Goal: Task Accomplishment & Management: Use online tool/utility

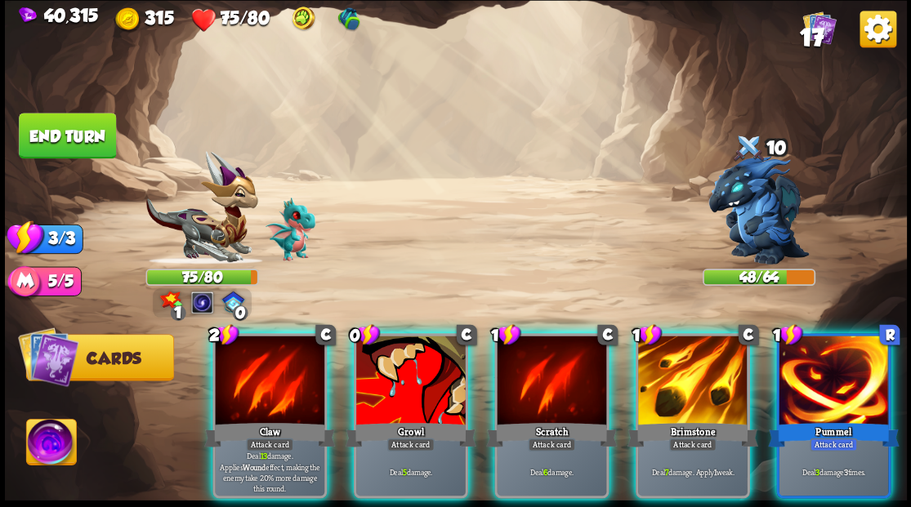
click at [707, 373] on div at bounding box center [692, 382] width 109 height 92
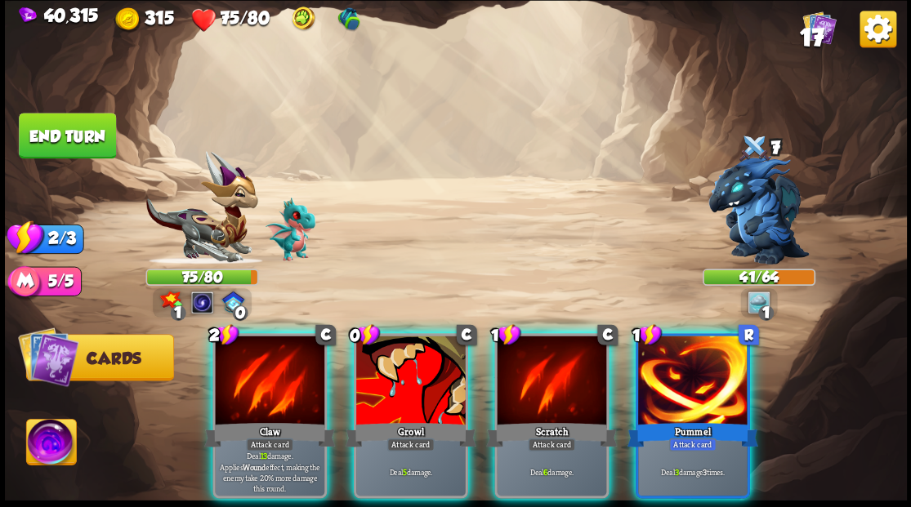
drag, startPoint x: 410, startPoint y: 375, endPoint x: 400, endPoint y: 343, distance: 33.3
click at [410, 376] on div at bounding box center [410, 382] width 109 height 92
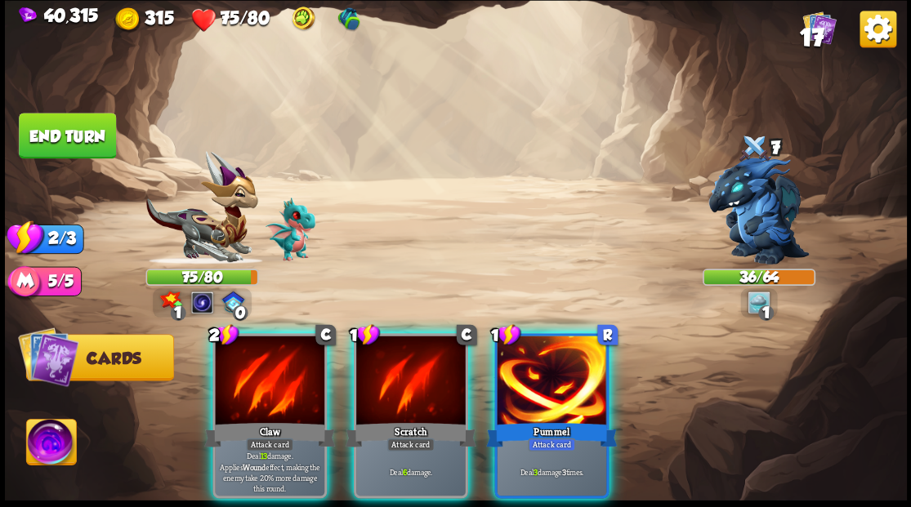
click at [259, 384] on div at bounding box center [269, 382] width 109 height 92
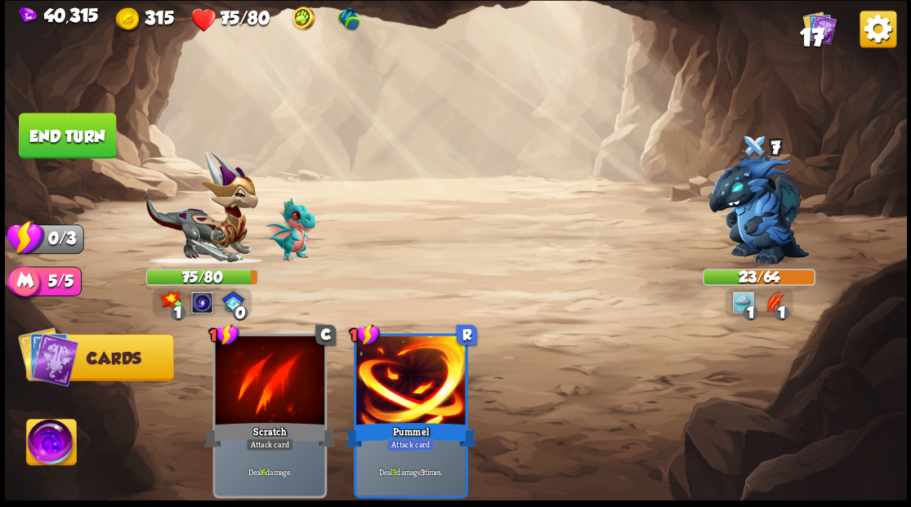
drag, startPoint x: 87, startPoint y: 123, endPoint x: 108, endPoint y: 117, distance: 22.2
click at [87, 124] on button "End turn" at bounding box center [67, 136] width 97 height 46
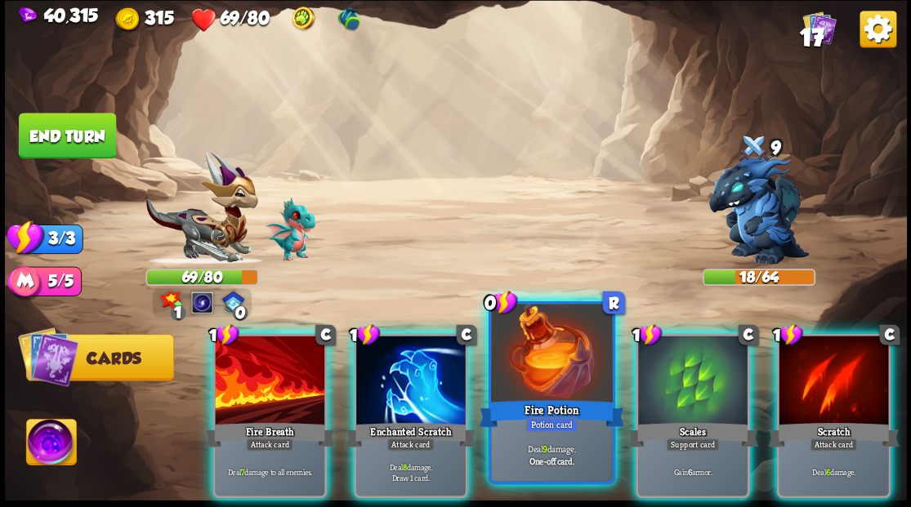
click at [547, 374] on div at bounding box center [551, 355] width 121 height 102
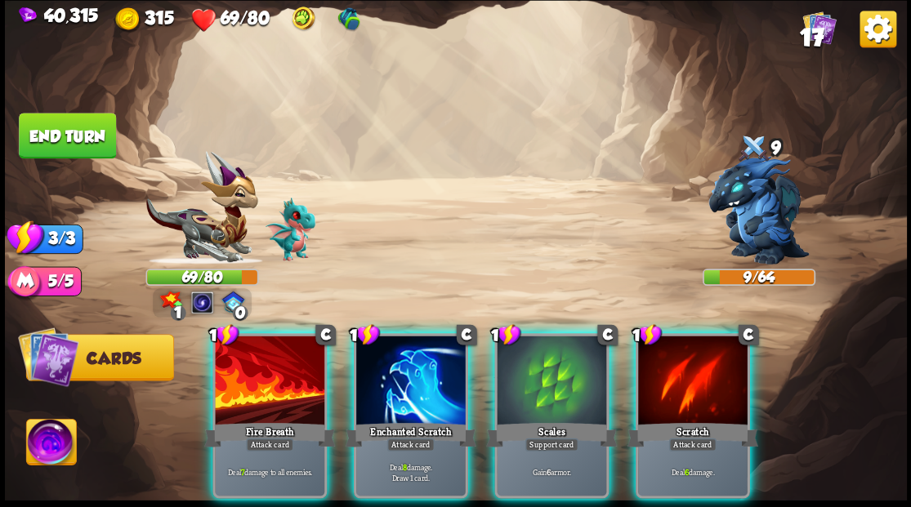
click at [397, 381] on div at bounding box center [410, 382] width 109 height 92
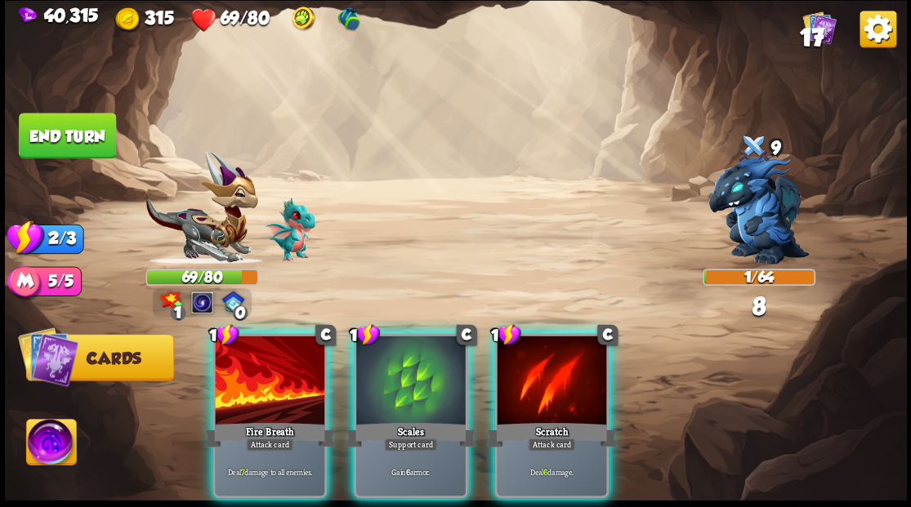
drag, startPoint x: 273, startPoint y: 392, endPoint x: 274, endPoint y: 373, distance: 18.9
click at [274, 393] on div at bounding box center [269, 382] width 109 height 92
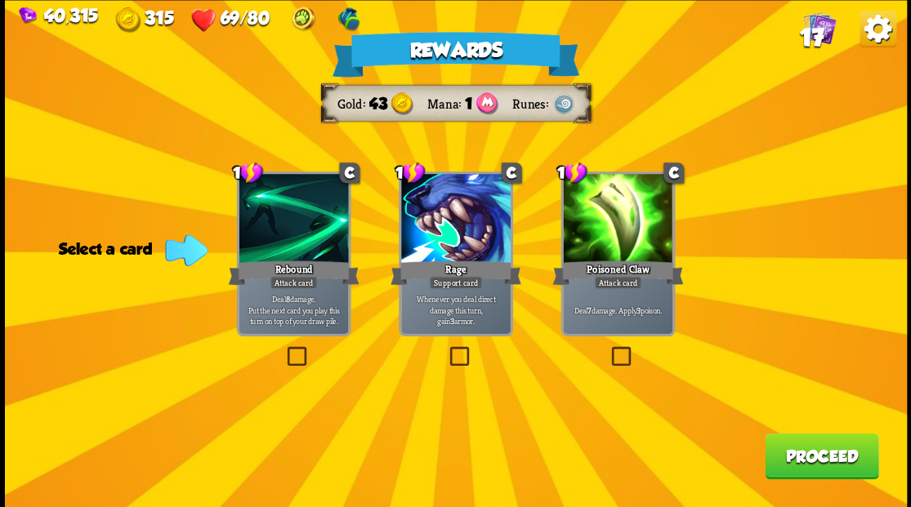
click at [817, 36] on span "17" at bounding box center [811, 37] width 24 height 28
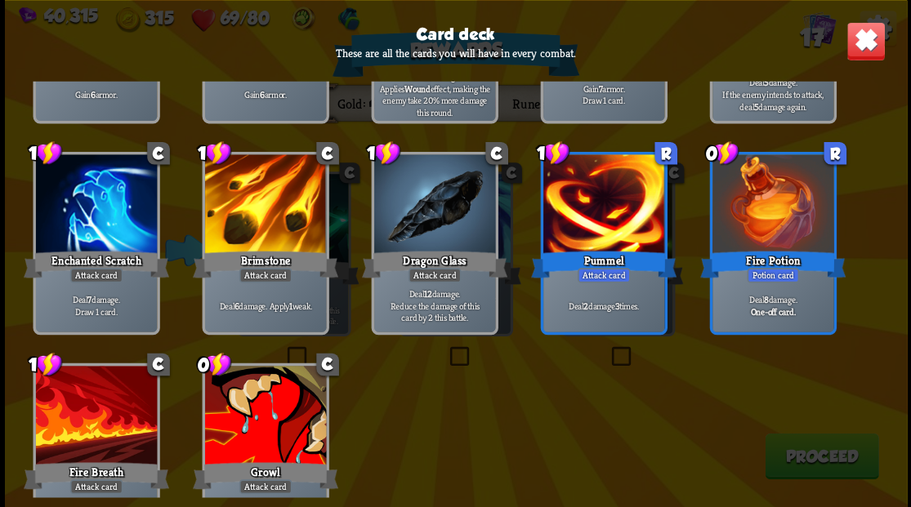
scroll to position [514, 0]
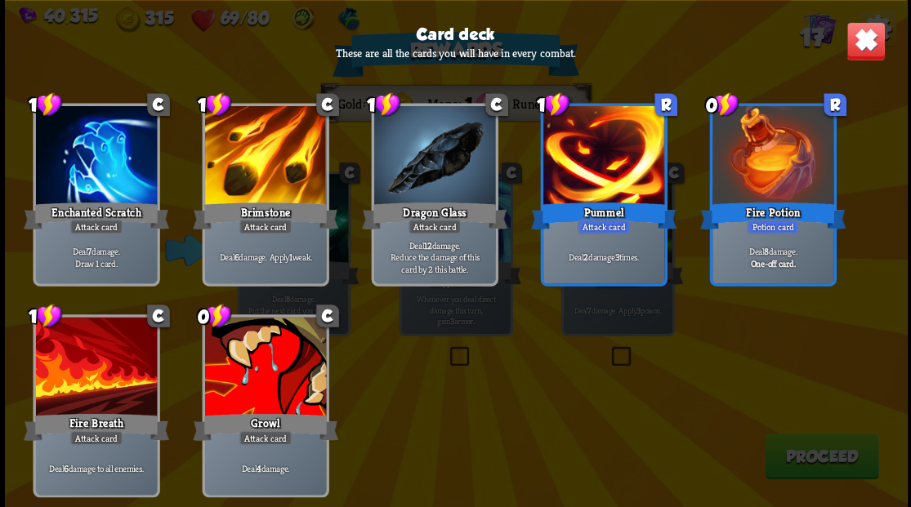
click at [875, 43] on img at bounding box center [864, 40] width 39 height 39
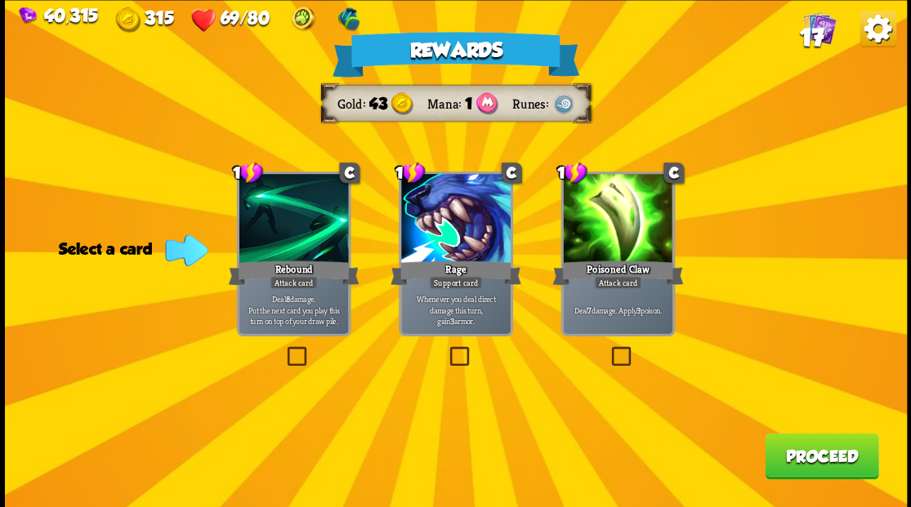
click at [608, 349] on label at bounding box center [608, 349] width 0 height 0
click at [0, 0] on input "checkbox" at bounding box center [0, 0] width 0 height 0
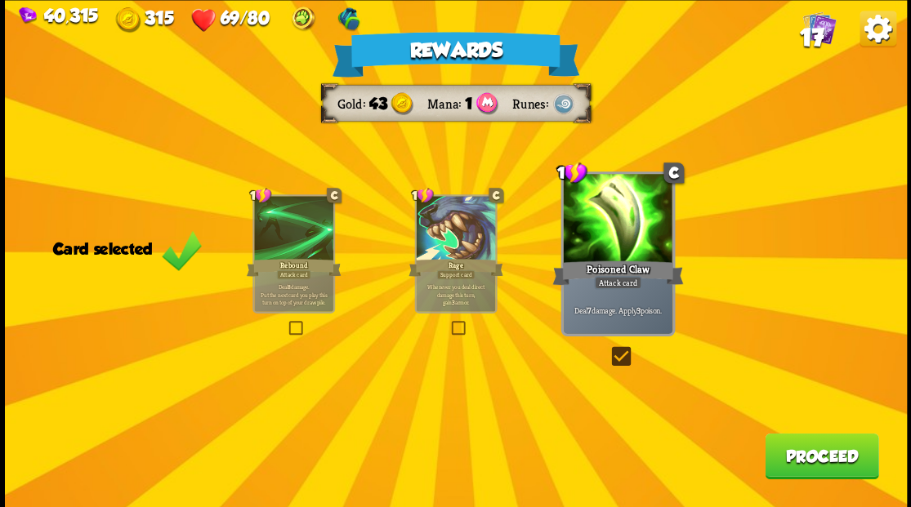
click at [805, 457] on button "Proceed" at bounding box center [822, 456] width 114 height 46
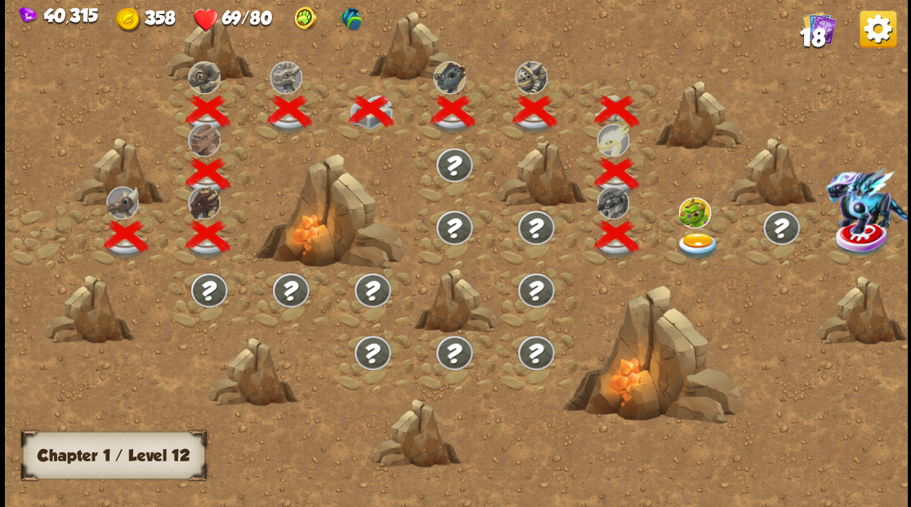
scroll to position [0, 248]
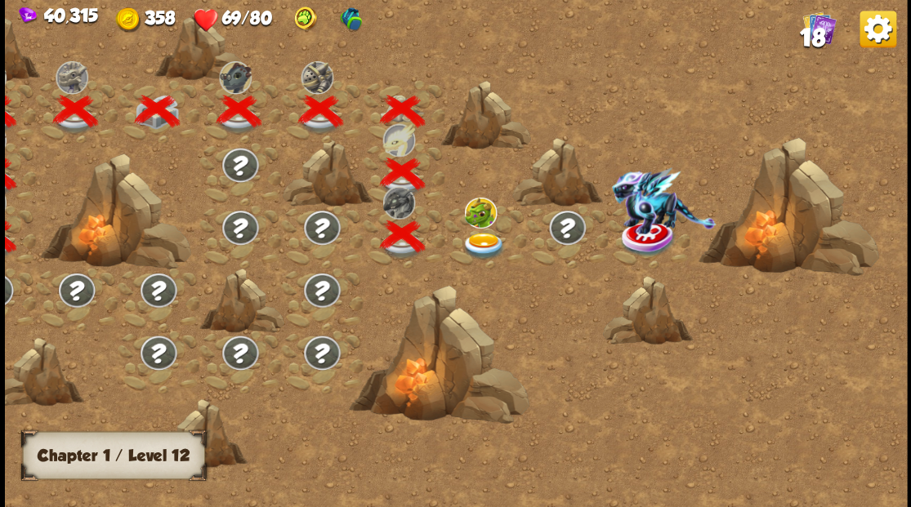
click at [475, 239] on img at bounding box center [483, 245] width 45 height 27
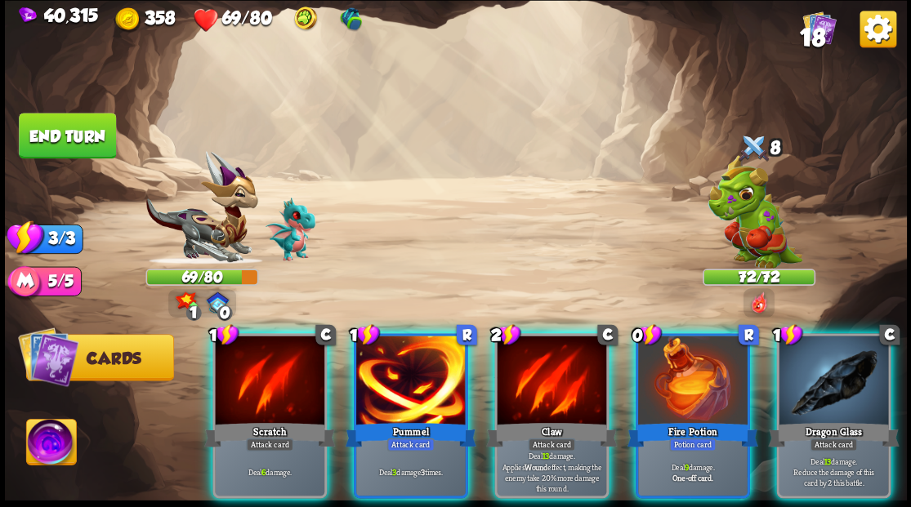
click at [58, 451] on img at bounding box center [51, 444] width 50 height 51
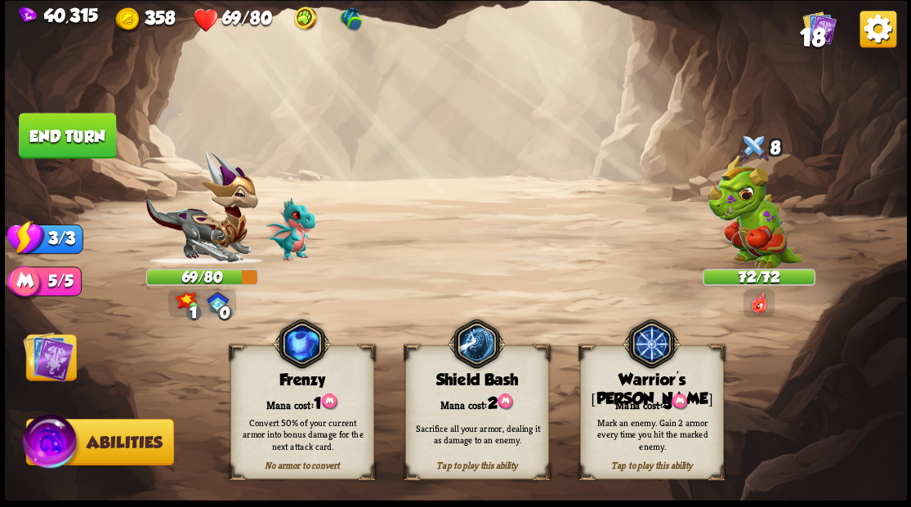
click at [626, 422] on div "Mark an enemy. Gain 2 armor every time you hit the marked enemy." at bounding box center [652, 434] width 130 height 36
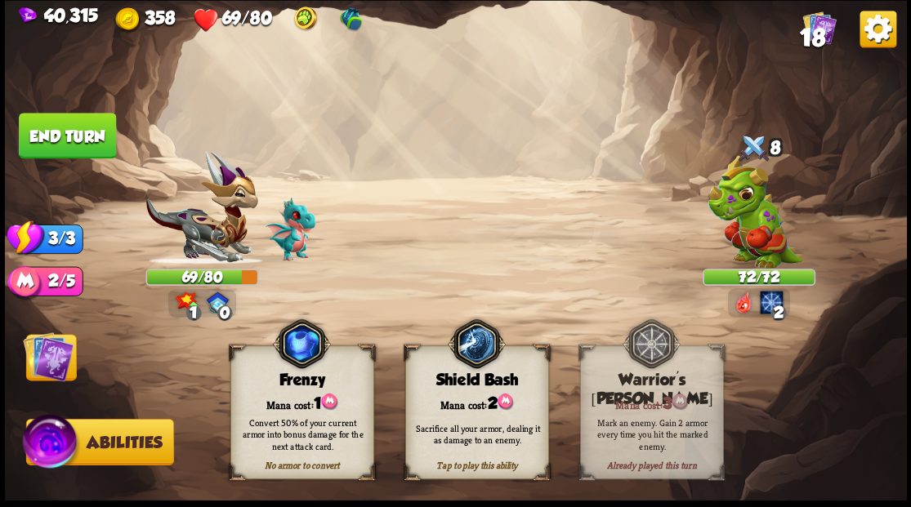
click at [42, 351] on img at bounding box center [48, 356] width 51 height 51
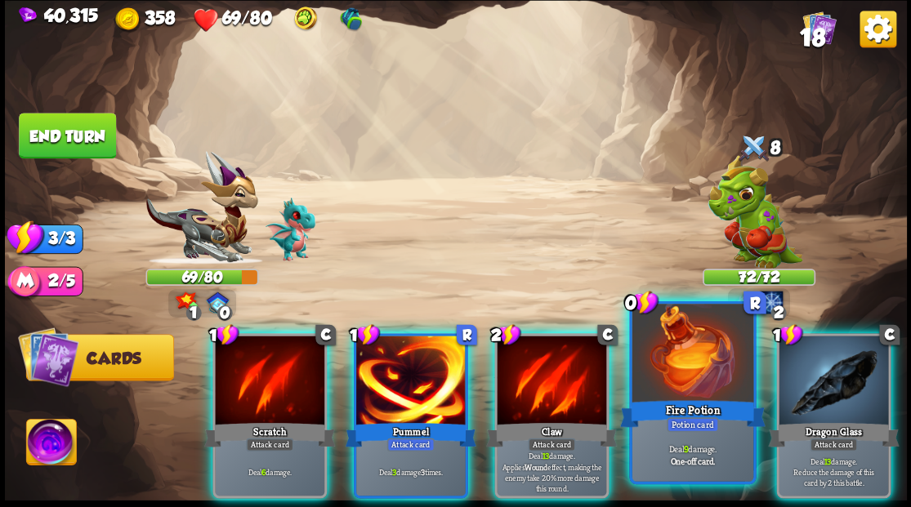
click at [694, 381] on div at bounding box center [691, 355] width 121 height 102
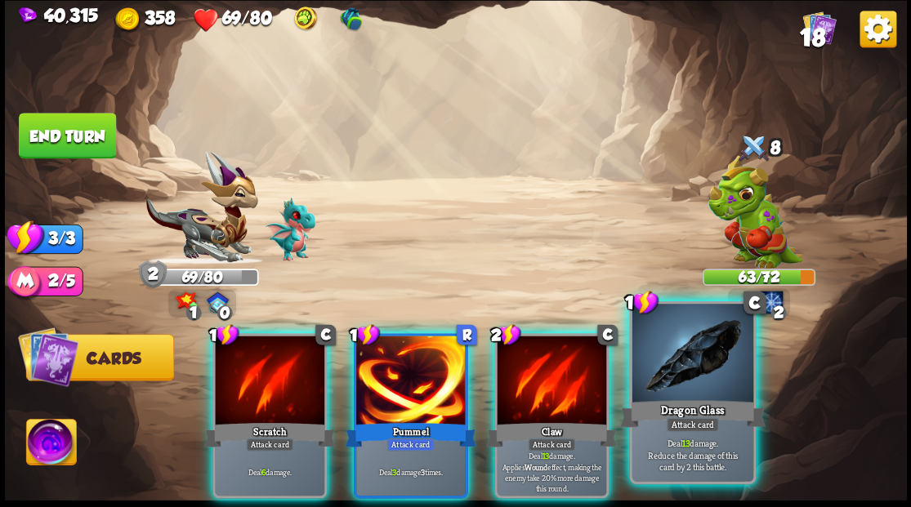
click at [678, 368] on div at bounding box center [691, 355] width 121 height 102
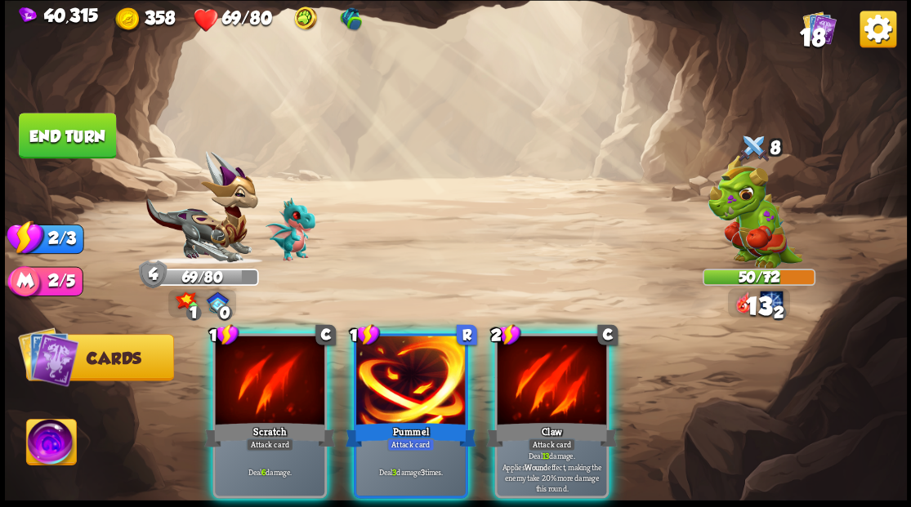
click at [431, 385] on div at bounding box center [410, 382] width 109 height 92
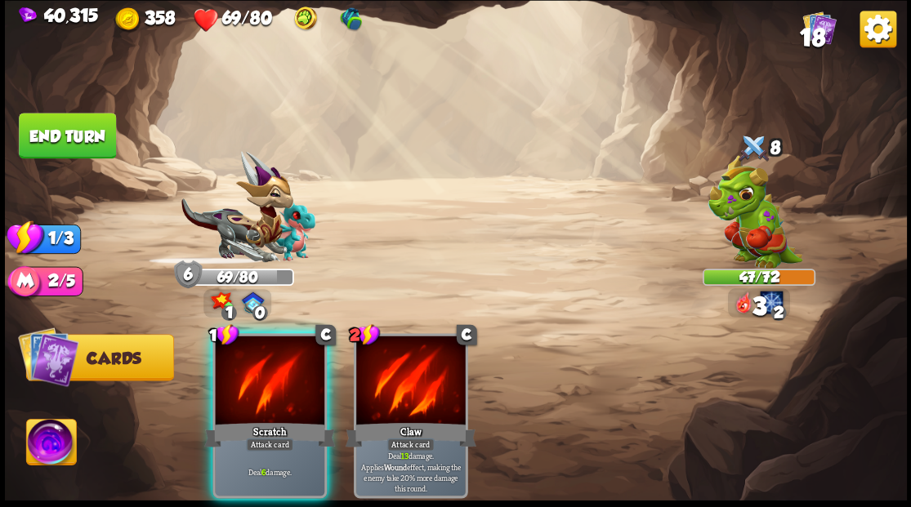
drag, startPoint x: 248, startPoint y: 374, endPoint x: 216, endPoint y: 238, distance: 140.3
click at [248, 370] on div at bounding box center [269, 382] width 109 height 92
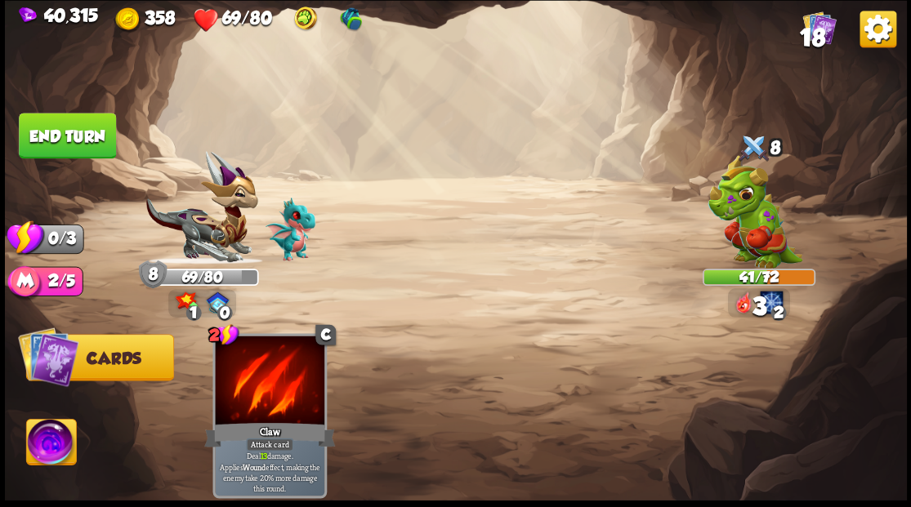
click at [58, 144] on button "End turn" at bounding box center [67, 136] width 97 height 46
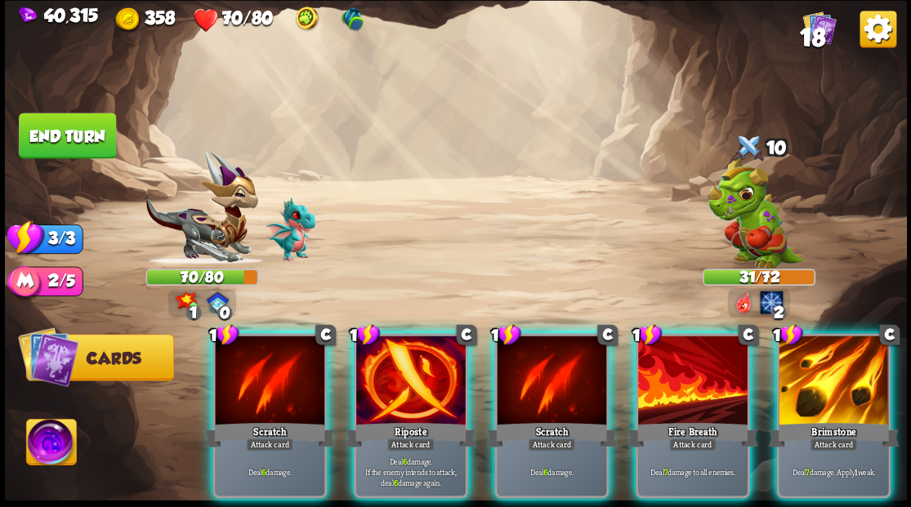
click at [829, 376] on div at bounding box center [833, 382] width 109 height 92
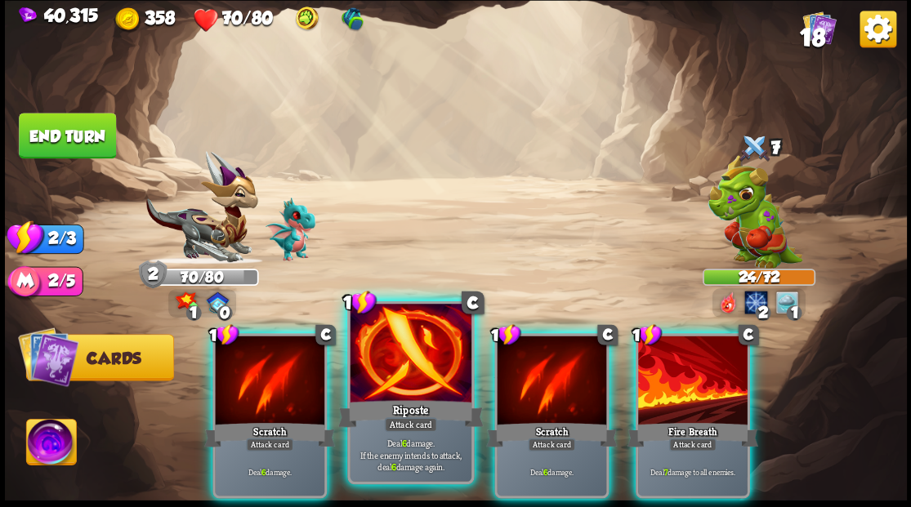
click at [390, 357] on div at bounding box center [410, 355] width 121 height 102
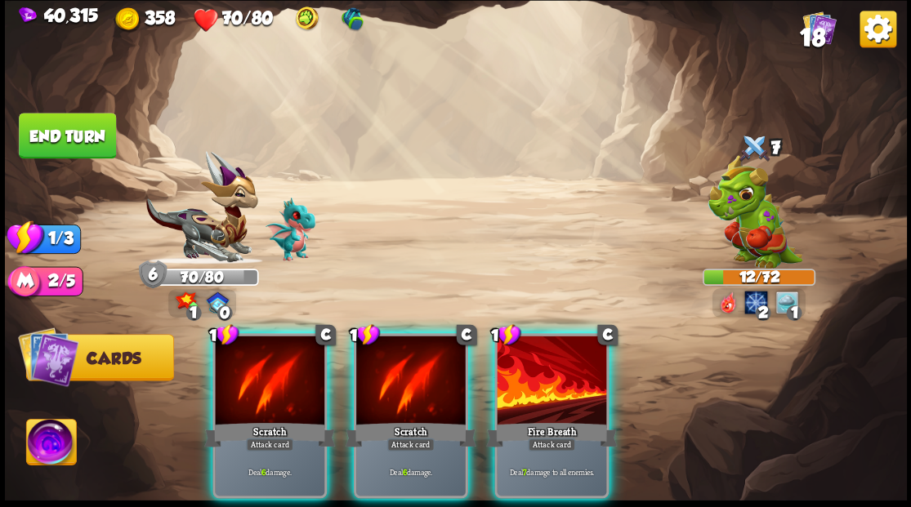
drag, startPoint x: 555, startPoint y: 376, endPoint x: 561, endPoint y: 361, distance: 15.8
click at [557, 371] on div at bounding box center [551, 382] width 109 height 92
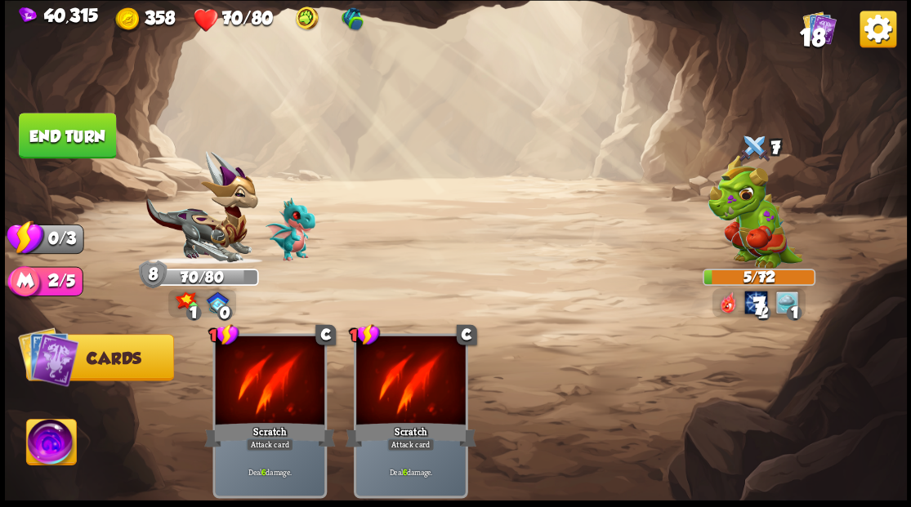
drag, startPoint x: 64, startPoint y: 137, endPoint x: 74, endPoint y: 137, distance: 9.8
click at [64, 137] on button "End turn" at bounding box center [67, 136] width 97 height 46
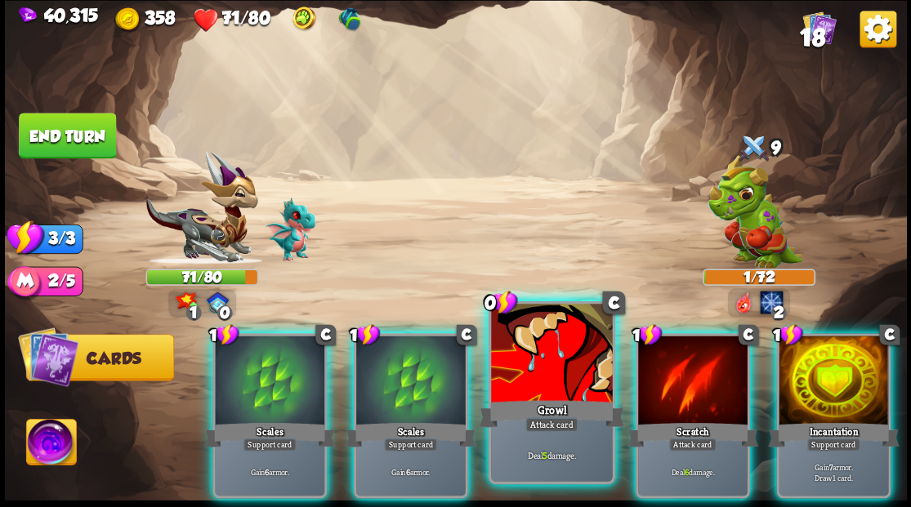
click at [569, 337] on div at bounding box center [551, 355] width 121 height 102
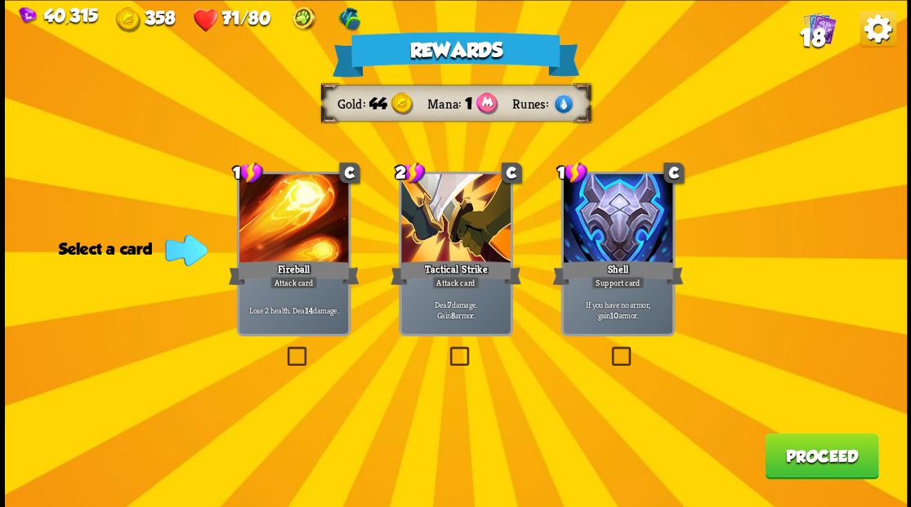
click at [821, 448] on button "Proceed" at bounding box center [822, 456] width 114 height 46
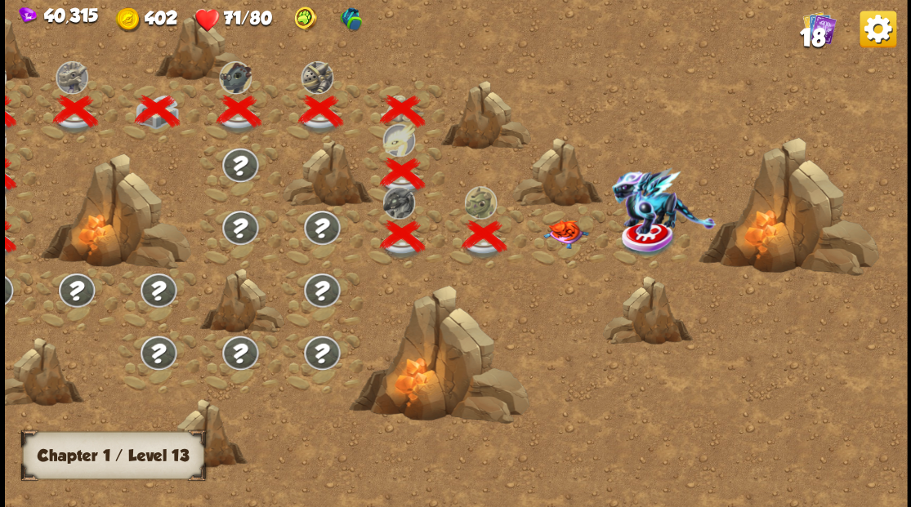
click at [560, 220] on img at bounding box center [564, 234] width 45 height 29
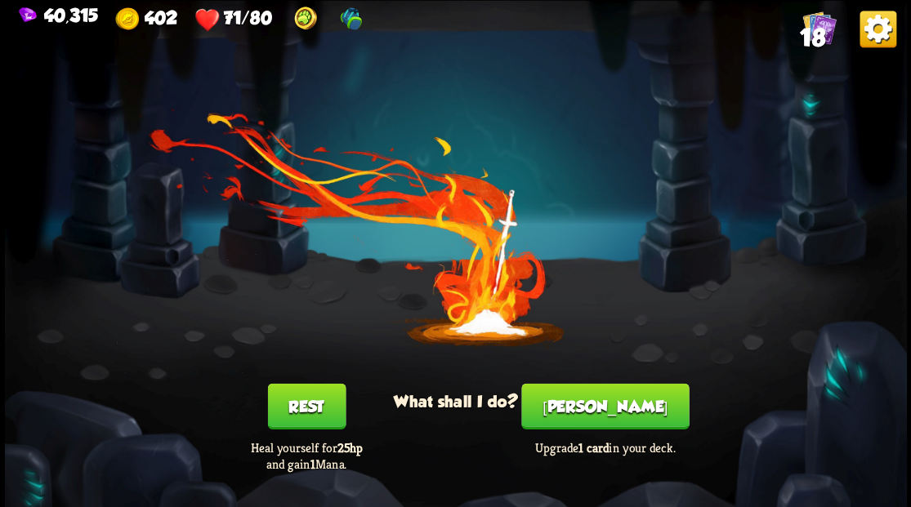
click at [608, 408] on button "[PERSON_NAME]" at bounding box center [604, 406] width 167 height 46
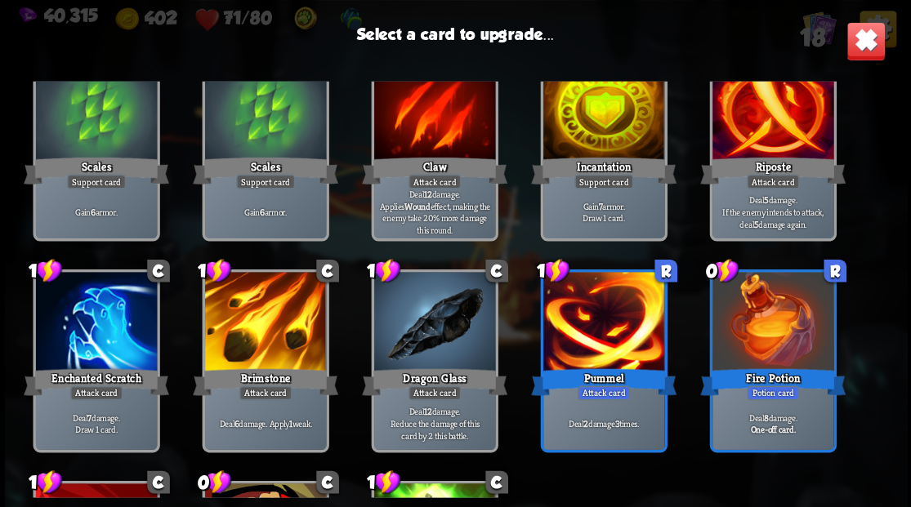
scroll to position [296, 0]
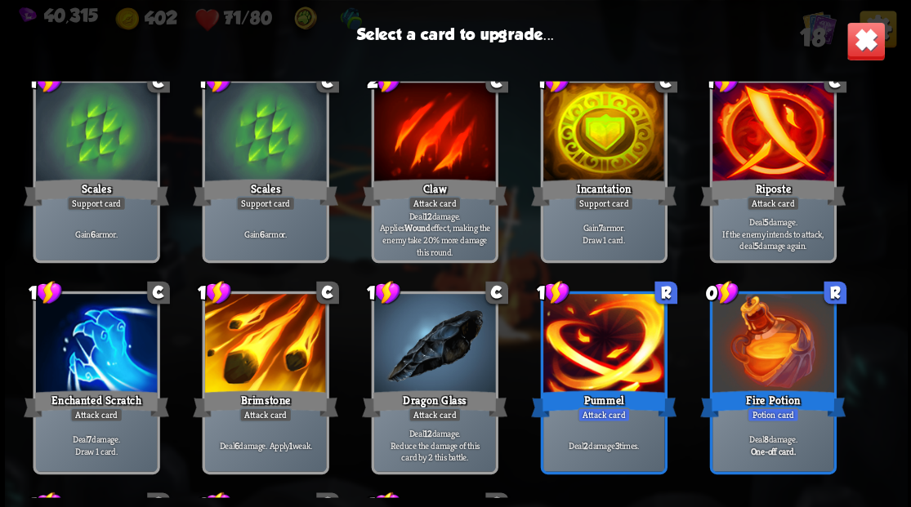
click at [592, 155] on div at bounding box center [602, 134] width 121 height 102
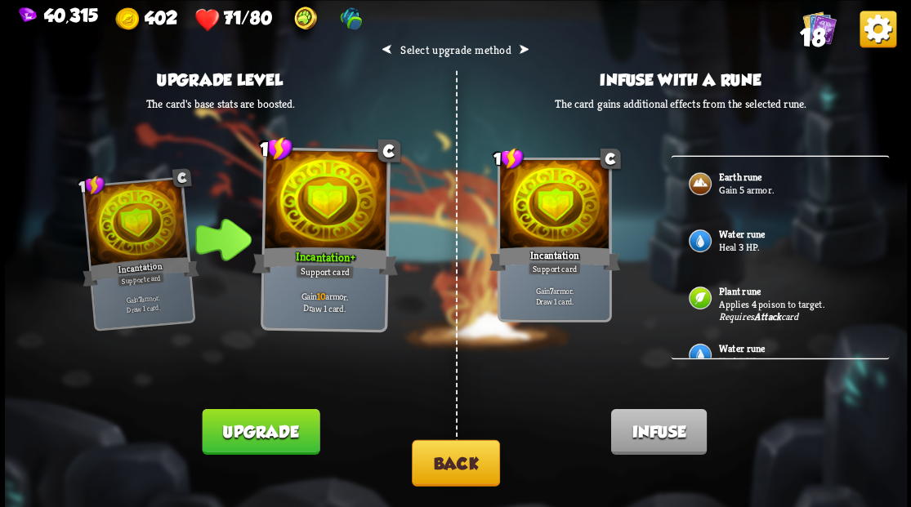
click at [748, 244] on p "Heal 3 HP." at bounding box center [794, 246] width 153 height 13
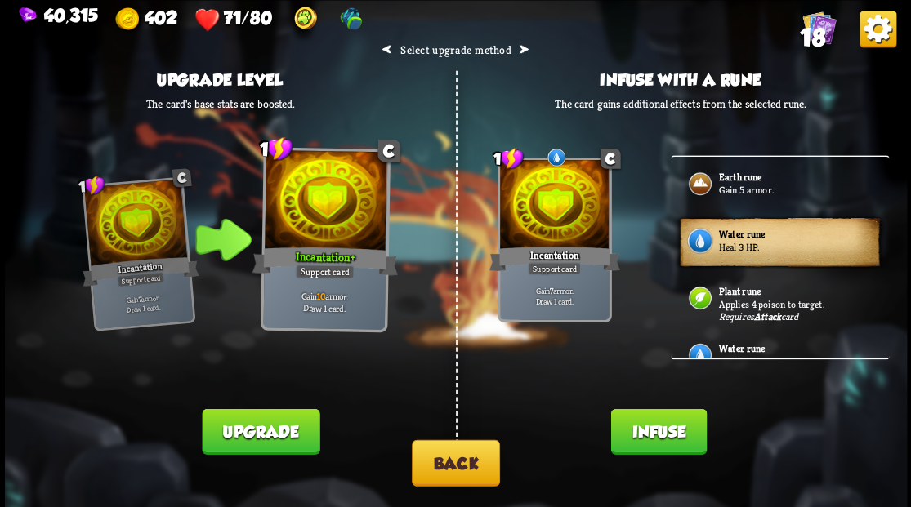
click at [642, 431] on button "Infuse" at bounding box center [658, 431] width 96 height 46
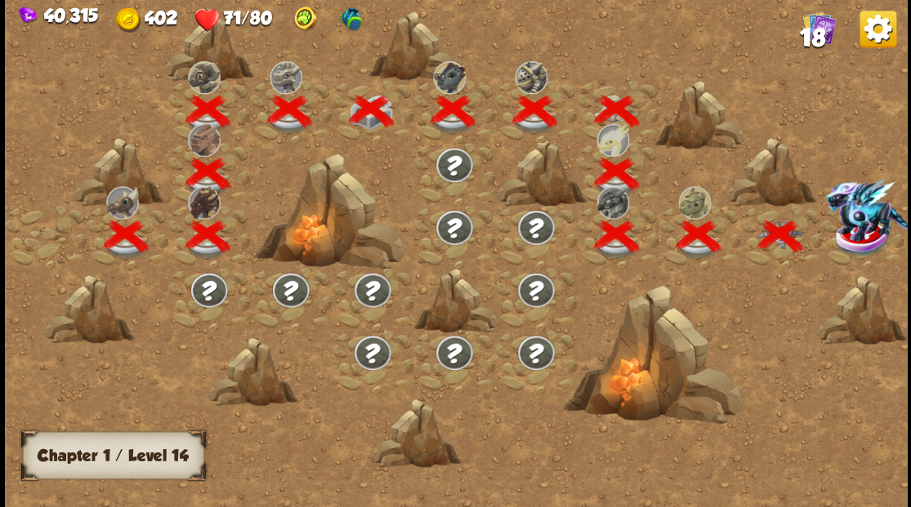
scroll to position [0, 248]
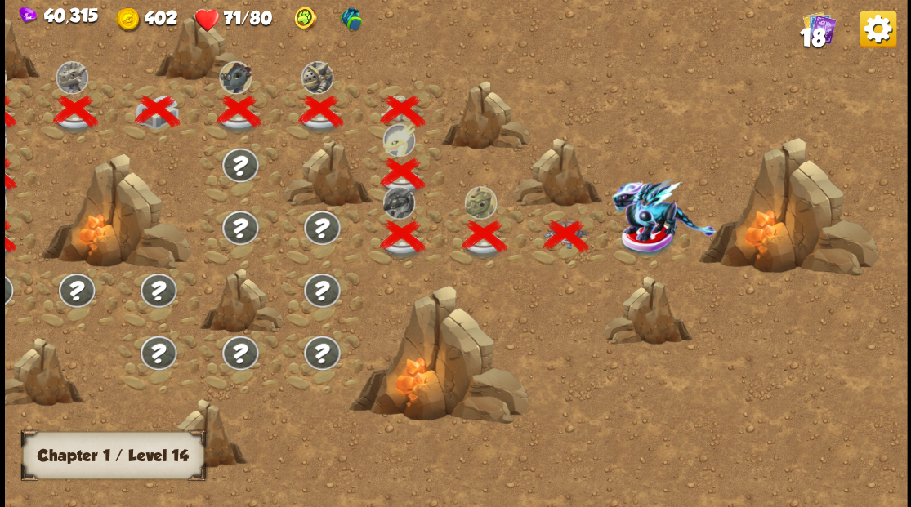
click at [653, 225] on img at bounding box center [663, 209] width 105 height 63
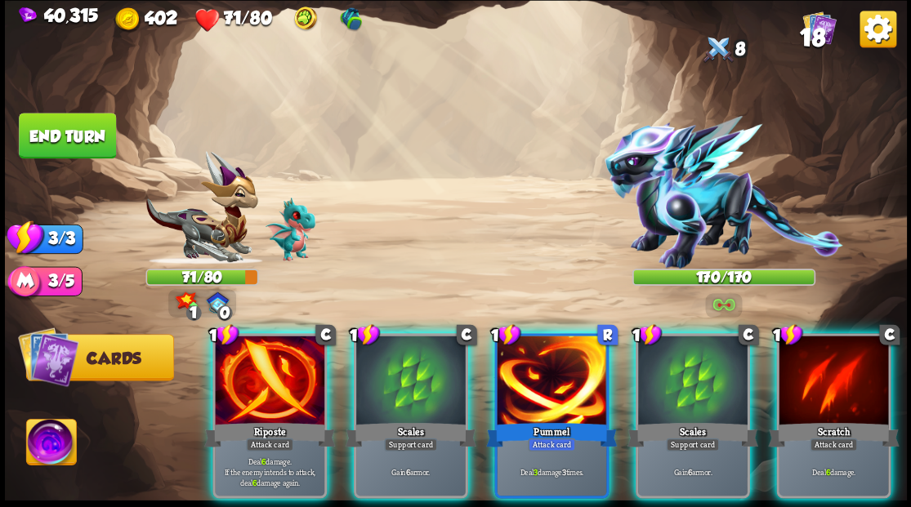
click at [51, 444] on img at bounding box center [51, 444] width 50 height 51
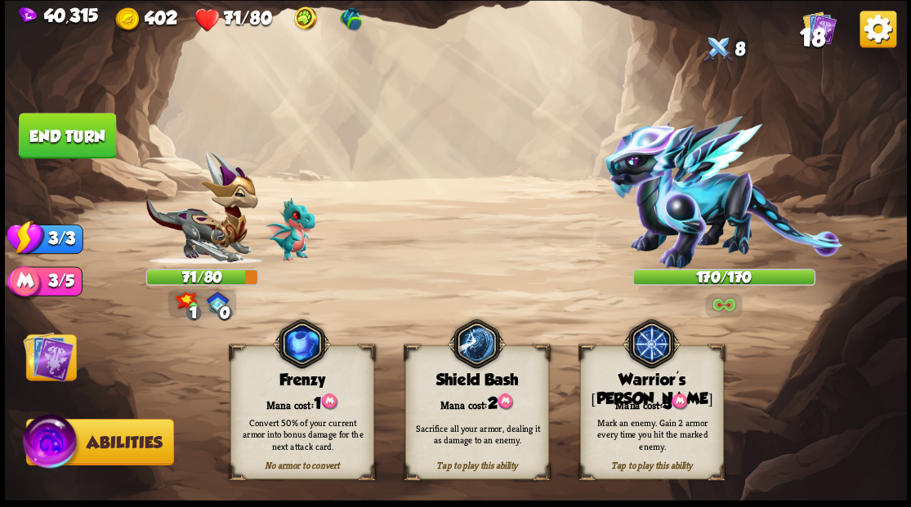
click at [650, 390] on div "Tap to play this ability Warrior's [PERSON_NAME] cost: 3 Mark an enemy. Gain 2 …" at bounding box center [651, 413] width 144 height 134
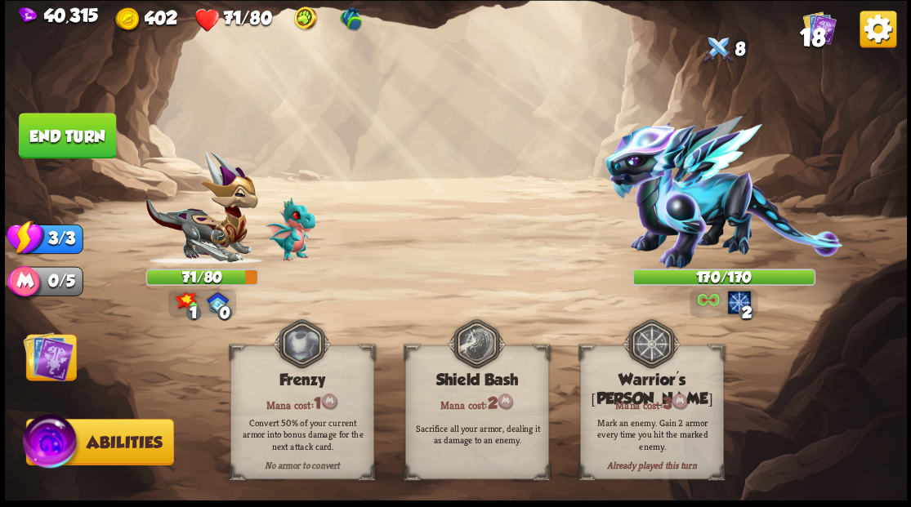
click at [55, 355] on img at bounding box center [48, 356] width 51 height 51
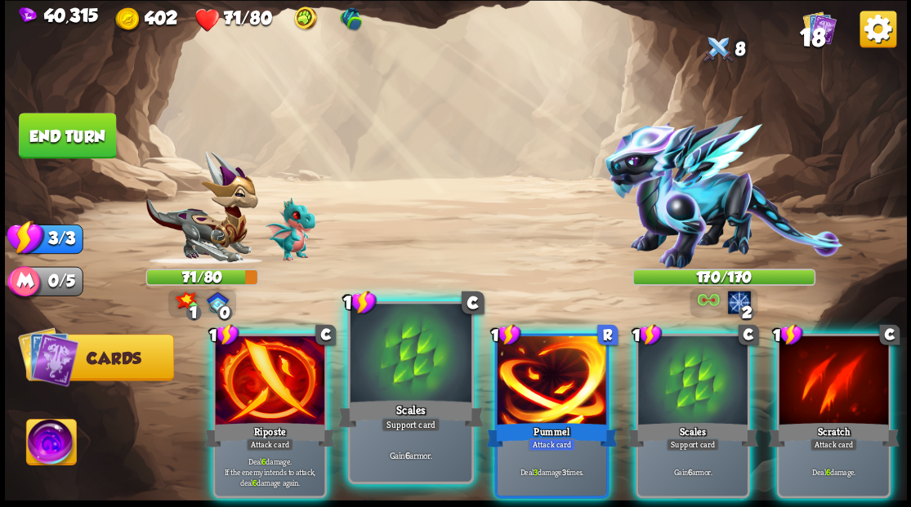
drag, startPoint x: 252, startPoint y: 363, endPoint x: 289, endPoint y: 346, distance: 40.6
click at [253, 363] on div at bounding box center [269, 382] width 109 height 92
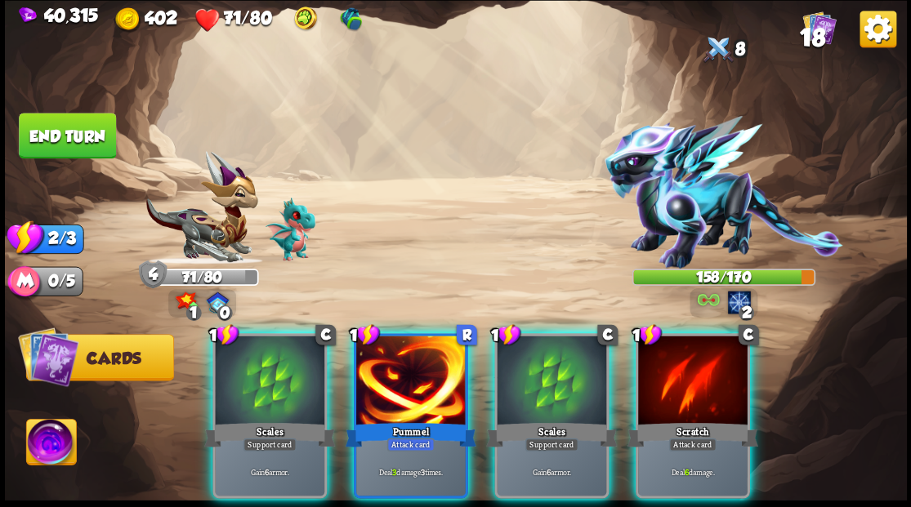
drag, startPoint x: 410, startPoint y: 347, endPoint x: 425, endPoint y: 333, distance: 20.2
click at [410, 346] on div at bounding box center [410, 382] width 109 height 92
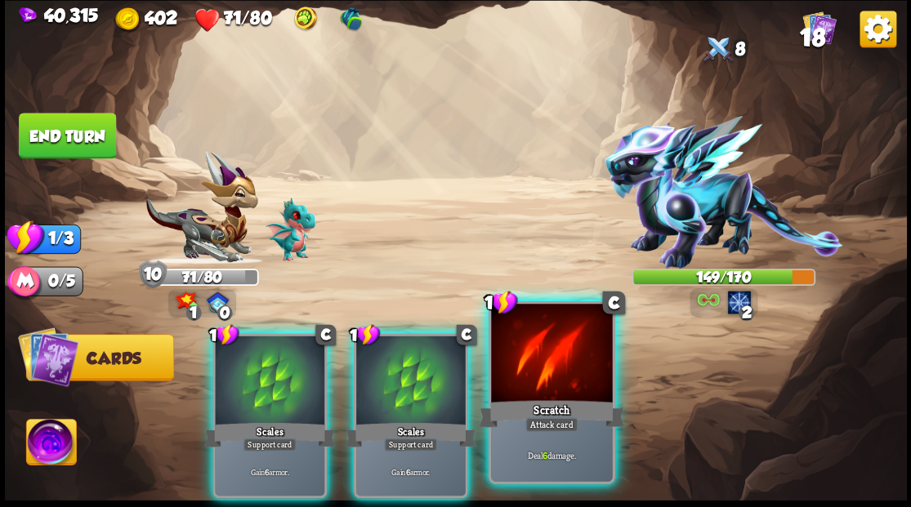
drag, startPoint x: 574, startPoint y: 371, endPoint x: 572, endPoint y: 348, distance: 23.0
click at [574, 371] on div at bounding box center [551, 355] width 121 height 102
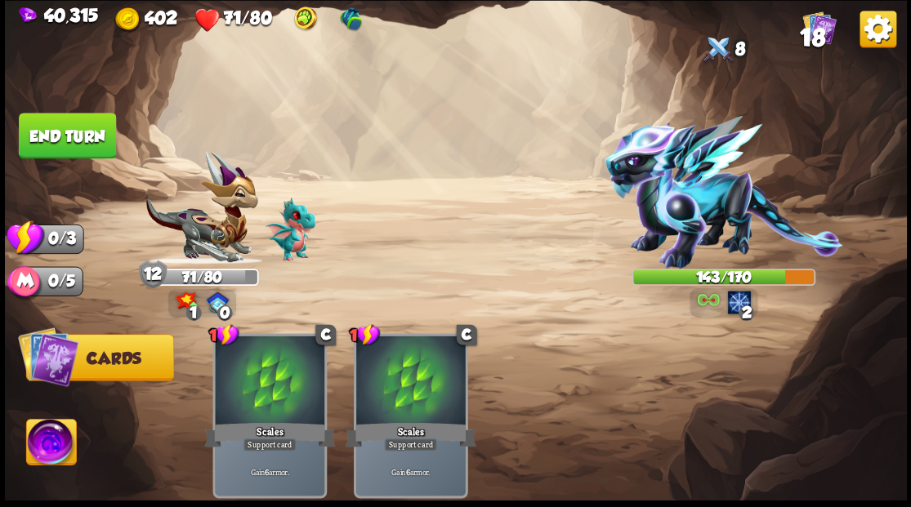
click at [70, 137] on button "End turn" at bounding box center [67, 136] width 97 height 46
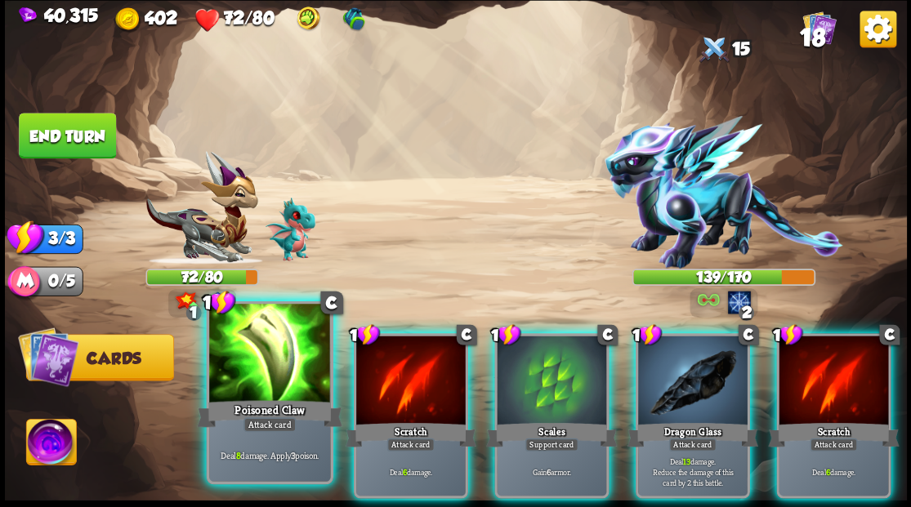
click at [285, 361] on div at bounding box center [269, 355] width 121 height 102
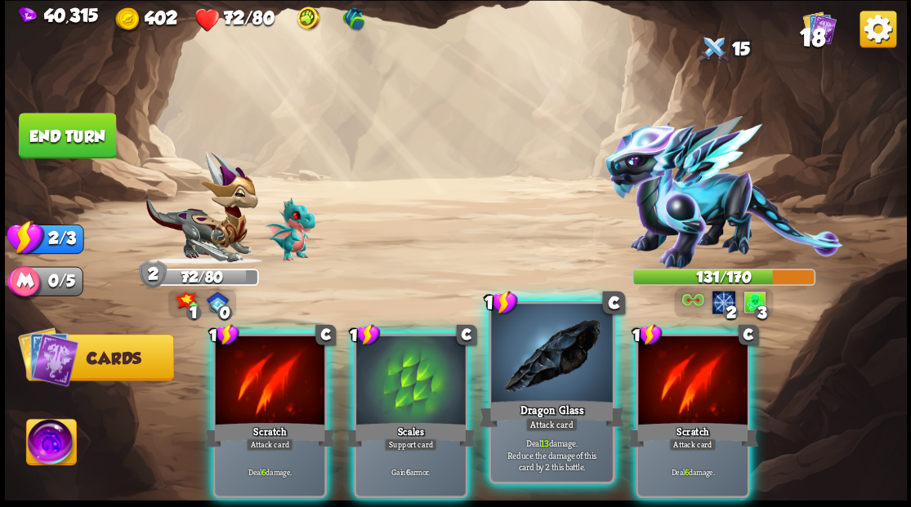
click at [546, 389] on div at bounding box center [551, 355] width 121 height 102
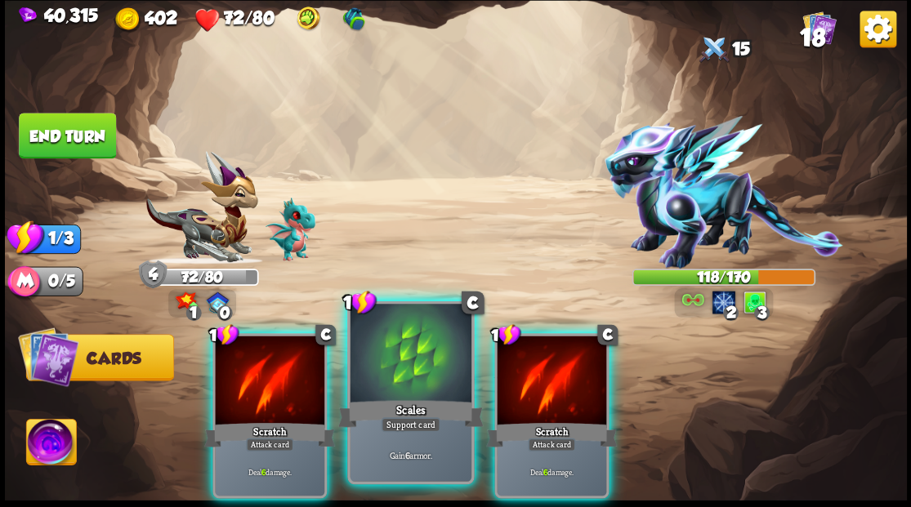
click at [411, 396] on div at bounding box center [410, 355] width 121 height 102
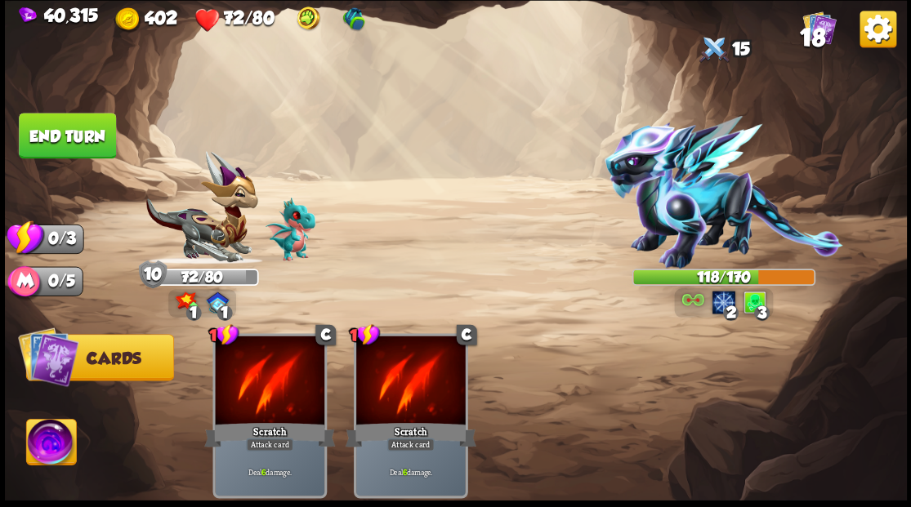
click at [77, 136] on button "End turn" at bounding box center [67, 136] width 97 height 46
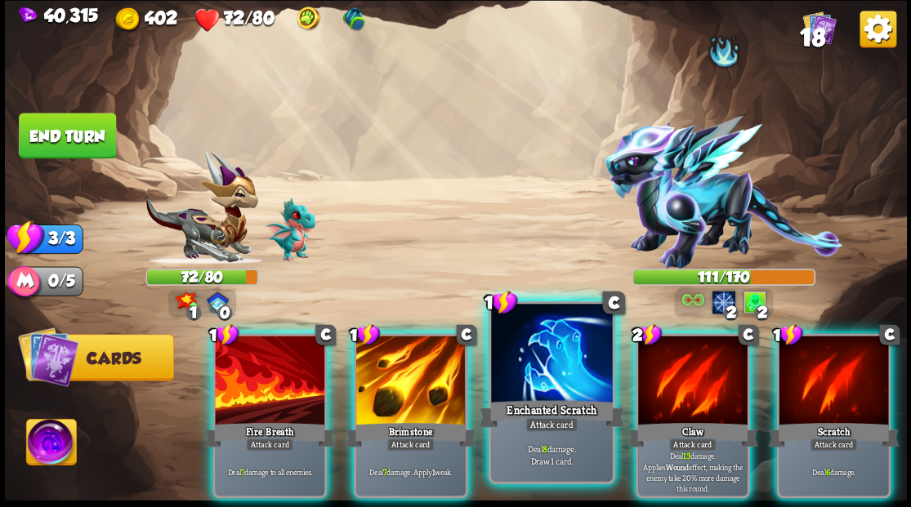
click at [554, 345] on div at bounding box center [551, 355] width 121 height 102
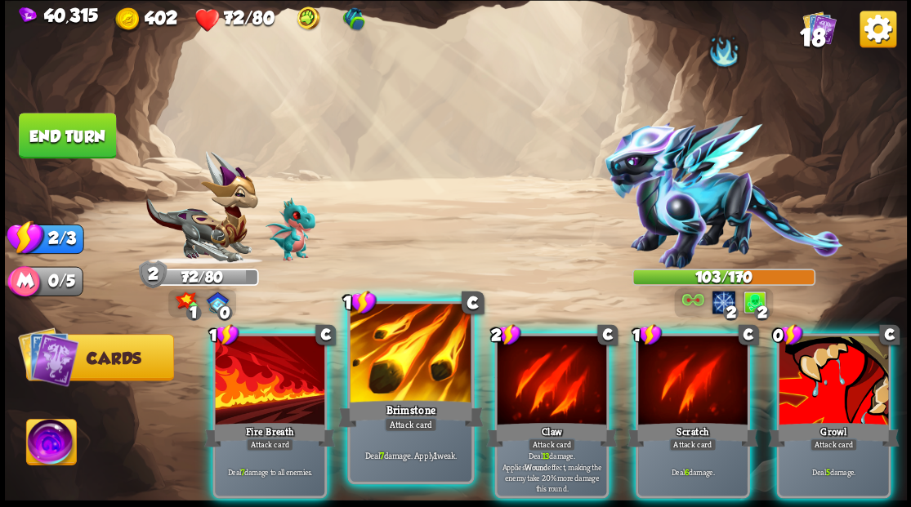
click at [408, 374] on div at bounding box center [410, 355] width 121 height 102
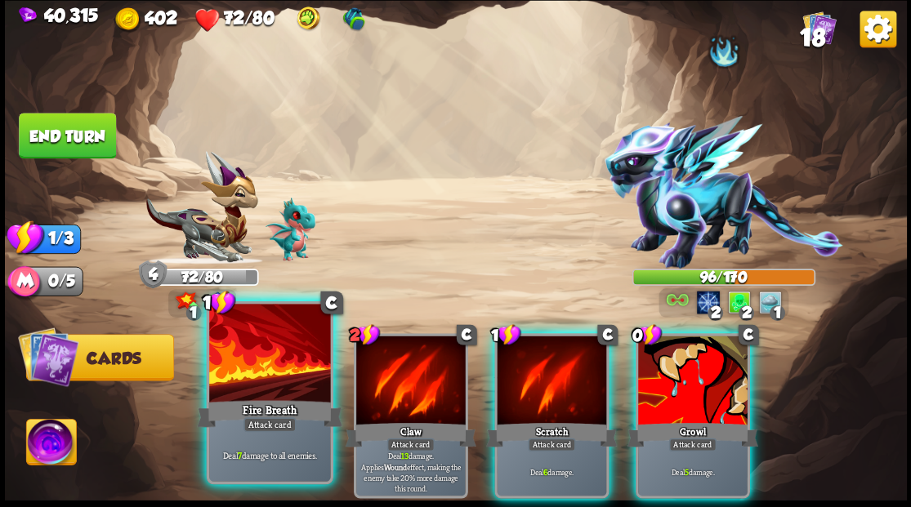
click at [280, 345] on div at bounding box center [269, 355] width 121 height 102
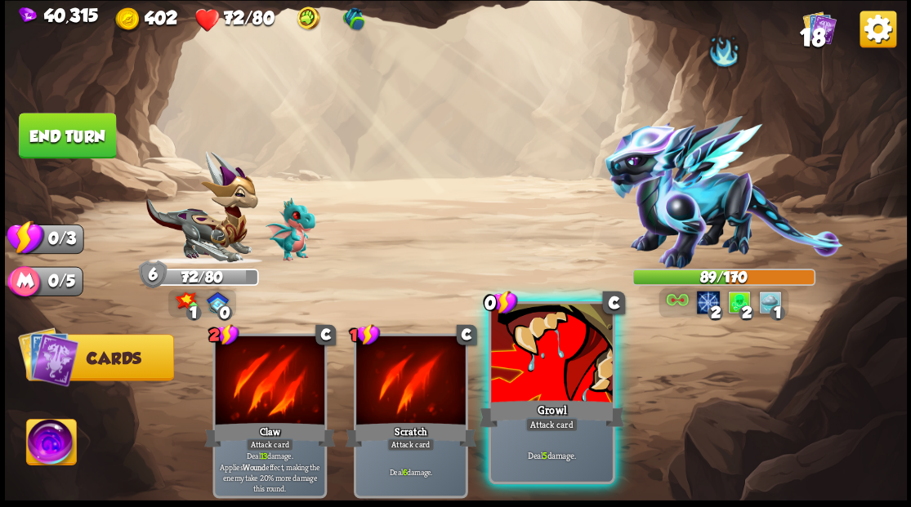
click at [552, 380] on div at bounding box center [551, 355] width 121 height 102
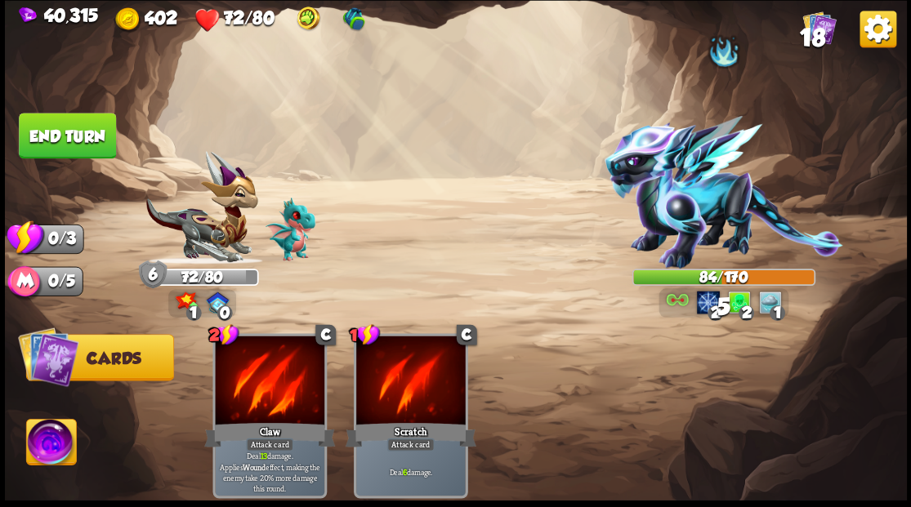
click at [80, 140] on button "End turn" at bounding box center [67, 136] width 97 height 46
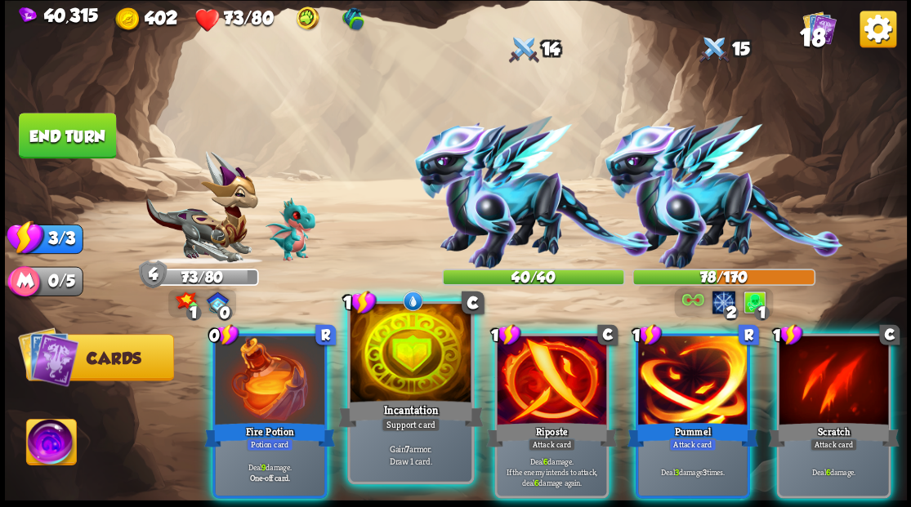
click at [416, 368] on div at bounding box center [410, 355] width 121 height 102
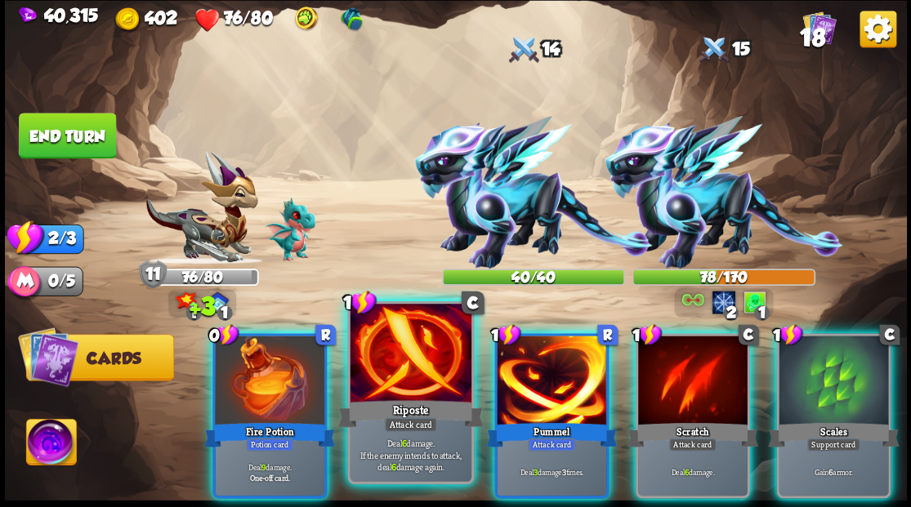
click at [395, 382] on div at bounding box center [410, 355] width 121 height 102
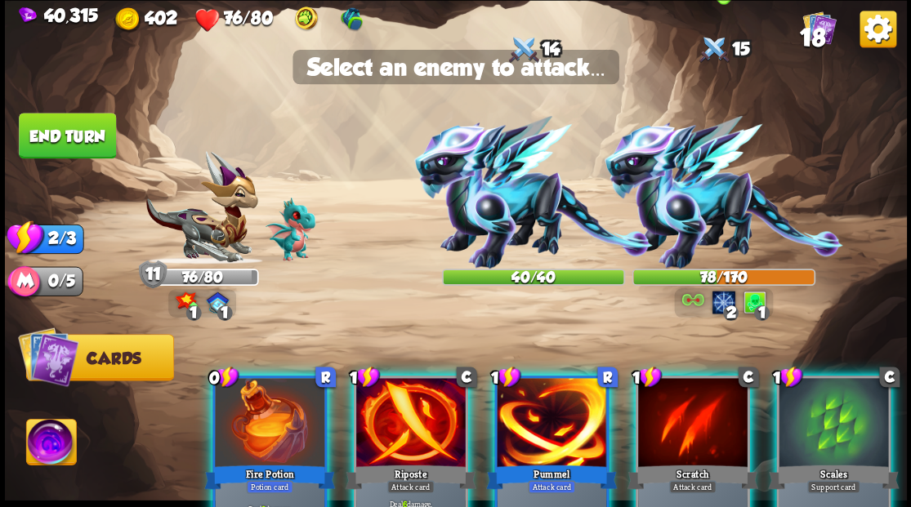
click at [683, 207] on img at bounding box center [723, 192] width 239 height 153
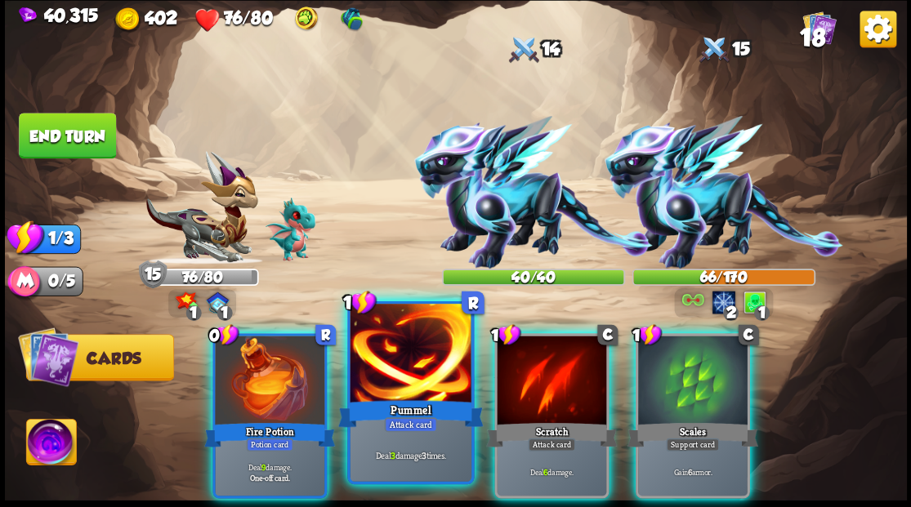
click at [418, 351] on div at bounding box center [410, 355] width 121 height 102
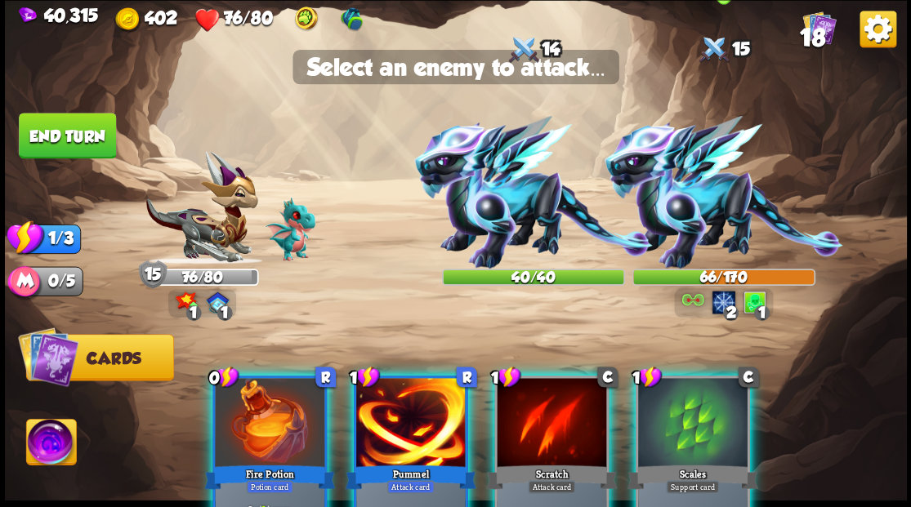
click at [680, 216] on img at bounding box center [723, 192] width 239 height 153
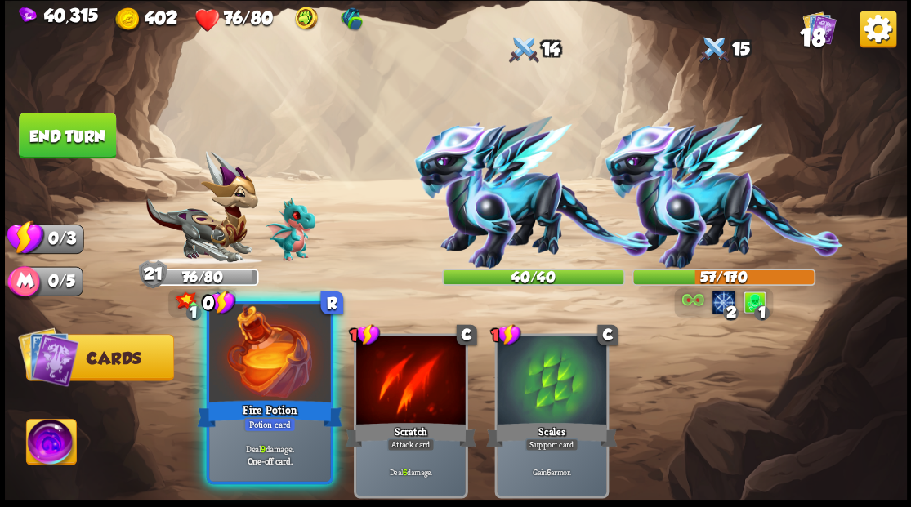
click at [284, 374] on div at bounding box center [269, 355] width 121 height 102
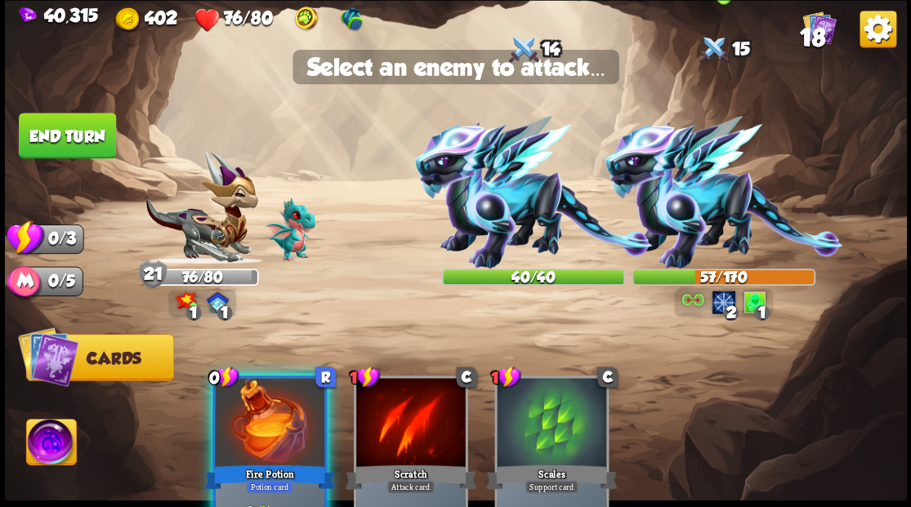
click at [675, 203] on img at bounding box center [723, 192] width 239 height 153
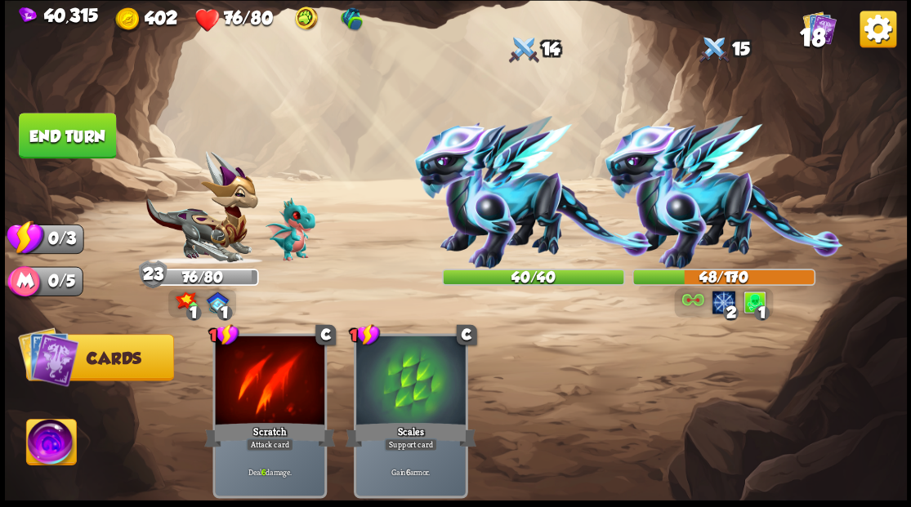
click at [83, 136] on button "End turn" at bounding box center [67, 136] width 97 height 46
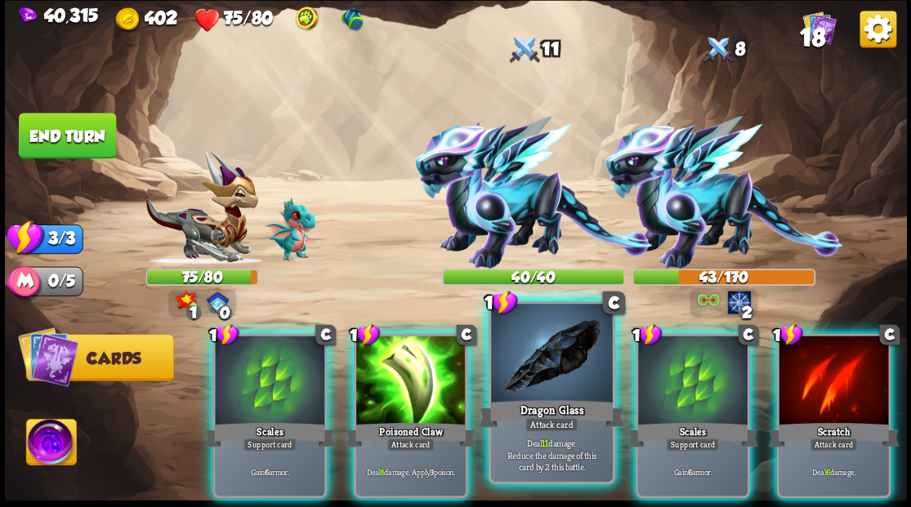
click at [549, 375] on div at bounding box center [551, 355] width 121 height 102
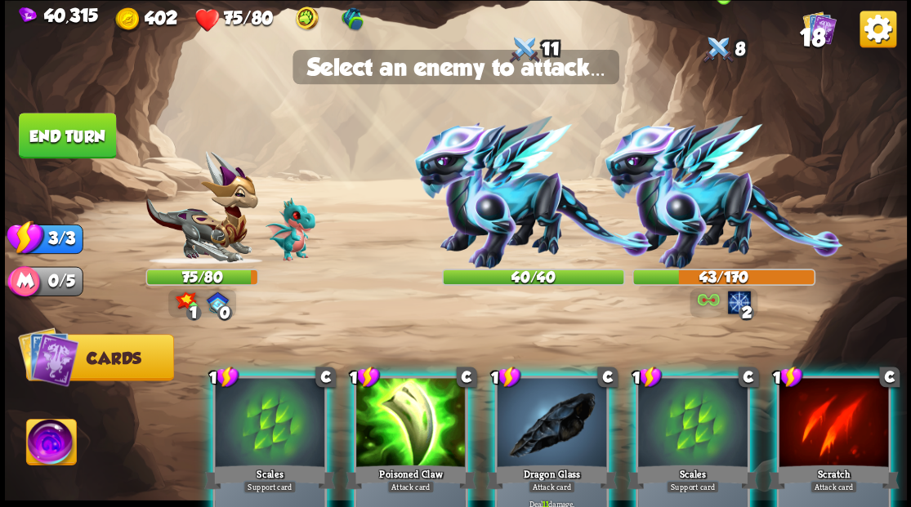
click at [695, 216] on img at bounding box center [723, 192] width 239 height 153
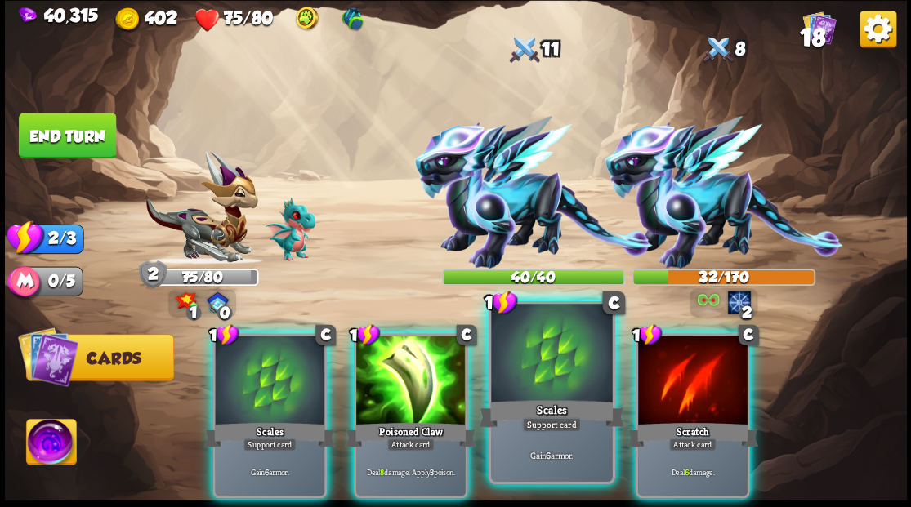
click at [547, 386] on div at bounding box center [551, 355] width 121 height 102
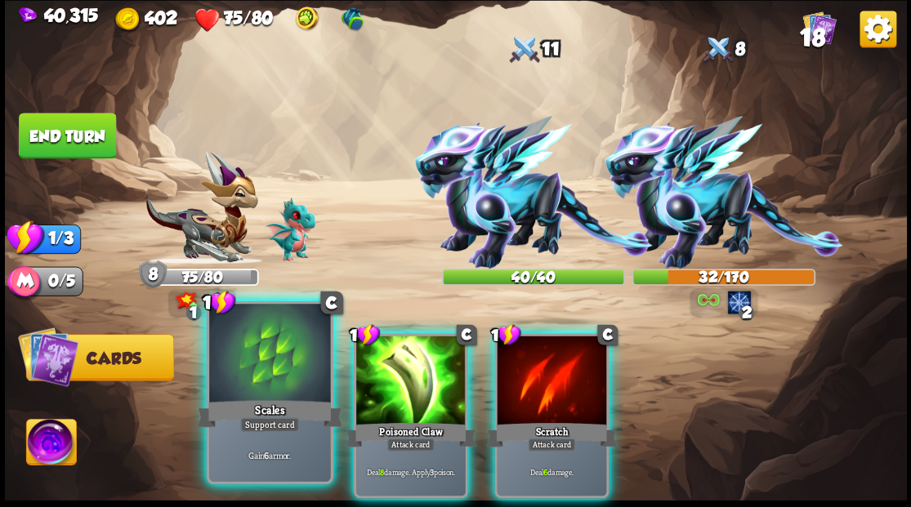
click at [257, 360] on div at bounding box center [269, 355] width 121 height 102
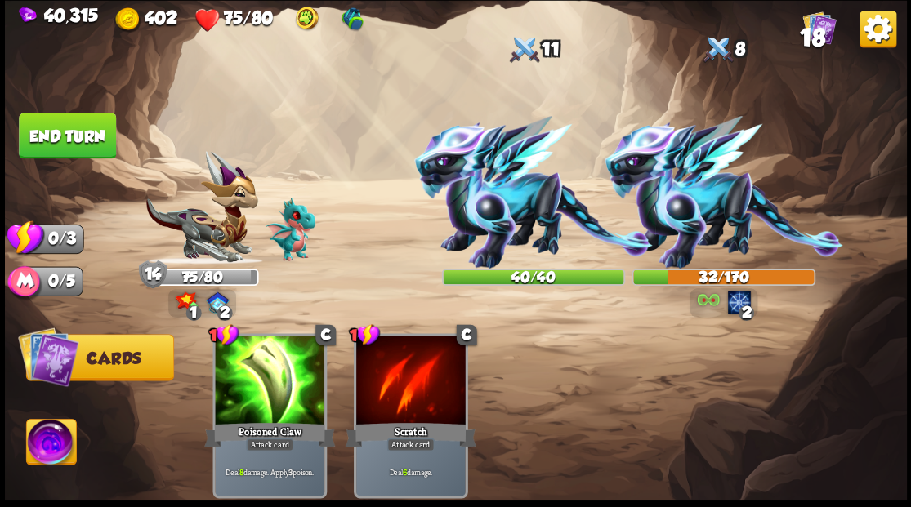
click at [74, 129] on button "End turn" at bounding box center [67, 136] width 97 height 46
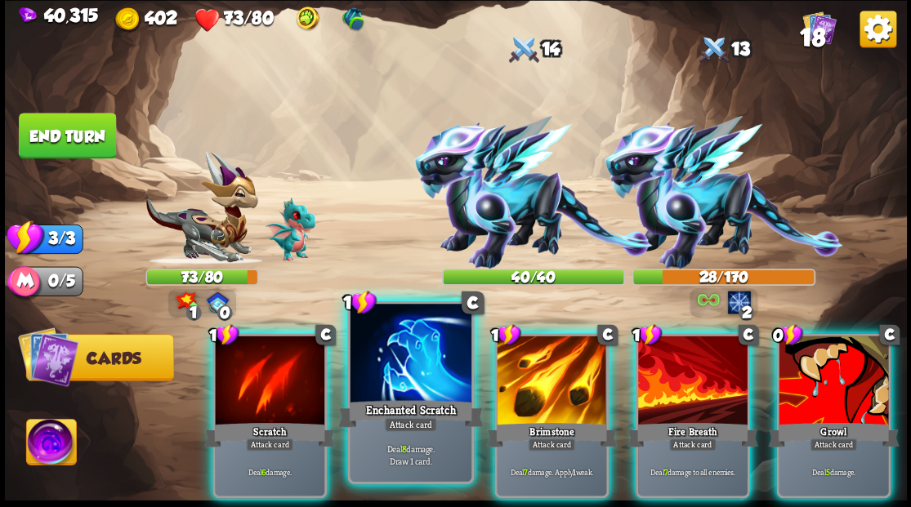
click at [417, 372] on div at bounding box center [410, 355] width 121 height 102
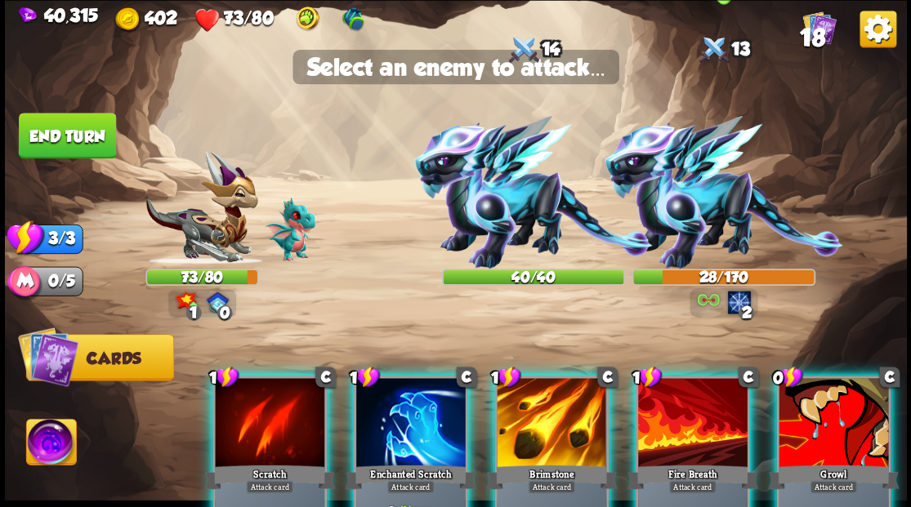
click at [684, 207] on img at bounding box center [723, 192] width 239 height 153
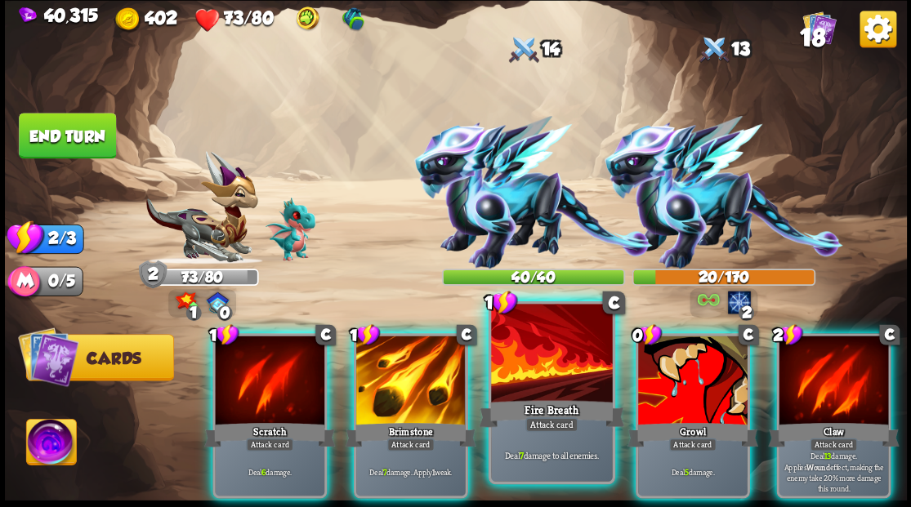
click at [536, 381] on div at bounding box center [551, 355] width 121 height 102
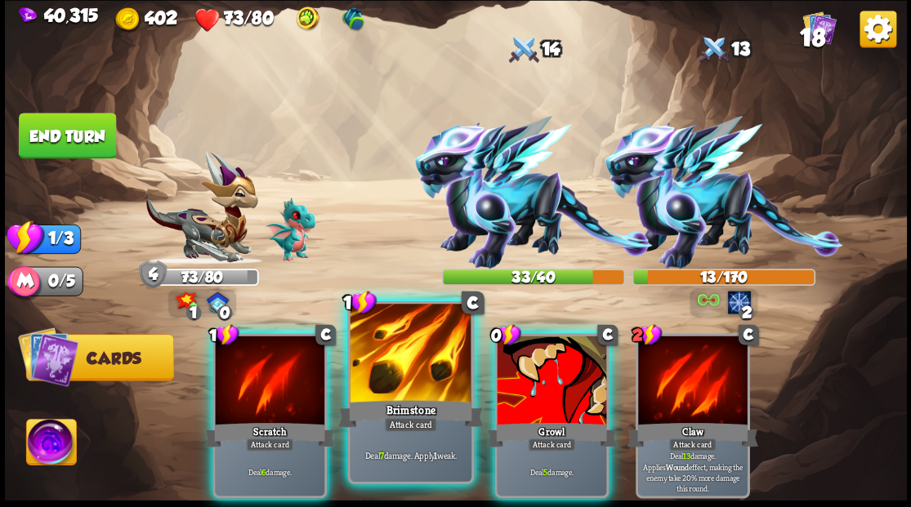
click at [419, 376] on div at bounding box center [410, 355] width 121 height 102
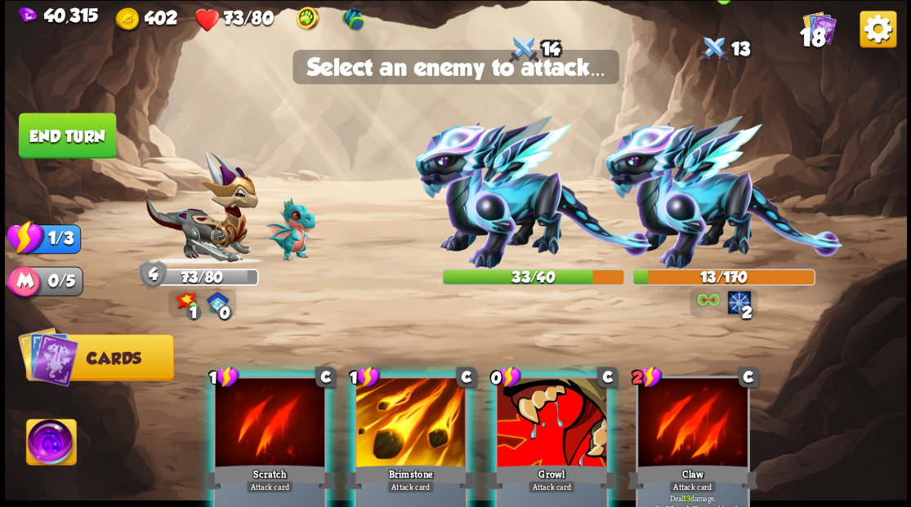
click at [698, 212] on img at bounding box center [723, 192] width 239 height 153
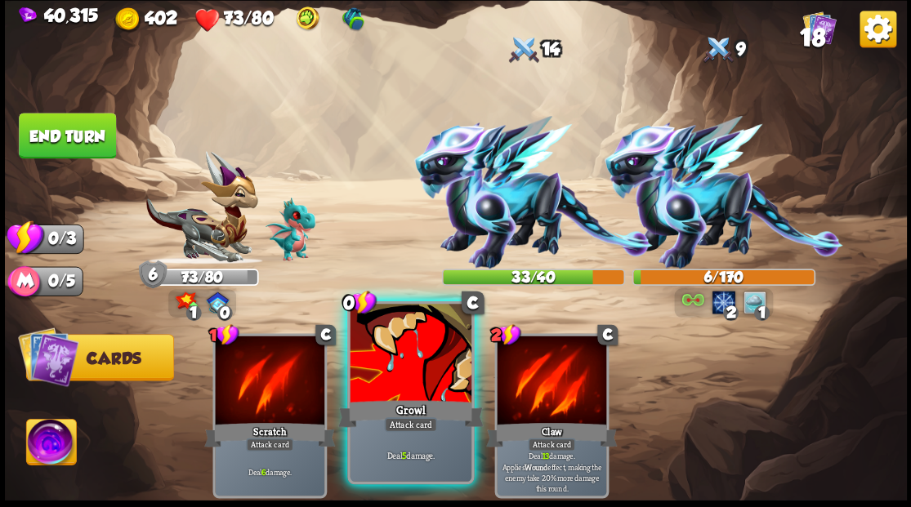
click at [416, 376] on div at bounding box center [410, 355] width 121 height 102
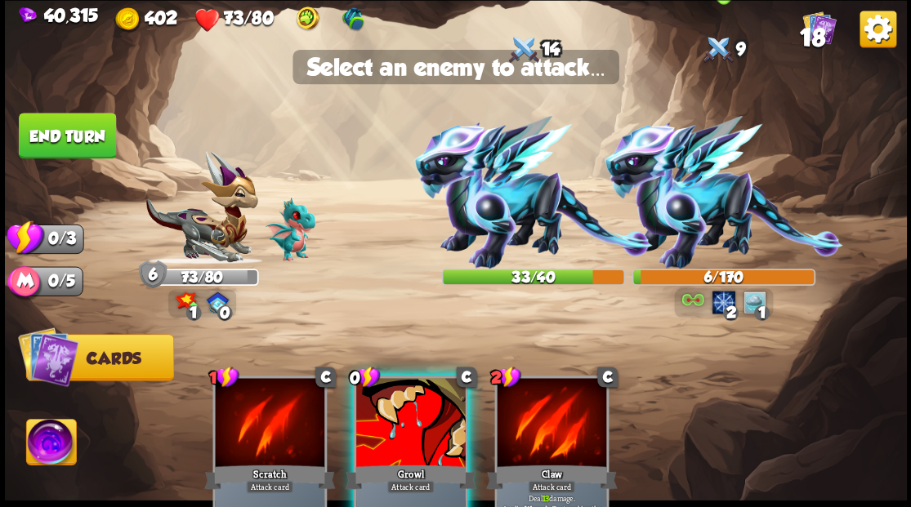
click at [688, 230] on img at bounding box center [723, 192] width 239 height 153
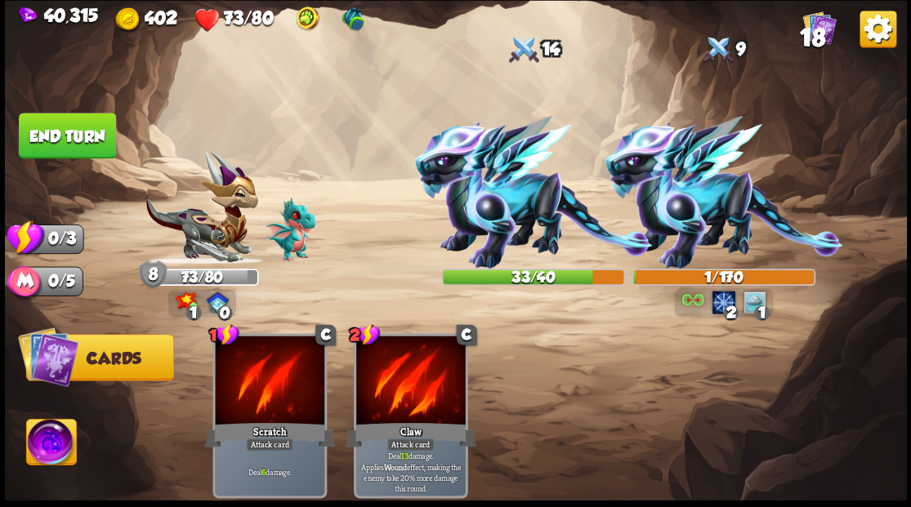
click at [75, 141] on button "End turn" at bounding box center [67, 136] width 97 height 46
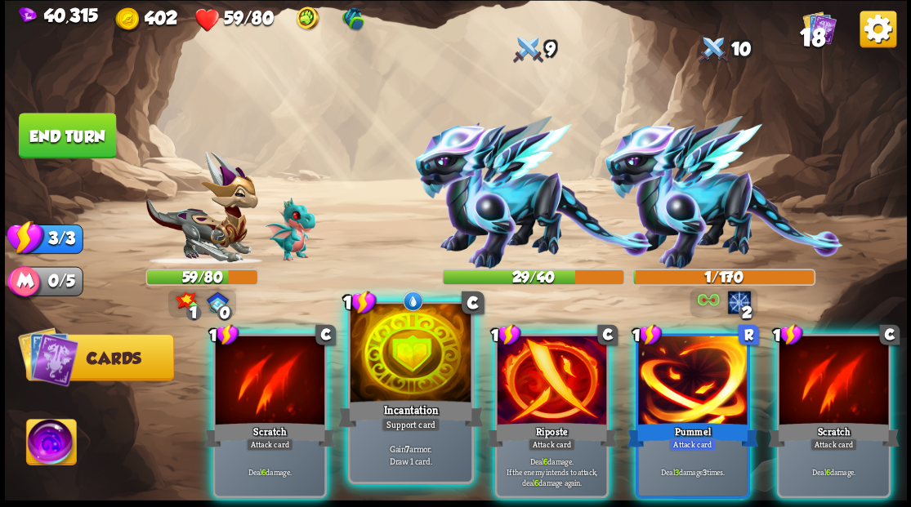
click at [414, 368] on div at bounding box center [410, 355] width 121 height 102
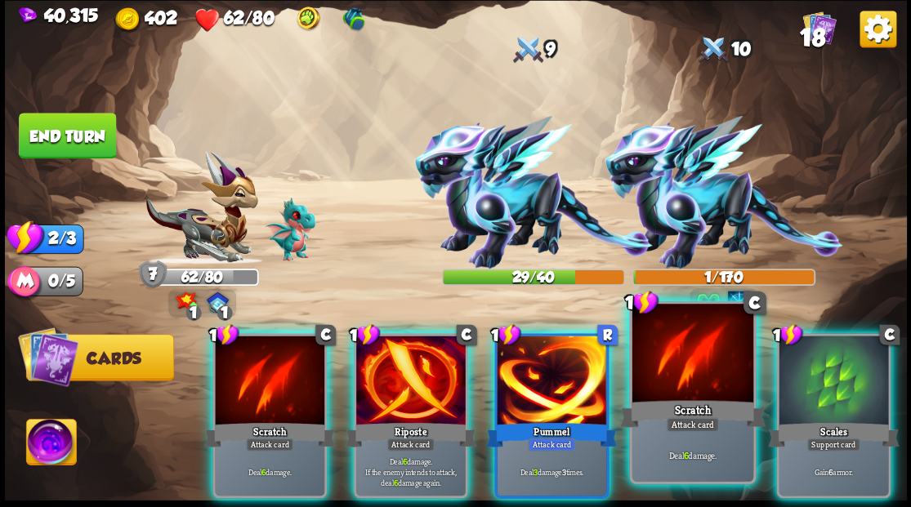
click at [658, 389] on div at bounding box center [691, 355] width 121 height 102
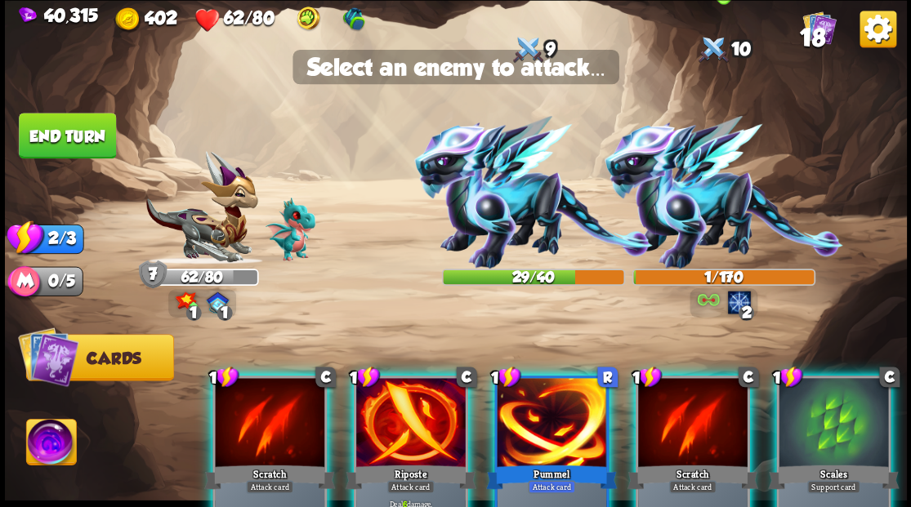
click at [689, 217] on img at bounding box center [723, 192] width 239 height 153
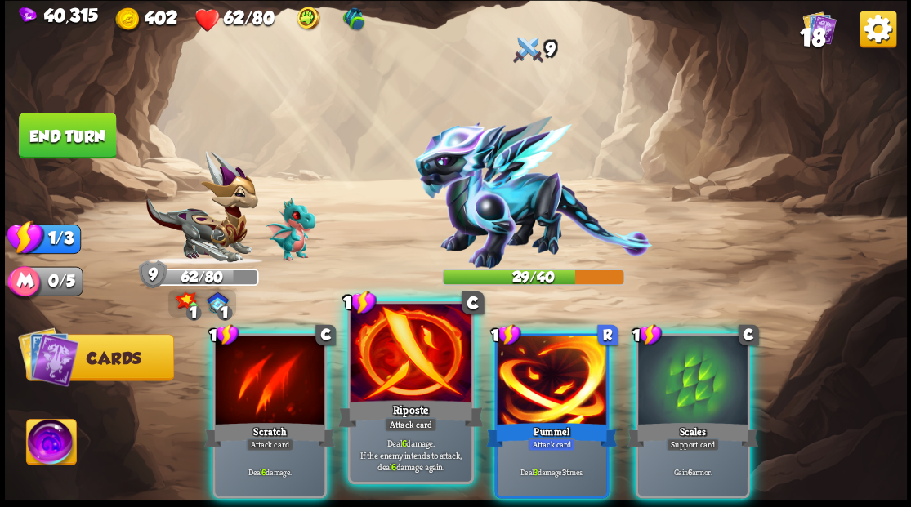
click at [403, 391] on div at bounding box center [410, 355] width 121 height 102
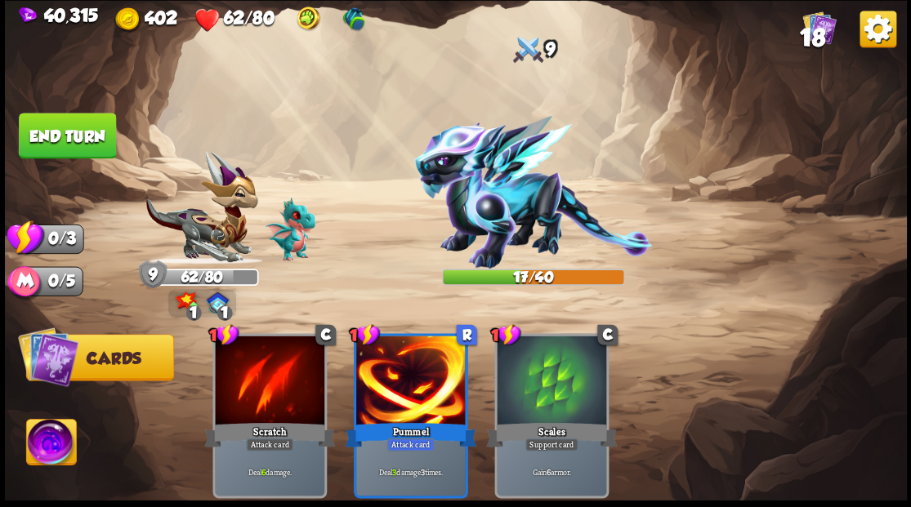
click at [85, 126] on button "End turn" at bounding box center [67, 136] width 97 height 46
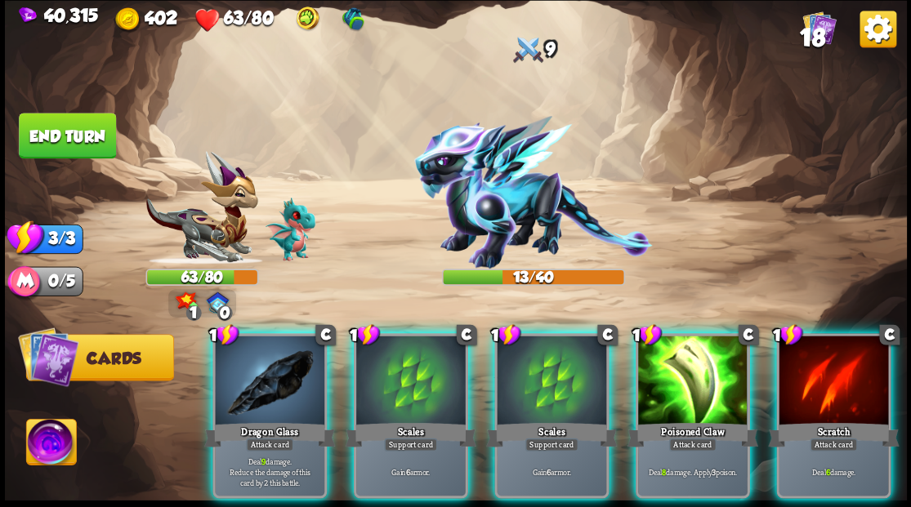
click at [284, 369] on div at bounding box center [269, 382] width 109 height 92
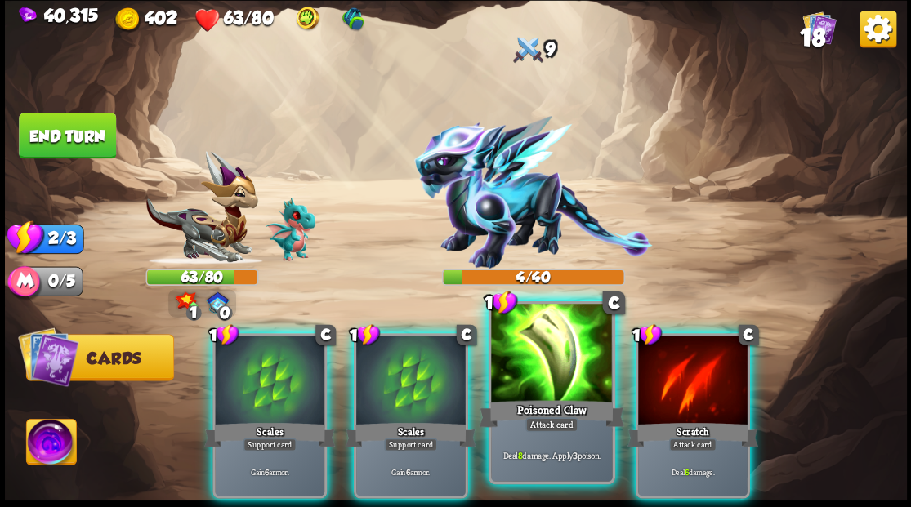
click at [534, 351] on div at bounding box center [551, 355] width 121 height 102
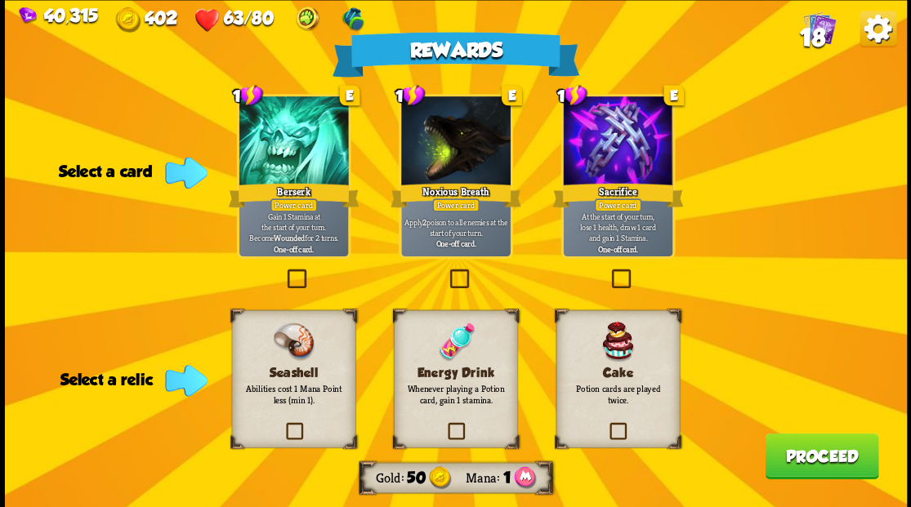
click at [283, 425] on label at bounding box center [283, 425] width 0 height 0
click at [0, 0] on input "checkbox" at bounding box center [0, 0] width 0 height 0
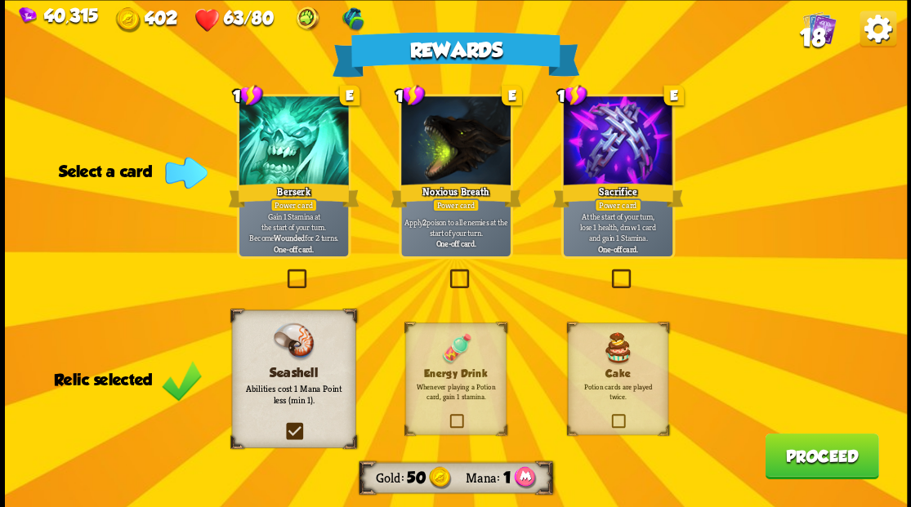
click at [822, 459] on button "Proceed" at bounding box center [822, 456] width 114 height 46
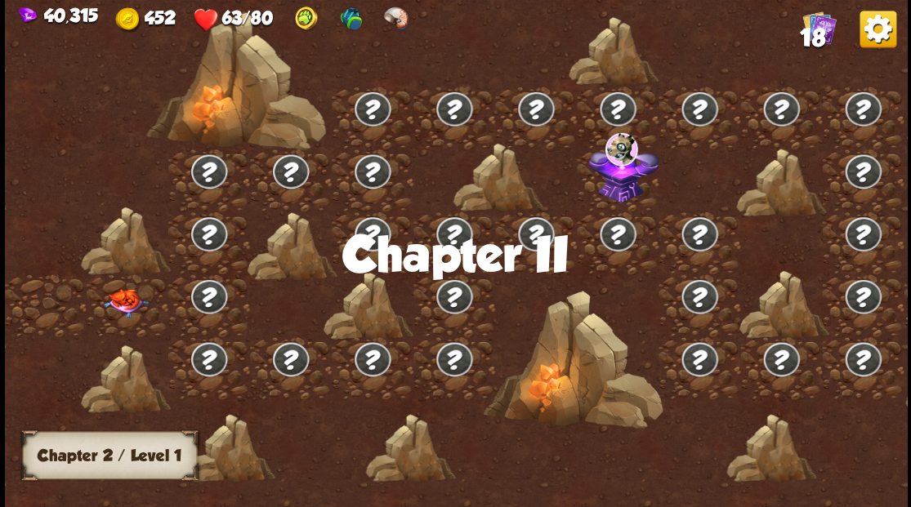
click at [134, 300] on img at bounding box center [125, 302] width 45 height 29
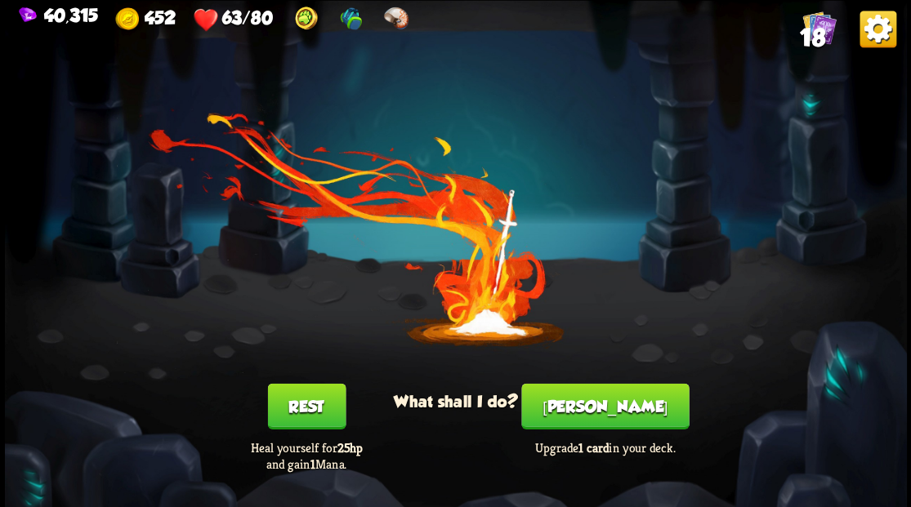
click at [598, 409] on button "[PERSON_NAME]" at bounding box center [604, 406] width 167 height 46
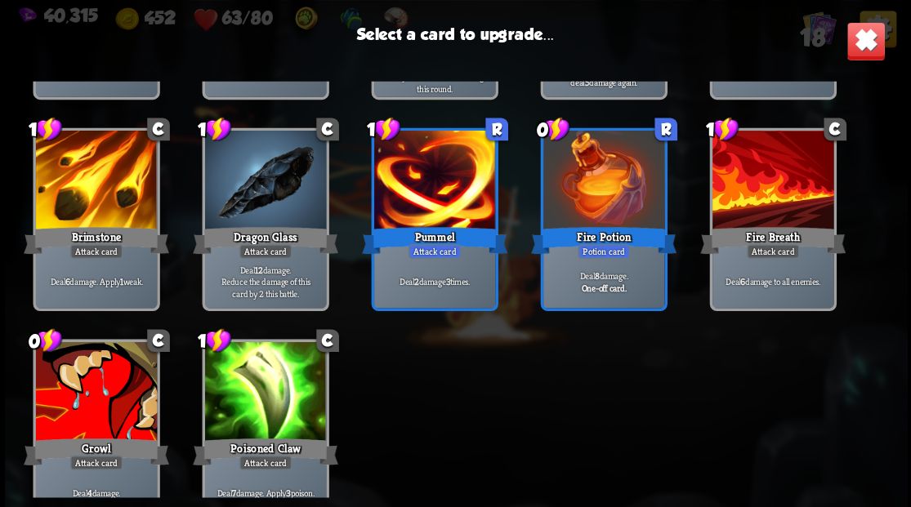
scroll to position [514, 0]
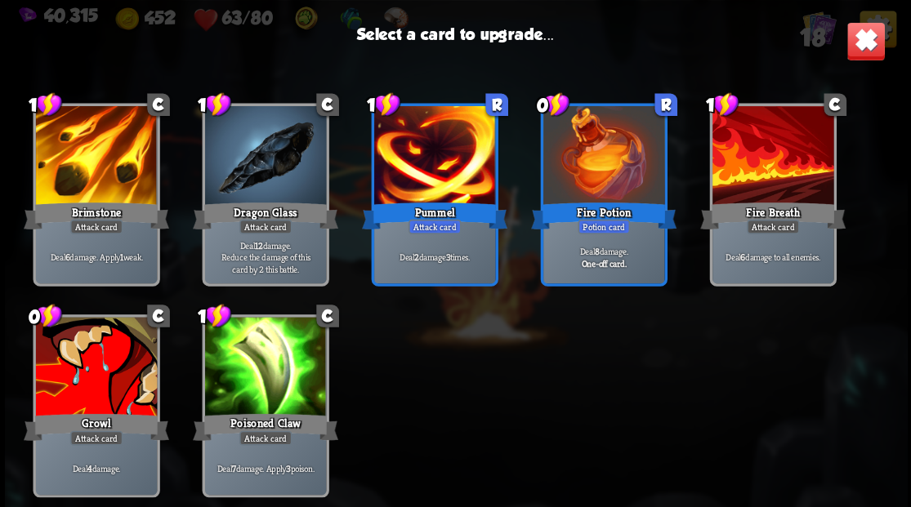
click at [105, 370] on div at bounding box center [95, 368] width 121 height 102
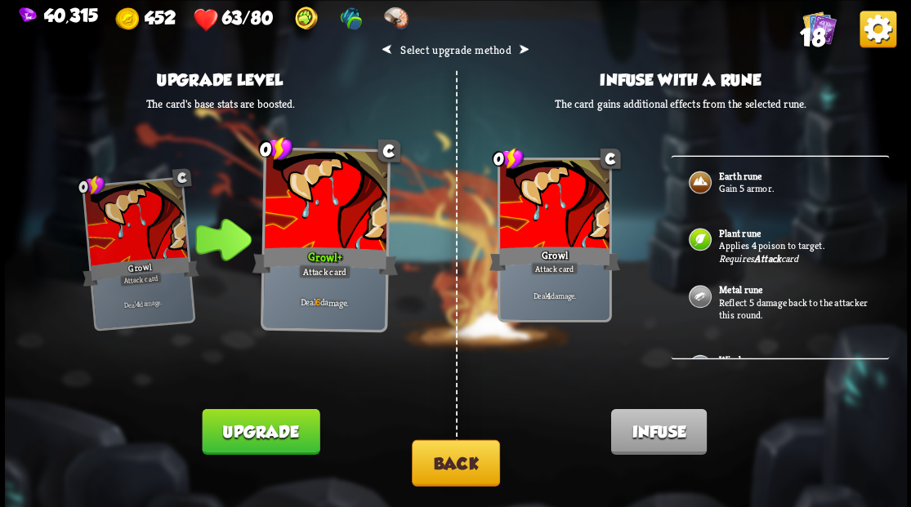
scroll to position [0, 0]
click at [463, 467] on button "Back" at bounding box center [456, 462] width 88 height 47
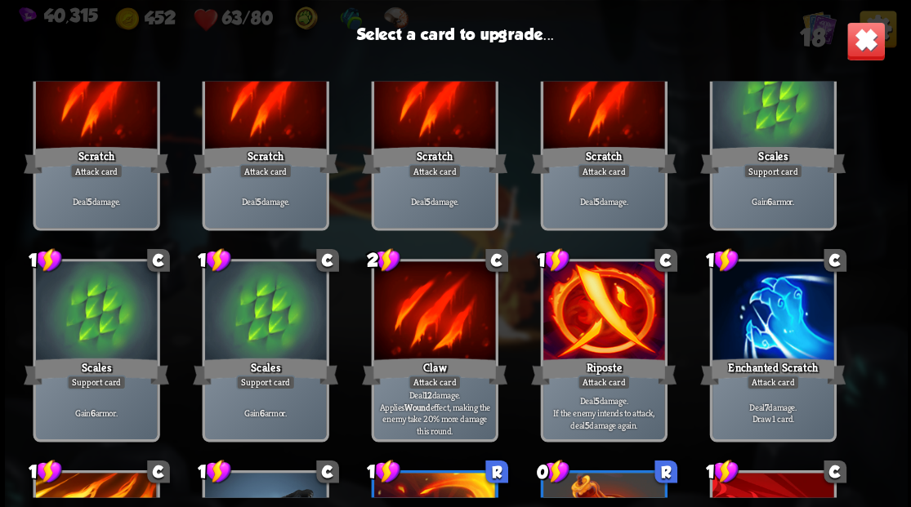
scroll to position [109, 0]
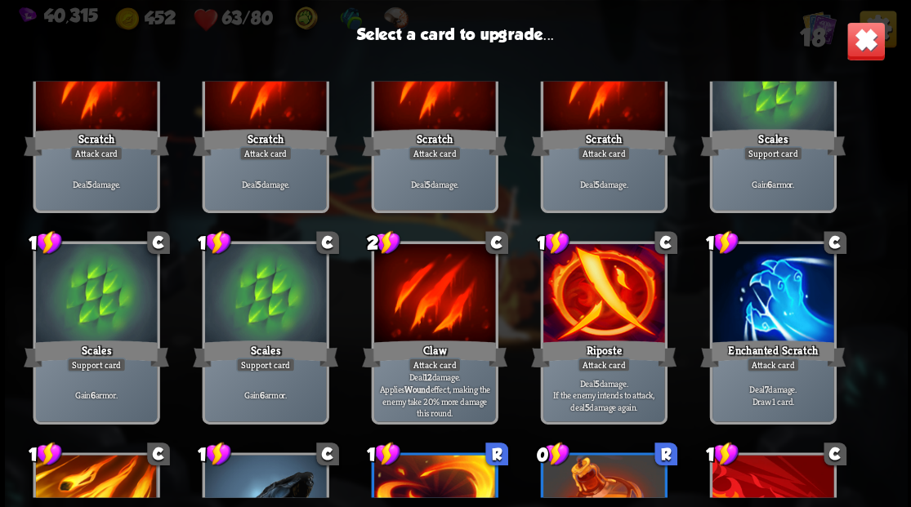
click at [783, 289] on div at bounding box center [772, 295] width 121 height 102
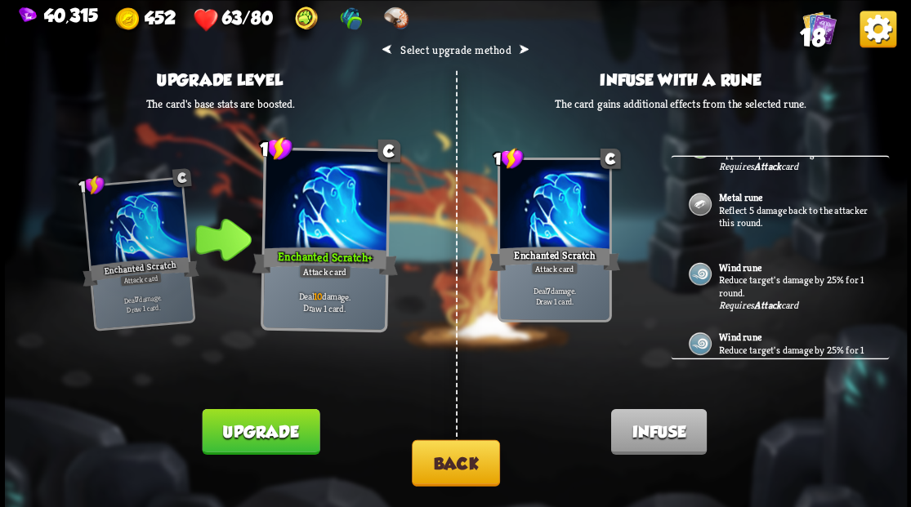
click at [748, 280] on p "Reduce target's damage by 25% for 1 round." at bounding box center [794, 286] width 153 height 25
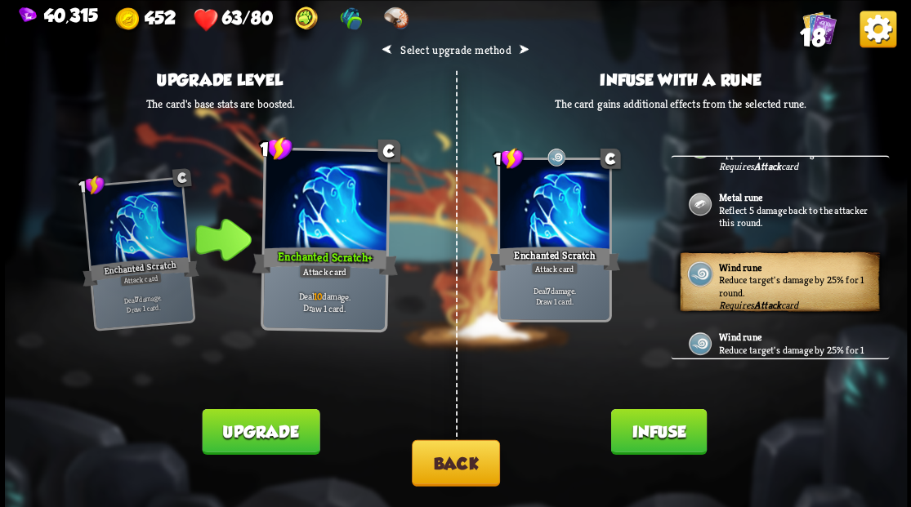
click at [654, 425] on button "Infuse" at bounding box center [658, 431] width 96 height 46
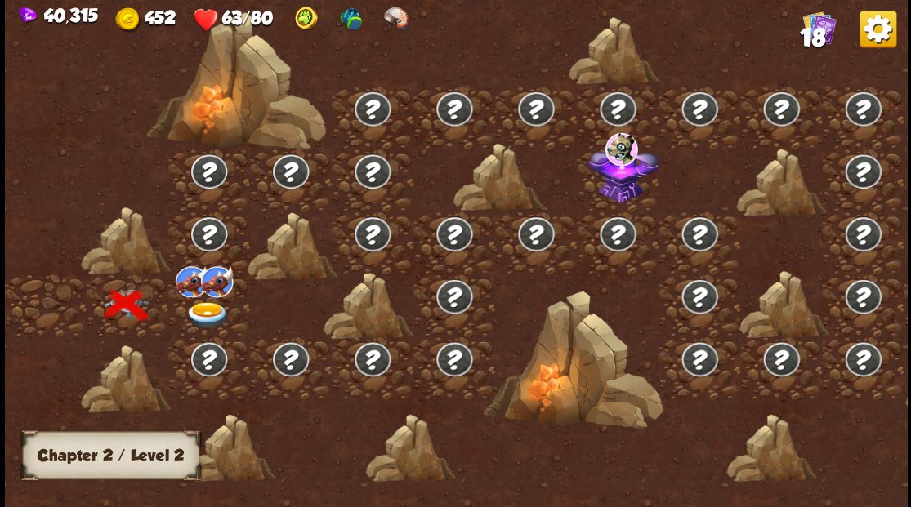
click at [207, 306] on img at bounding box center [207, 314] width 45 height 27
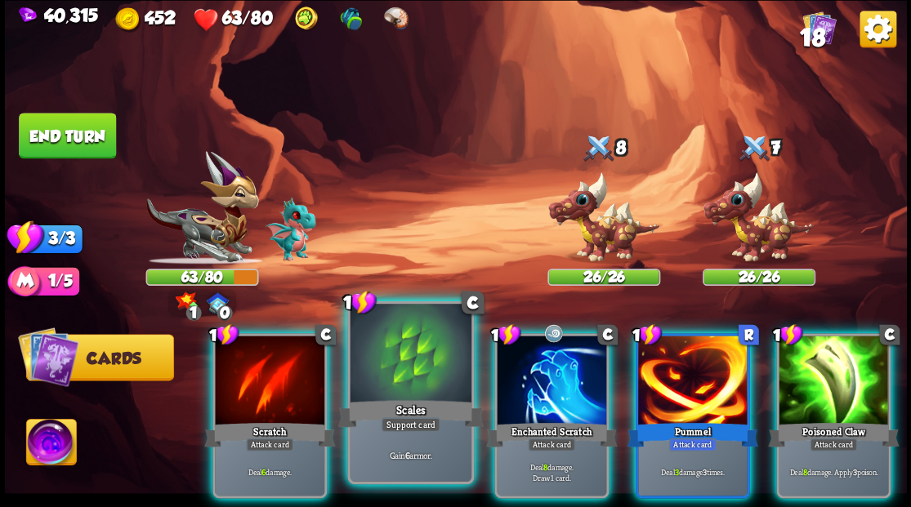
click at [397, 366] on div at bounding box center [410, 355] width 121 height 102
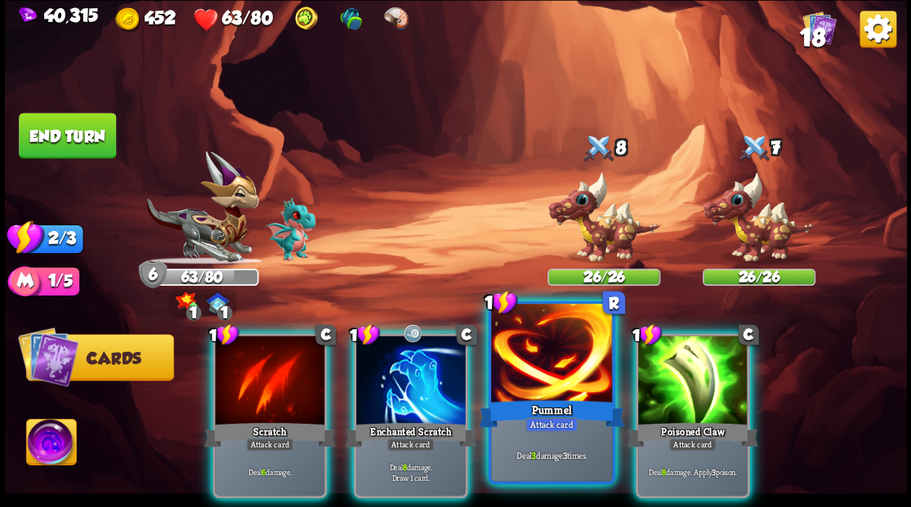
click at [542, 368] on div at bounding box center [551, 355] width 121 height 102
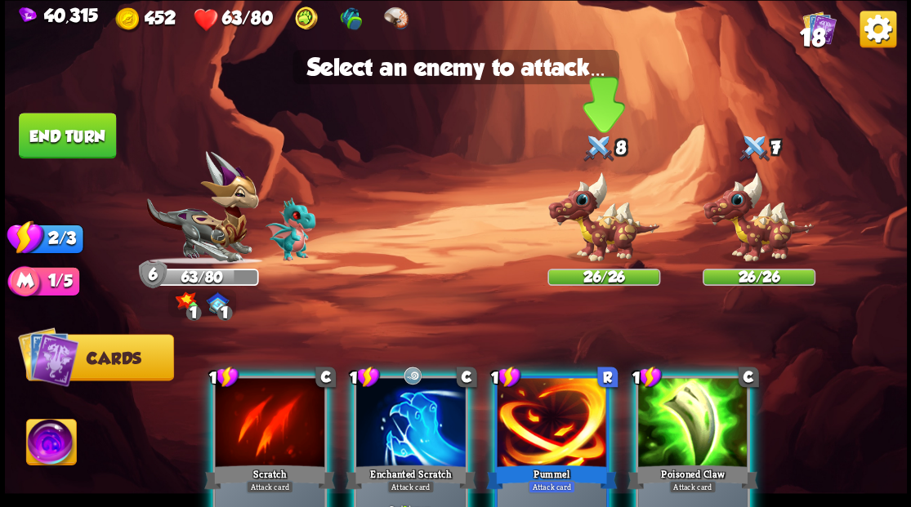
click at [597, 238] on img at bounding box center [603, 217] width 113 height 93
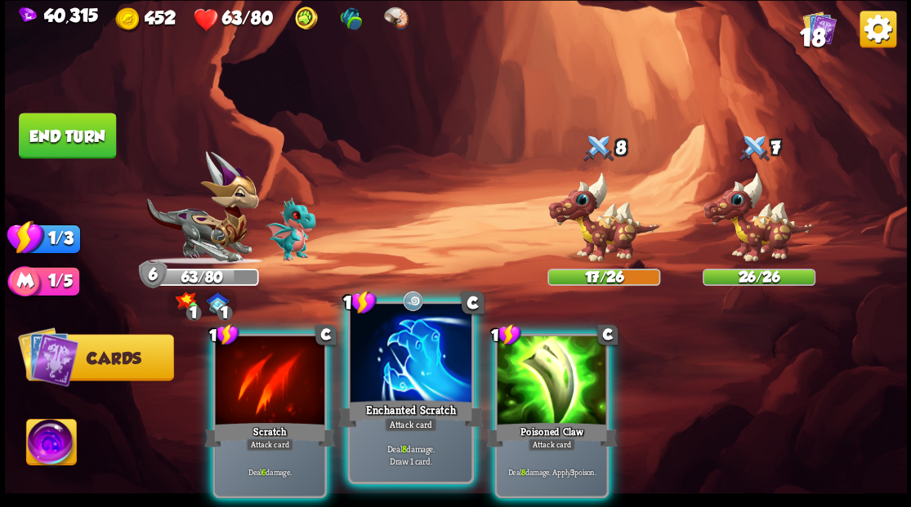
click at [417, 373] on div at bounding box center [410, 355] width 121 height 102
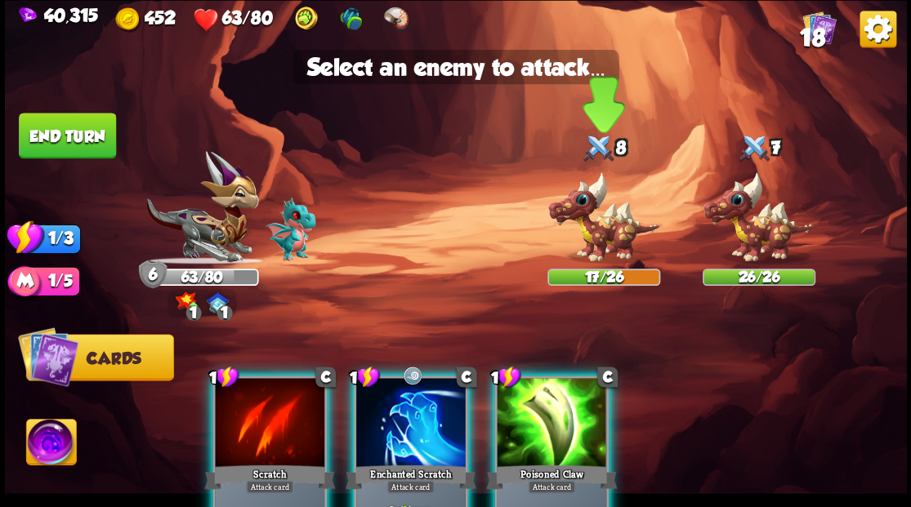
click at [604, 237] on img at bounding box center [603, 217] width 113 height 93
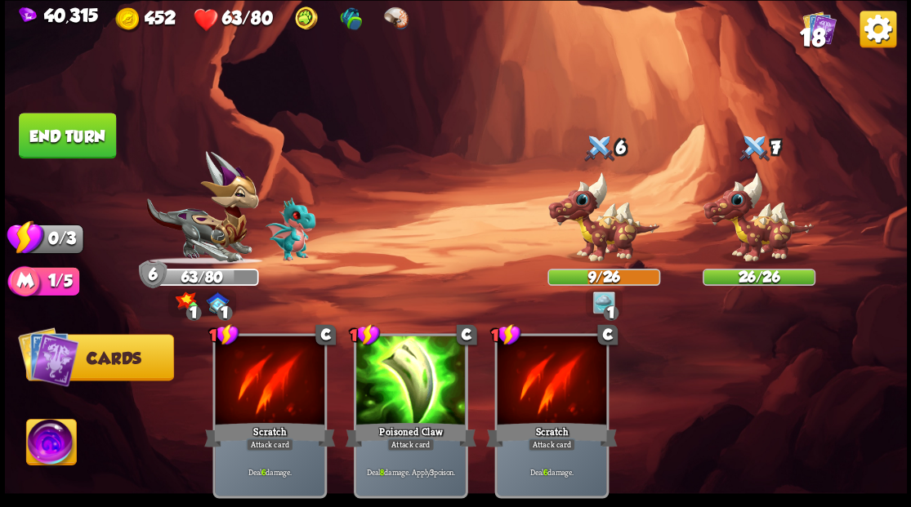
click at [67, 136] on button "End turn" at bounding box center [67, 136] width 97 height 46
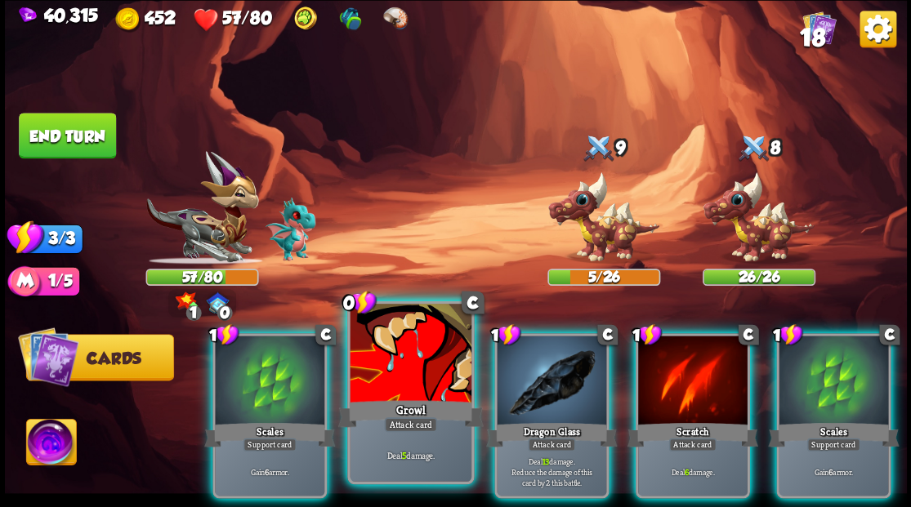
click at [408, 373] on div at bounding box center [410, 355] width 121 height 102
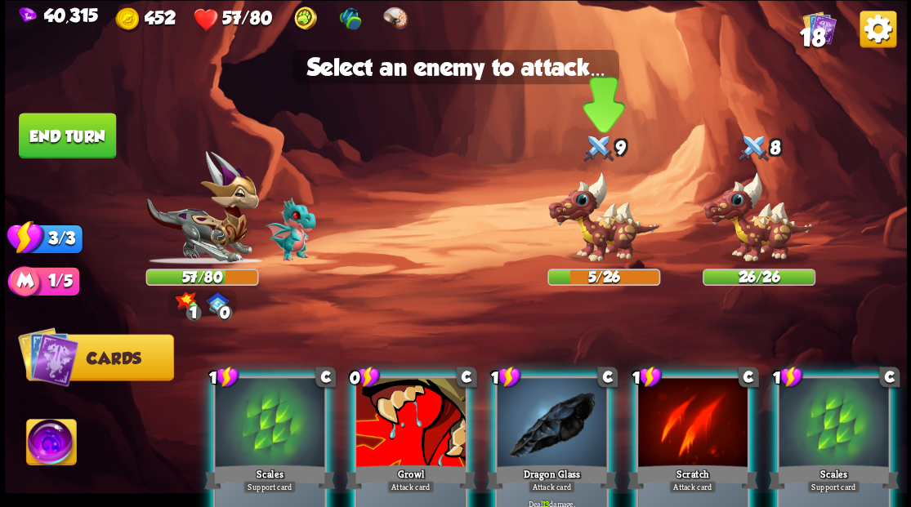
click at [606, 238] on img at bounding box center [603, 217] width 113 height 93
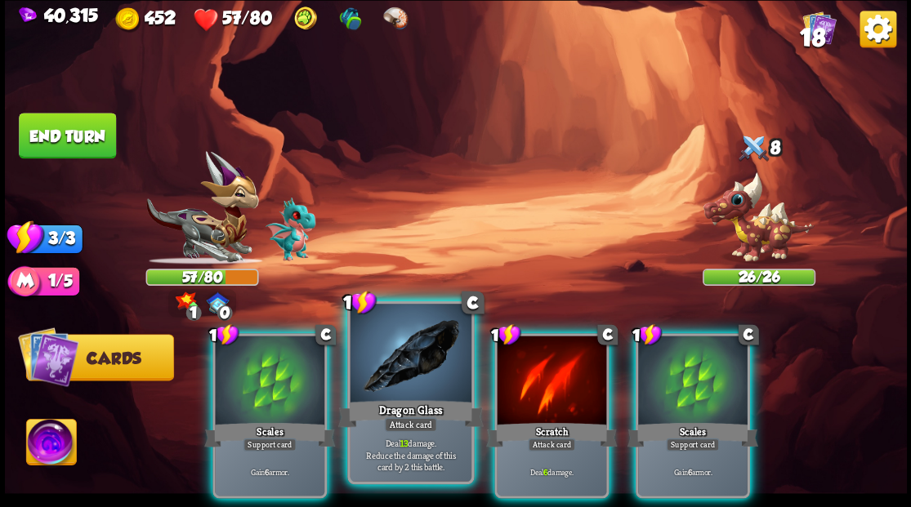
click at [420, 382] on div at bounding box center [410, 355] width 121 height 102
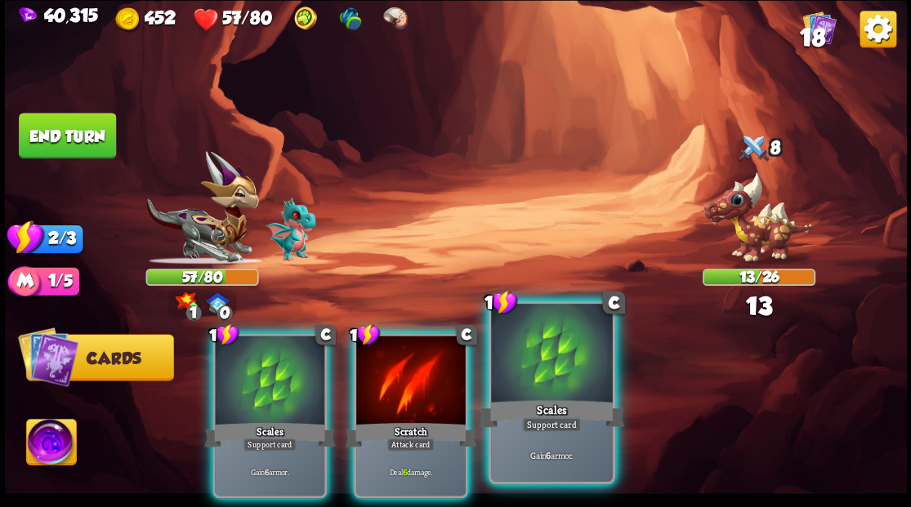
click at [524, 389] on div at bounding box center [551, 355] width 121 height 102
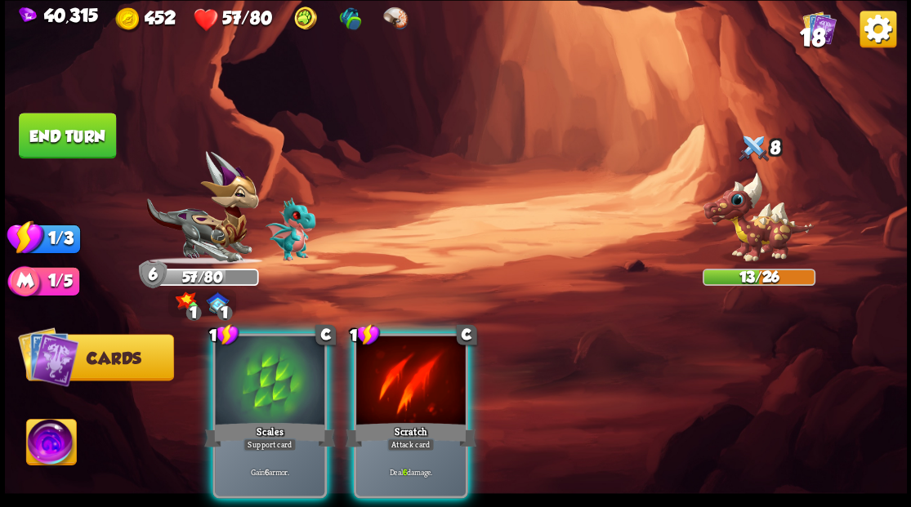
click at [70, 152] on button "End turn" at bounding box center [67, 136] width 97 height 46
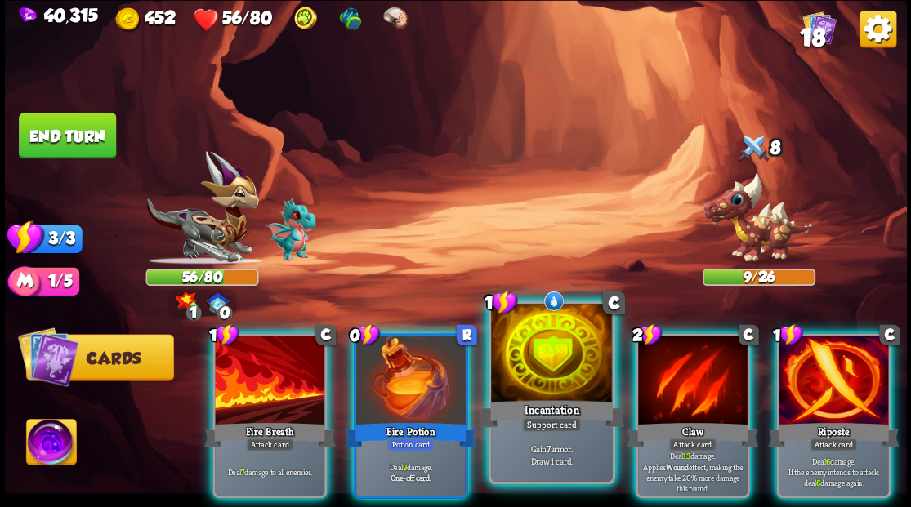
click at [552, 377] on div at bounding box center [551, 355] width 121 height 102
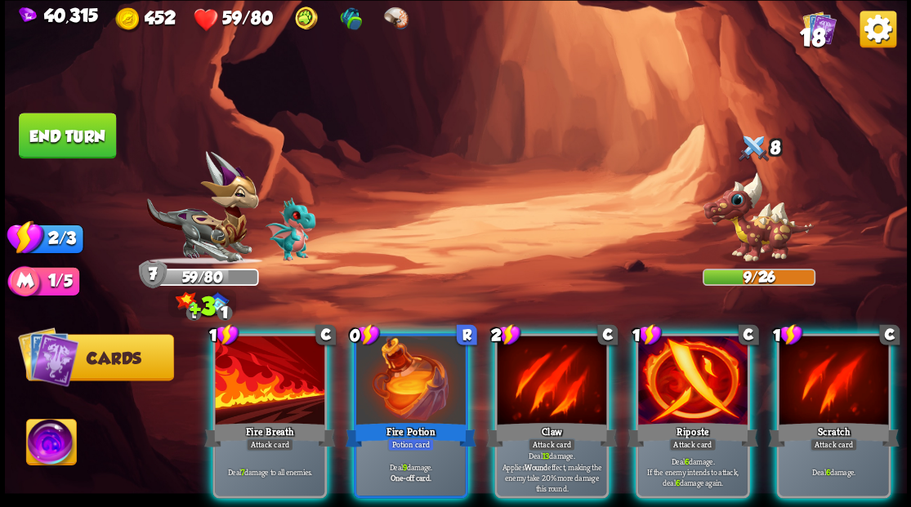
drag, startPoint x: 391, startPoint y: 355, endPoint x: 391, endPoint y: 301, distance: 53.9
click at [391, 345] on div at bounding box center [410, 382] width 109 height 92
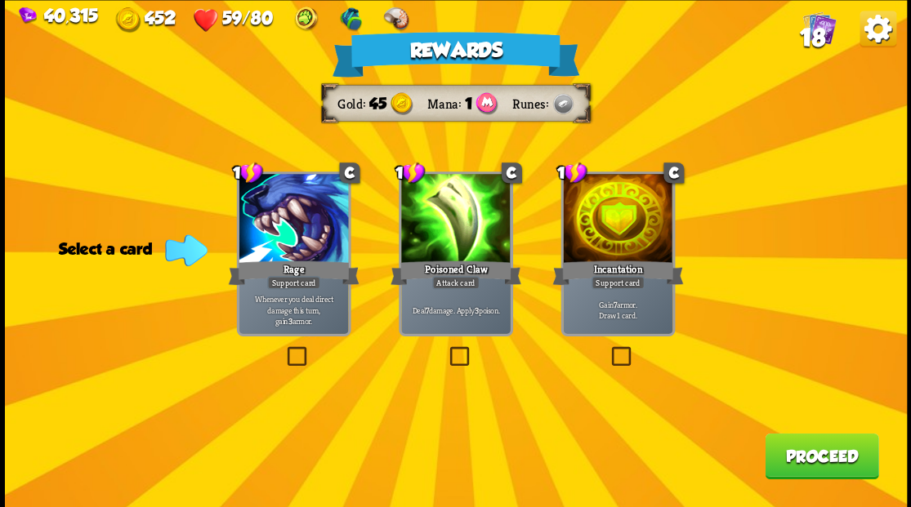
drag, startPoint x: 816, startPoint y: 457, endPoint x: 815, endPoint y: 446, distance: 11.5
click at [815, 446] on button "Proceed" at bounding box center [822, 456] width 114 height 46
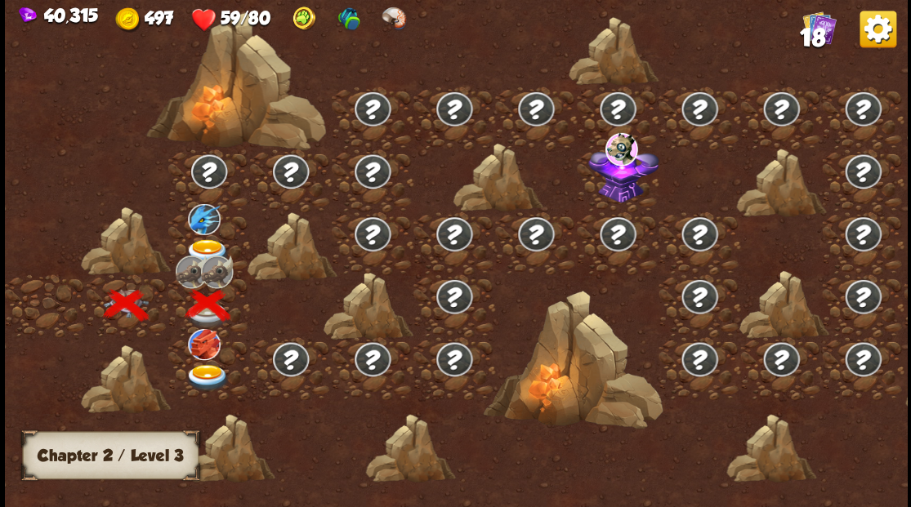
click at [199, 244] on img at bounding box center [207, 252] width 45 height 27
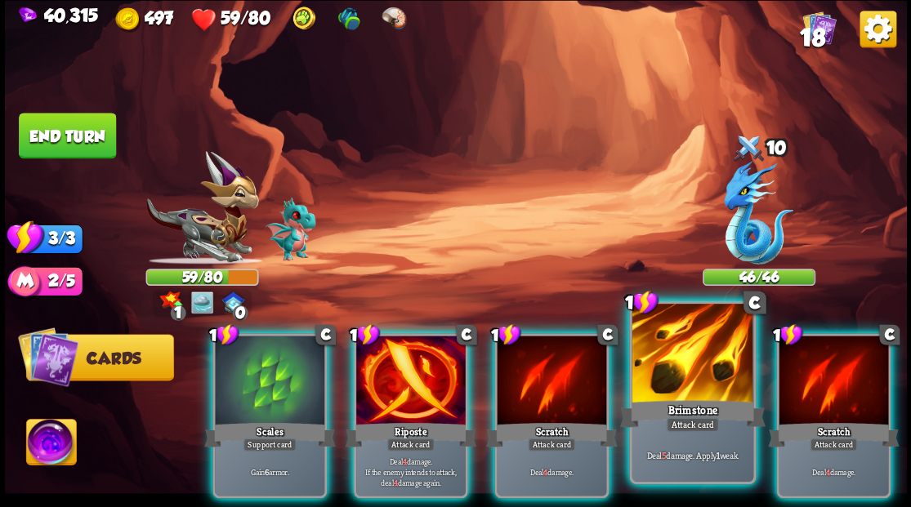
click at [710, 370] on div at bounding box center [691, 355] width 121 height 102
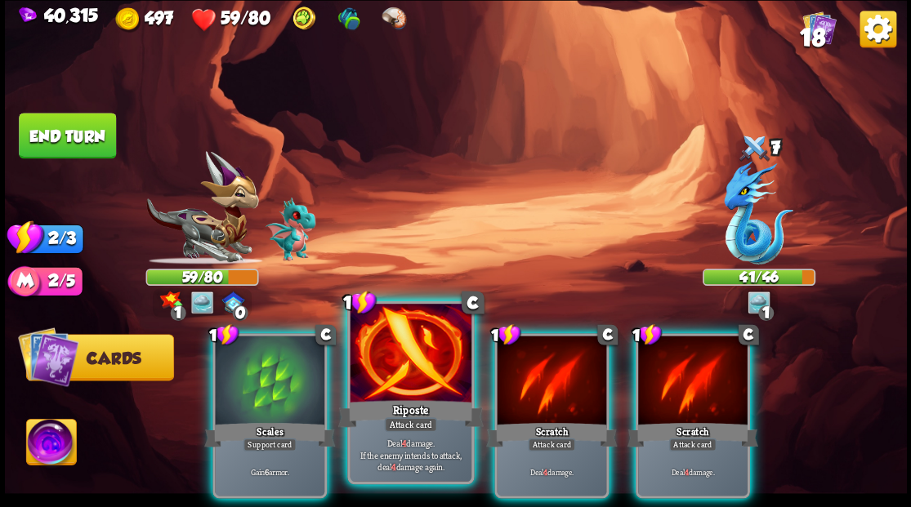
click at [393, 381] on div at bounding box center [410, 355] width 121 height 102
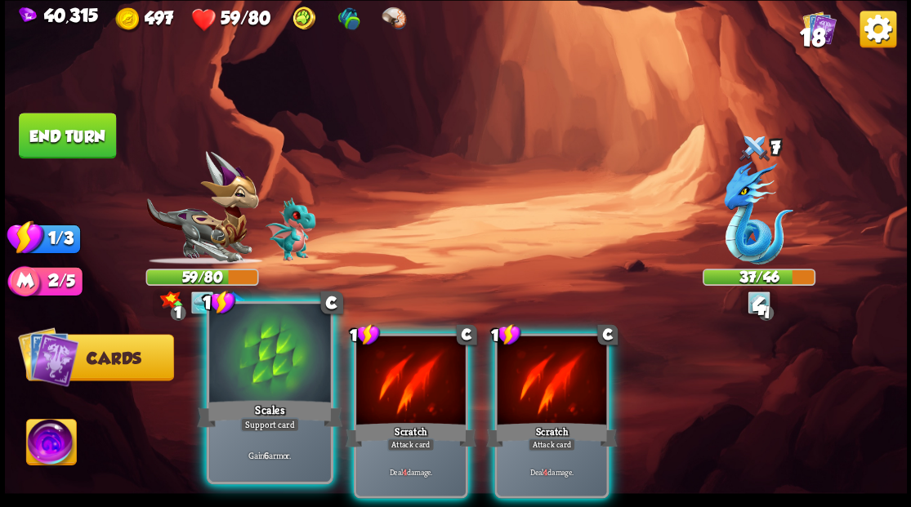
click at [266, 388] on div at bounding box center [269, 355] width 121 height 102
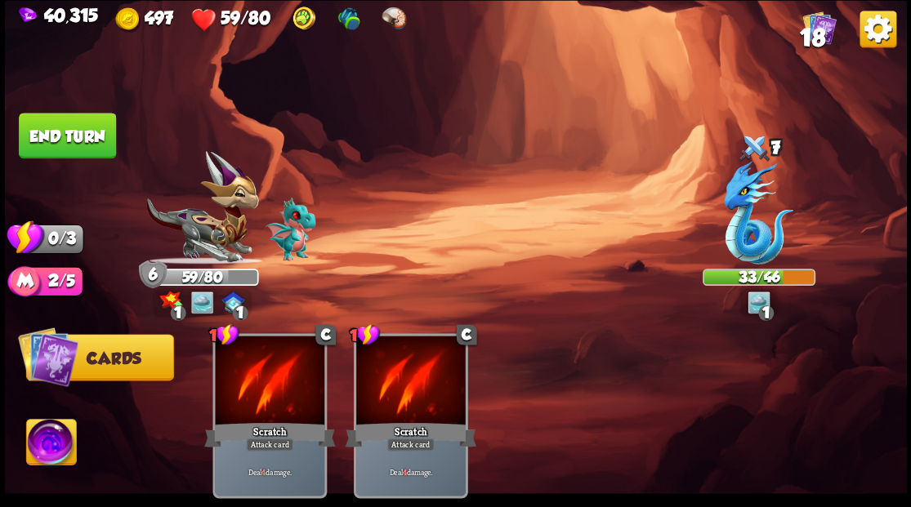
click at [69, 127] on button "End turn" at bounding box center [67, 136] width 97 height 46
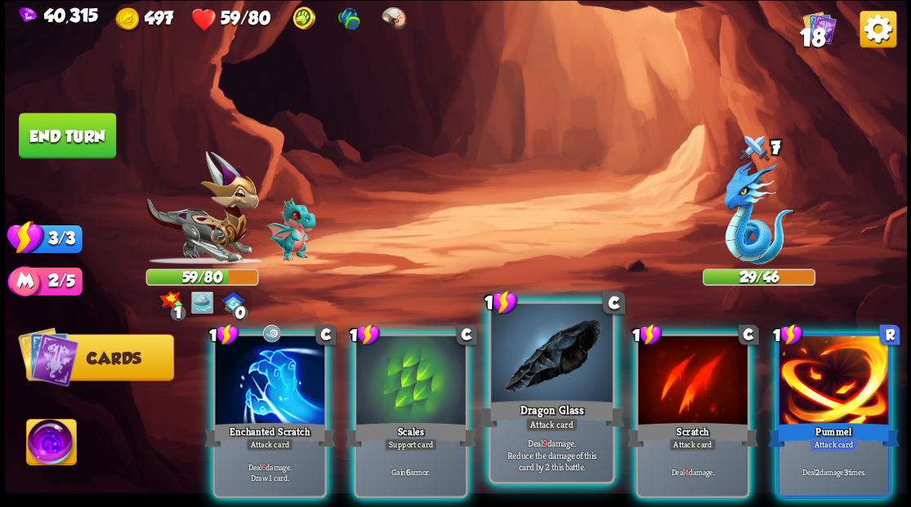
click at [526, 360] on div at bounding box center [551, 355] width 121 height 102
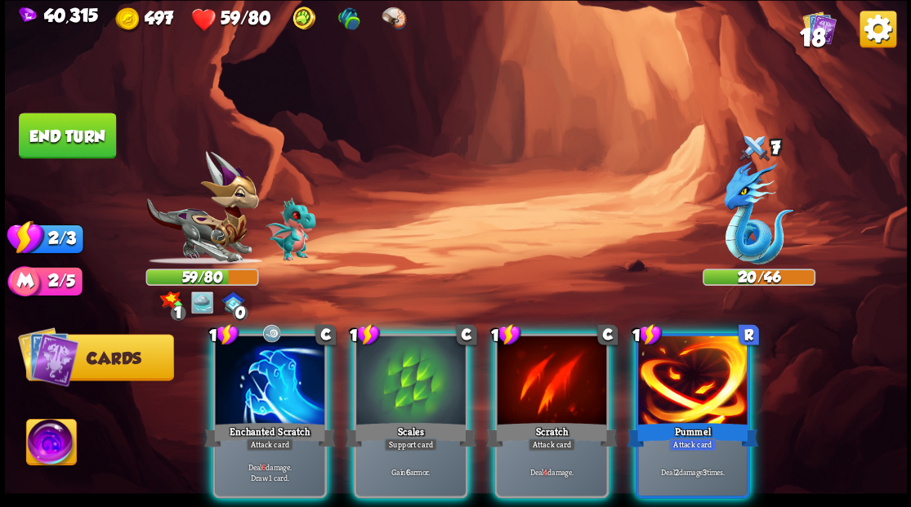
click at [250, 379] on div at bounding box center [269, 382] width 109 height 92
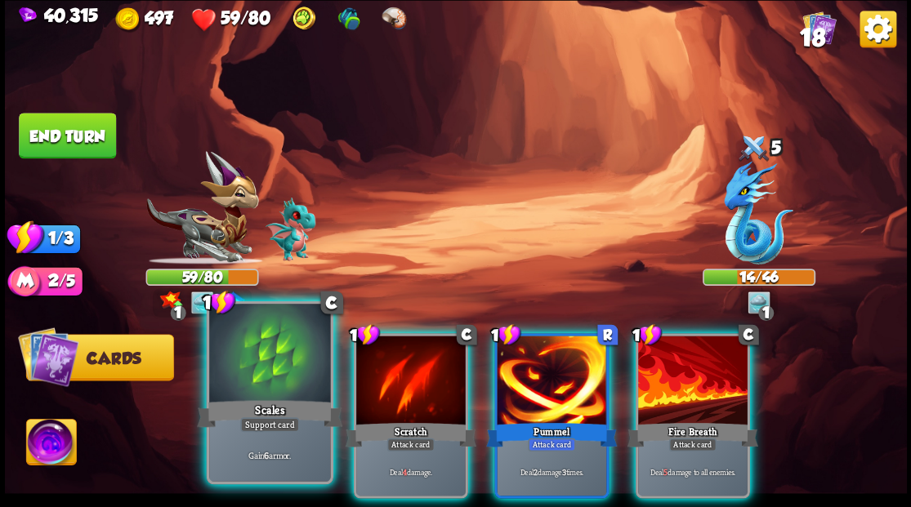
click at [250, 381] on div at bounding box center [269, 355] width 121 height 102
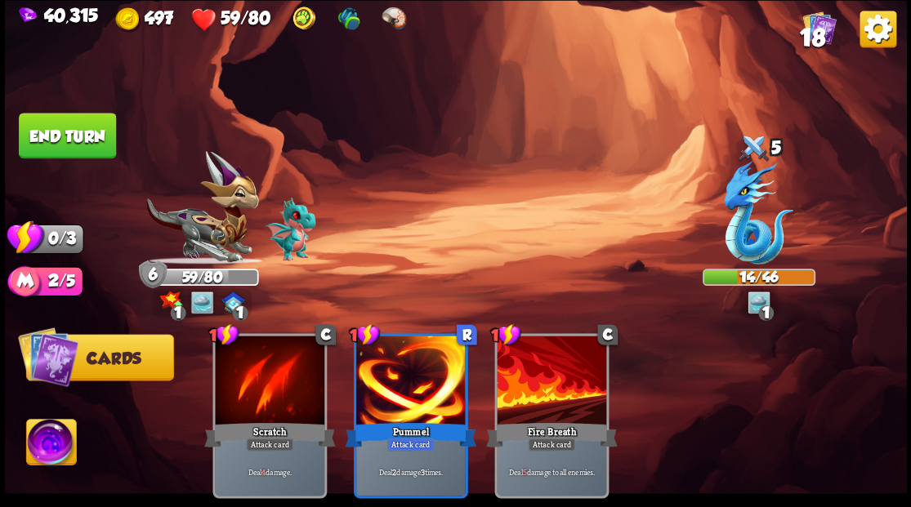
click at [95, 131] on button "End turn" at bounding box center [67, 136] width 97 height 46
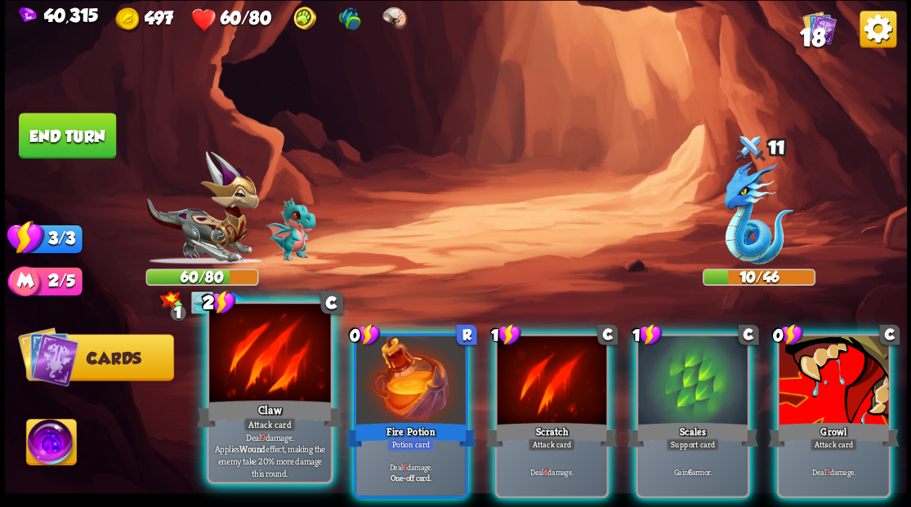
click at [272, 387] on div at bounding box center [269, 355] width 121 height 102
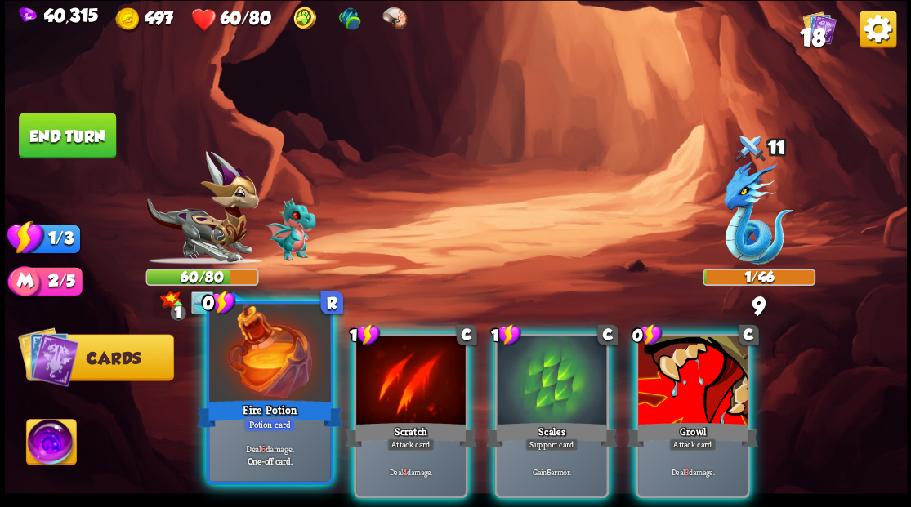
click at [222, 370] on div at bounding box center [269, 355] width 121 height 102
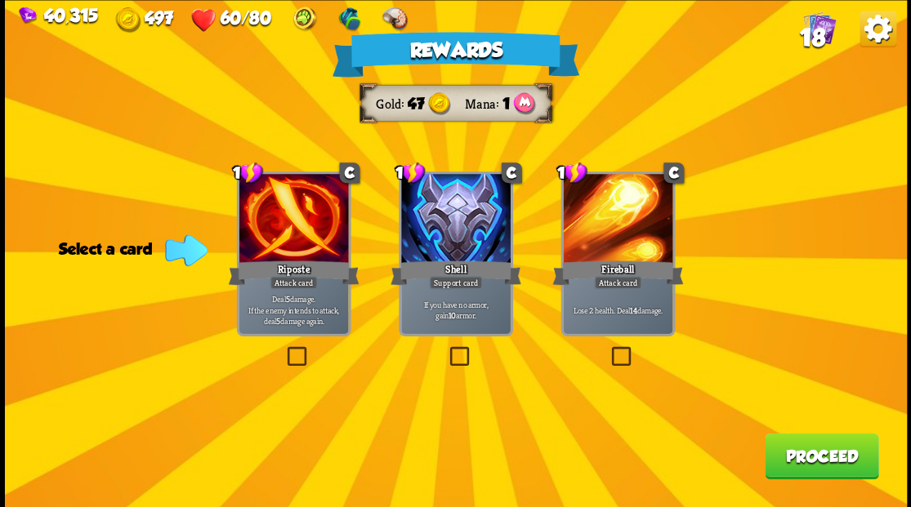
click at [832, 469] on button "Proceed" at bounding box center [822, 456] width 114 height 46
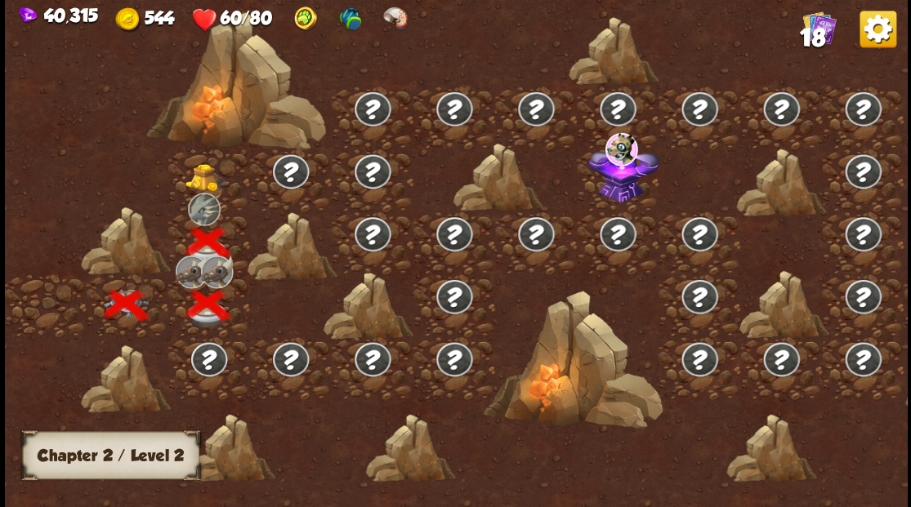
click at [202, 175] on img at bounding box center [207, 177] width 45 height 28
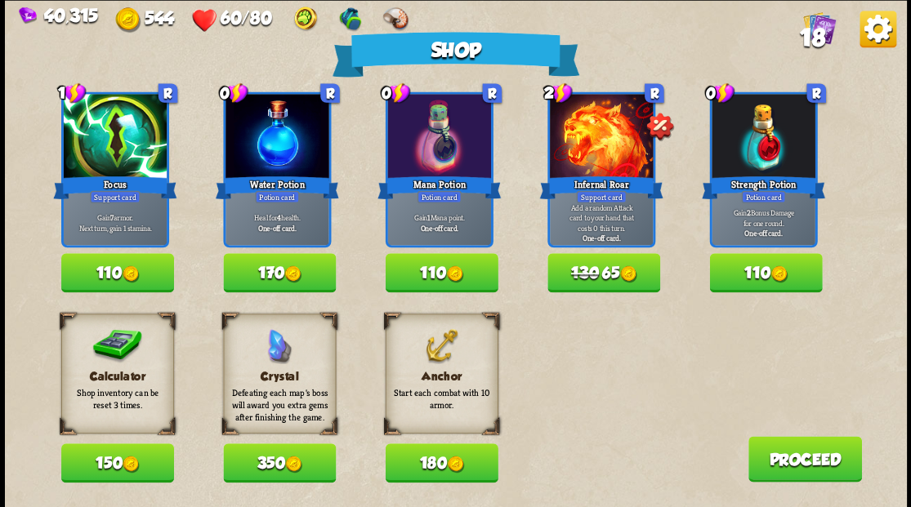
drag, startPoint x: 123, startPoint y: 464, endPoint x: 119, endPoint y: 433, distance: 31.2
click at [121, 448] on button "150" at bounding box center [117, 463] width 113 height 39
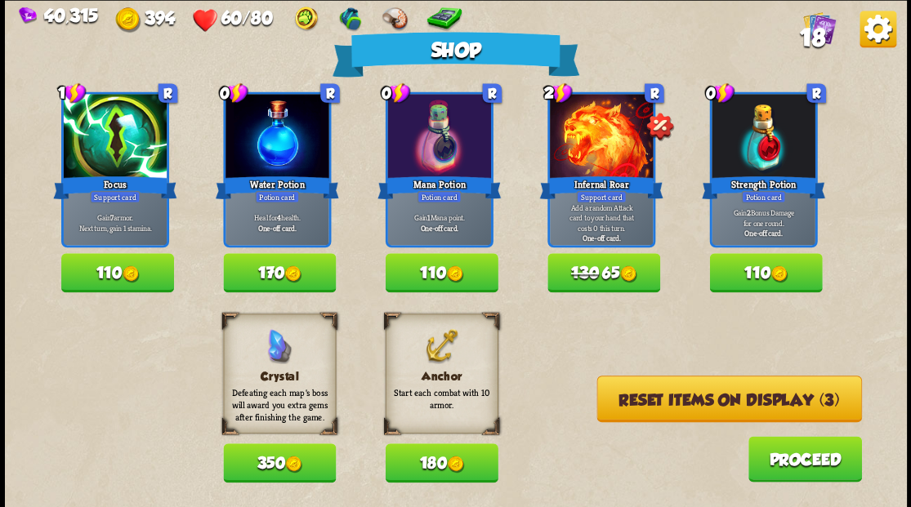
click at [423, 266] on button "110" at bounding box center [441, 272] width 113 height 39
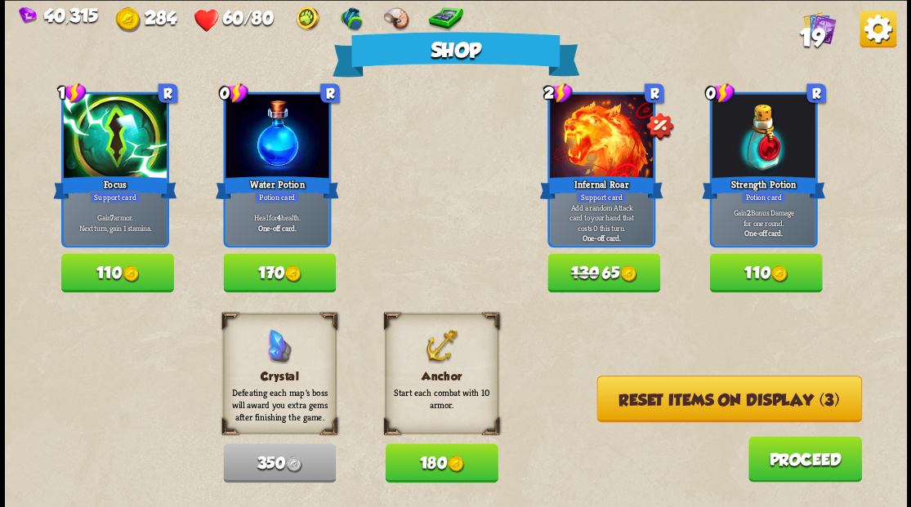
click at [436, 479] on button "180" at bounding box center [441, 463] width 113 height 39
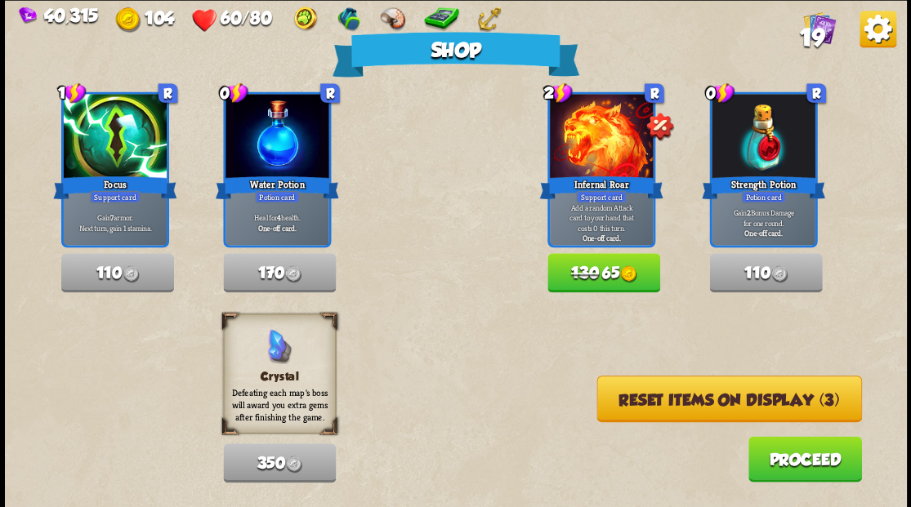
click at [717, 395] on button "Reset items on display (3)" at bounding box center [728, 399] width 265 height 47
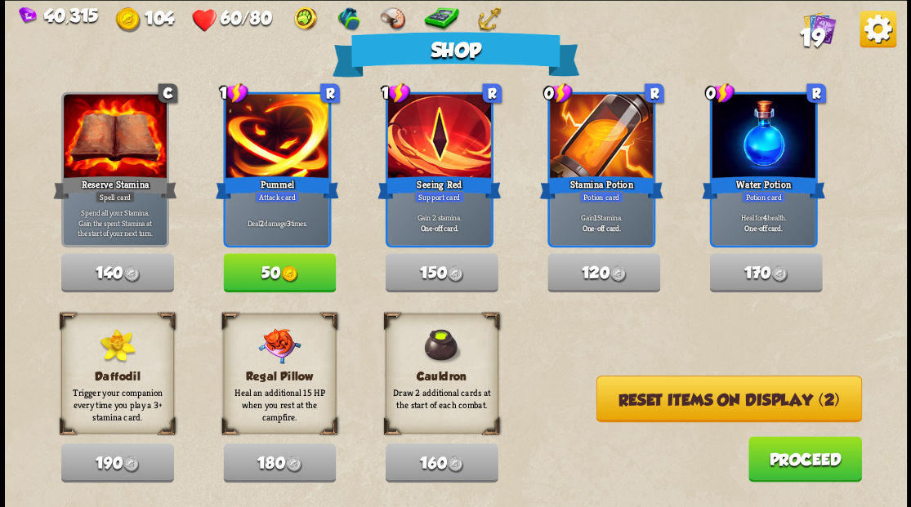
click at [698, 402] on button "Reset items on display (2)" at bounding box center [728, 399] width 265 height 47
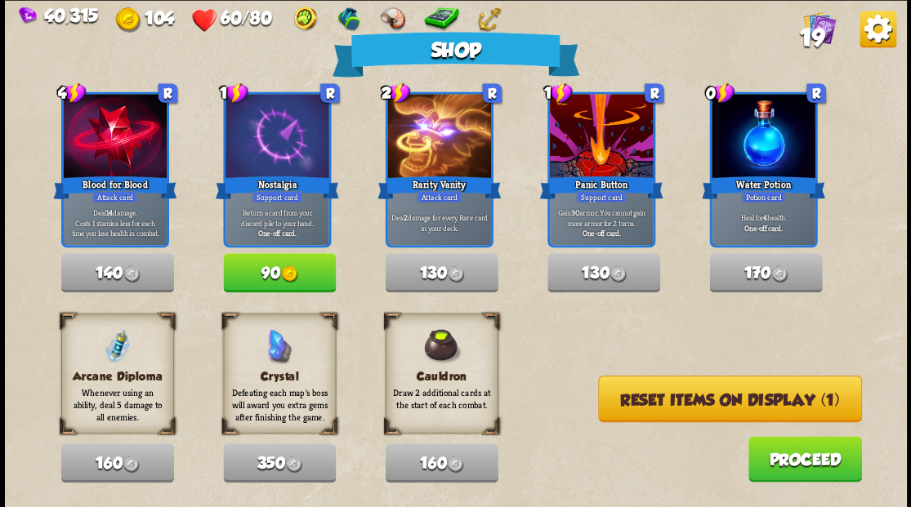
click at [698, 402] on button "Reset items on display (1)" at bounding box center [730, 399] width 264 height 47
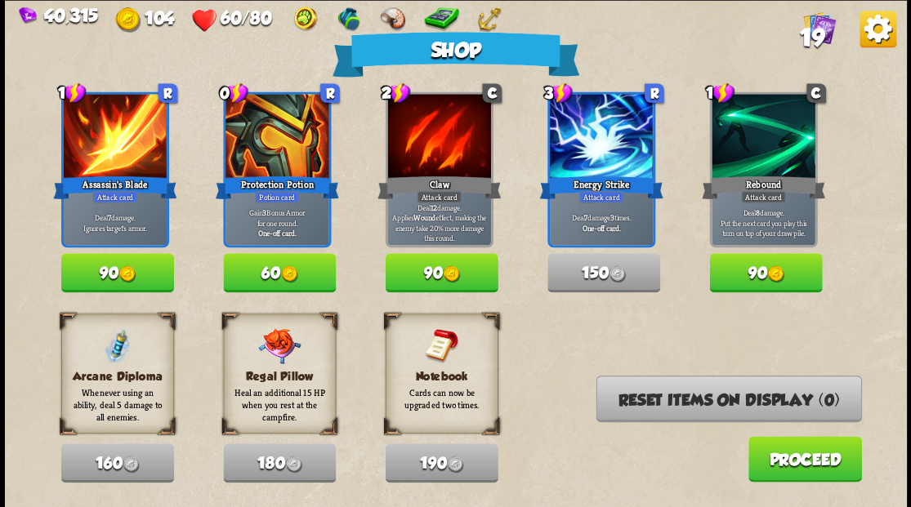
click at [787, 468] on button "Proceed" at bounding box center [804, 459] width 114 height 46
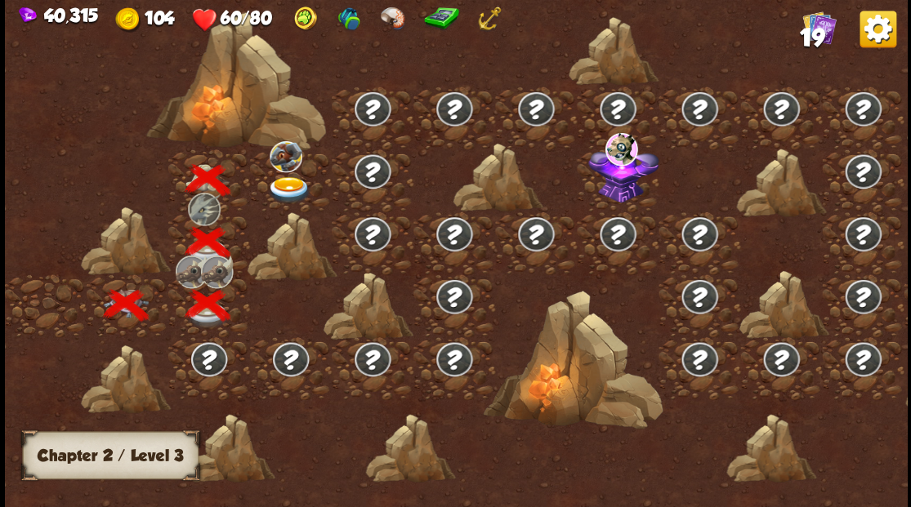
click at [280, 181] on img at bounding box center [288, 189] width 45 height 27
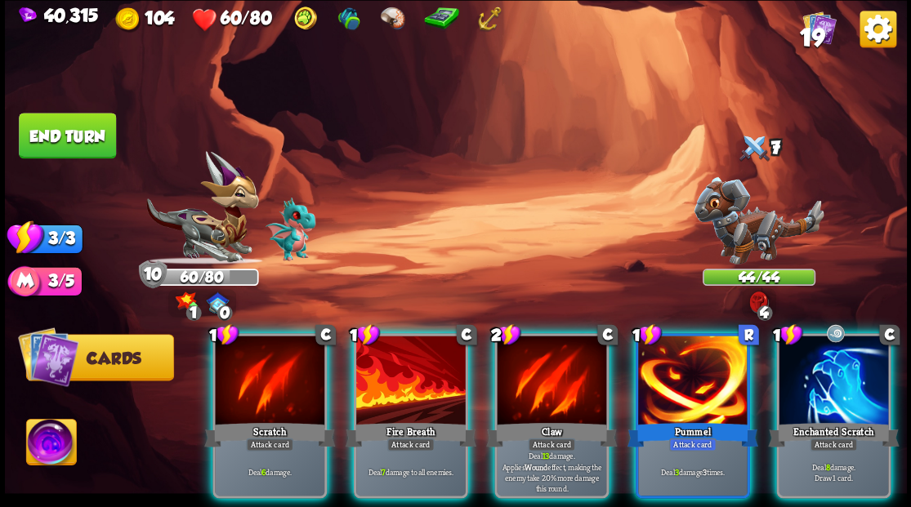
click at [547, 374] on div at bounding box center [551, 382] width 109 height 92
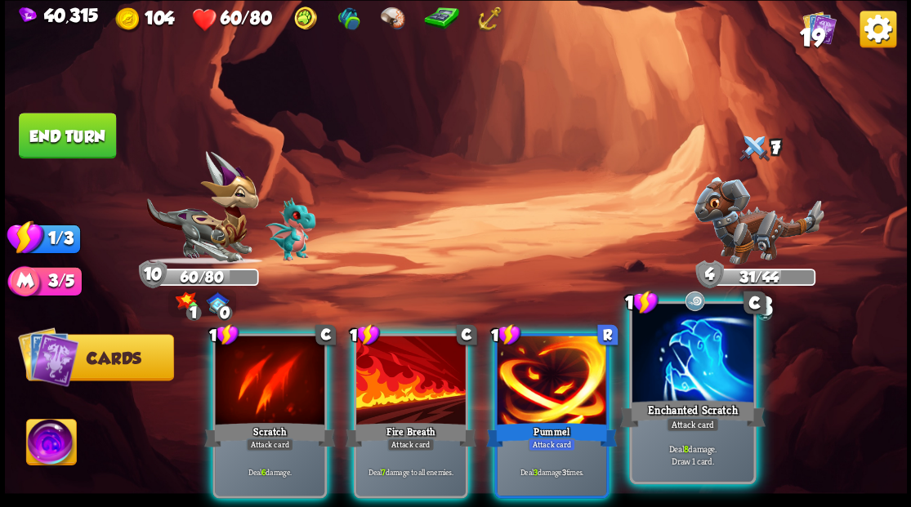
click at [678, 380] on div at bounding box center [691, 355] width 121 height 102
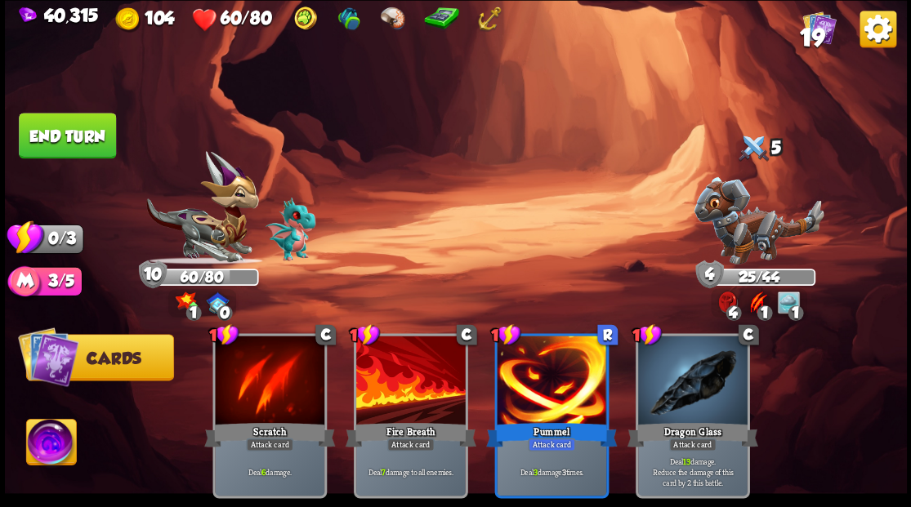
click at [34, 118] on button "End turn" at bounding box center [67, 136] width 97 height 46
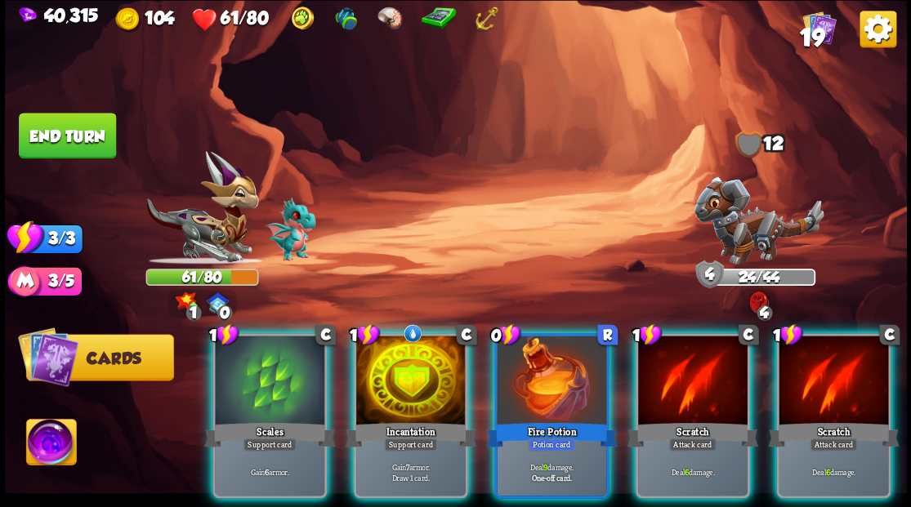
drag, startPoint x: 399, startPoint y: 381, endPoint x: 394, endPoint y: 355, distance: 26.8
click at [399, 375] on div at bounding box center [410, 382] width 109 height 92
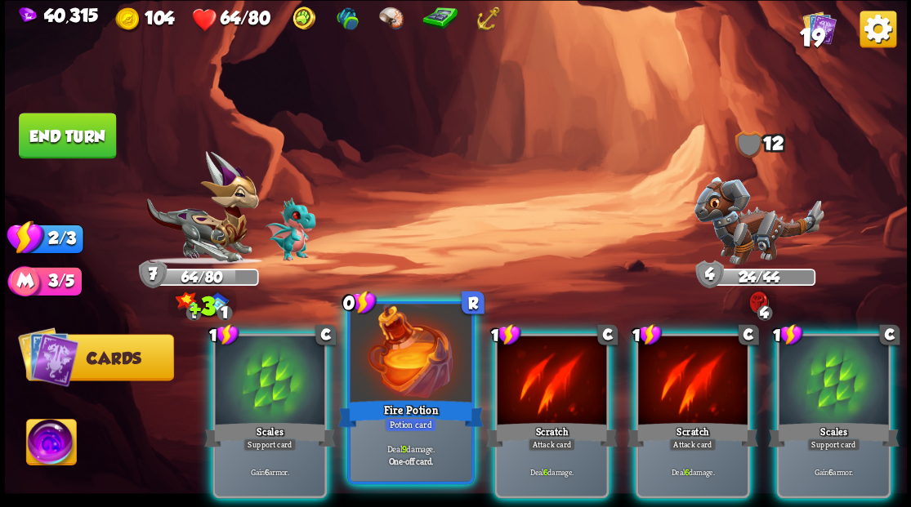
click at [391, 363] on div at bounding box center [410, 355] width 121 height 102
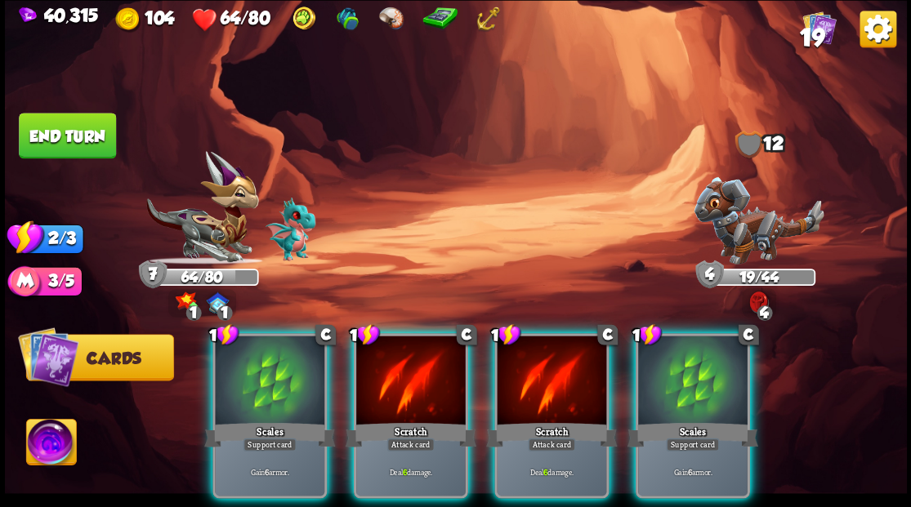
click at [397, 351] on div at bounding box center [410, 382] width 109 height 92
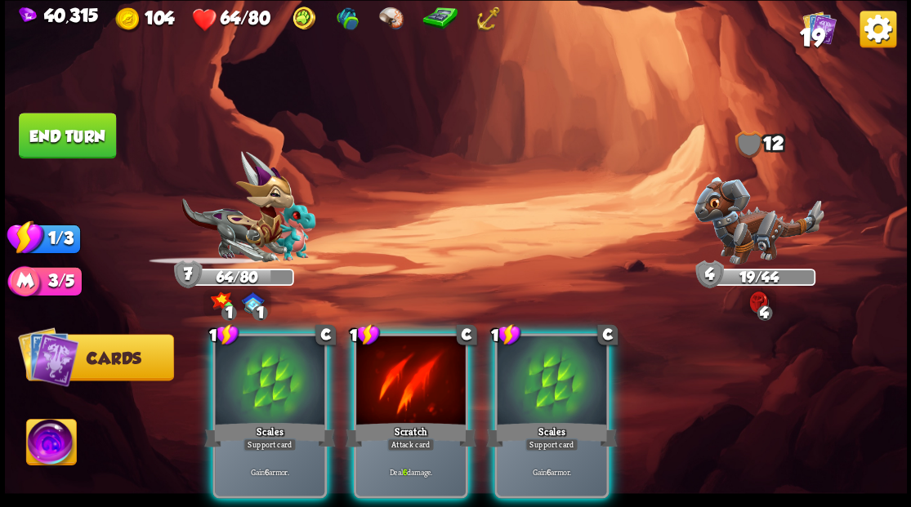
click at [397, 351] on div at bounding box center [410, 382] width 109 height 92
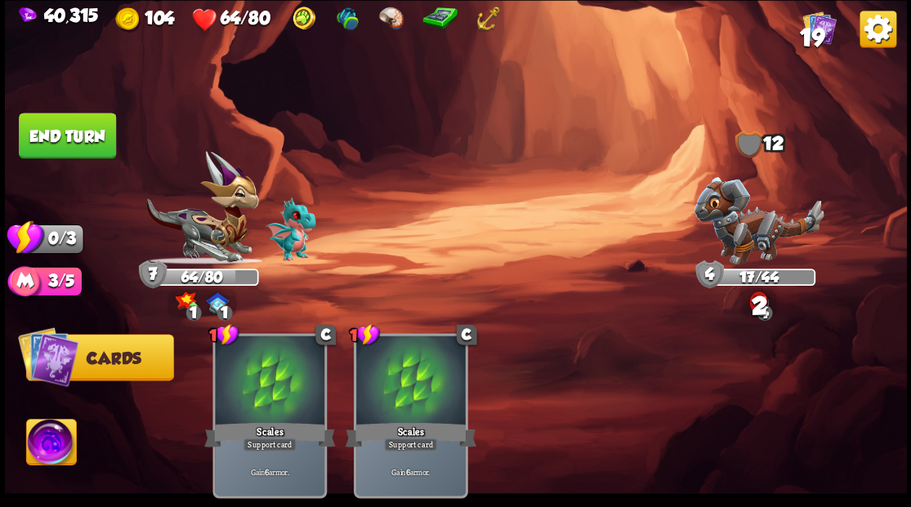
click at [99, 146] on button "End turn" at bounding box center [67, 136] width 97 height 46
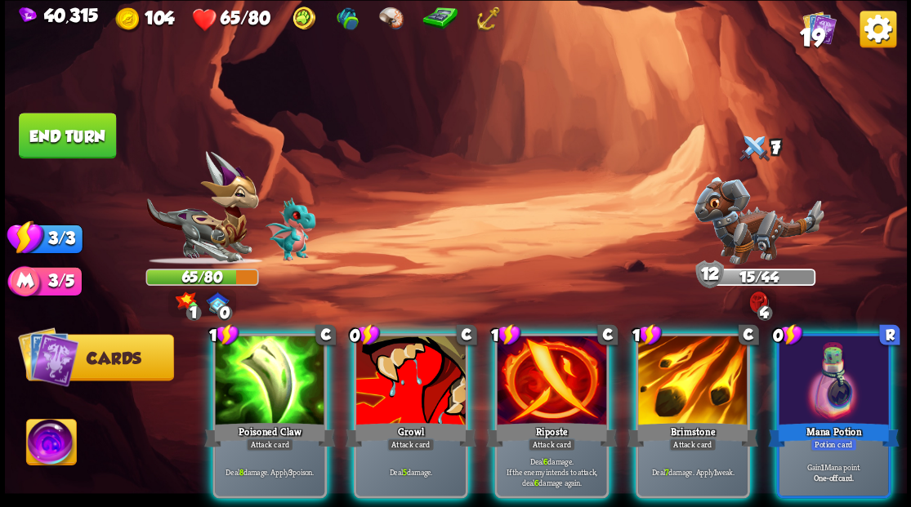
click at [850, 346] on div at bounding box center [833, 382] width 109 height 92
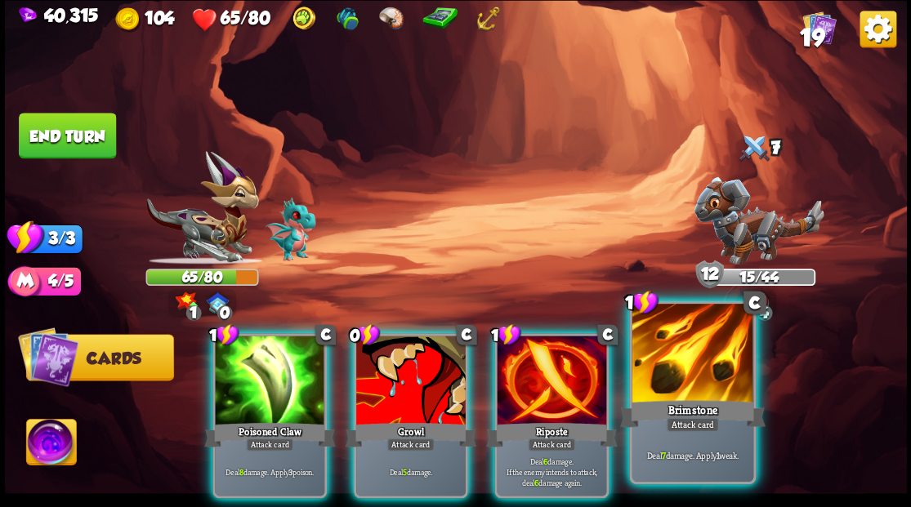
click at [671, 373] on div at bounding box center [691, 355] width 121 height 102
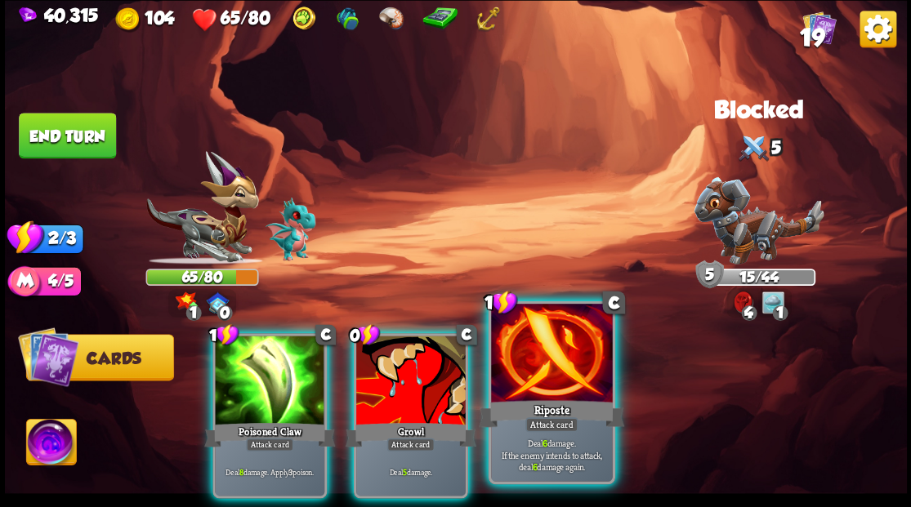
click at [524, 373] on div at bounding box center [551, 355] width 121 height 102
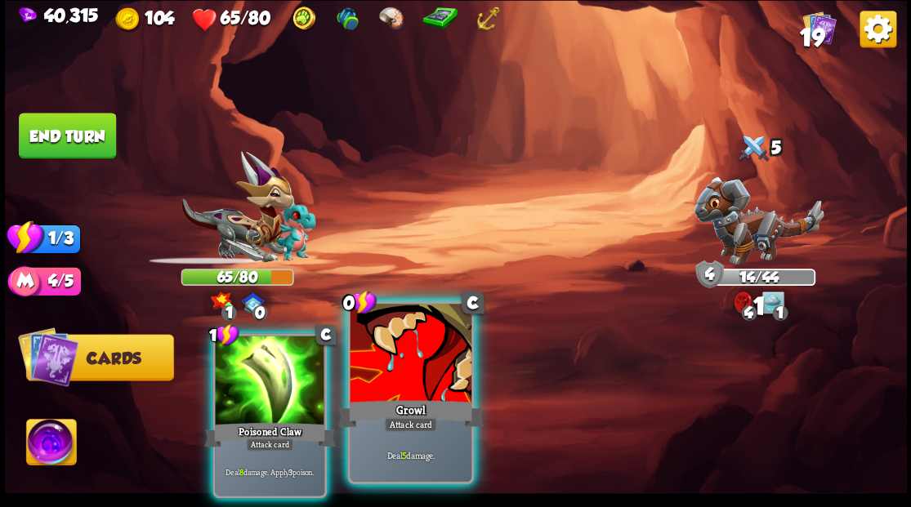
click at [397, 397] on div "0 C Growl Attack card Deal 5 damage." at bounding box center [410, 392] width 127 height 183
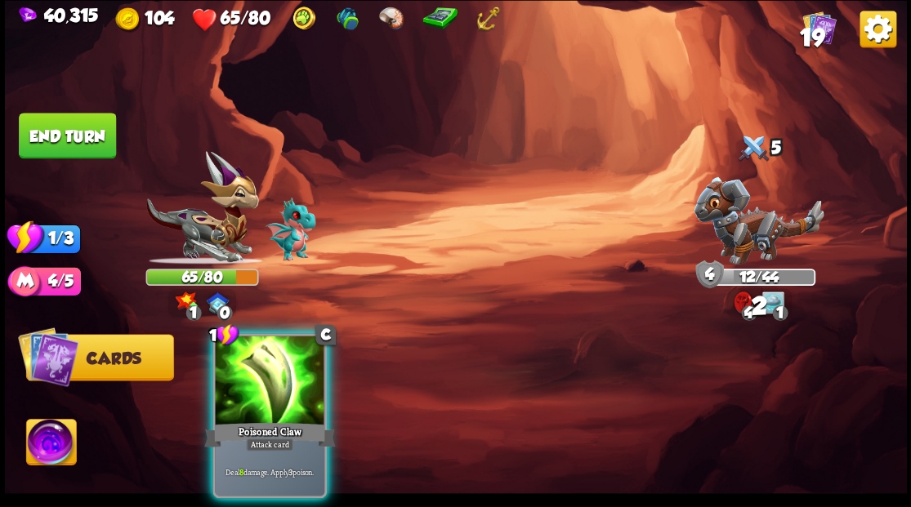
drag, startPoint x: 235, startPoint y: 377, endPoint x: 238, endPoint y: 366, distance: 11.7
click at [235, 379] on div at bounding box center [269, 382] width 109 height 92
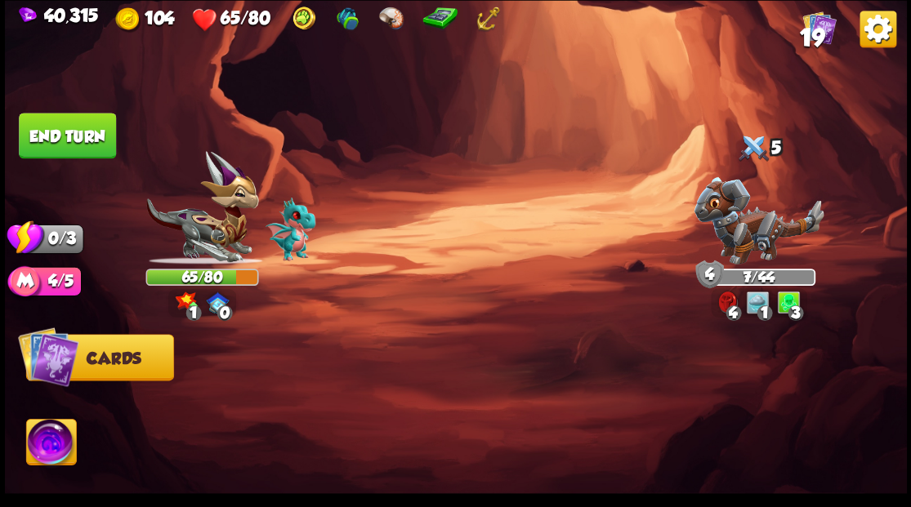
click at [106, 127] on button "End turn" at bounding box center [67, 136] width 97 height 46
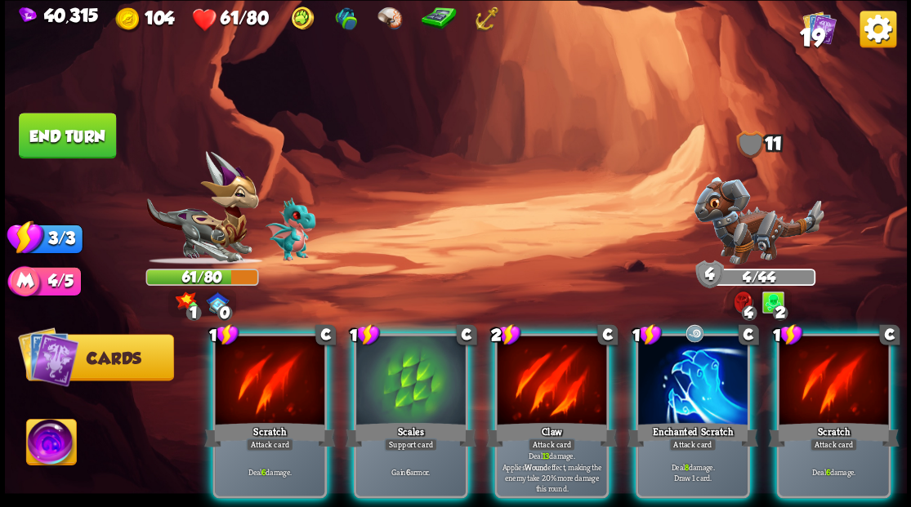
click at [756, 234] on img at bounding box center [759, 219] width 130 height 87
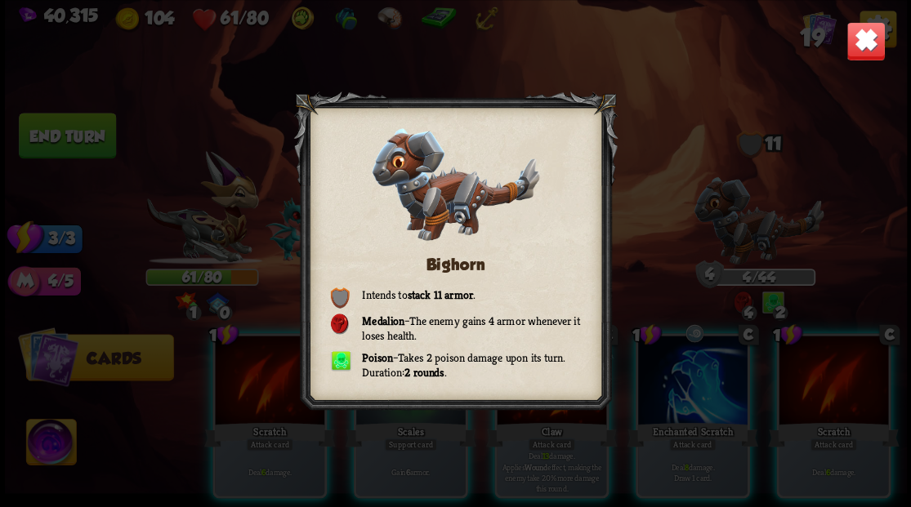
click at [866, 38] on img at bounding box center [864, 40] width 39 height 39
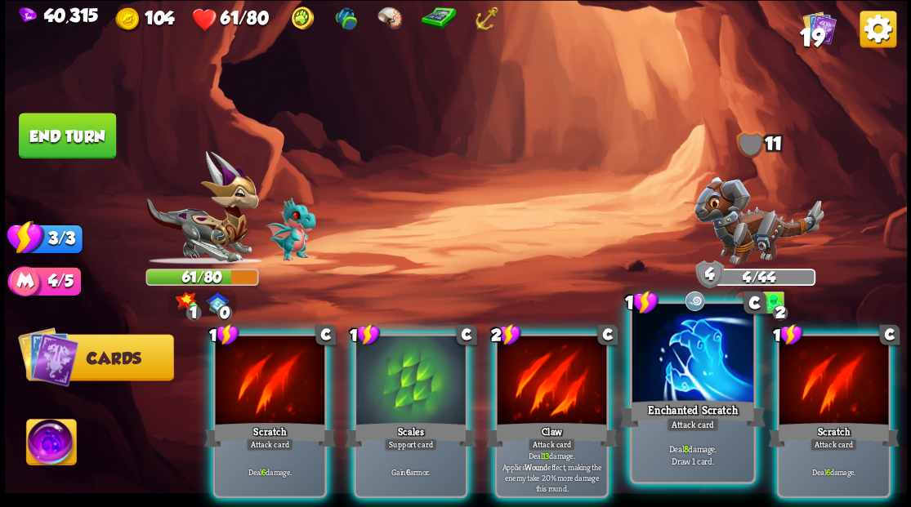
click at [686, 389] on div at bounding box center [691, 355] width 121 height 102
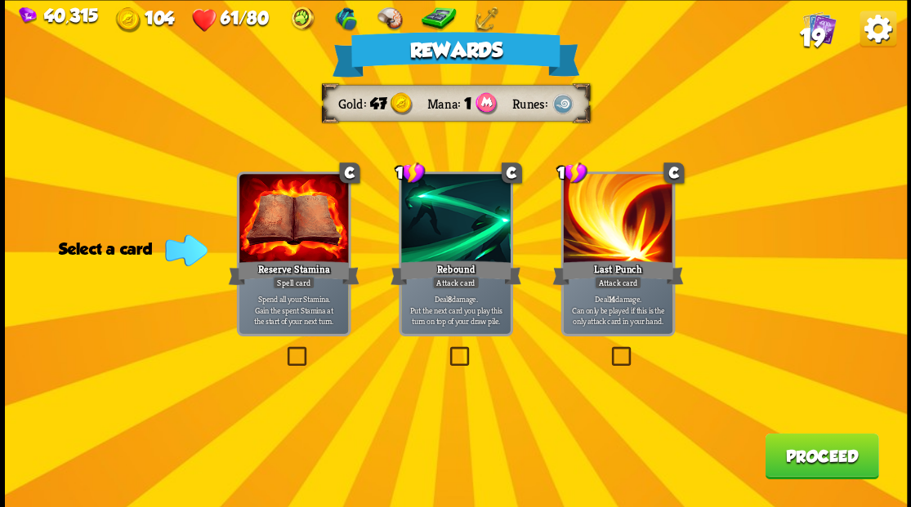
click at [446, 349] on label at bounding box center [446, 349] width 0 height 0
click at [0, 0] on input "checkbox" at bounding box center [0, 0] width 0 height 0
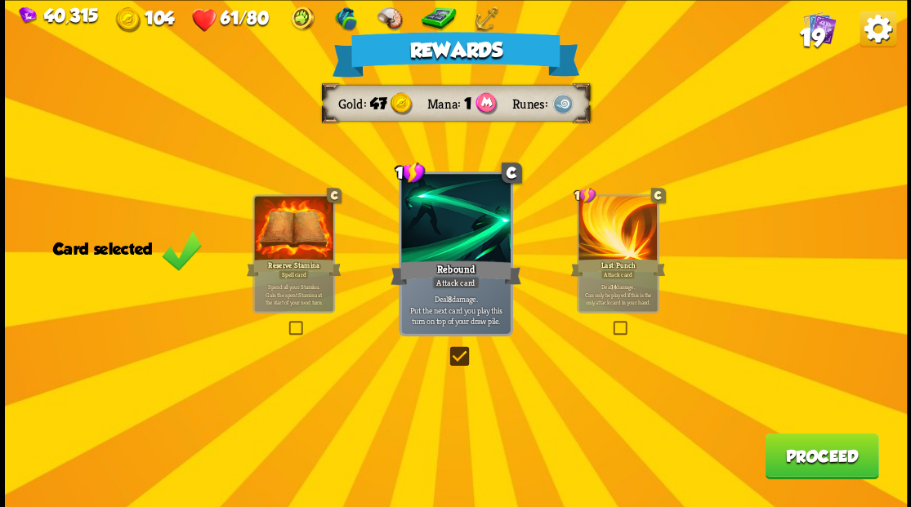
click at [792, 457] on button "Proceed" at bounding box center [822, 456] width 114 height 46
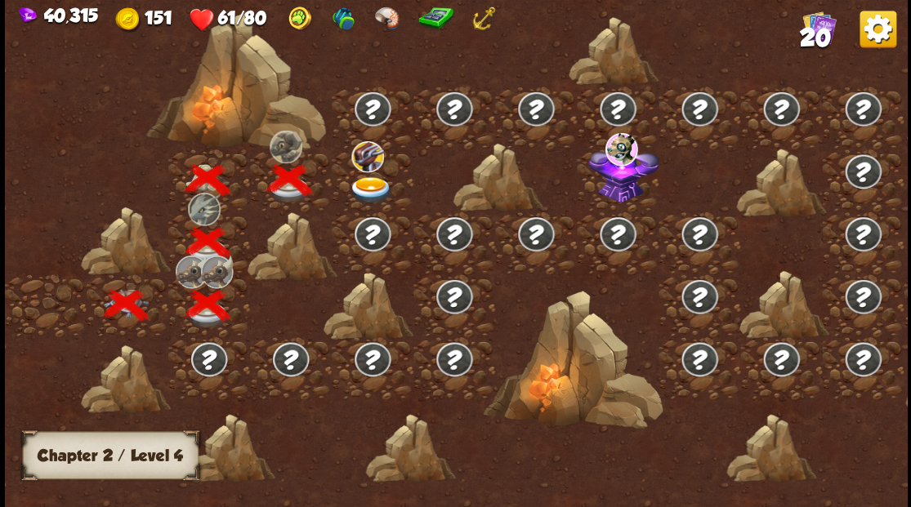
click at [363, 181] on img at bounding box center [370, 189] width 45 height 27
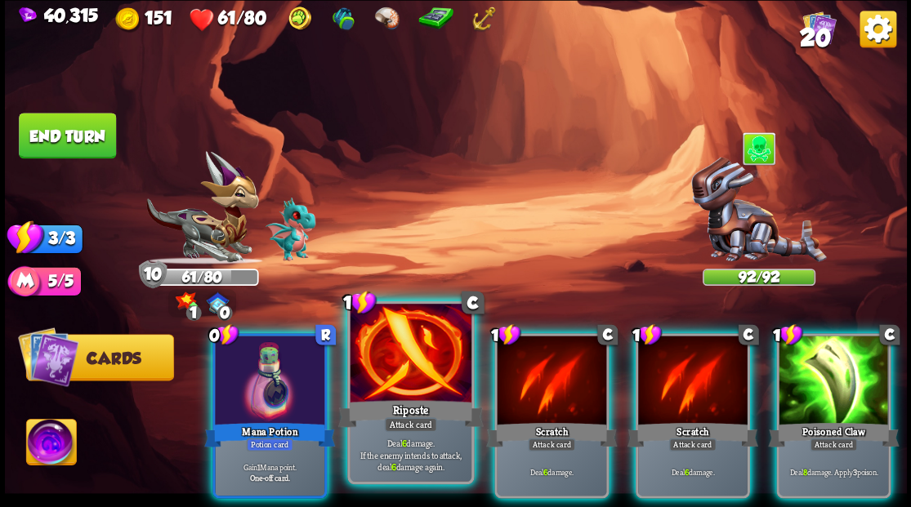
click at [435, 392] on div at bounding box center [410, 355] width 121 height 102
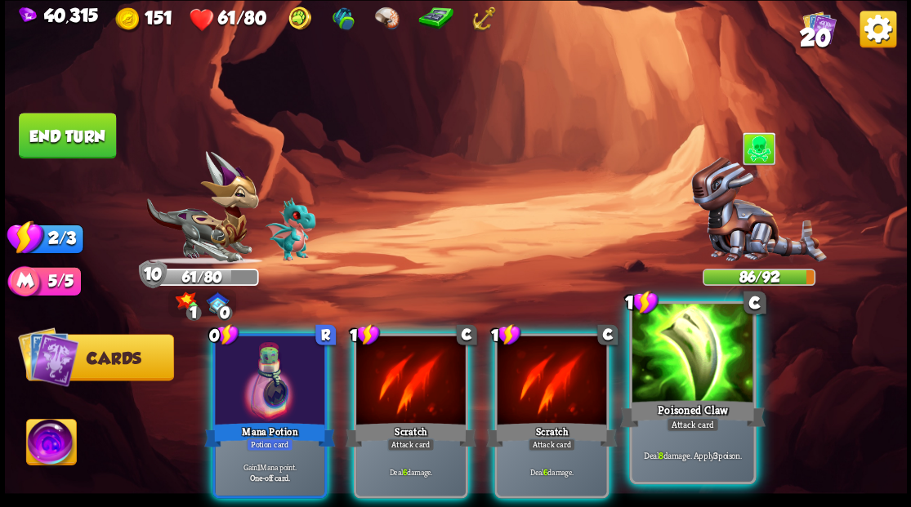
click at [673, 399] on div "Poisoned Claw" at bounding box center [691, 413] width 145 height 33
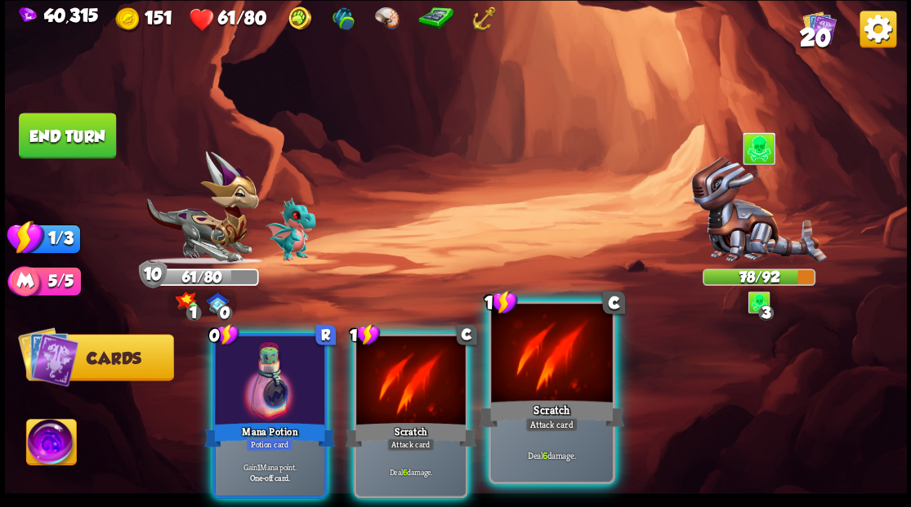
click at [528, 397] on div "Scratch" at bounding box center [551, 413] width 145 height 33
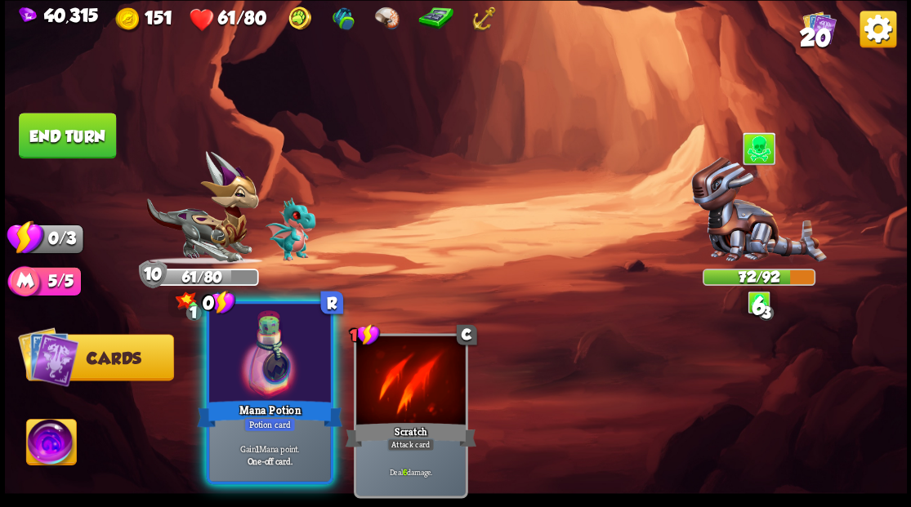
drag, startPoint x: 283, startPoint y: 386, endPoint x: 262, endPoint y: 364, distance: 30.1
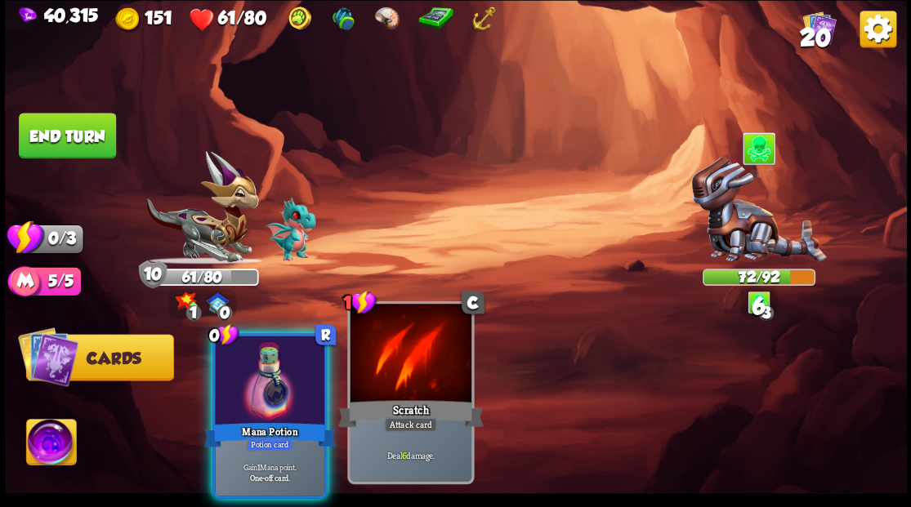
click at [279, 384] on div at bounding box center [269, 382] width 109 height 92
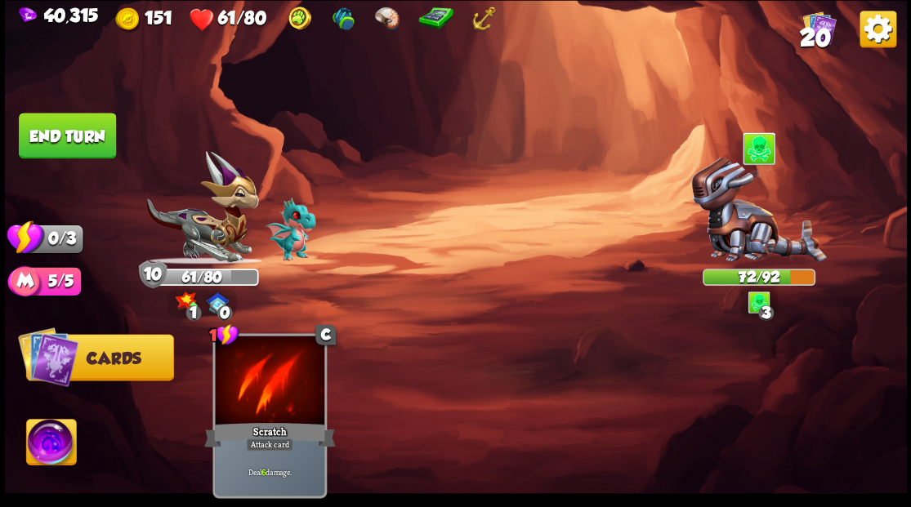
click at [78, 141] on button "End turn" at bounding box center [67, 136] width 97 height 46
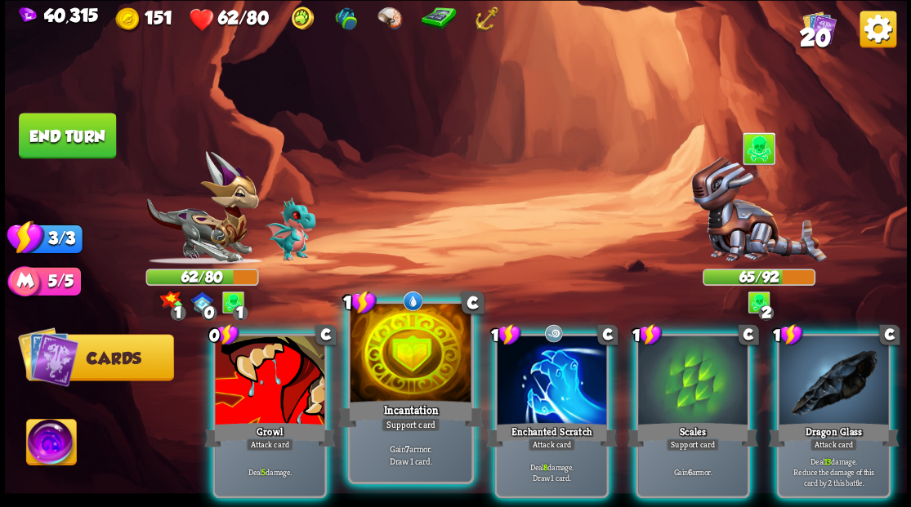
click at [407, 358] on div at bounding box center [410, 355] width 121 height 102
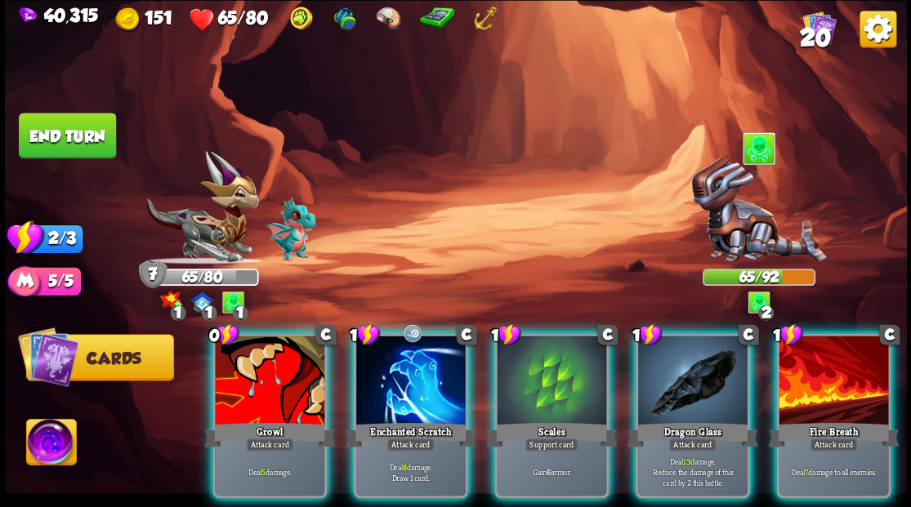
click at [695, 375] on div at bounding box center [692, 382] width 109 height 92
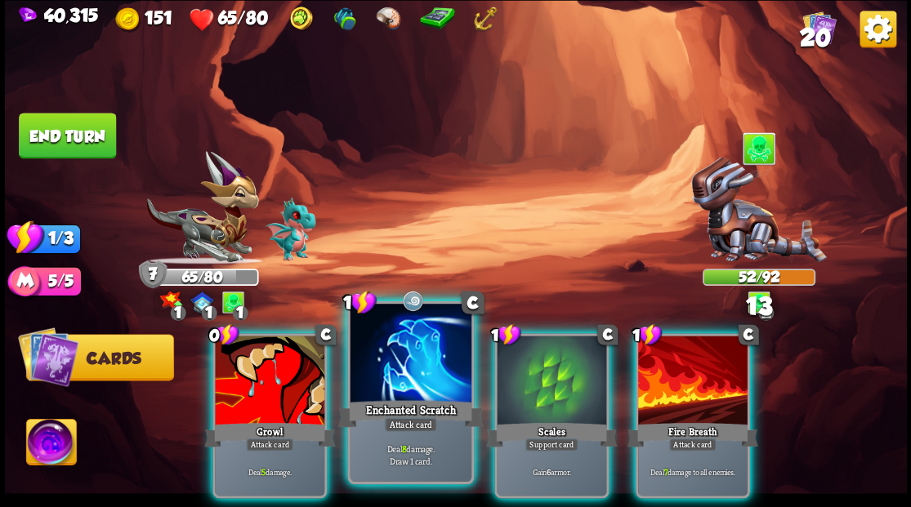
click at [413, 359] on div at bounding box center [410, 355] width 121 height 102
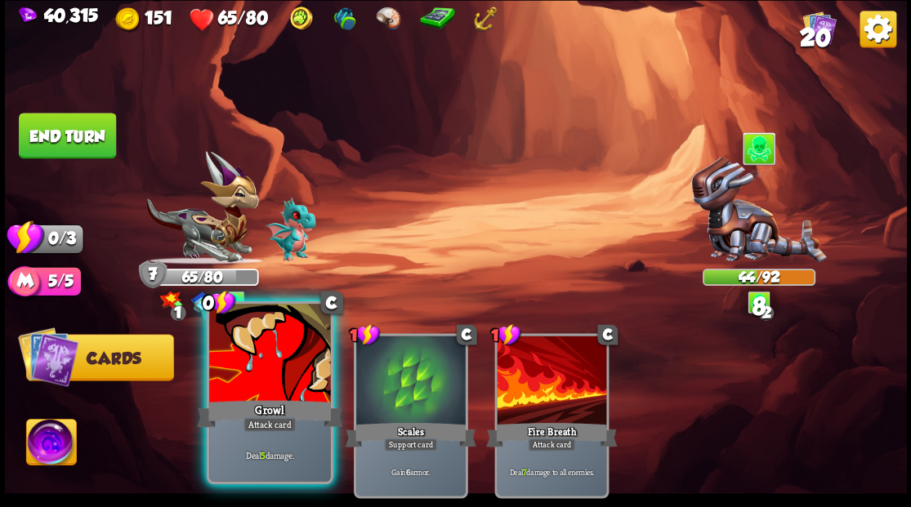
drag, startPoint x: 287, startPoint y: 373, endPoint x: 289, endPoint y: 384, distance: 11.7
click at [289, 384] on div at bounding box center [269, 355] width 121 height 102
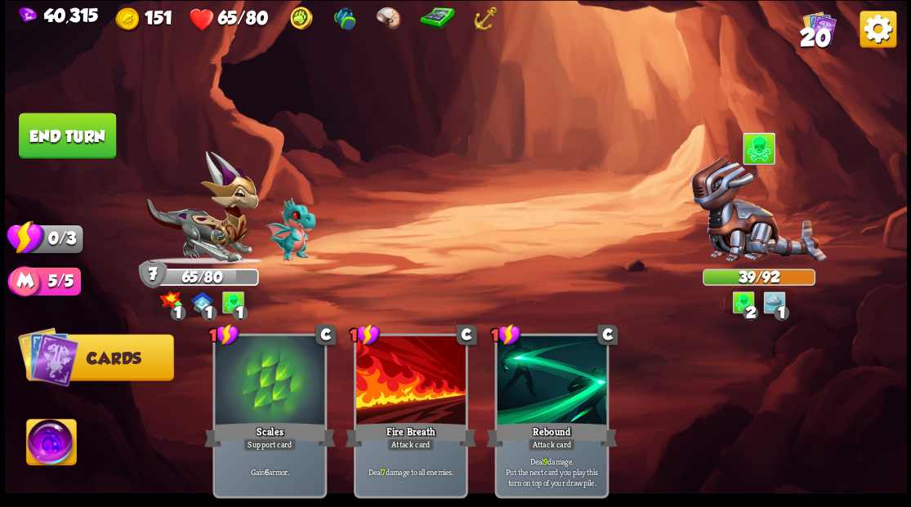
click at [73, 133] on button "End turn" at bounding box center [67, 136] width 97 height 46
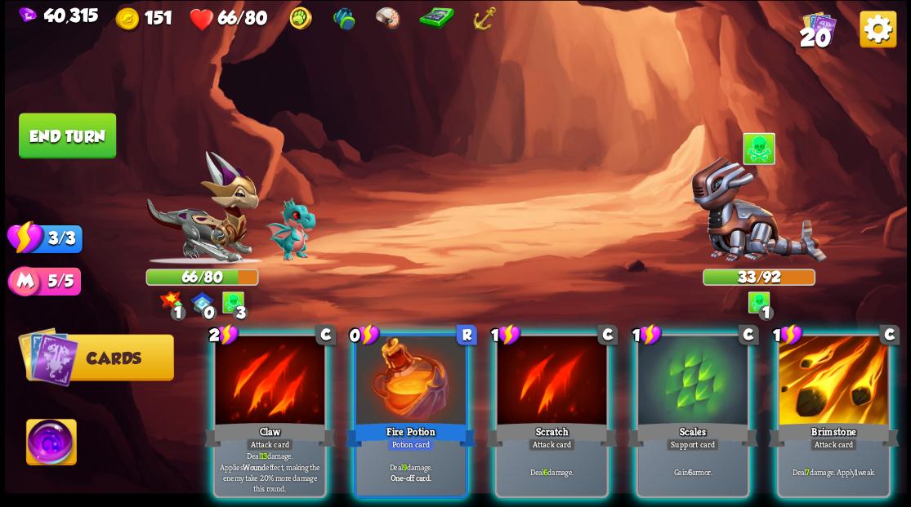
click at [823, 382] on div at bounding box center [833, 382] width 109 height 92
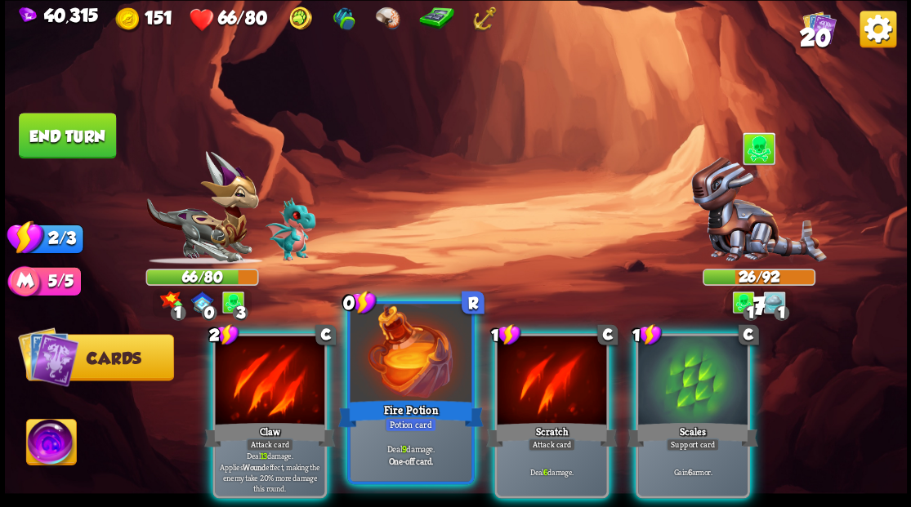
click at [393, 393] on div at bounding box center [410, 355] width 121 height 102
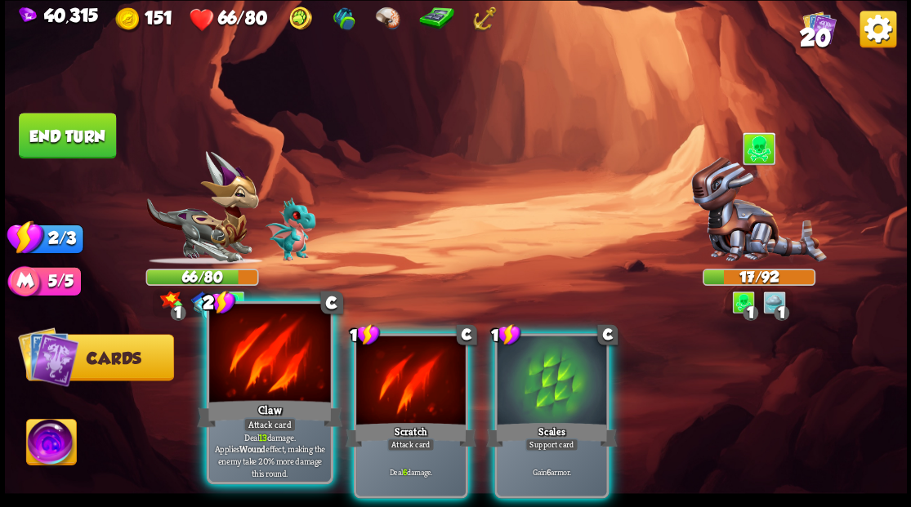
click at [258, 417] on div "Attack card" at bounding box center [269, 424] width 53 height 15
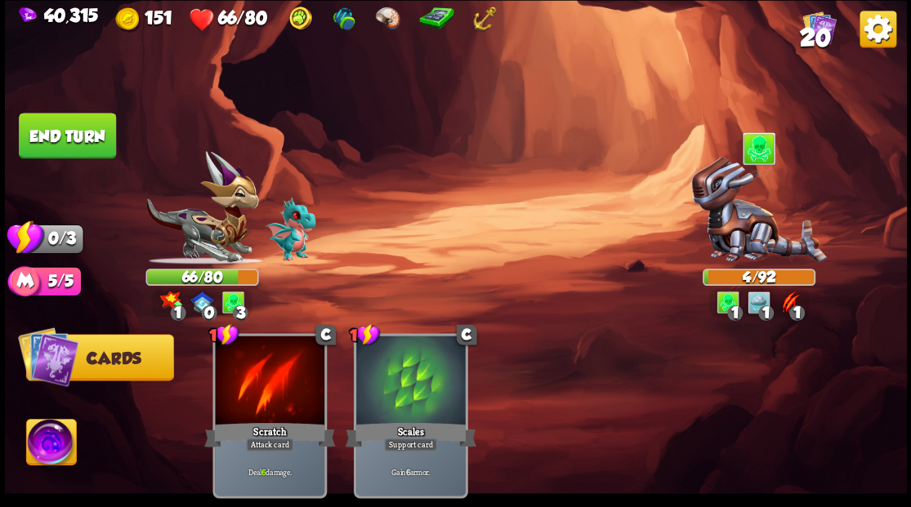
click at [80, 143] on button "End turn" at bounding box center [67, 136] width 97 height 46
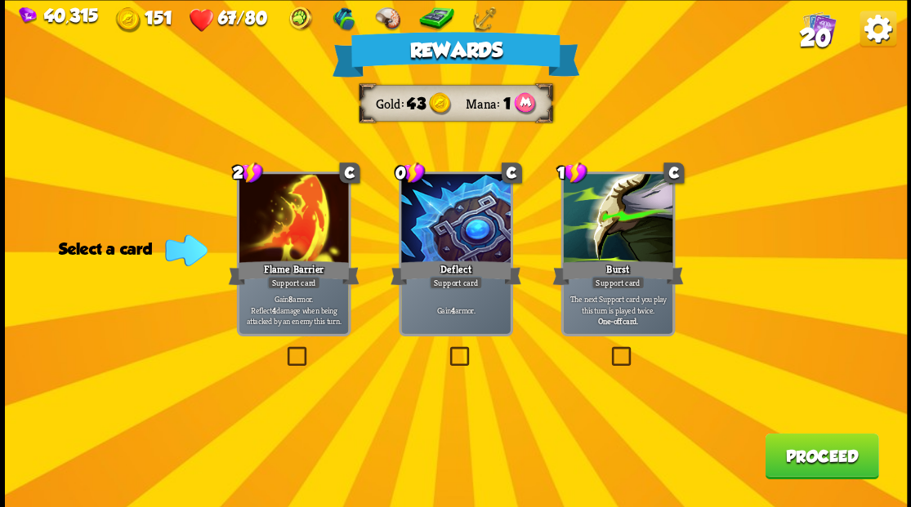
click at [446, 349] on label at bounding box center [446, 349] width 0 height 0
click at [0, 0] on input "checkbox" at bounding box center [0, 0] width 0 height 0
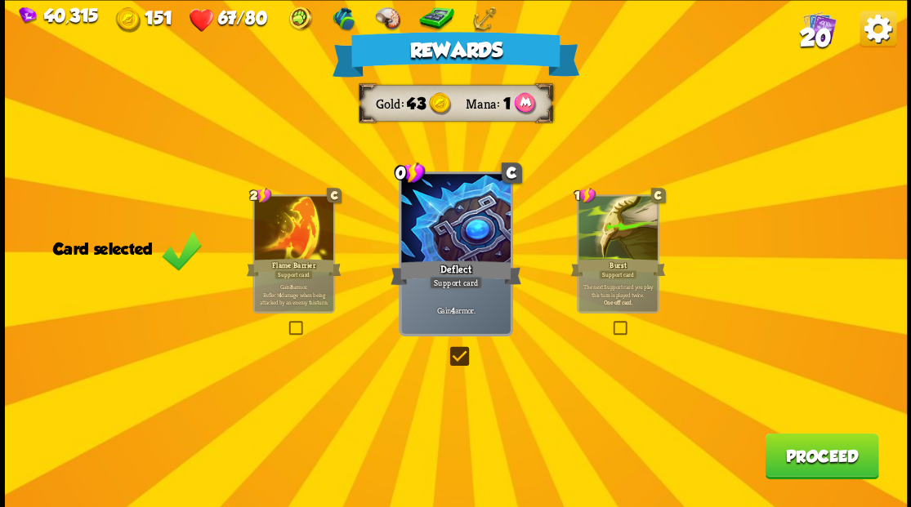
click at [809, 467] on button "Proceed" at bounding box center [822, 456] width 114 height 46
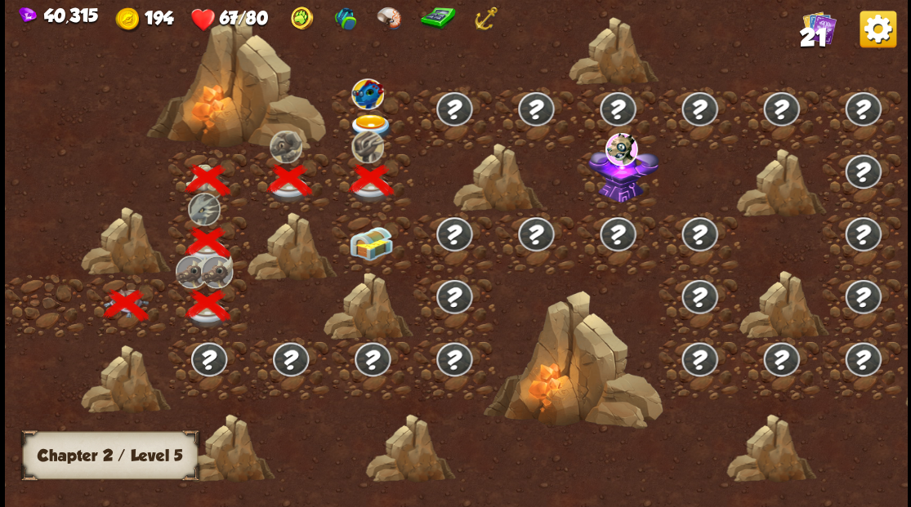
click at [368, 239] on img at bounding box center [370, 243] width 45 height 34
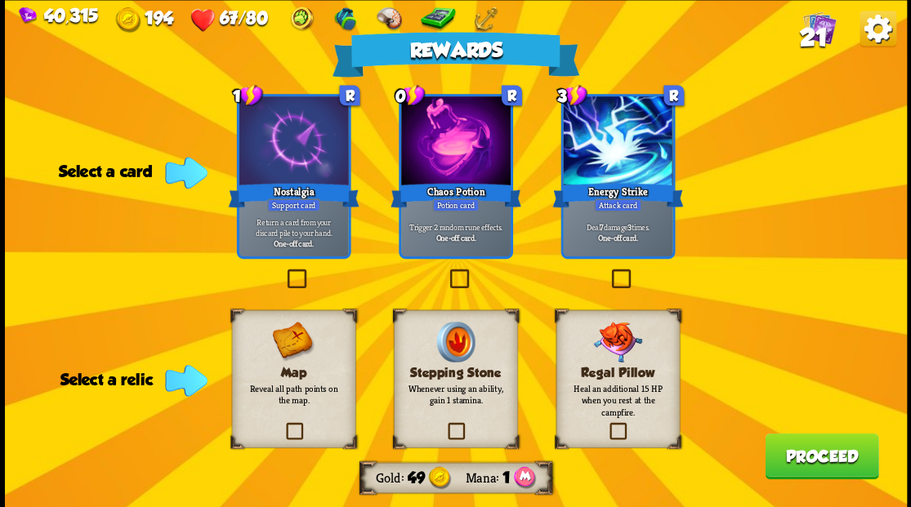
drag, startPoint x: 618, startPoint y: 434, endPoint x: 610, endPoint y: 426, distance: 11.0
click at [607, 425] on label at bounding box center [607, 425] width 0 height 0
click at [0, 0] on input "checkbox" at bounding box center [0, 0] width 0 height 0
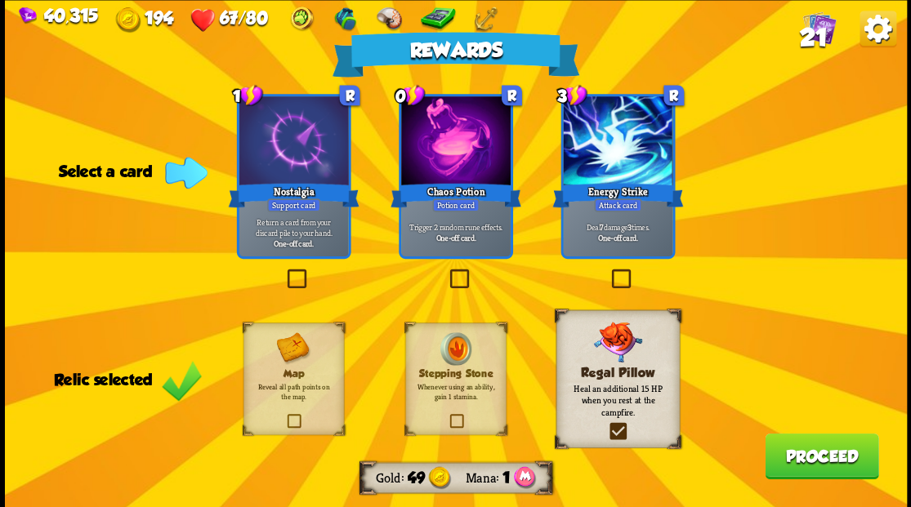
click at [446, 271] on label at bounding box center [446, 271] width 0 height 0
click at [0, 0] on input "checkbox" at bounding box center [0, 0] width 0 height 0
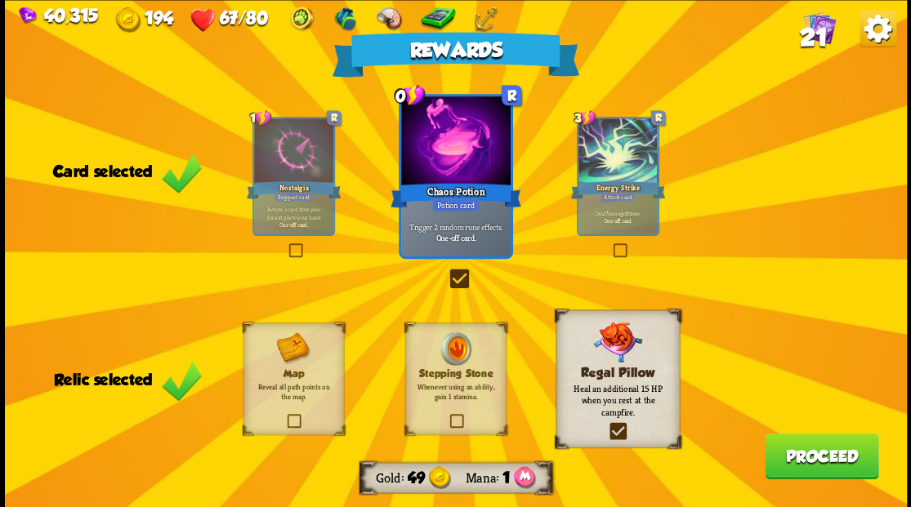
click at [792, 471] on button "Proceed" at bounding box center [822, 456] width 114 height 46
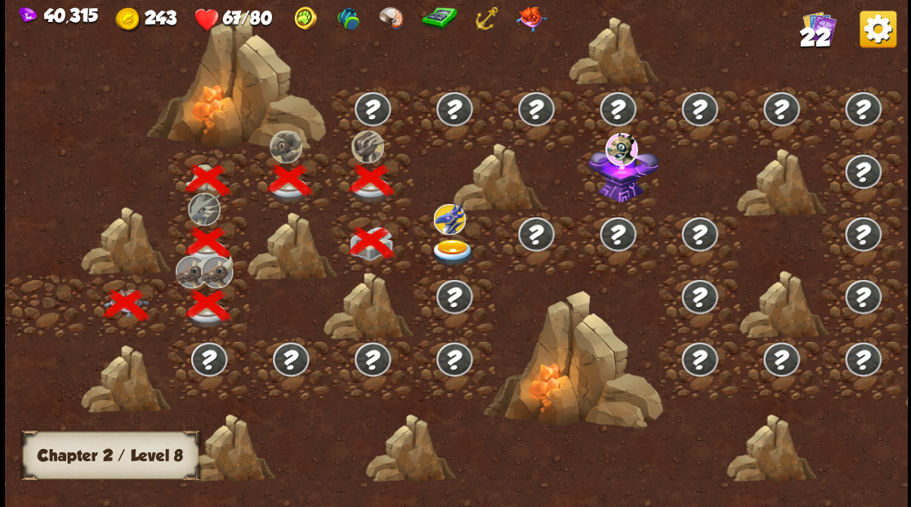
click at [450, 248] on img at bounding box center [452, 252] width 45 height 27
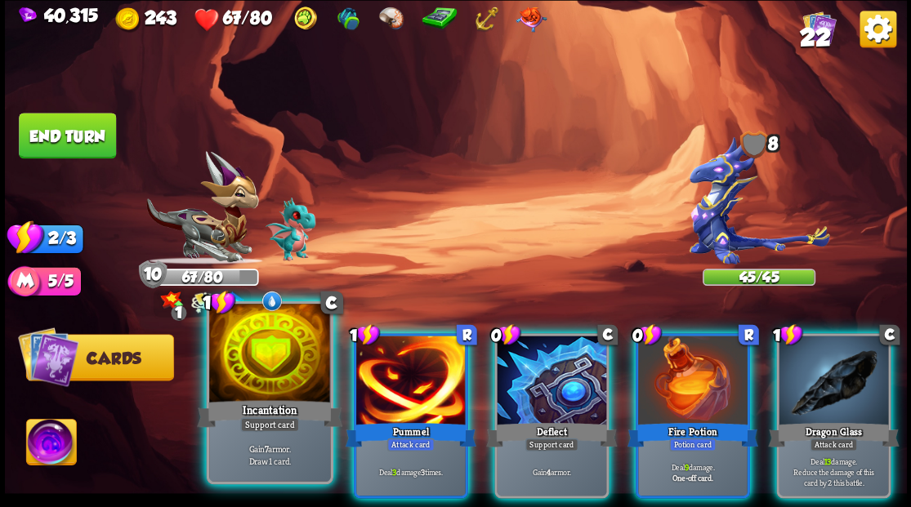
click at [261, 390] on div at bounding box center [269, 355] width 121 height 102
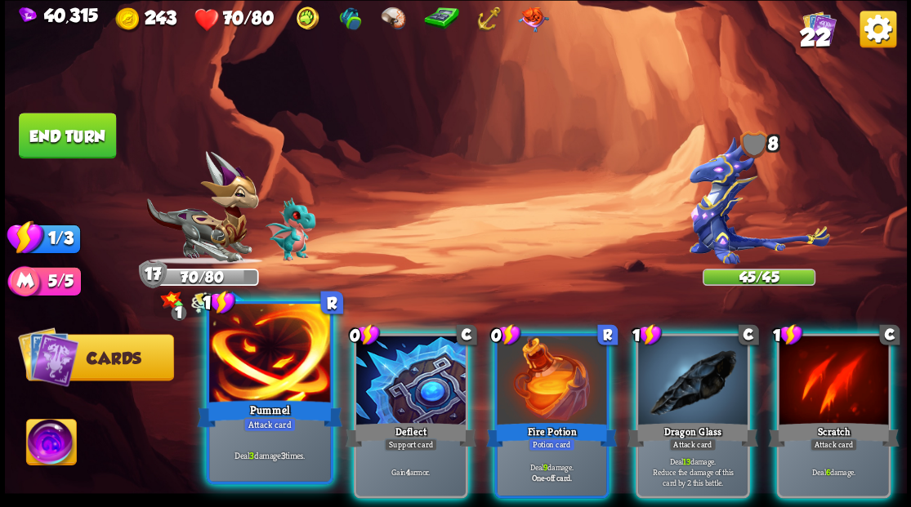
click at [289, 376] on div at bounding box center [269, 355] width 121 height 102
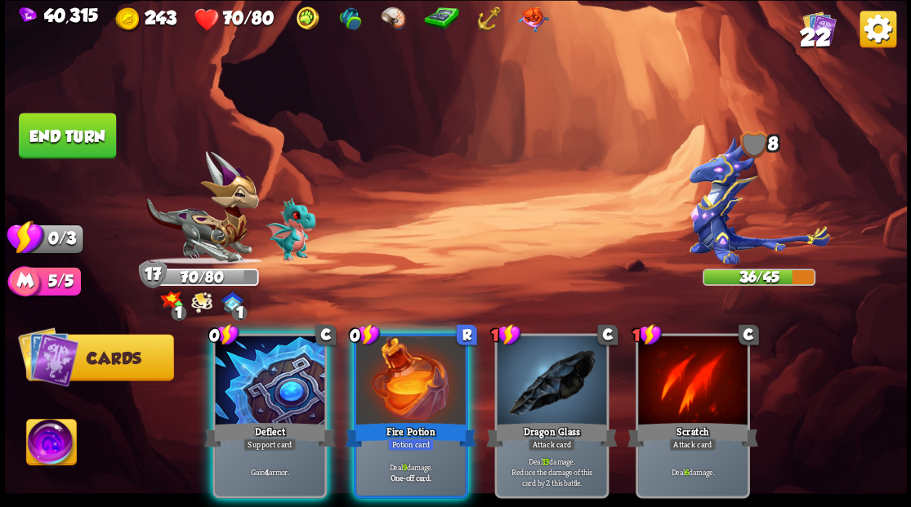
drag, startPoint x: 411, startPoint y: 360, endPoint x: 395, endPoint y: 345, distance: 22.5
click at [410, 359] on div at bounding box center [410, 382] width 109 height 92
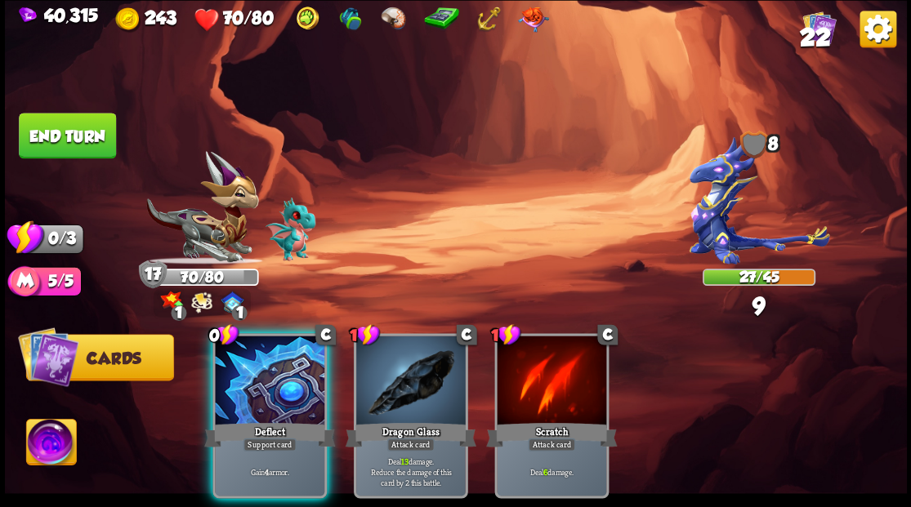
click at [74, 144] on button "End turn" at bounding box center [67, 136] width 97 height 46
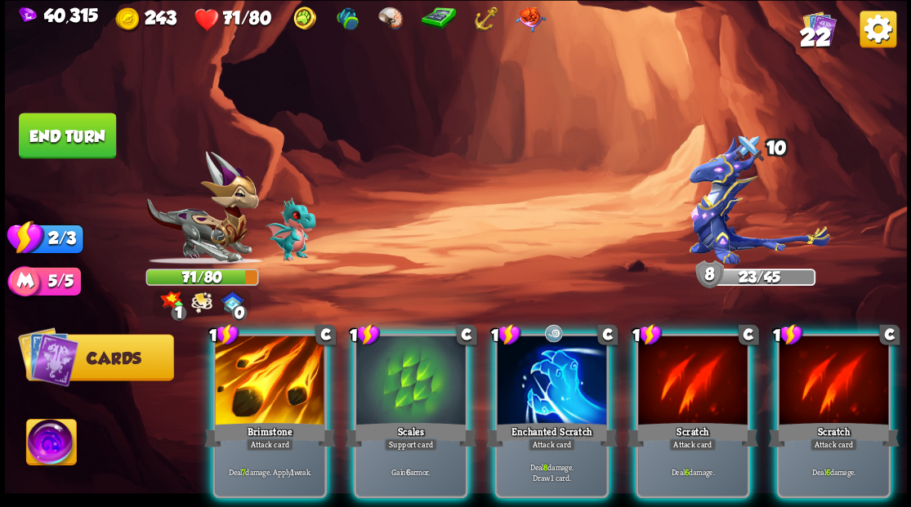
drag, startPoint x: 271, startPoint y: 381, endPoint x: 273, endPoint y: 370, distance: 10.7
click at [270, 381] on div at bounding box center [269, 382] width 109 height 92
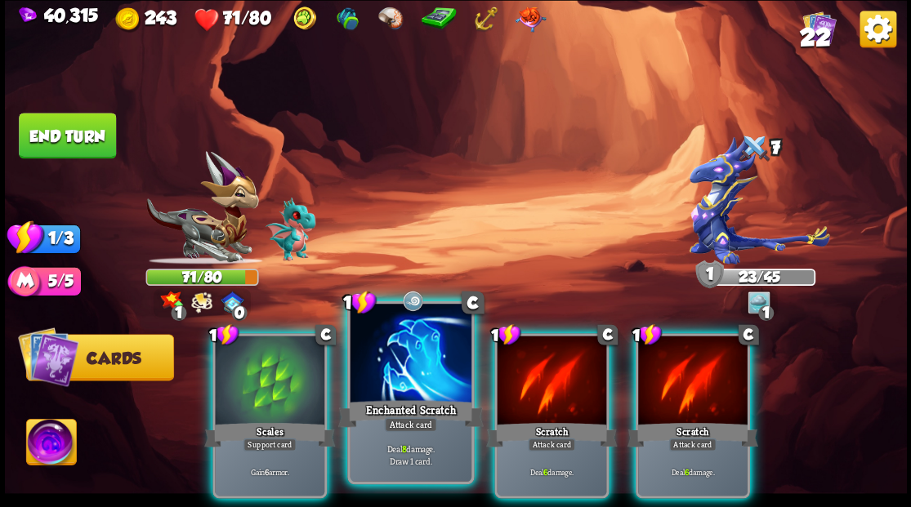
click at [408, 385] on div at bounding box center [410, 355] width 121 height 102
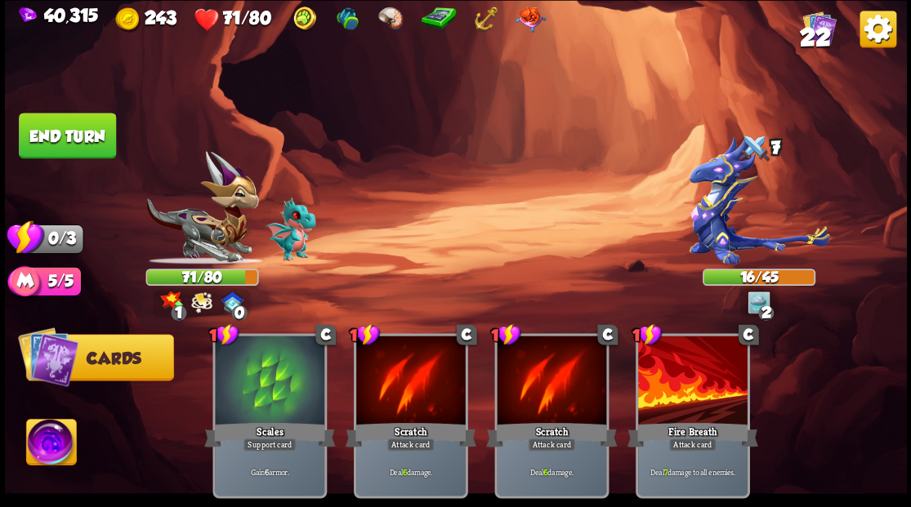
click at [83, 129] on button "End turn" at bounding box center [67, 136] width 97 height 46
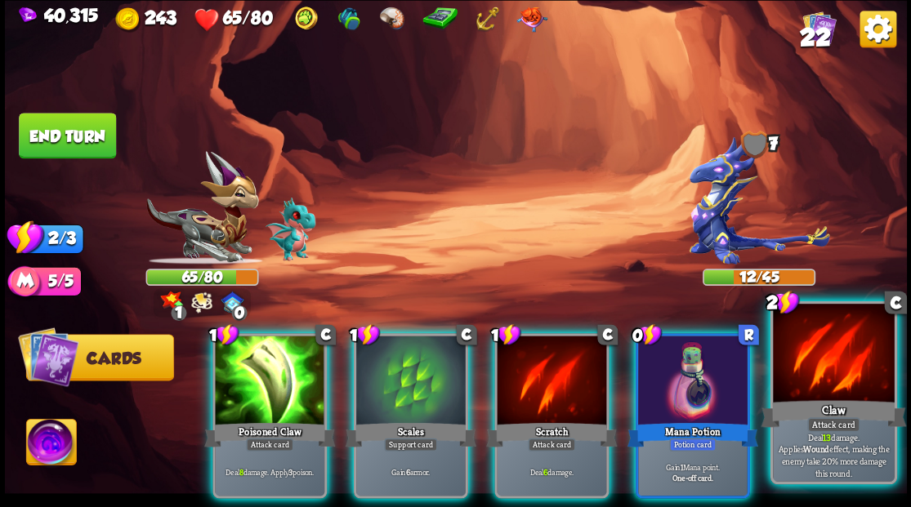
click at [823, 373] on div at bounding box center [833, 355] width 121 height 102
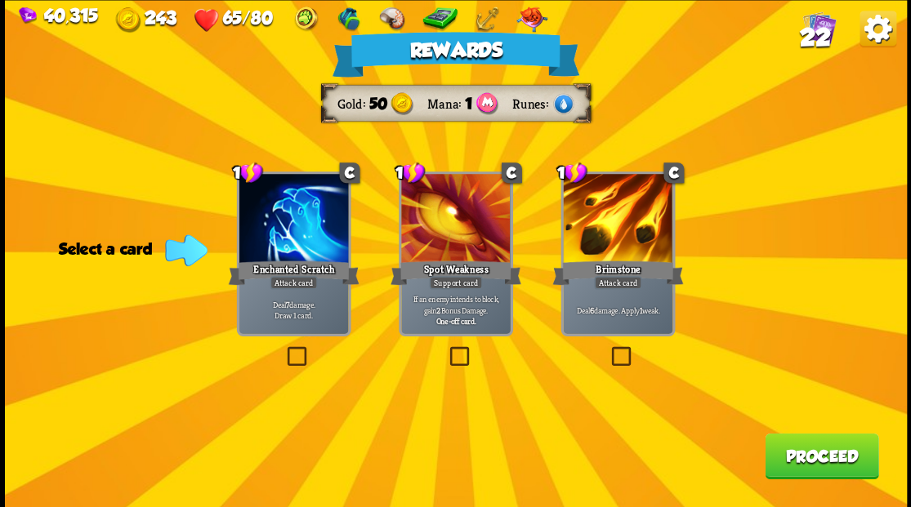
click at [812, 467] on button "Proceed" at bounding box center [822, 456] width 114 height 46
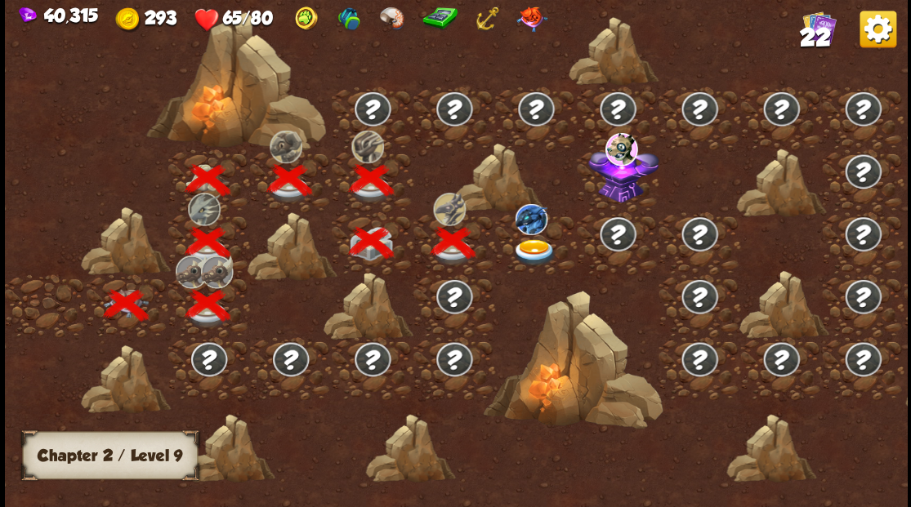
click at [531, 245] on img at bounding box center [534, 252] width 45 height 27
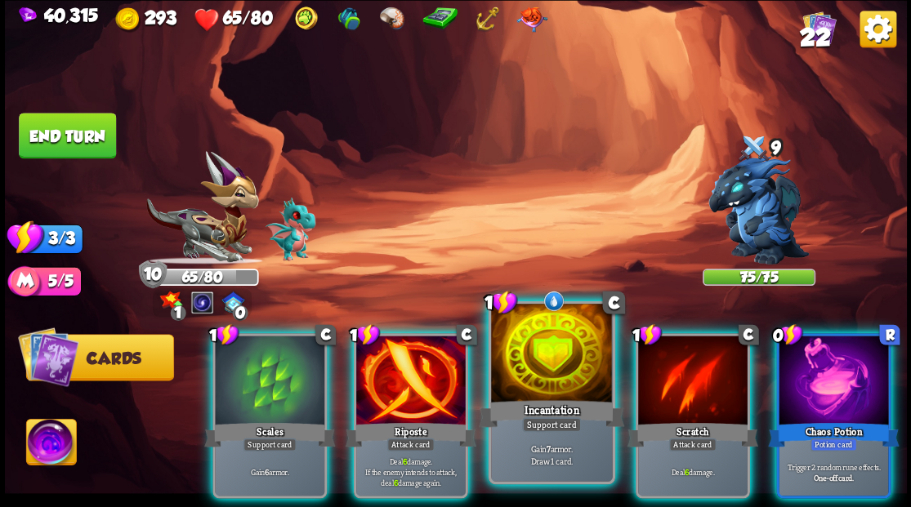
click at [543, 377] on div at bounding box center [551, 355] width 121 height 102
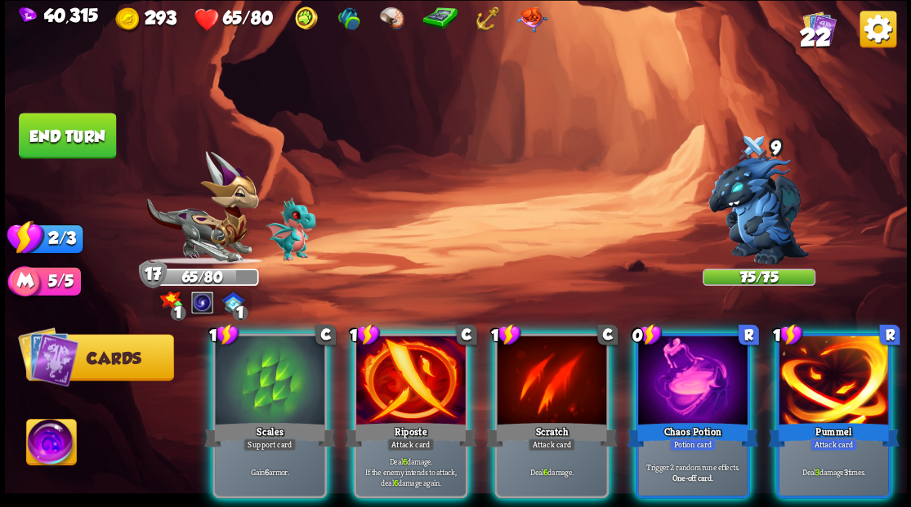
click at [685, 381] on div at bounding box center [692, 382] width 109 height 92
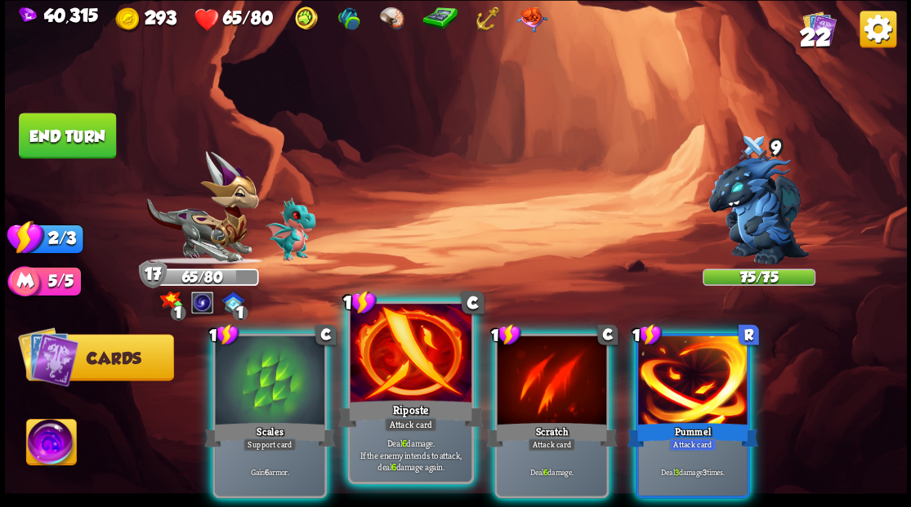
click at [387, 371] on div at bounding box center [410, 355] width 121 height 102
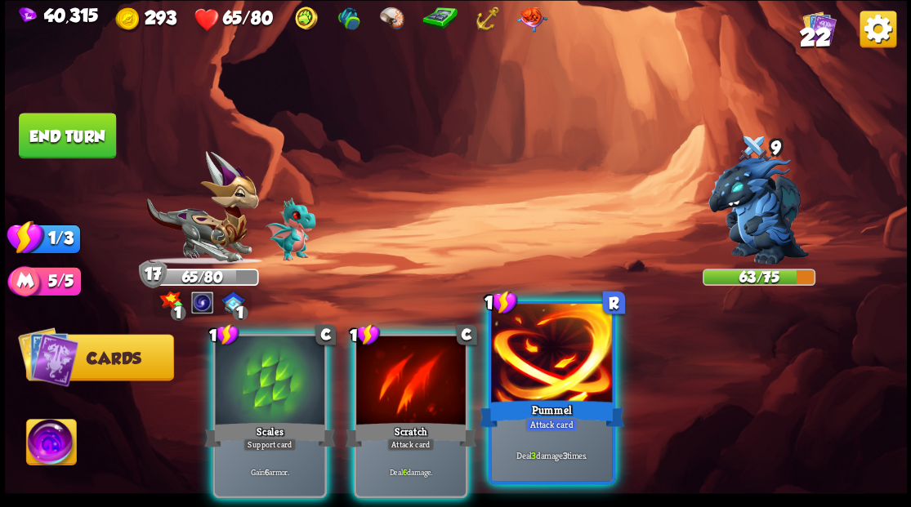
click at [565, 366] on div at bounding box center [551, 355] width 121 height 102
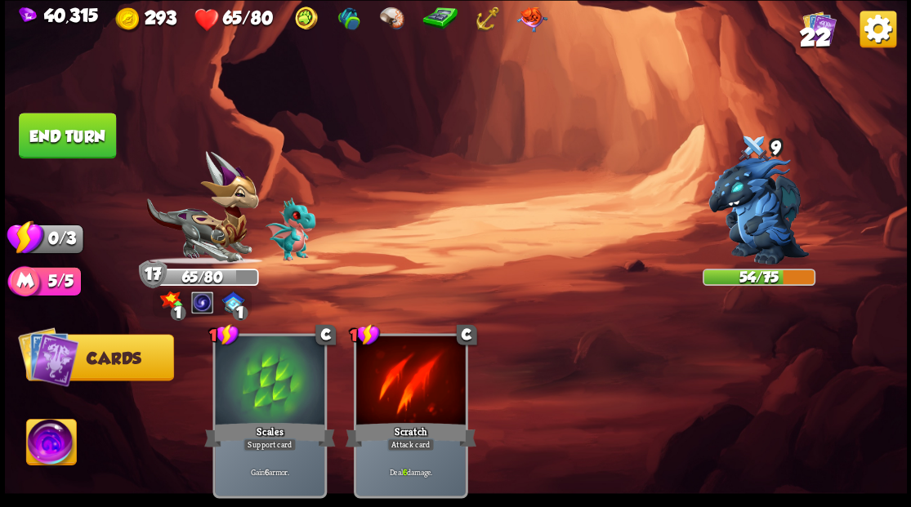
click at [81, 136] on button "End turn" at bounding box center [67, 136] width 97 height 46
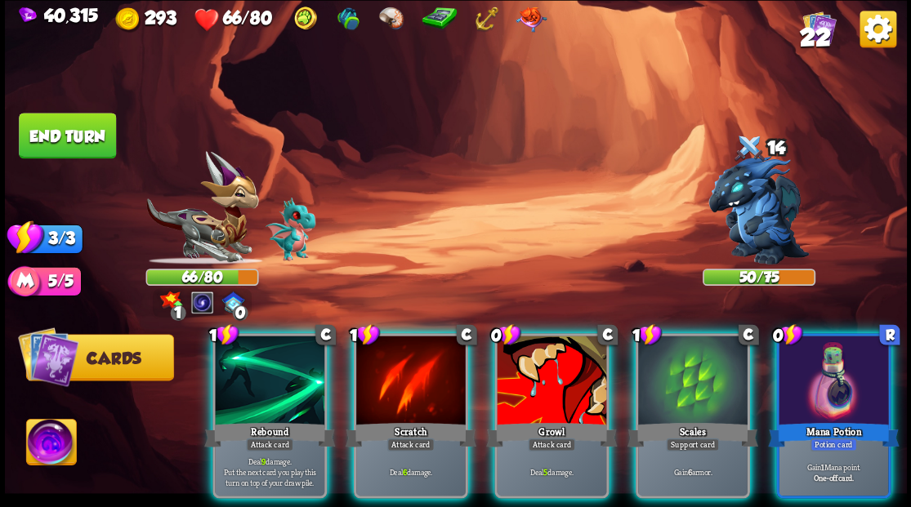
click at [543, 365] on div at bounding box center [551, 382] width 109 height 92
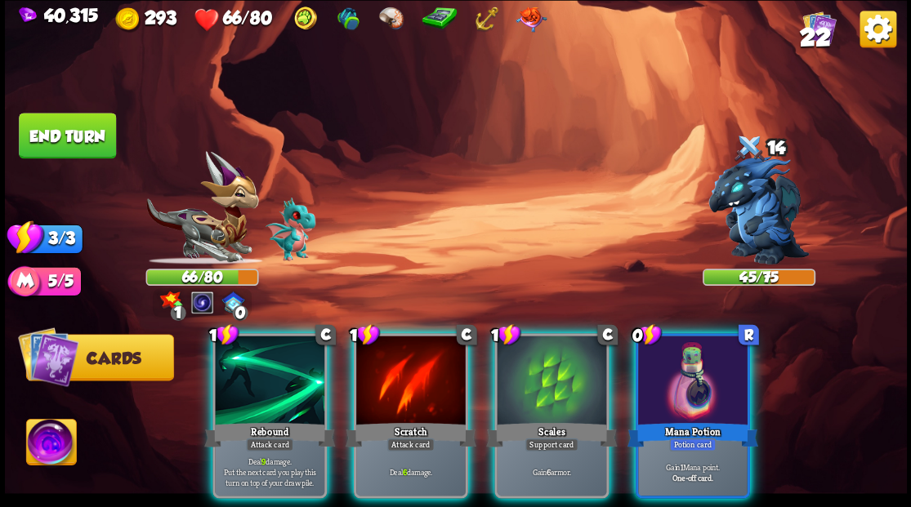
click at [526, 372] on div at bounding box center [551, 382] width 109 height 92
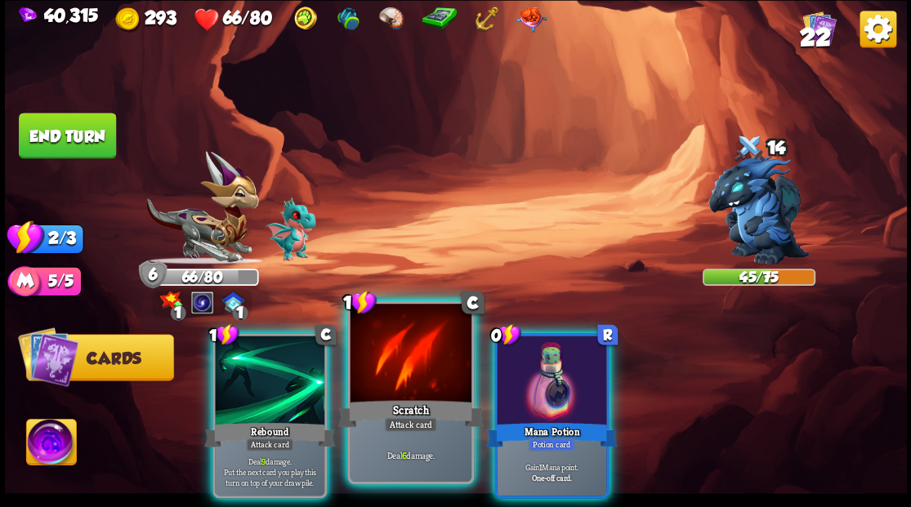
click at [425, 369] on div at bounding box center [410, 355] width 121 height 102
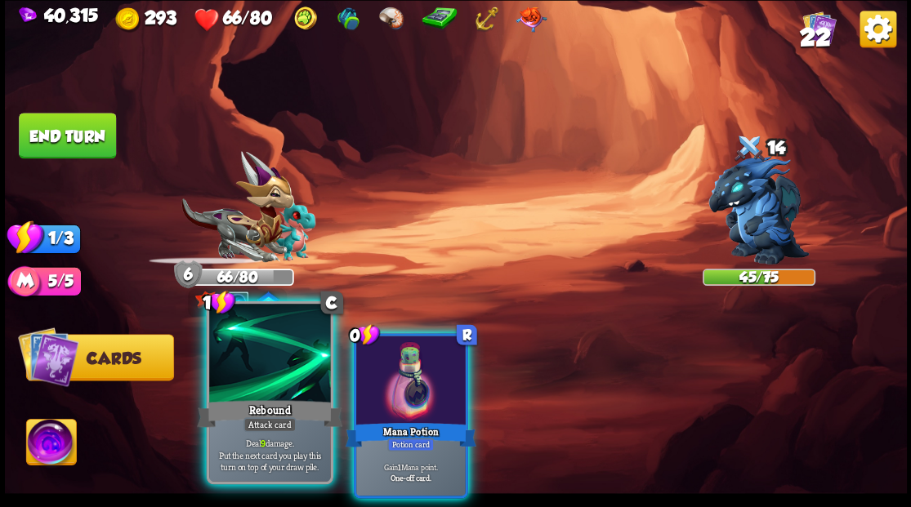
click at [274, 360] on div at bounding box center [269, 355] width 121 height 102
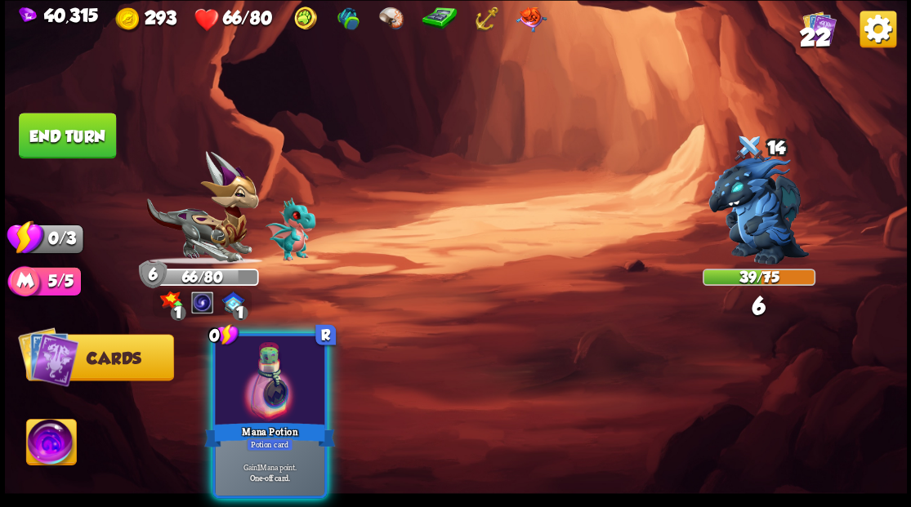
drag, startPoint x: 319, startPoint y: 381, endPoint x: 264, endPoint y: 332, distance: 73.5
click at [307, 372] on div at bounding box center [269, 382] width 109 height 92
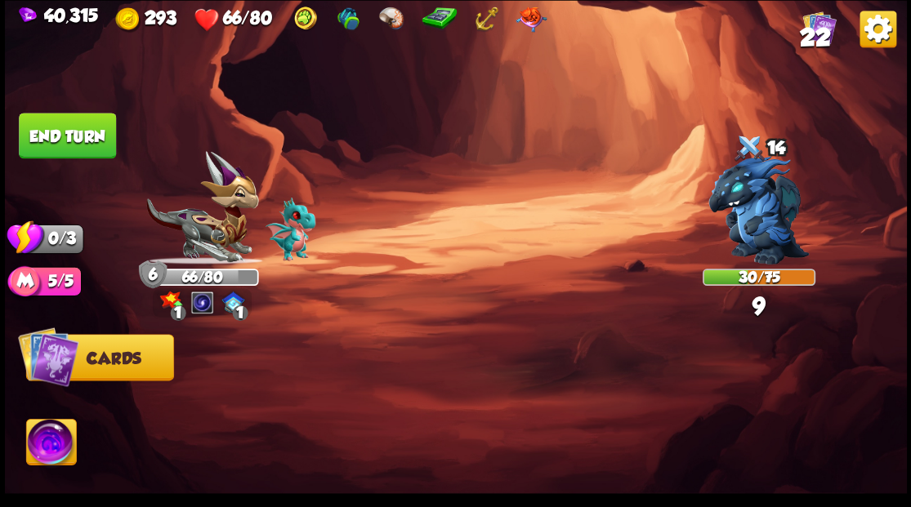
click at [83, 148] on button "End turn" at bounding box center [67, 136] width 97 height 46
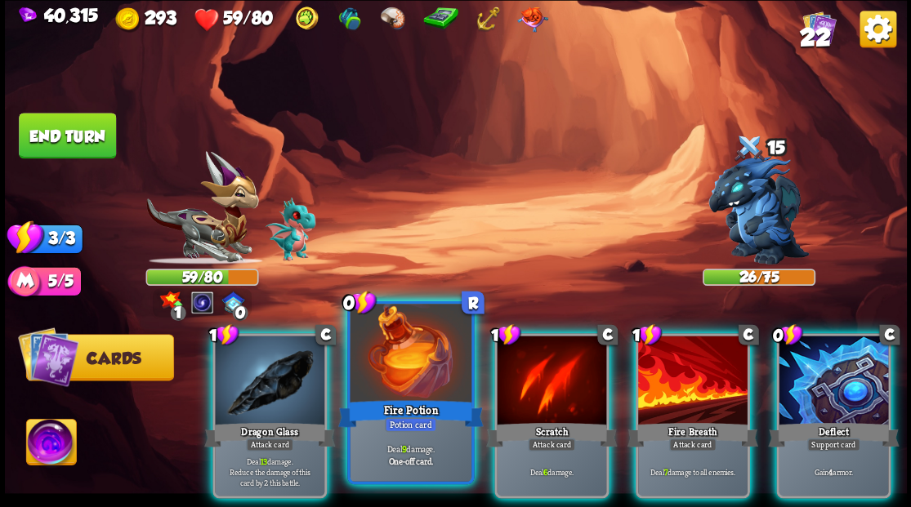
click at [374, 330] on div at bounding box center [410, 355] width 121 height 102
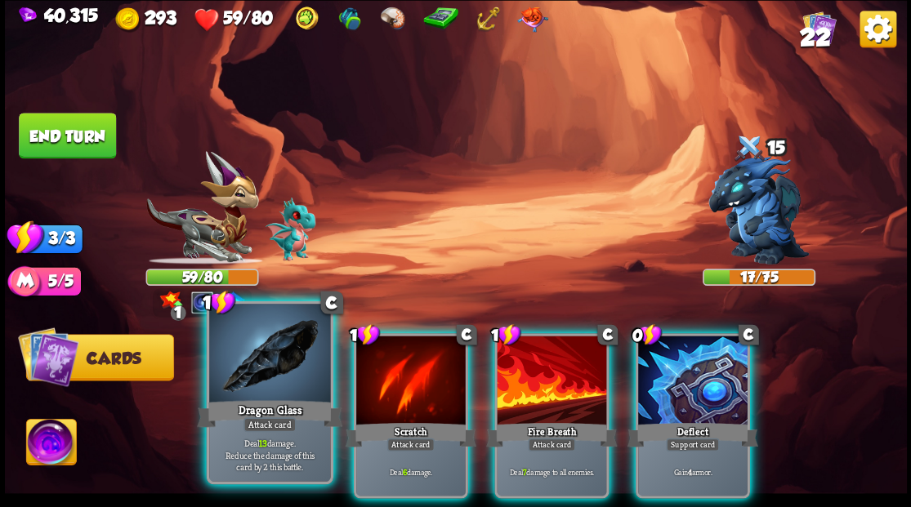
click at [279, 382] on div at bounding box center [269, 355] width 121 height 102
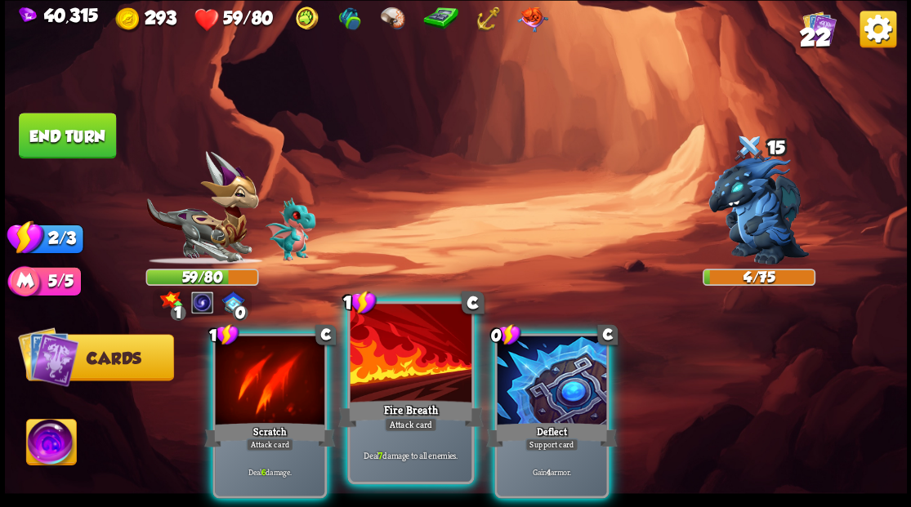
click at [386, 359] on div at bounding box center [410, 355] width 121 height 102
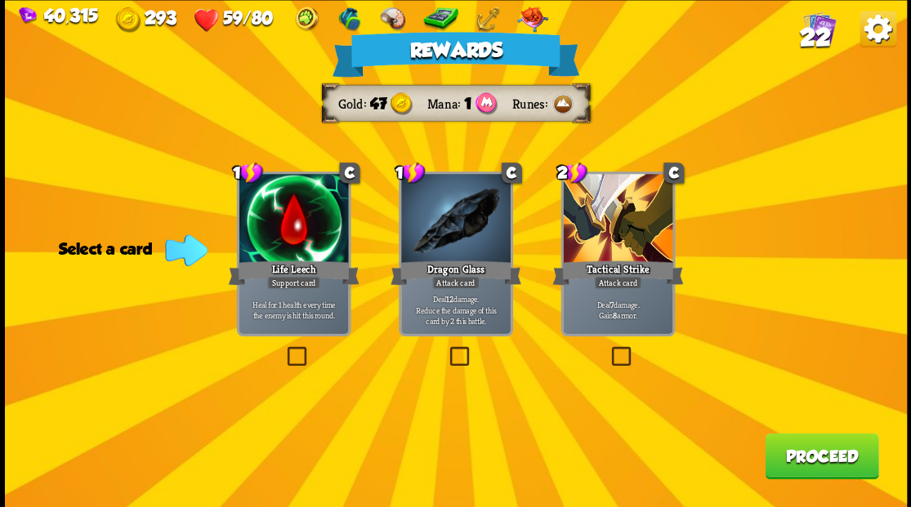
click at [816, 455] on button "Proceed" at bounding box center [822, 456] width 114 height 46
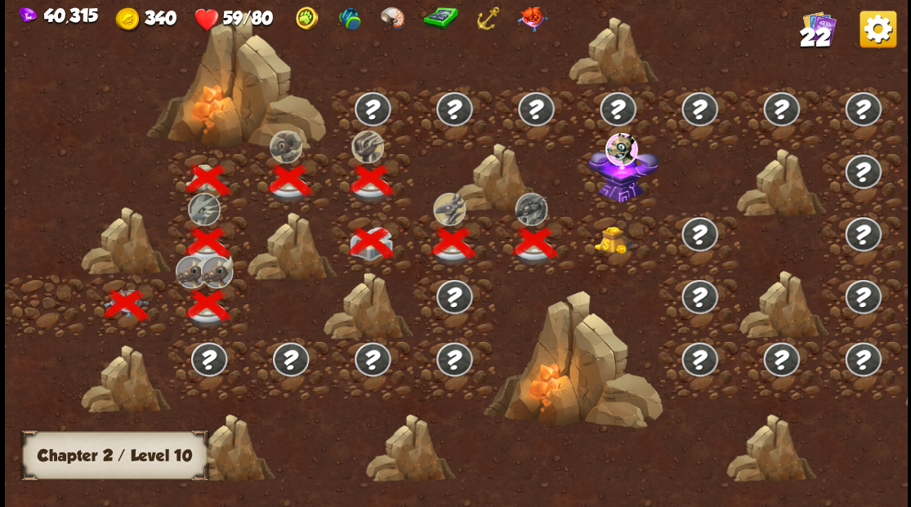
click at [618, 243] on img at bounding box center [616, 240] width 45 height 28
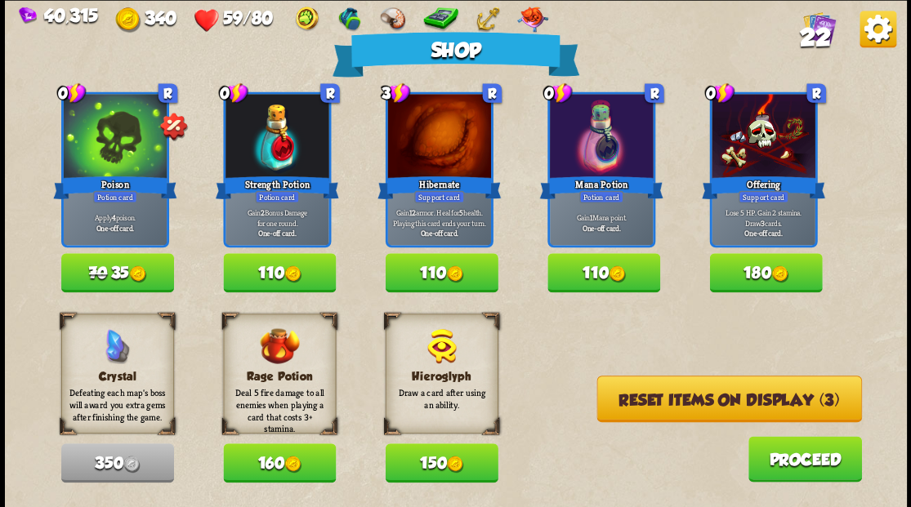
click at [724, 392] on button "Reset items on display (3)" at bounding box center [728, 399] width 265 height 47
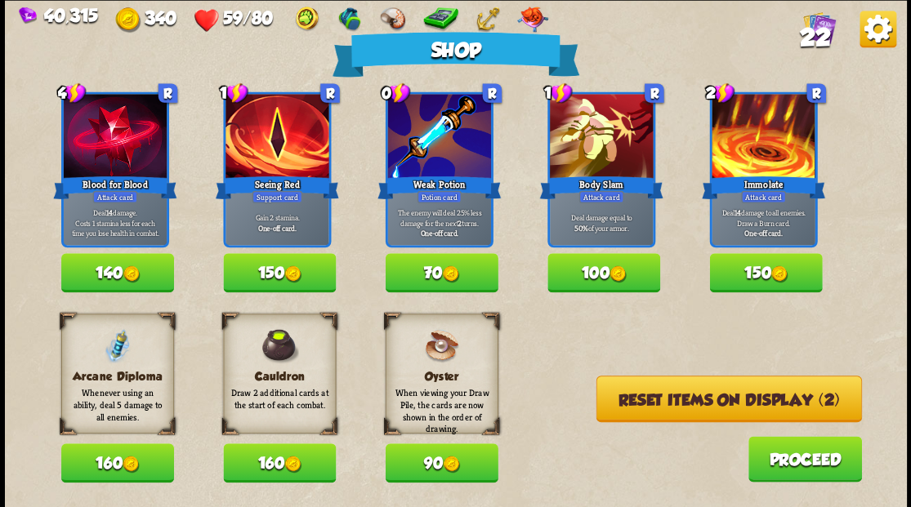
click at [693, 405] on button "Reset items on display (2)" at bounding box center [728, 399] width 265 height 47
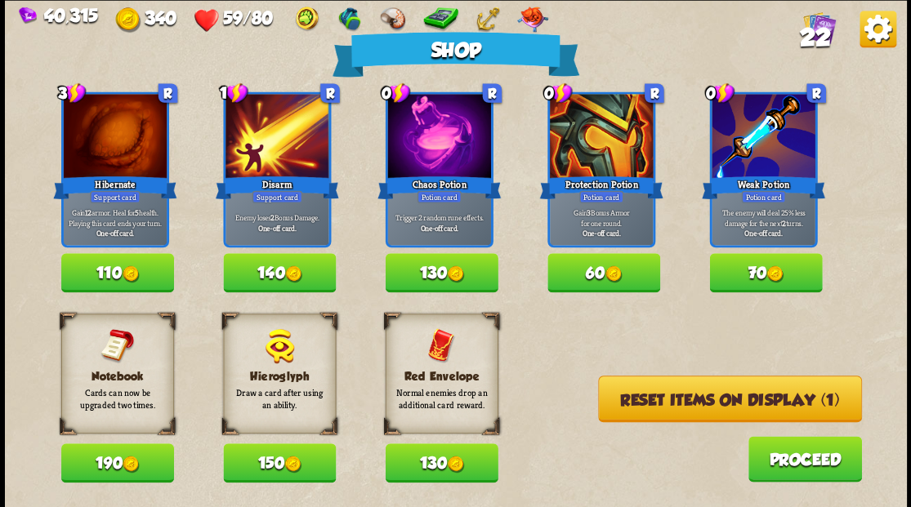
click at [694, 402] on button "Reset items on display (1)" at bounding box center [730, 399] width 264 height 47
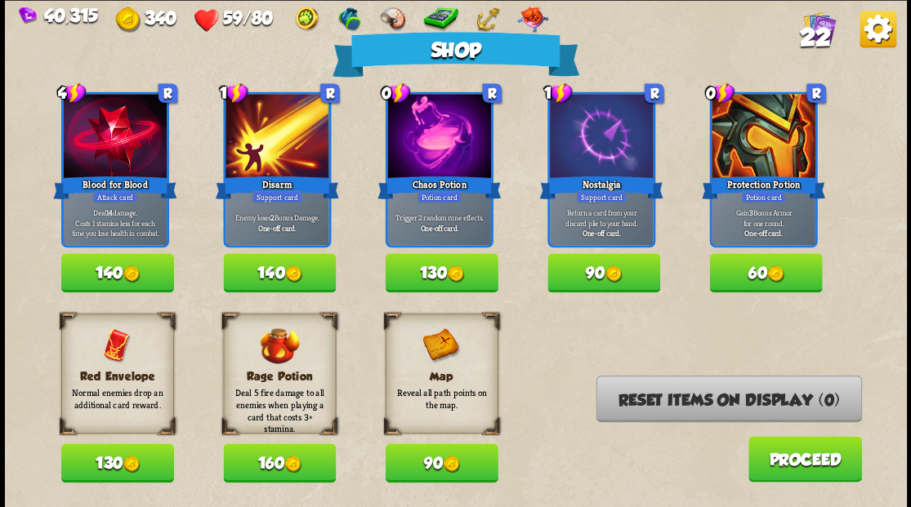
drag, startPoint x: 119, startPoint y: 459, endPoint x: 162, endPoint y: 444, distance: 45.0
click at [119, 457] on button "130" at bounding box center [117, 463] width 113 height 39
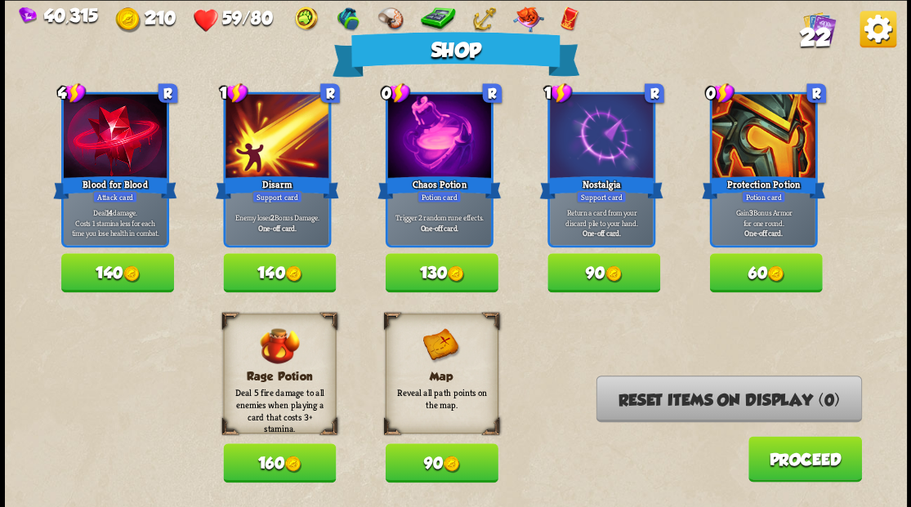
click at [789, 467] on button "Proceed" at bounding box center [804, 459] width 114 height 46
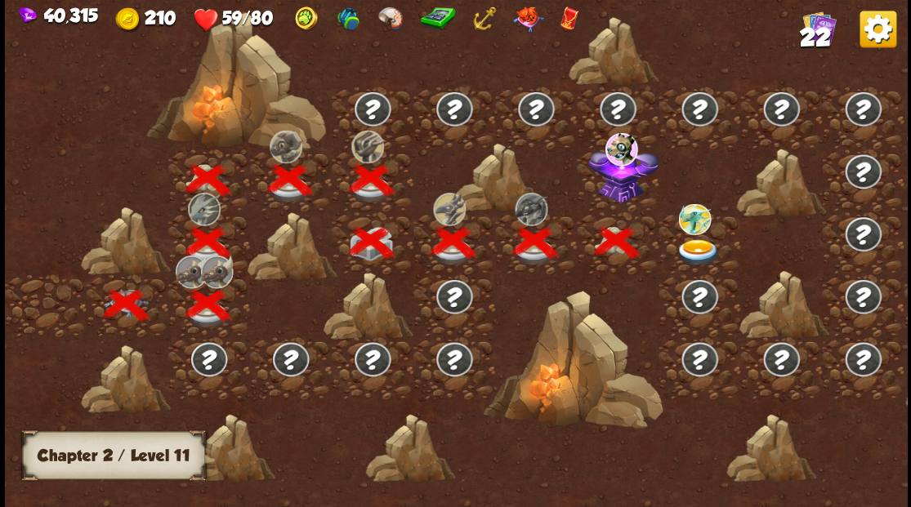
scroll to position [0, 248]
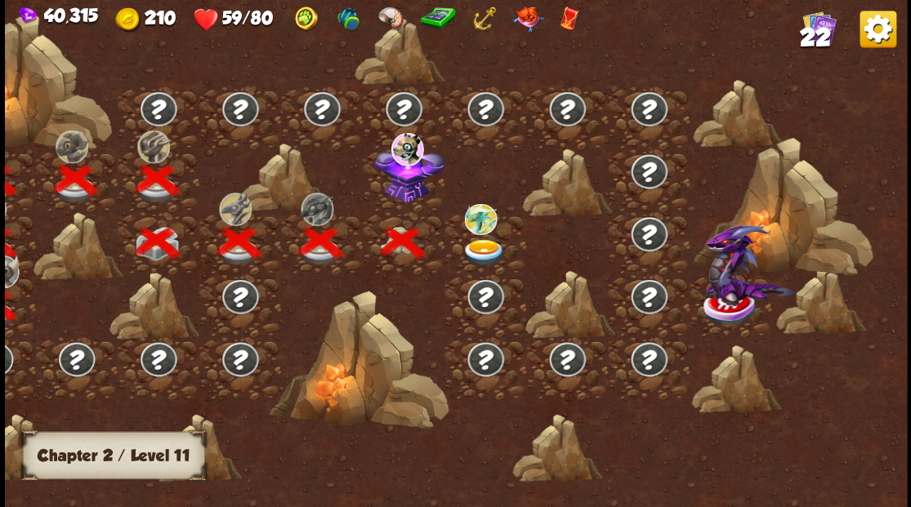
click at [397, 188] on img at bounding box center [408, 171] width 70 height 60
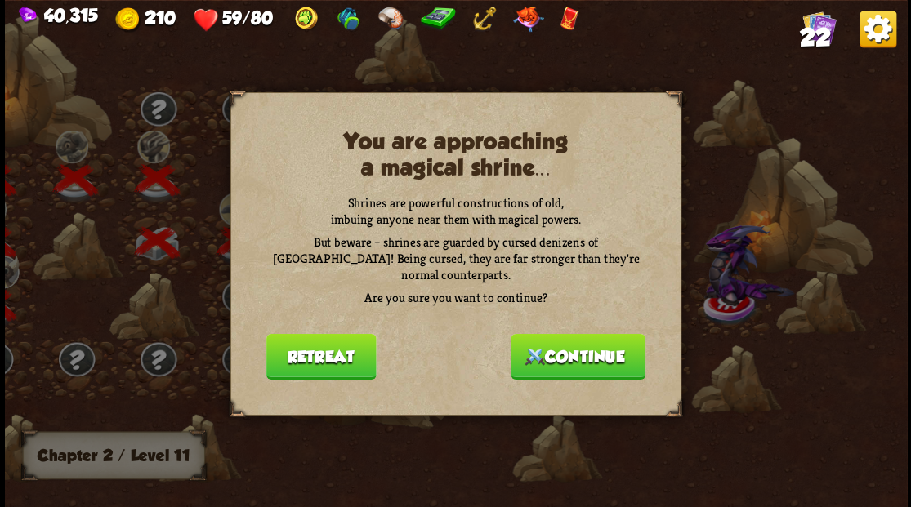
click at [582, 330] on div "You are approaching a magical shrine... Shrines are powerful constructions of o…" at bounding box center [455, 253] width 451 height 323
click at [578, 346] on button "Continue" at bounding box center [578, 356] width 135 height 46
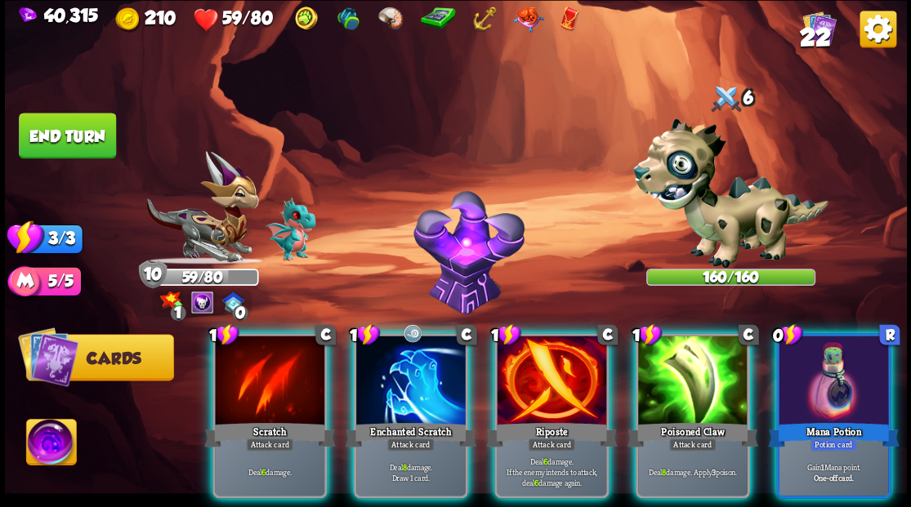
click at [47, 448] on img at bounding box center [51, 444] width 50 height 51
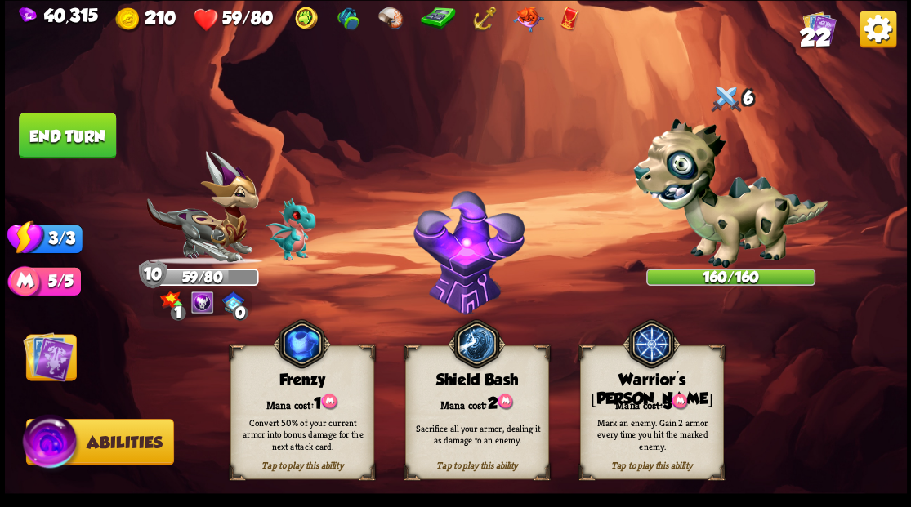
click at [640, 395] on div "Mana cost: 3" at bounding box center [651, 402] width 142 height 20
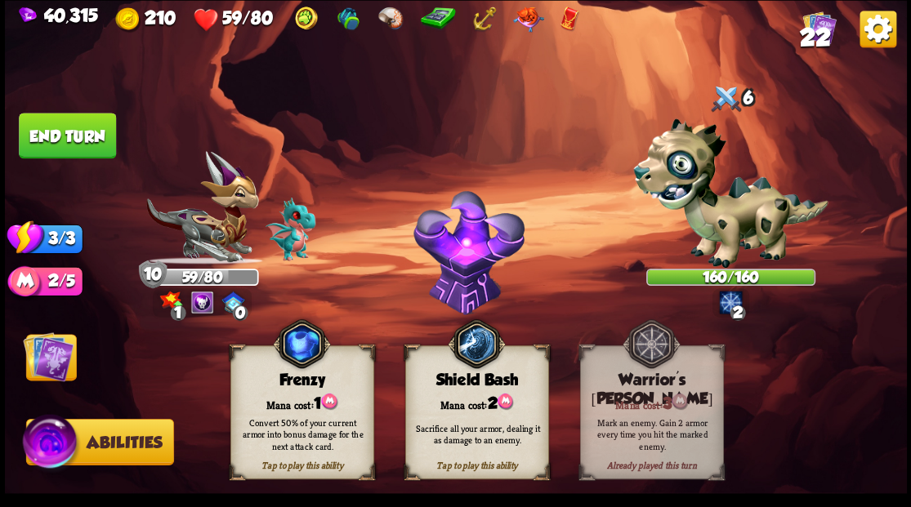
click at [58, 359] on img at bounding box center [48, 356] width 51 height 51
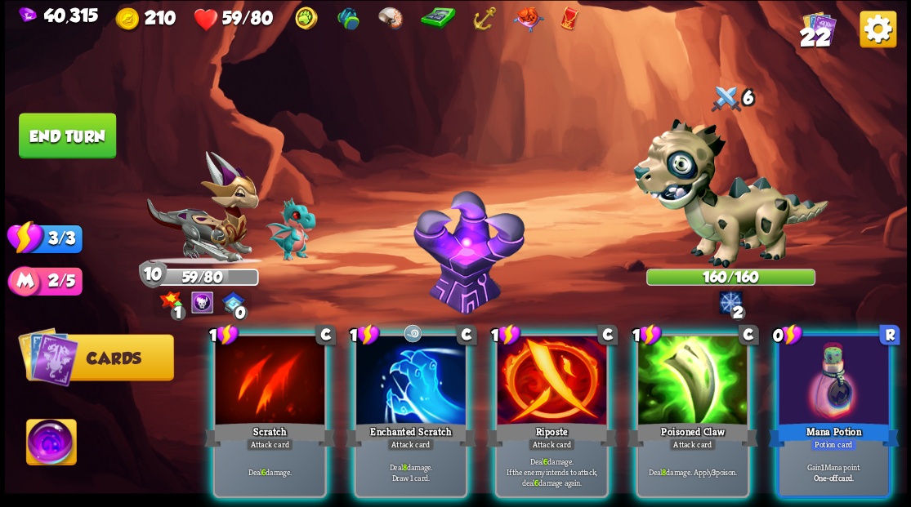
click at [813, 387] on div at bounding box center [833, 382] width 109 height 92
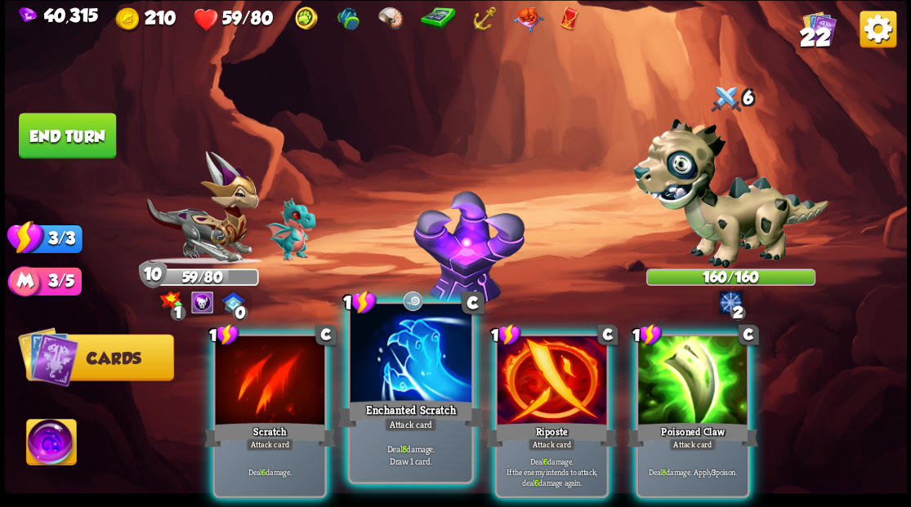
click at [440, 408] on div "Enchanted Scratch" at bounding box center [409, 413] width 145 height 33
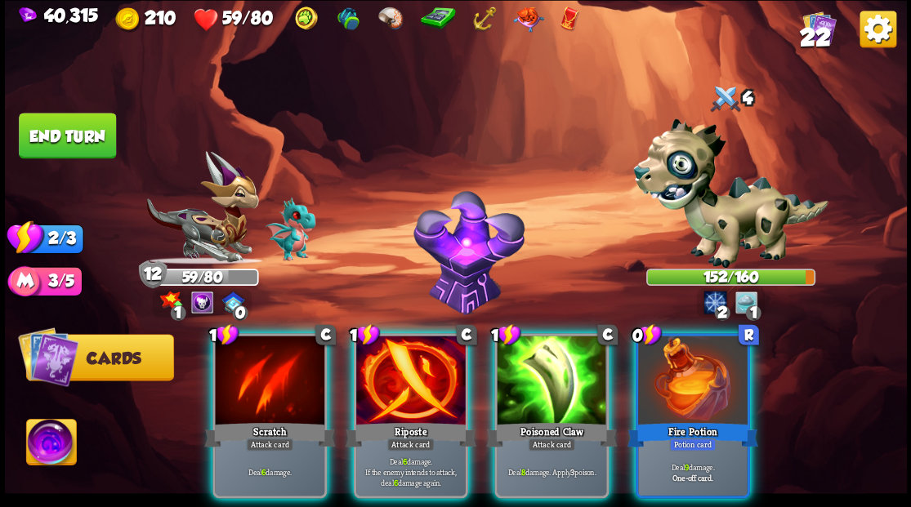
drag, startPoint x: 675, startPoint y: 381, endPoint x: 658, endPoint y: 373, distance: 18.3
click at [675, 379] on div at bounding box center [692, 382] width 109 height 92
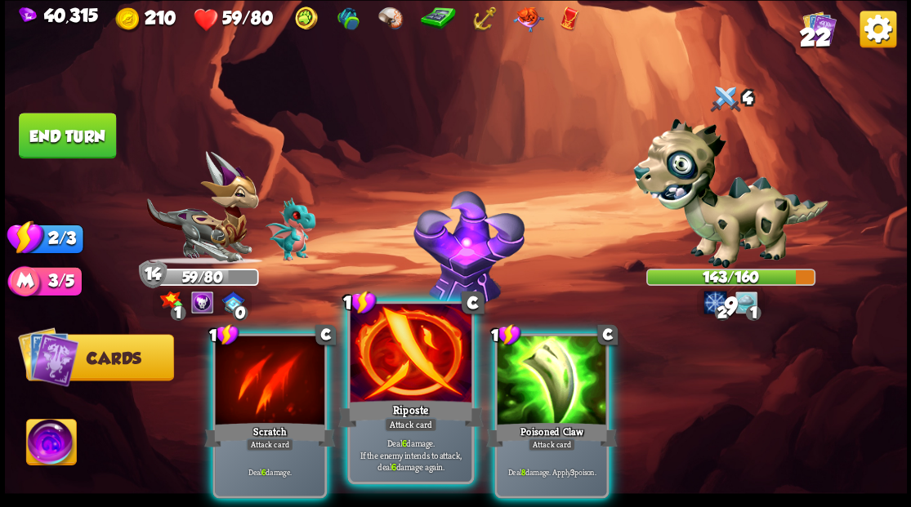
click at [415, 381] on div at bounding box center [410, 355] width 121 height 102
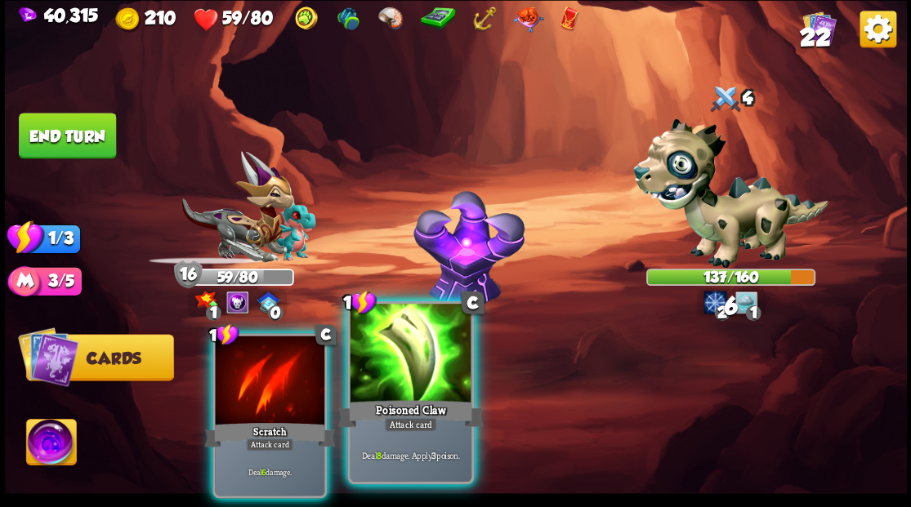
click at [356, 389] on div at bounding box center [410, 355] width 121 height 102
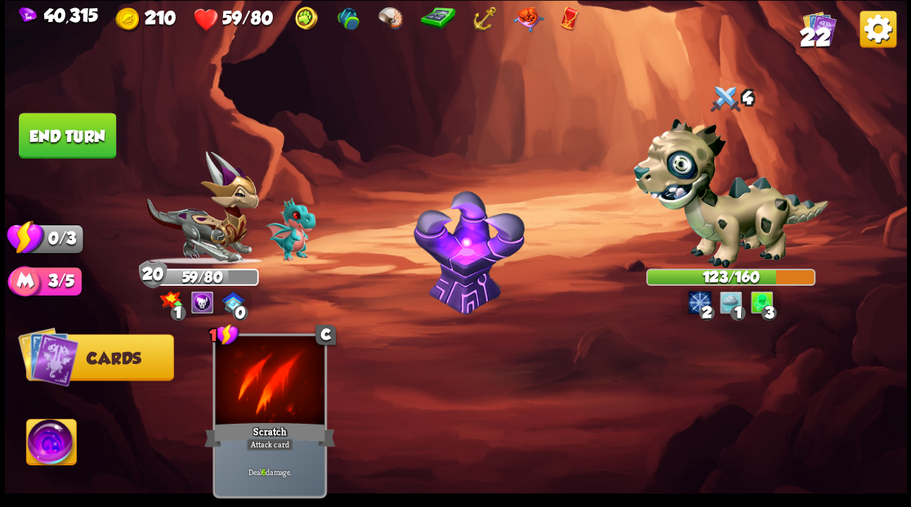
click at [37, 126] on button "End turn" at bounding box center [67, 136] width 97 height 46
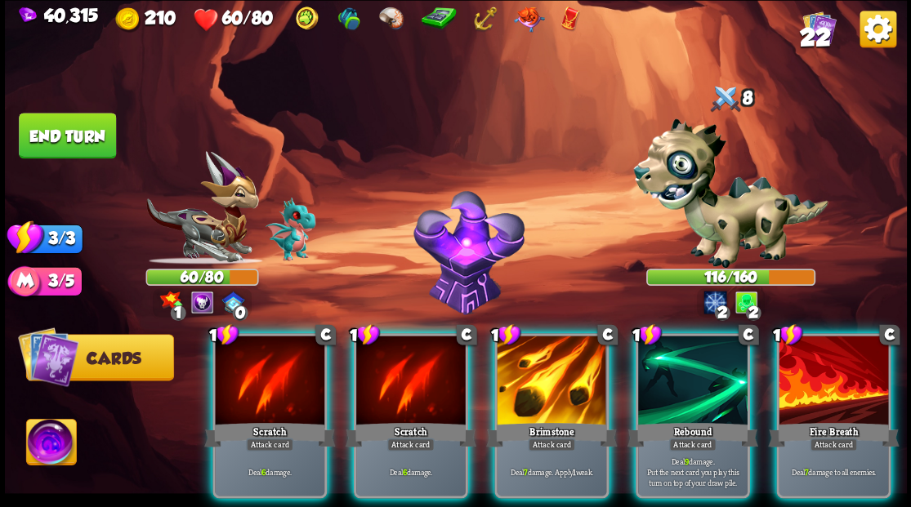
click at [544, 392] on div at bounding box center [551, 382] width 109 height 92
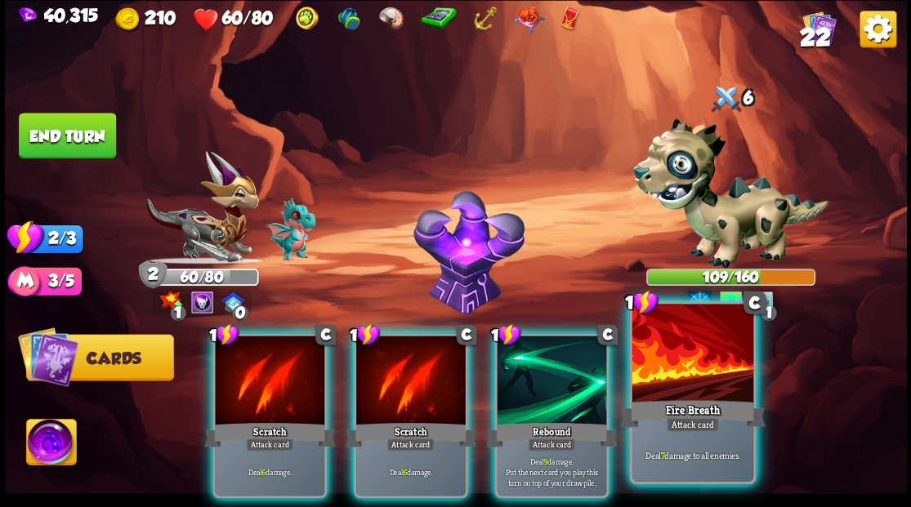
click at [668, 395] on div at bounding box center [691, 355] width 121 height 102
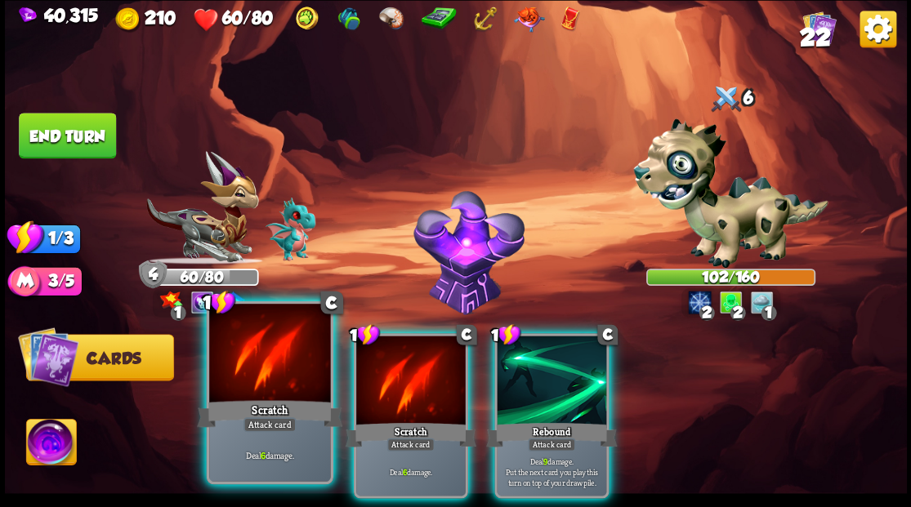
click at [265, 343] on div at bounding box center [269, 355] width 121 height 102
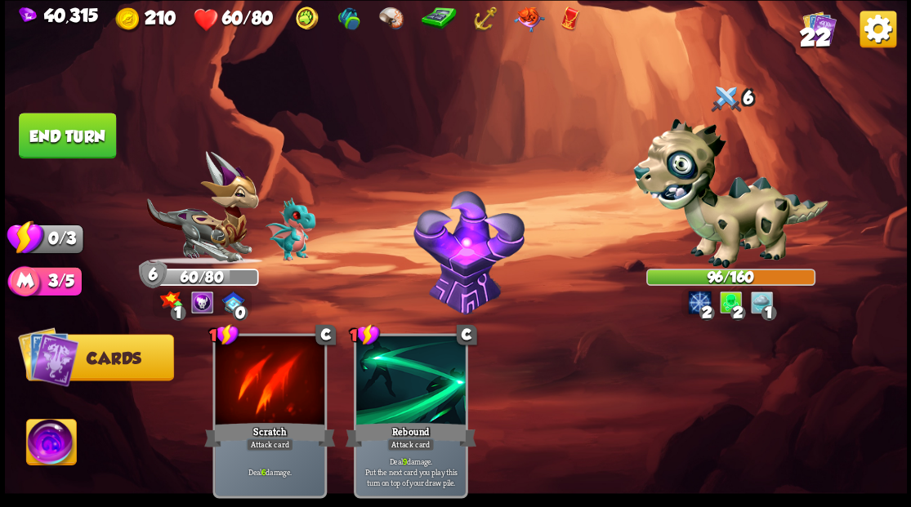
click at [91, 127] on button "End turn" at bounding box center [67, 136] width 97 height 46
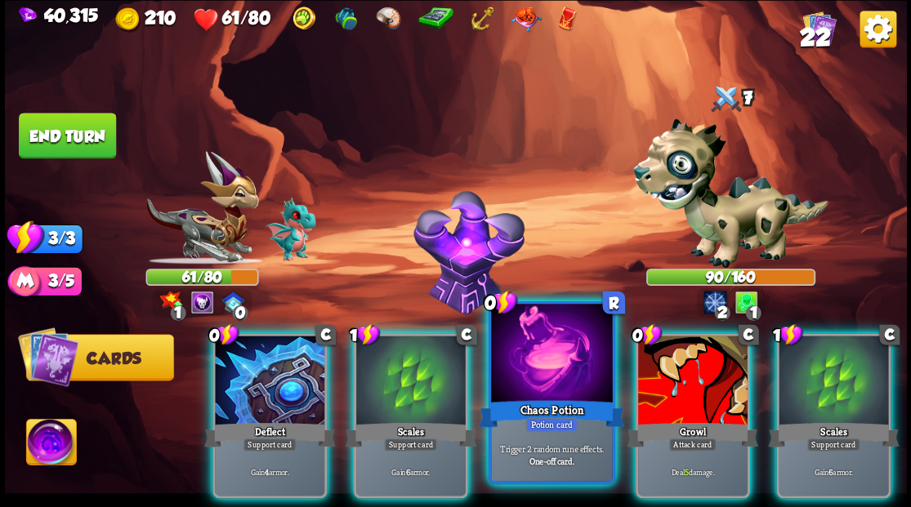
click at [540, 386] on div at bounding box center [551, 355] width 121 height 102
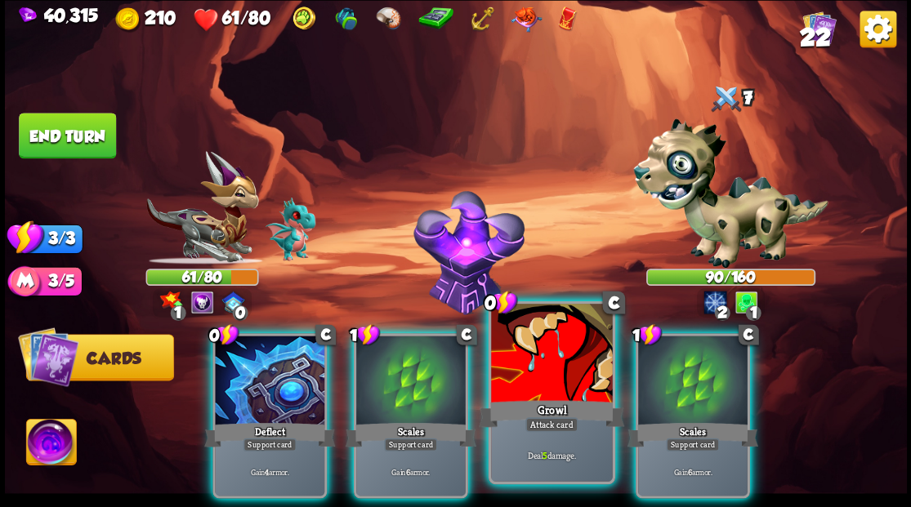
click at [539, 386] on div at bounding box center [551, 355] width 121 height 102
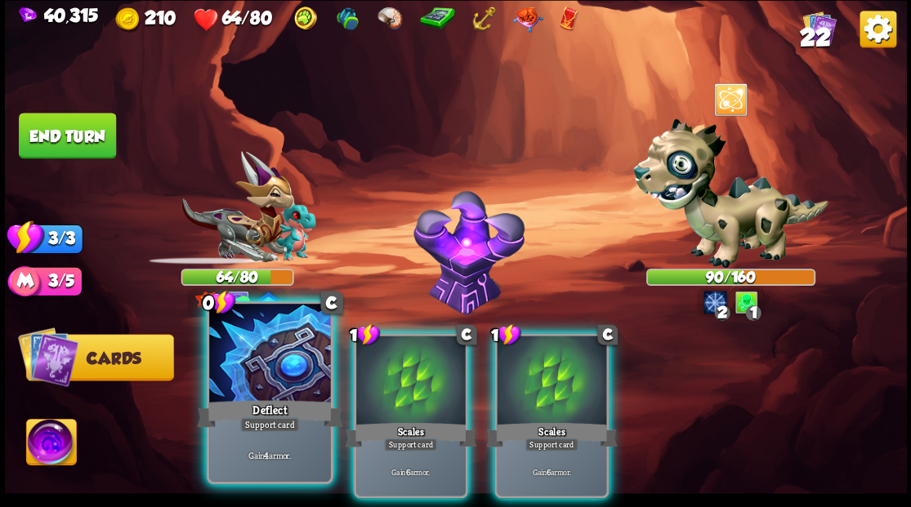
click at [232, 381] on div at bounding box center [269, 355] width 121 height 102
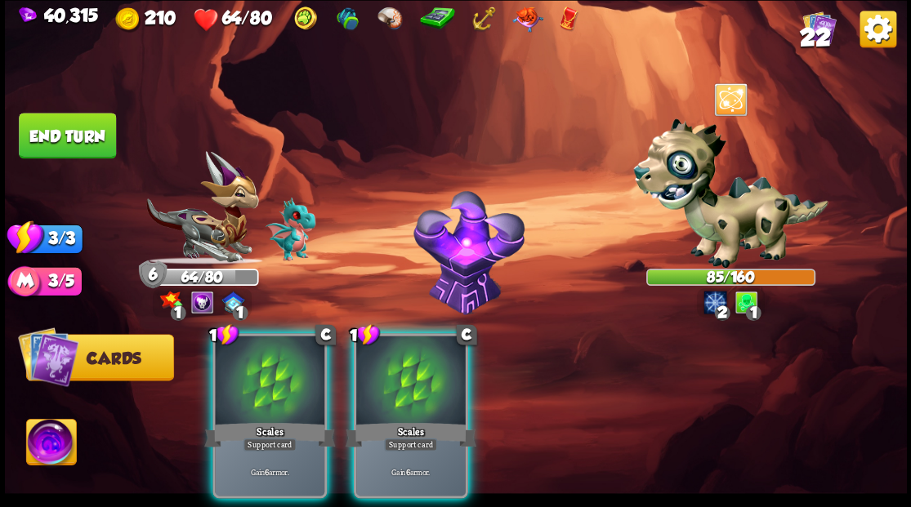
click at [255, 420] on div "Scales" at bounding box center [269, 434] width 131 height 29
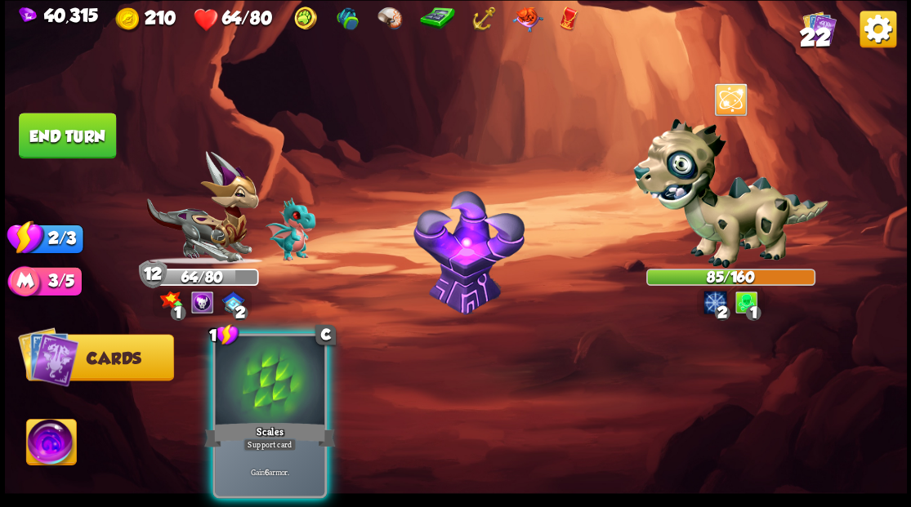
drag, startPoint x: 70, startPoint y: 145, endPoint x: 144, endPoint y: 179, distance: 81.1
click at [77, 149] on button "End turn" at bounding box center [67, 136] width 97 height 46
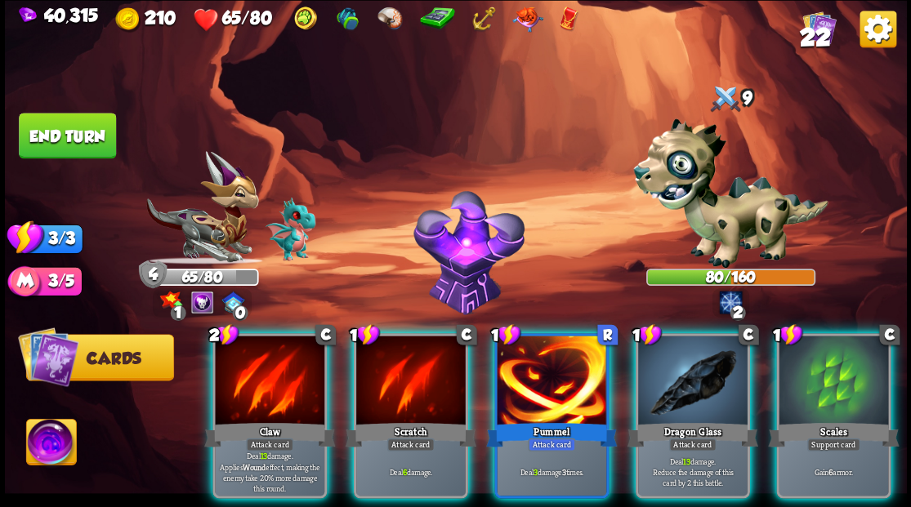
click at [701, 387] on div at bounding box center [692, 382] width 109 height 92
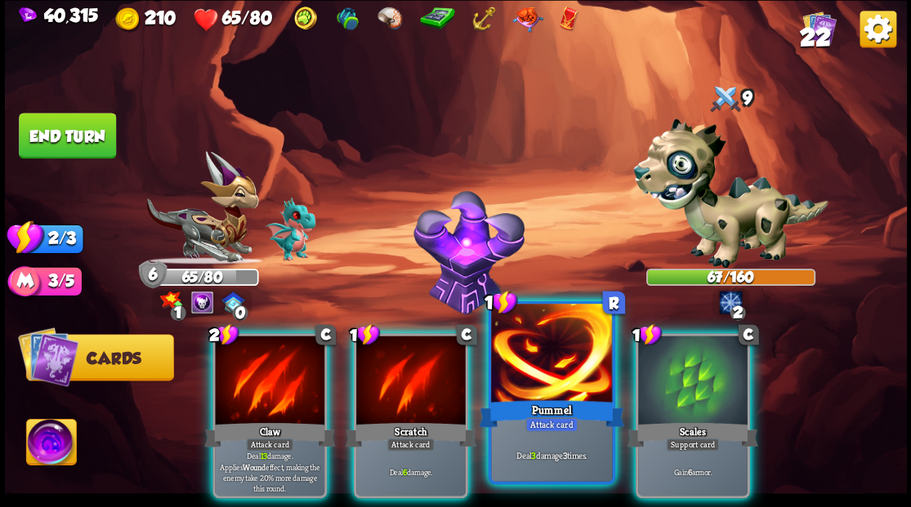
click at [533, 399] on div "Pummel" at bounding box center [551, 413] width 145 height 33
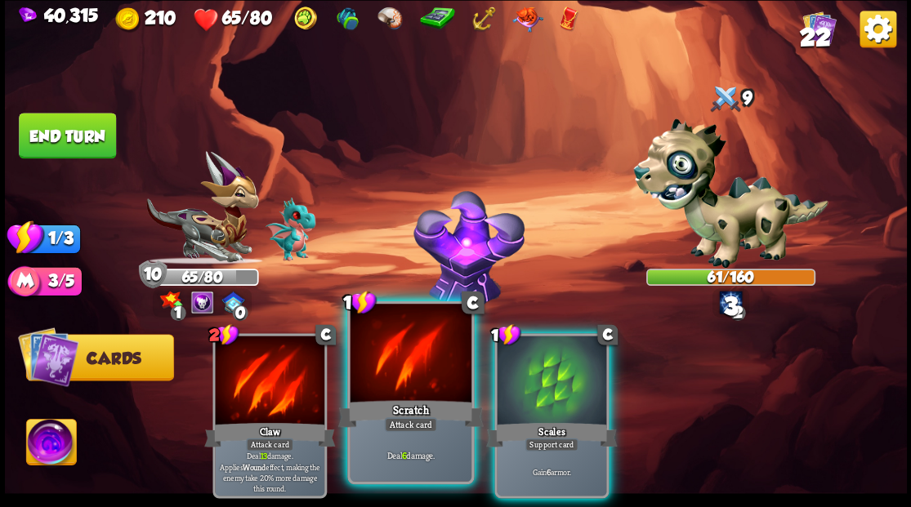
click at [405, 381] on div at bounding box center [410, 355] width 121 height 102
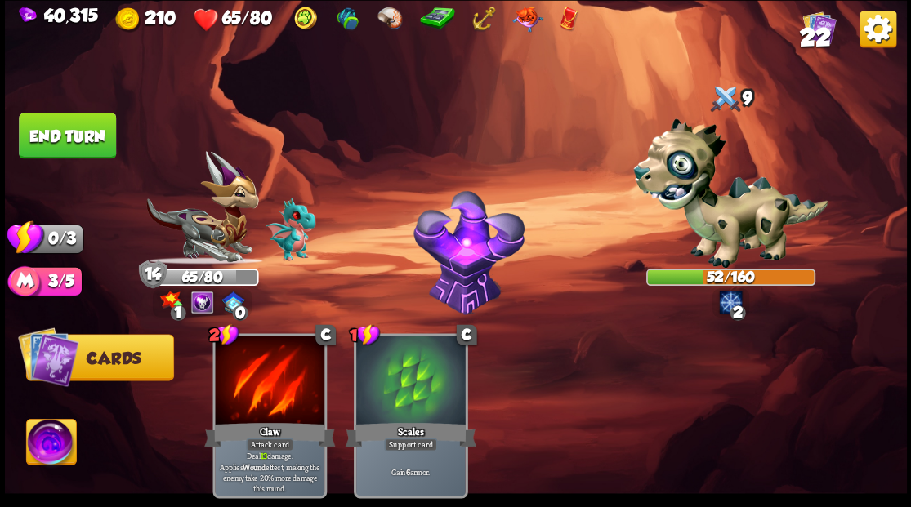
click at [52, 124] on button "End turn" at bounding box center [67, 136] width 97 height 46
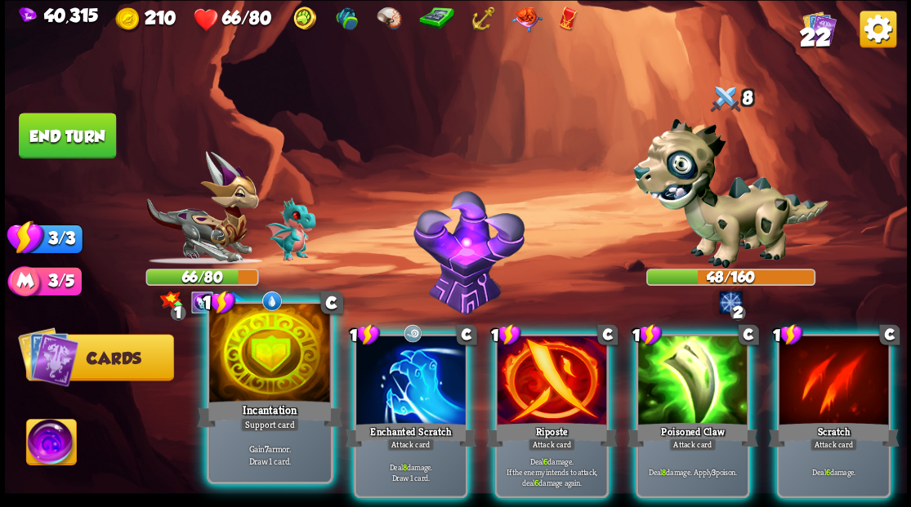
click at [278, 341] on div at bounding box center [269, 355] width 121 height 102
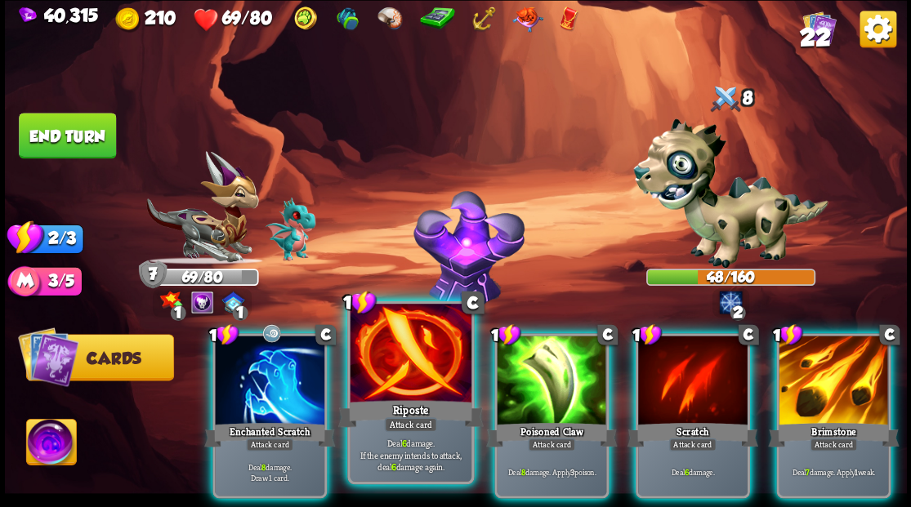
click at [399, 376] on div at bounding box center [410, 355] width 121 height 102
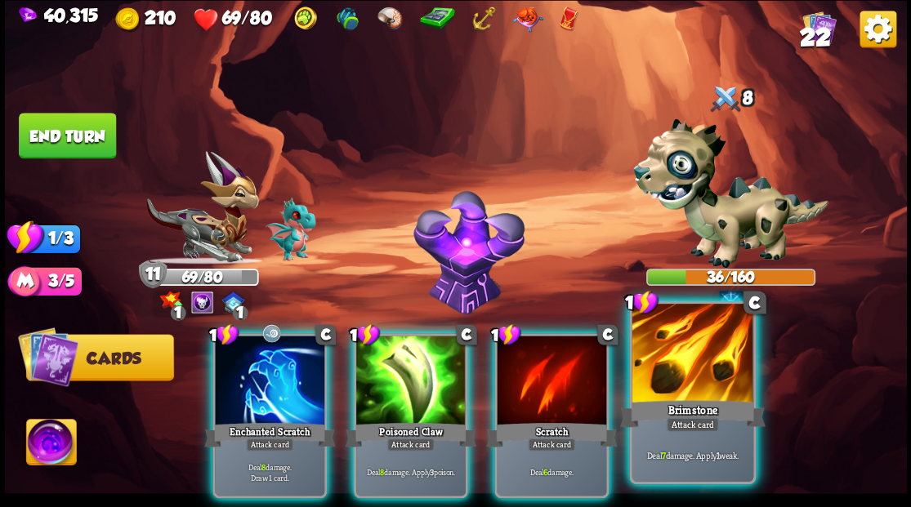
click at [694, 366] on div at bounding box center [691, 355] width 121 height 102
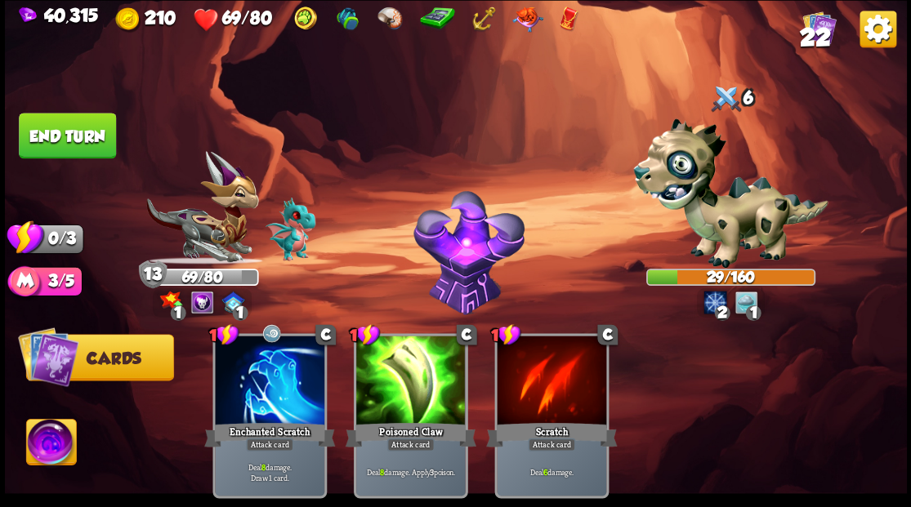
click at [65, 140] on button "End turn" at bounding box center [67, 136] width 97 height 46
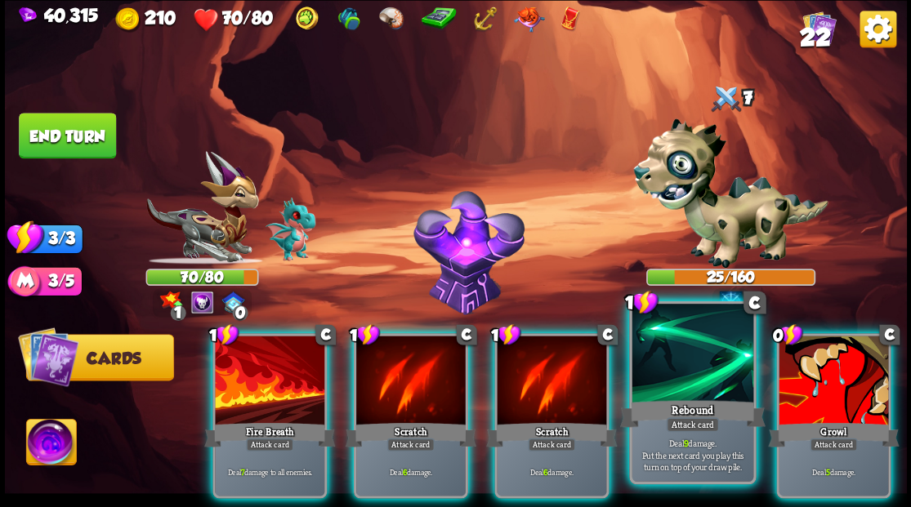
click at [698, 363] on div at bounding box center [691, 355] width 121 height 102
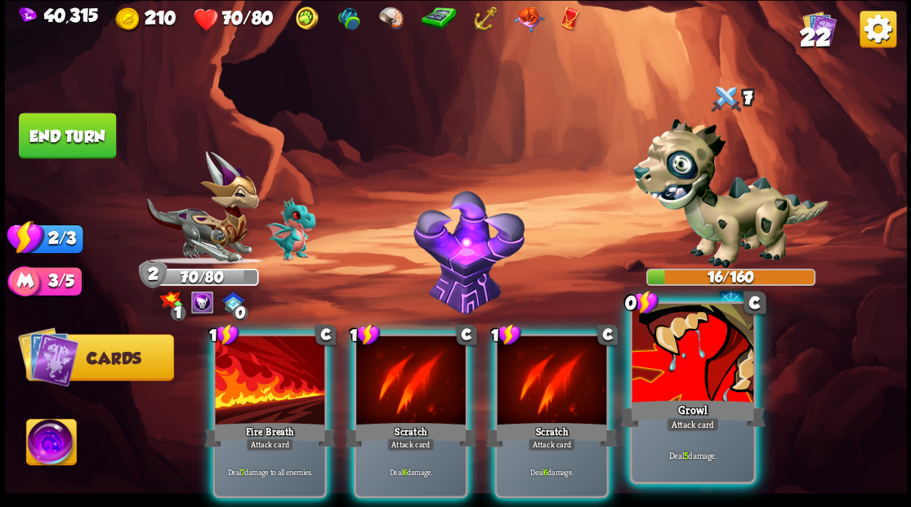
click at [705, 356] on div at bounding box center [691, 355] width 121 height 102
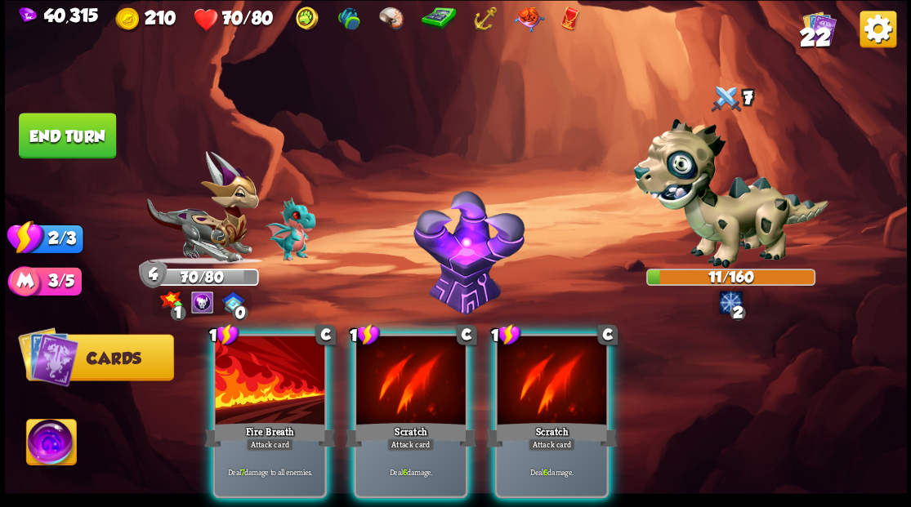
click at [289, 357] on div at bounding box center [269, 382] width 109 height 92
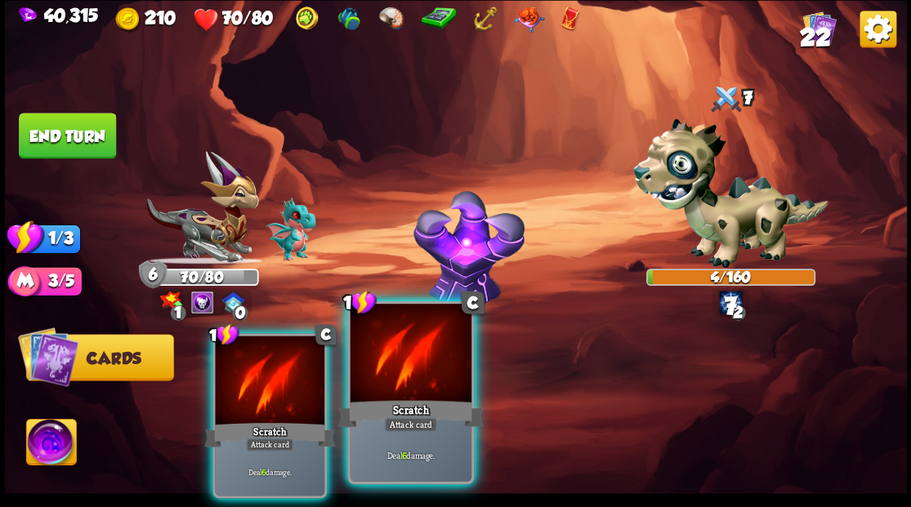
click at [387, 377] on div at bounding box center [410, 355] width 121 height 102
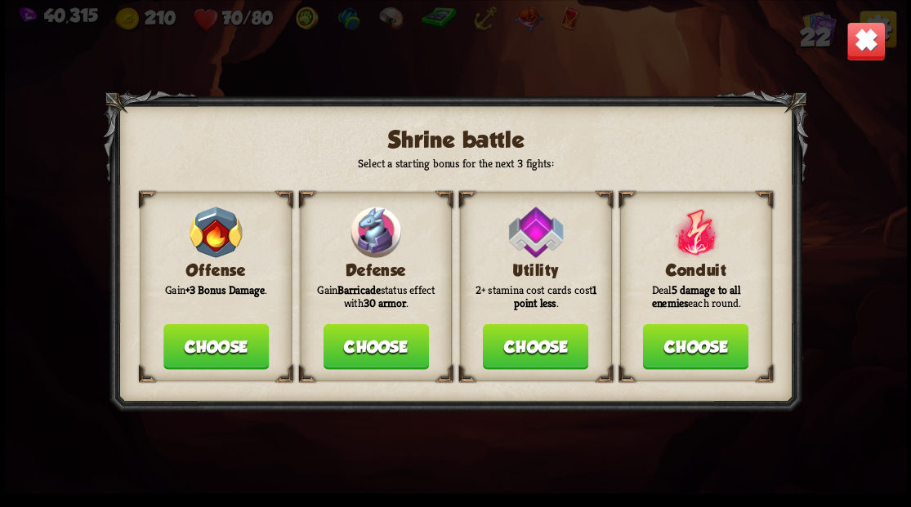
click at [357, 350] on button "Choose" at bounding box center [375, 346] width 105 height 46
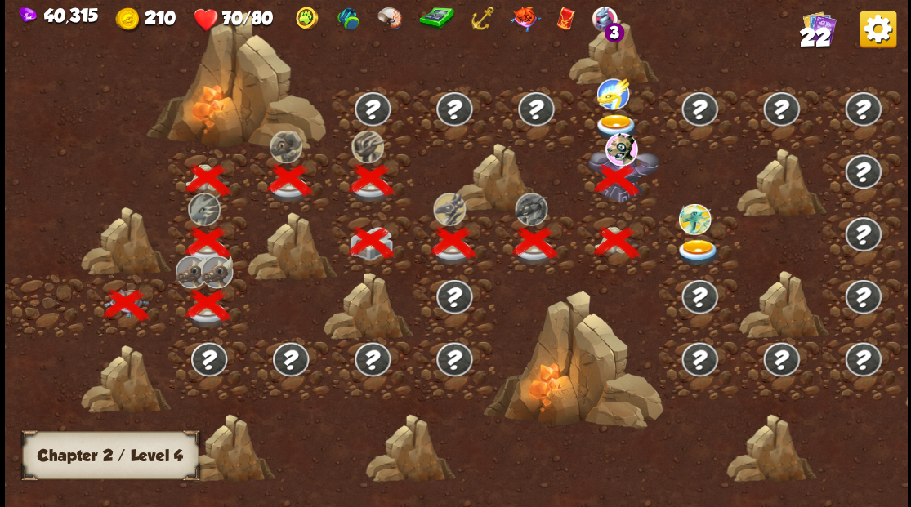
click at [706, 248] on img at bounding box center [698, 252] width 45 height 27
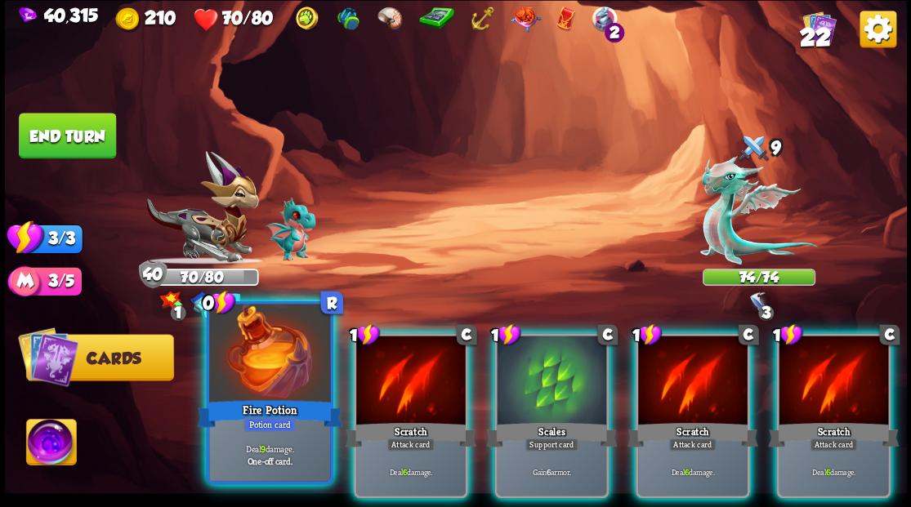
click at [240, 346] on div at bounding box center [269, 355] width 121 height 102
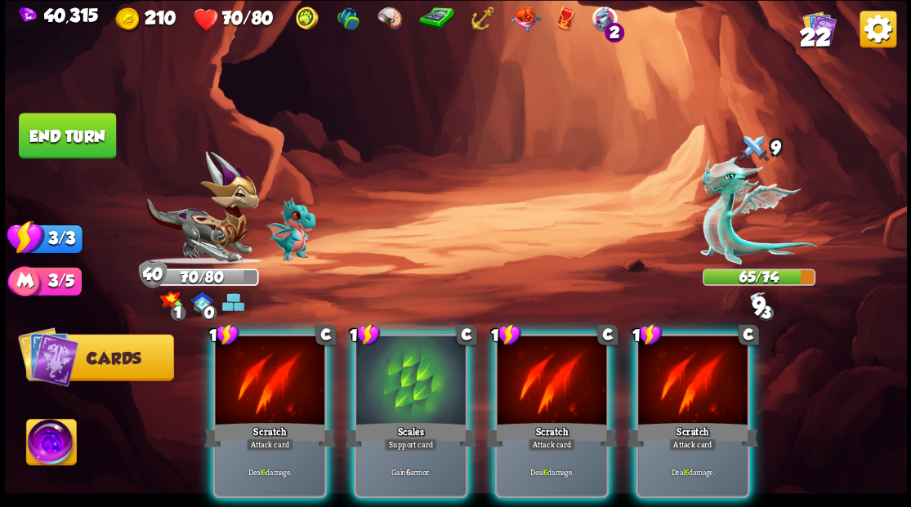
click at [699, 358] on div at bounding box center [692, 382] width 109 height 92
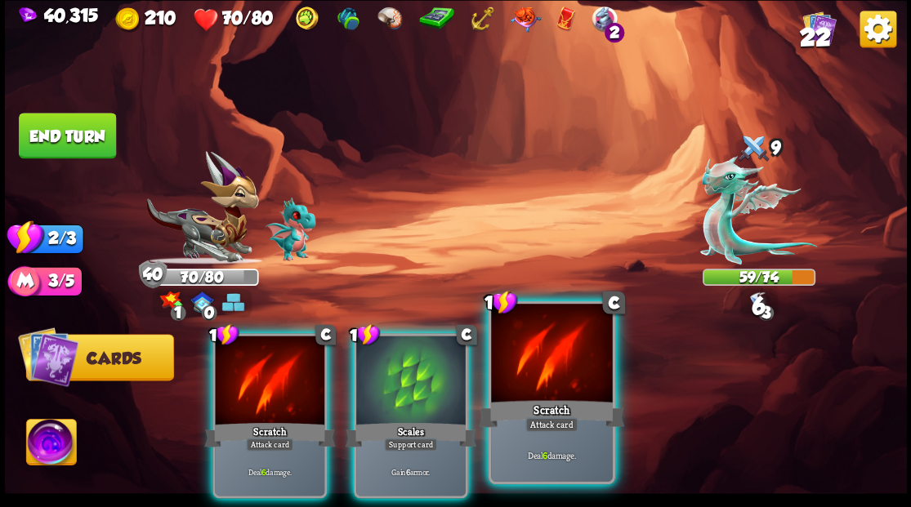
click at [546, 359] on div at bounding box center [551, 355] width 121 height 102
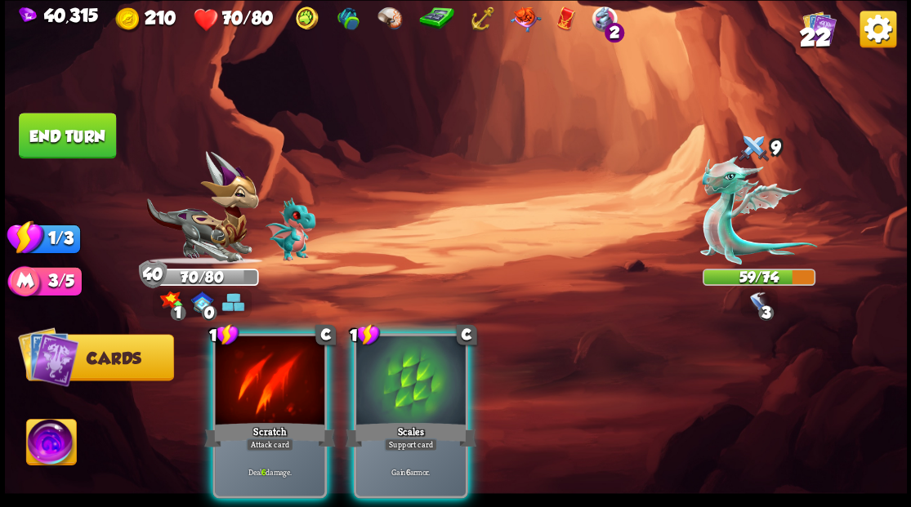
click at [279, 337] on div at bounding box center [269, 382] width 109 height 92
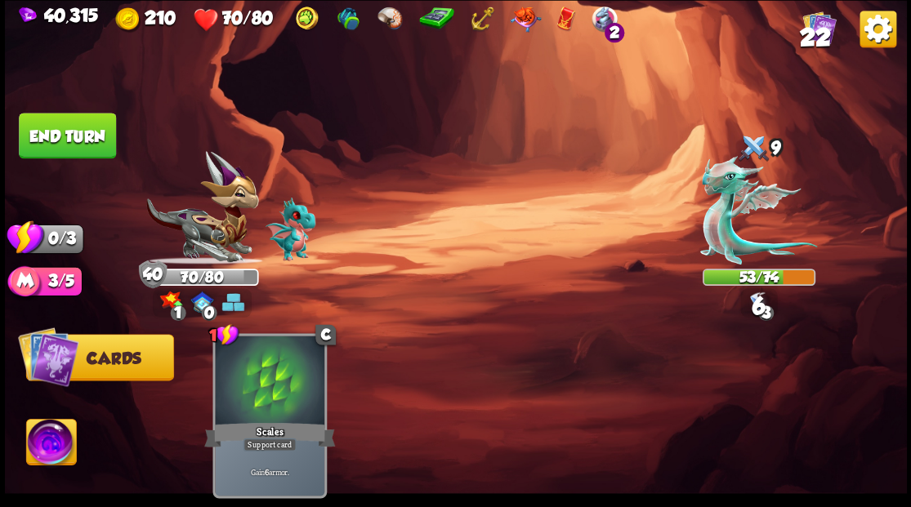
click at [100, 113] on button "End turn" at bounding box center [67, 136] width 97 height 46
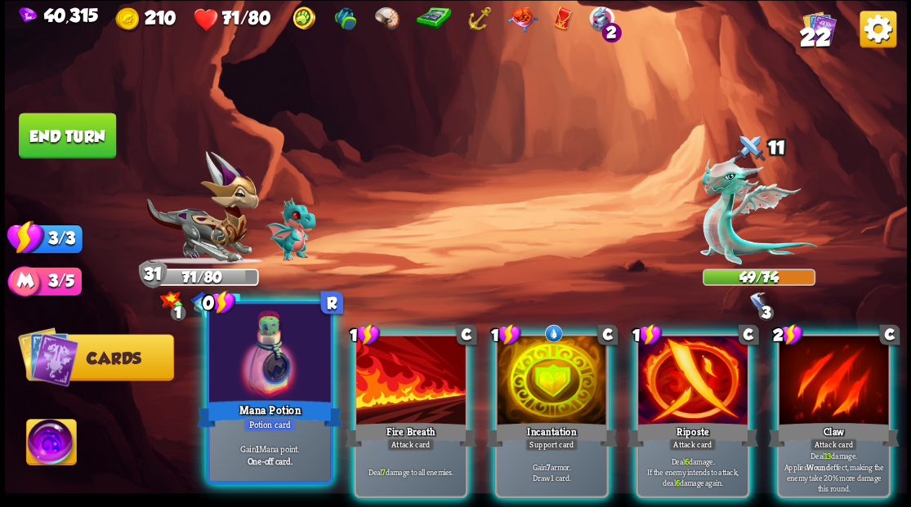
click at [278, 357] on div at bounding box center [269, 355] width 121 height 102
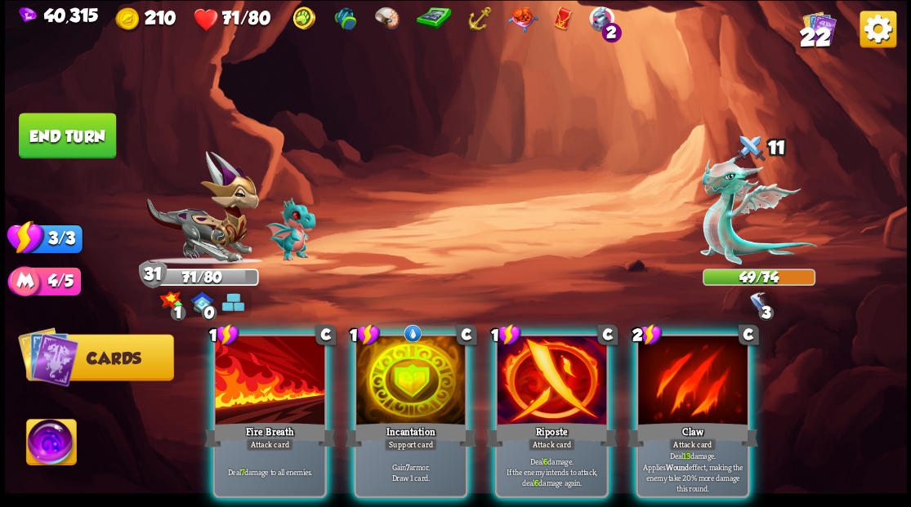
click at [430, 379] on div at bounding box center [410, 382] width 109 height 92
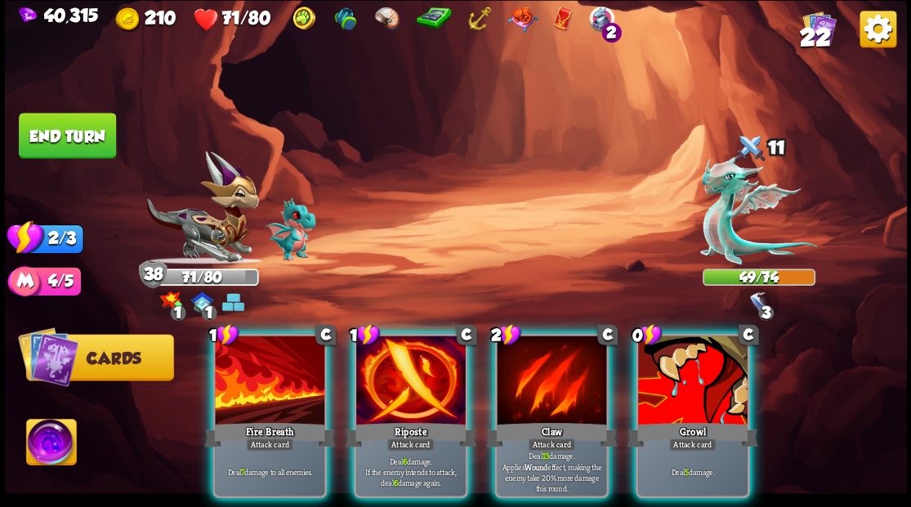
click at [405, 359] on div at bounding box center [410, 382] width 109 height 92
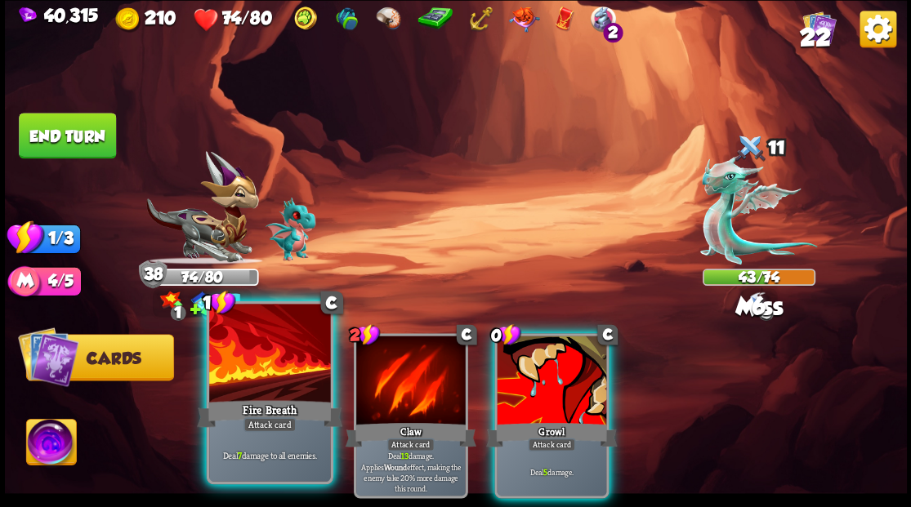
click at [255, 373] on div at bounding box center [269, 355] width 121 height 102
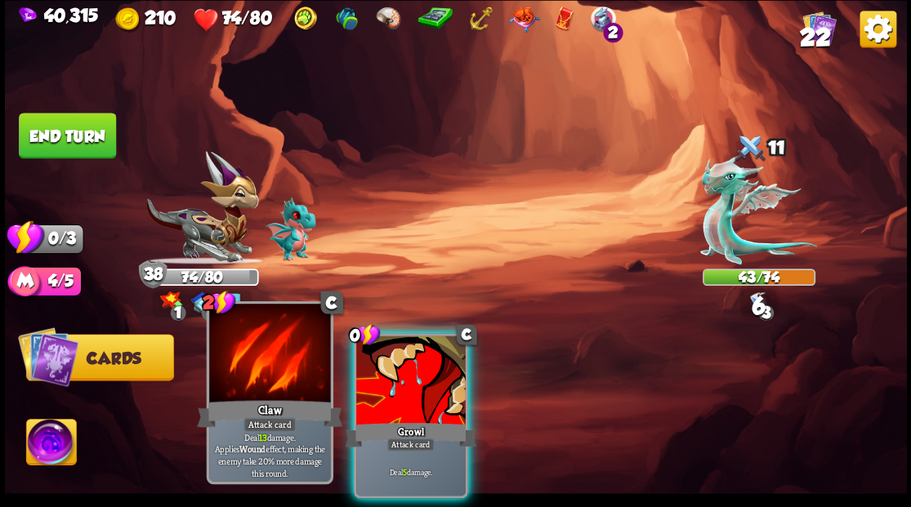
drag, startPoint x: 377, startPoint y: 376, endPoint x: 264, endPoint y: 335, distance: 120.7
click at [378, 377] on div at bounding box center [410, 382] width 109 height 92
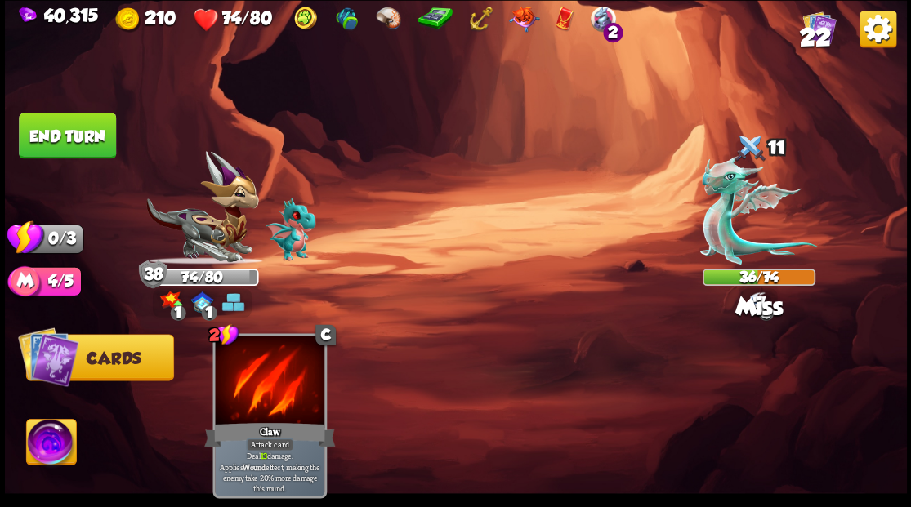
click at [51, 144] on button "End turn" at bounding box center [67, 136] width 97 height 46
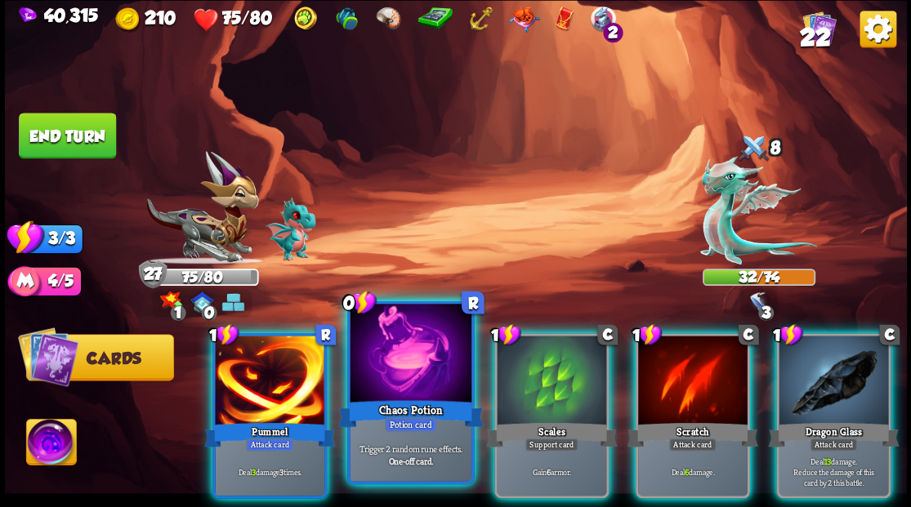
click at [402, 378] on div at bounding box center [410, 355] width 121 height 102
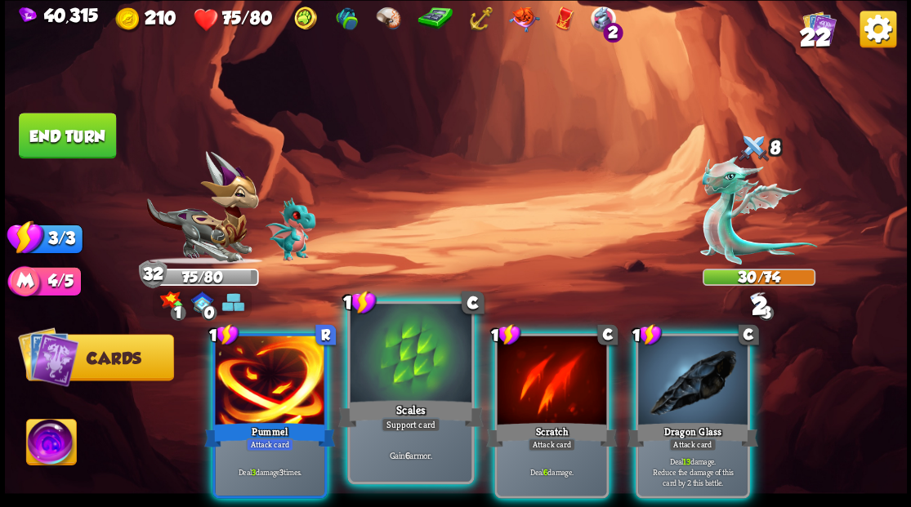
click at [408, 345] on div at bounding box center [410, 355] width 121 height 102
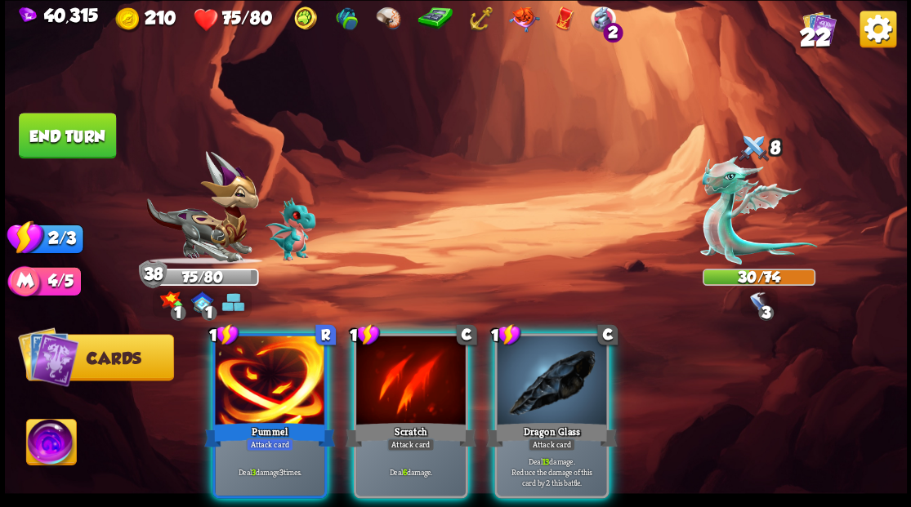
click at [82, 132] on button "End turn" at bounding box center [67, 136] width 97 height 46
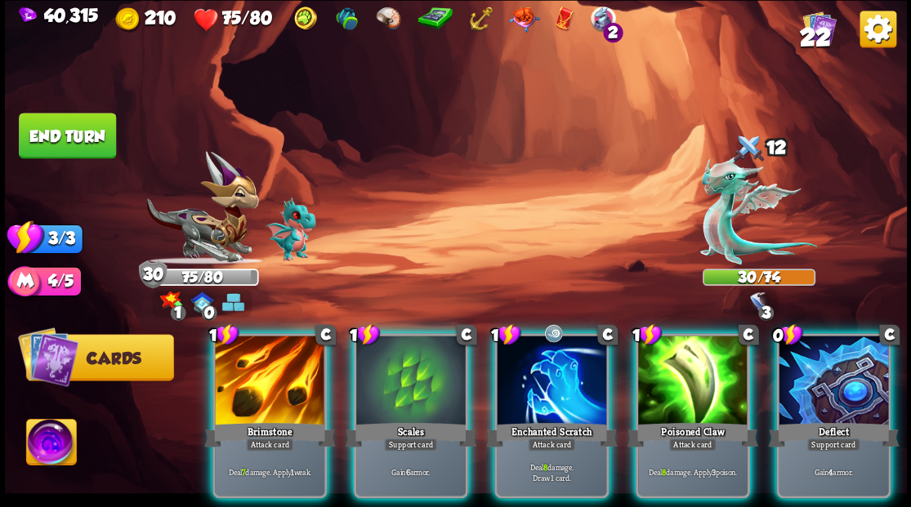
drag, startPoint x: 864, startPoint y: 366, endPoint x: 848, endPoint y: 364, distance: 16.4
click at [859, 365] on div at bounding box center [833, 382] width 109 height 92
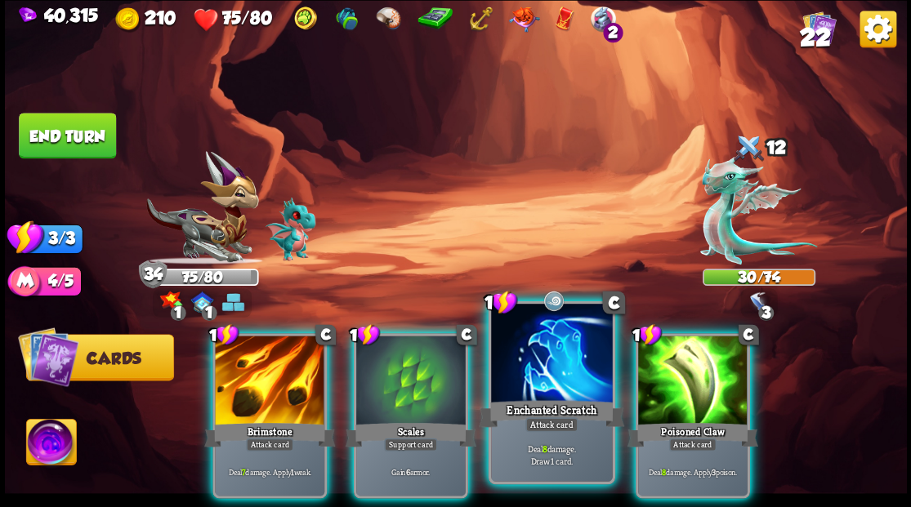
drag, startPoint x: 426, startPoint y: 344, endPoint x: 424, endPoint y: 330, distance: 14.1
click at [428, 344] on div at bounding box center [410, 382] width 109 height 92
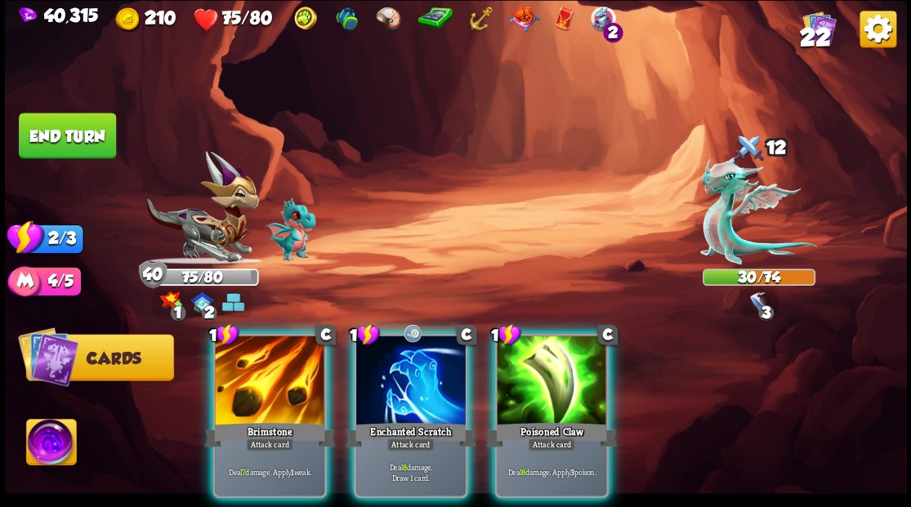
click at [50, 152] on button "End turn" at bounding box center [67, 136] width 97 height 46
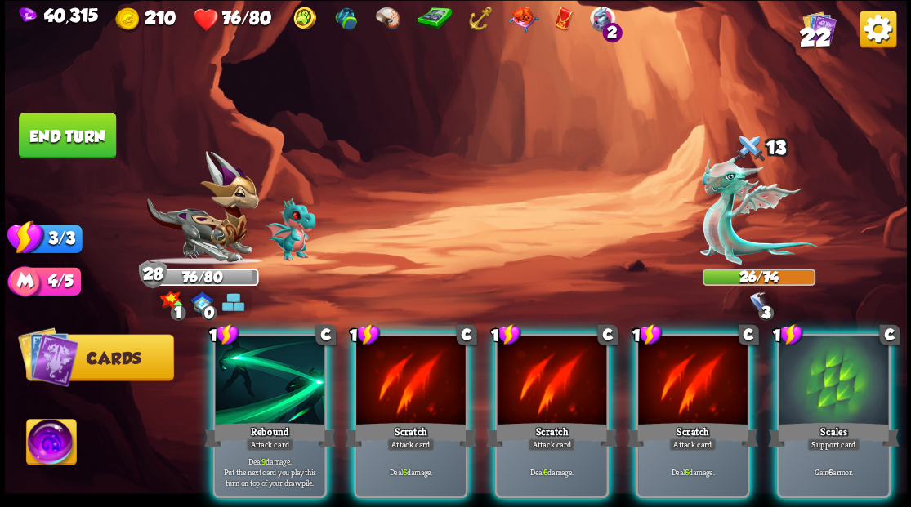
click at [694, 366] on div at bounding box center [692, 382] width 109 height 92
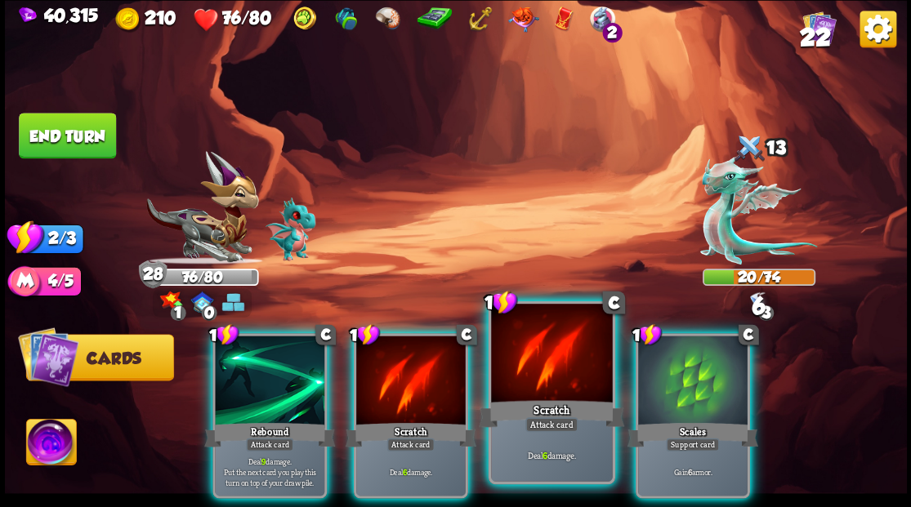
click at [568, 363] on div at bounding box center [551, 355] width 121 height 102
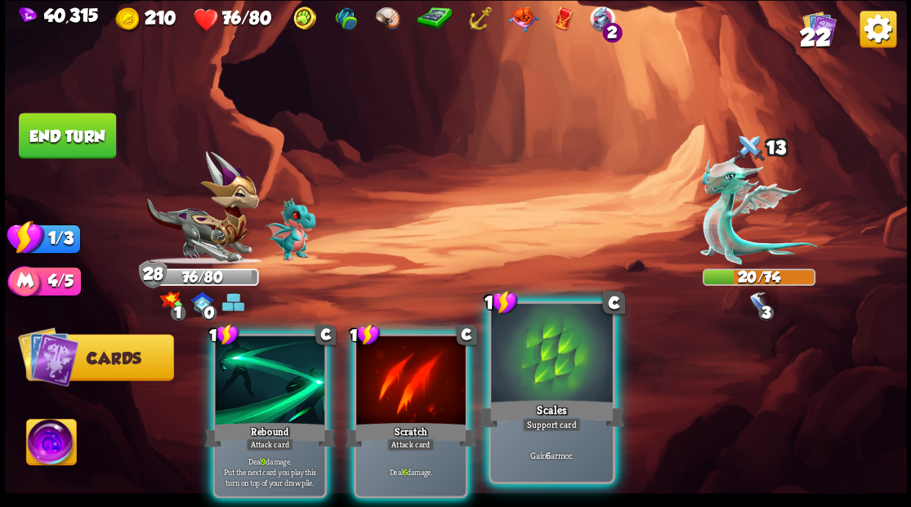
click at [566, 363] on div at bounding box center [551, 355] width 121 height 102
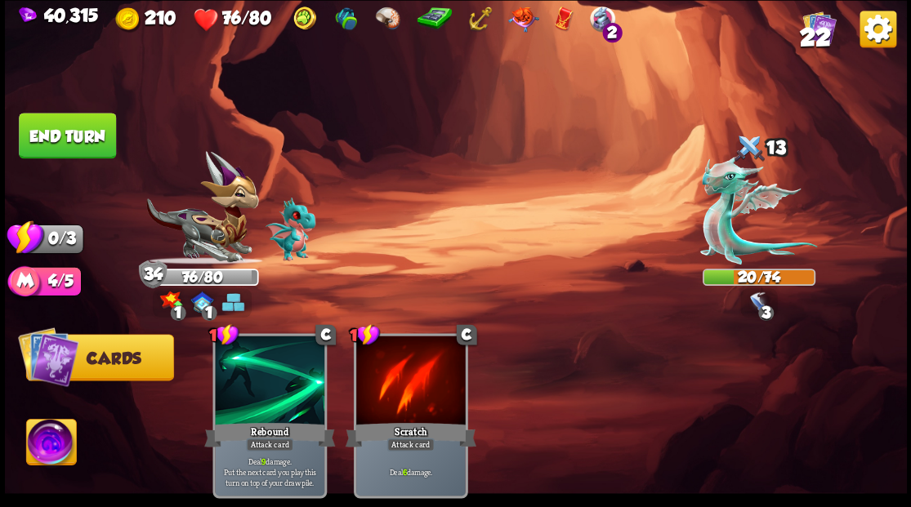
click at [43, 133] on button "End turn" at bounding box center [67, 136] width 97 height 46
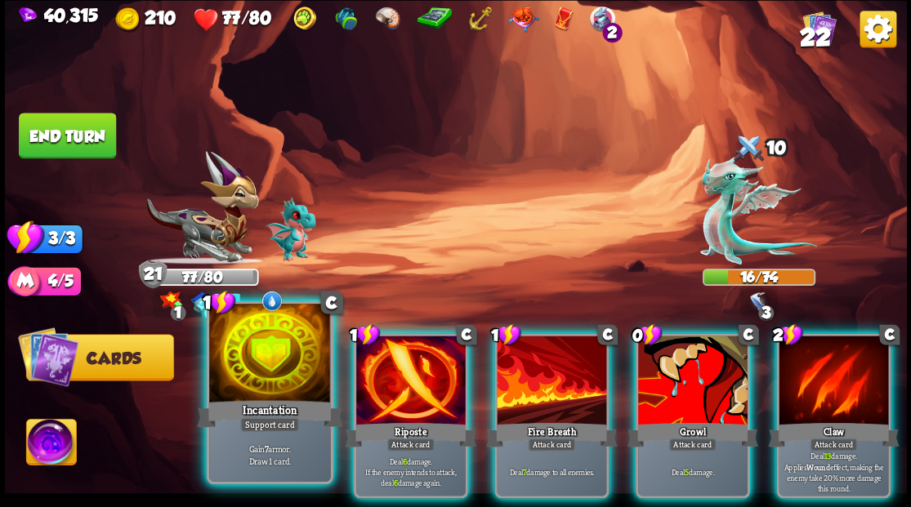
click at [266, 363] on div at bounding box center [269, 355] width 121 height 102
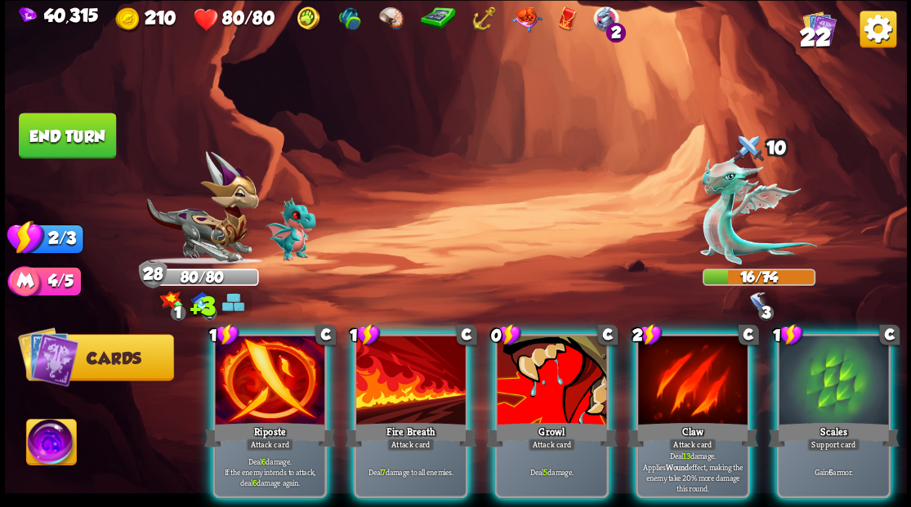
click at [237, 348] on div at bounding box center [269, 382] width 109 height 92
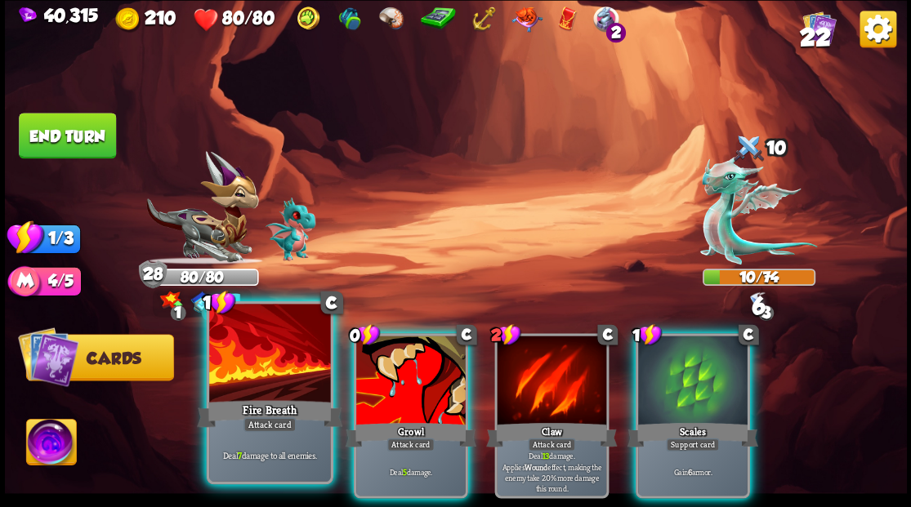
click at [237, 350] on div at bounding box center [269, 355] width 121 height 102
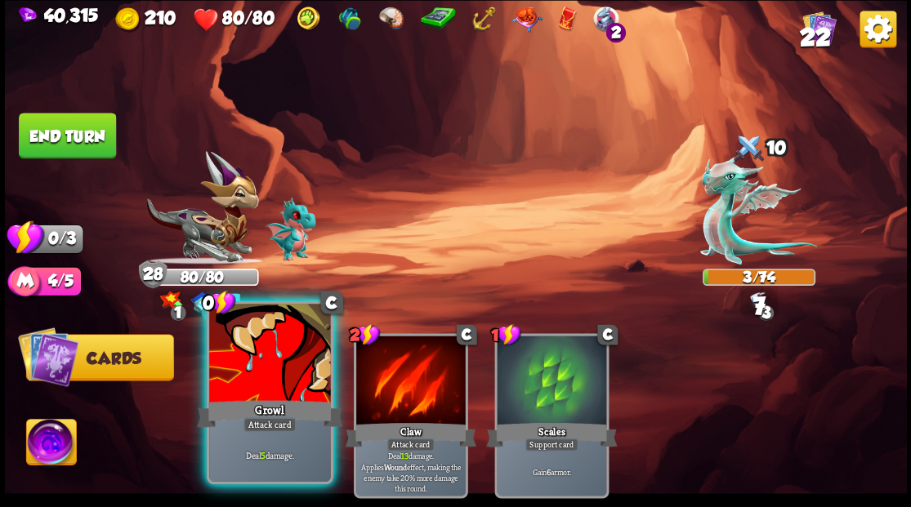
drag, startPoint x: 234, startPoint y: 351, endPoint x: 230, endPoint y: 340, distance: 12.1
click at [232, 348] on div at bounding box center [269, 355] width 121 height 102
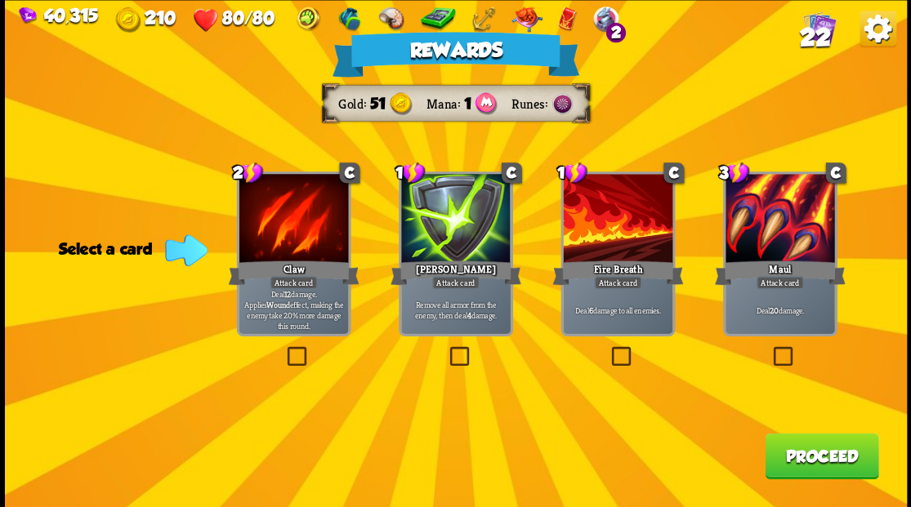
click at [822, 29] on span "22" at bounding box center [814, 37] width 31 height 28
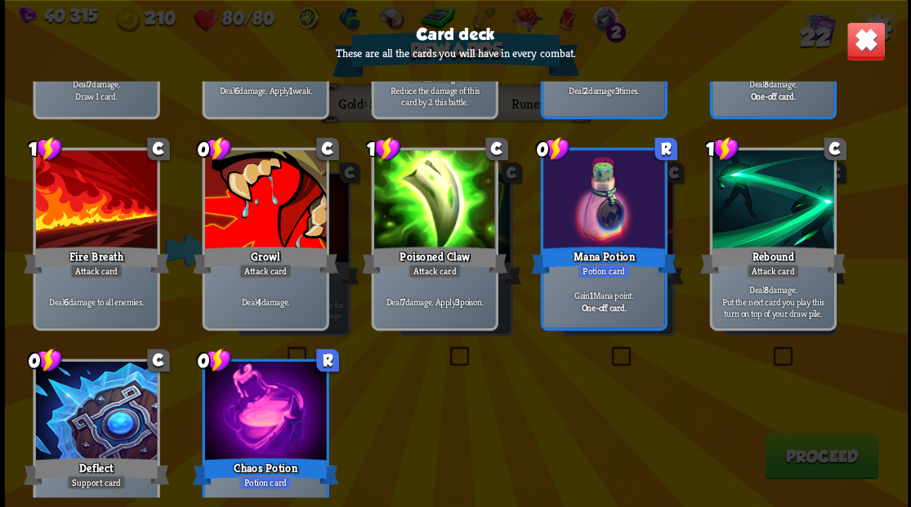
scroll to position [759, 0]
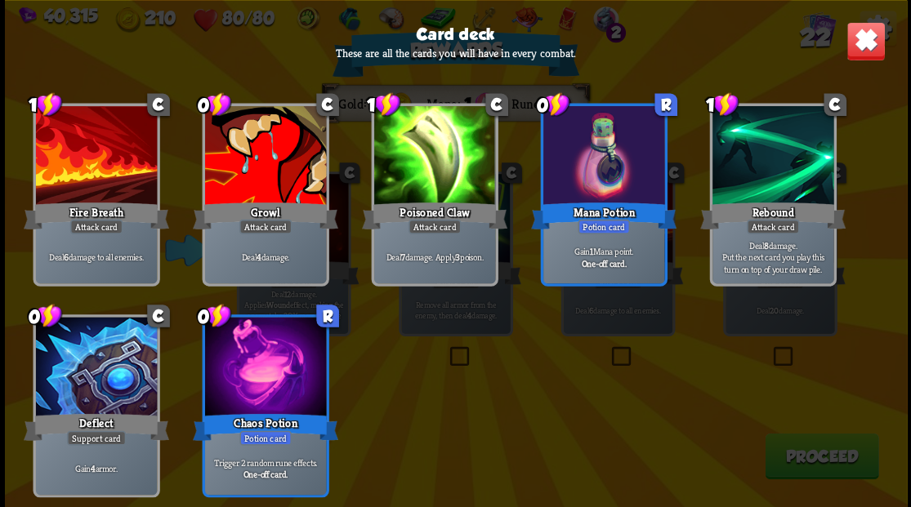
click at [868, 34] on img at bounding box center [864, 40] width 39 height 39
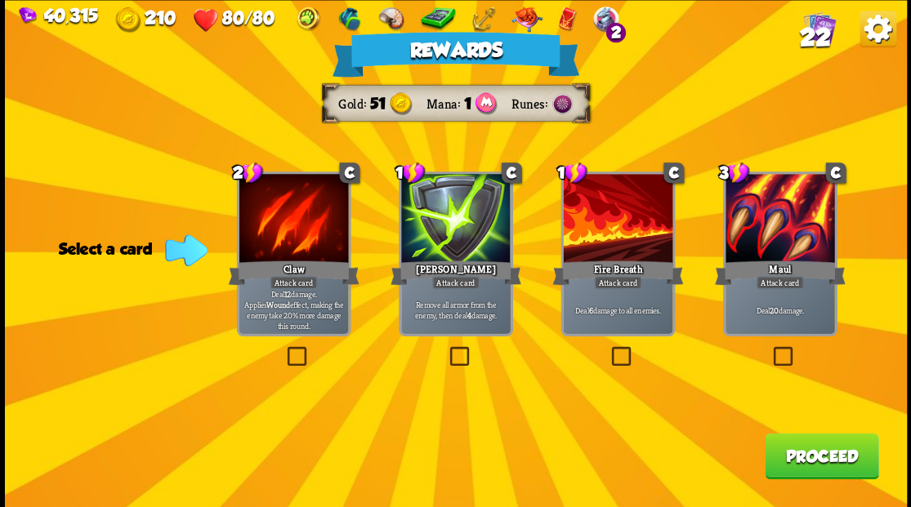
click at [446, 349] on label at bounding box center [446, 349] width 0 height 0
click at [0, 0] on input "checkbox" at bounding box center [0, 0] width 0 height 0
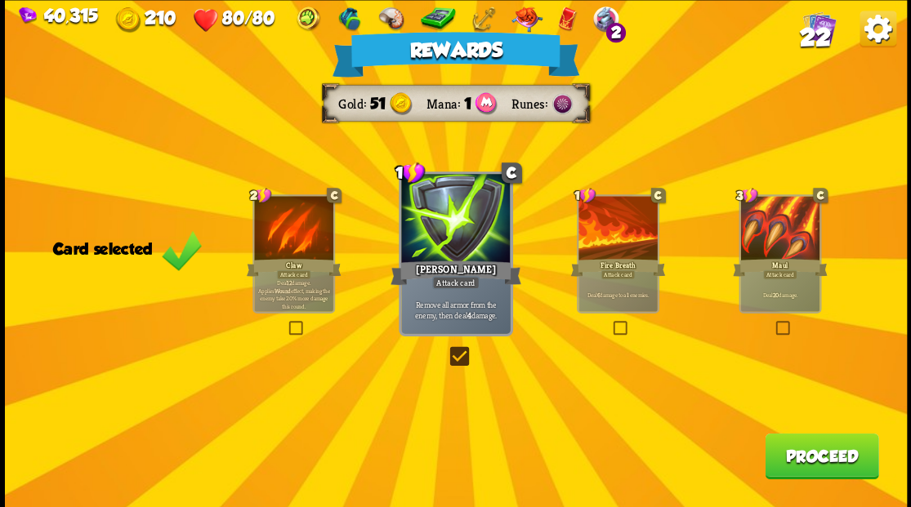
click at [817, 453] on button "Proceed" at bounding box center [822, 456] width 114 height 46
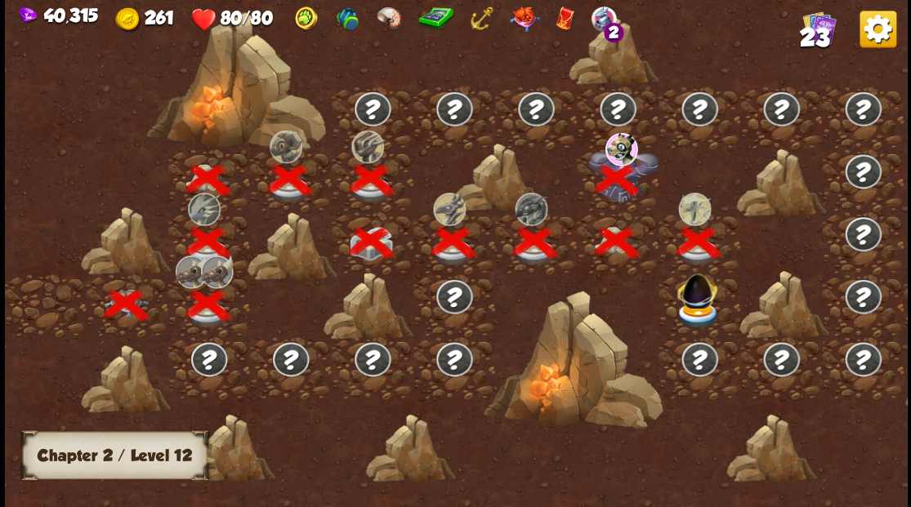
scroll to position [0, 248]
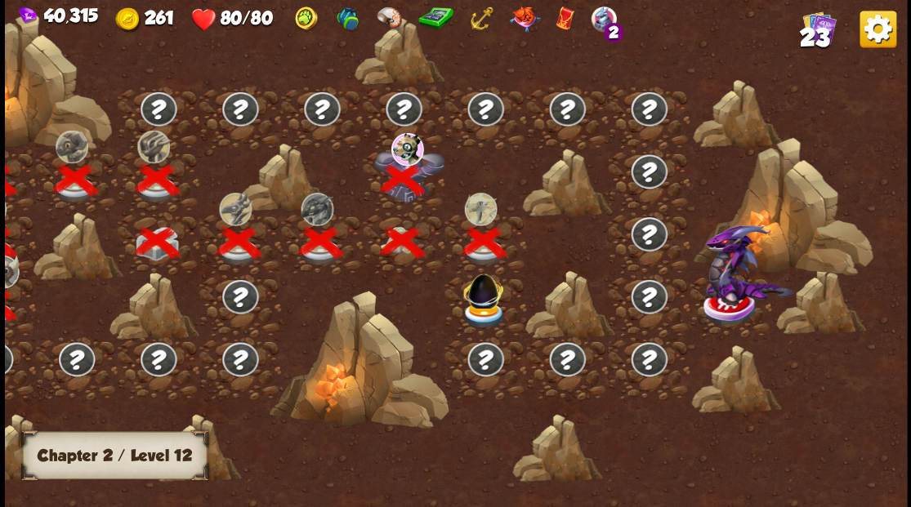
click at [484, 305] on img at bounding box center [483, 287] width 48 height 45
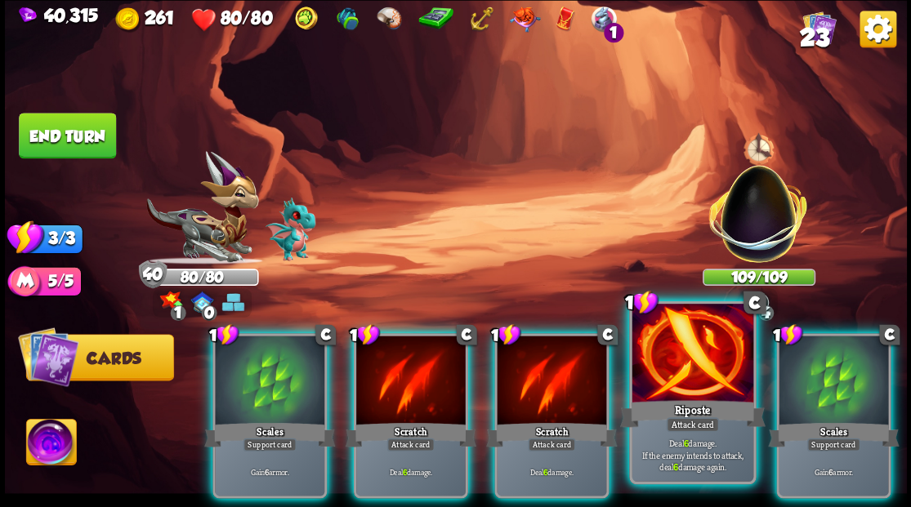
click at [671, 384] on div at bounding box center [691, 355] width 121 height 102
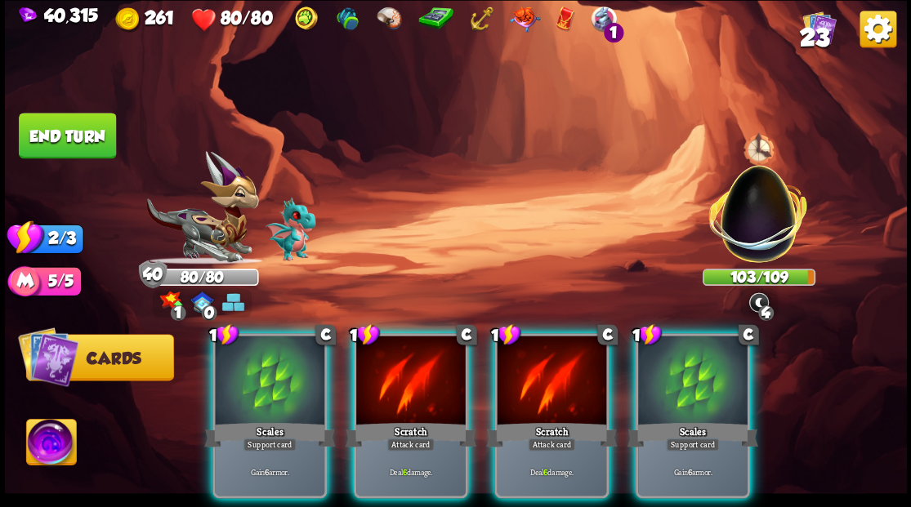
click at [412, 369] on div at bounding box center [410, 382] width 109 height 92
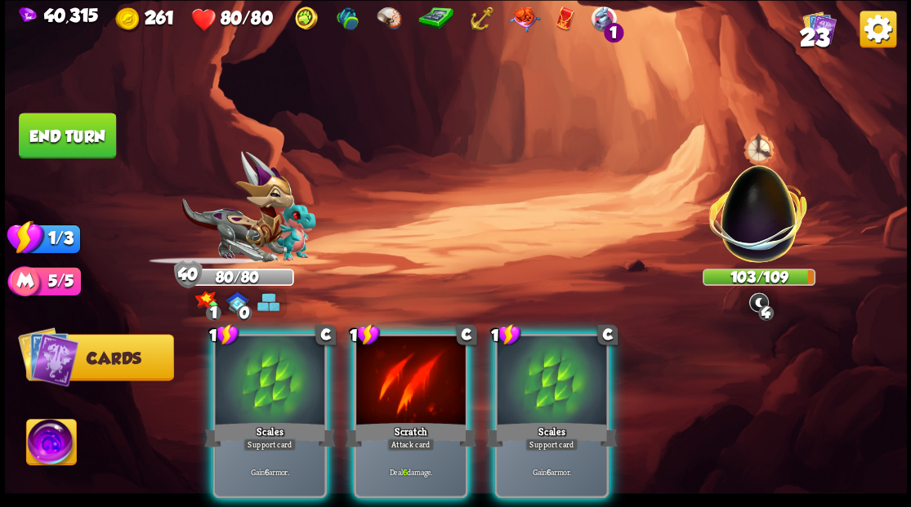
click at [412, 369] on div at bounding box center [410, 382] width 109 height 92
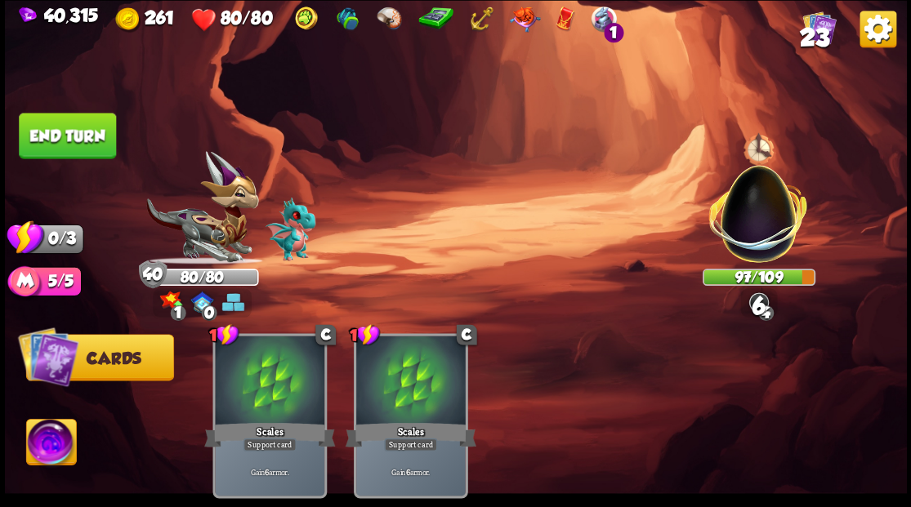
drag, startPoint x: 76, startPoint y: 154, endPoint x: 137, endPoint y: 176, distance: 64.8
click at [77, 154] on button "End turn" at bounding box center [67, 136] width 97 height 46
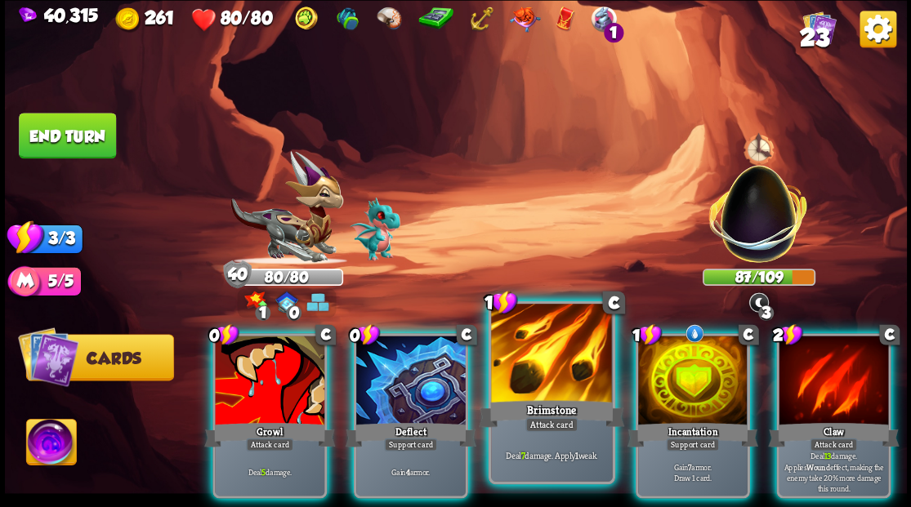
click at [551, 337] on div at bounding box center [551, 355] width 121 height 102
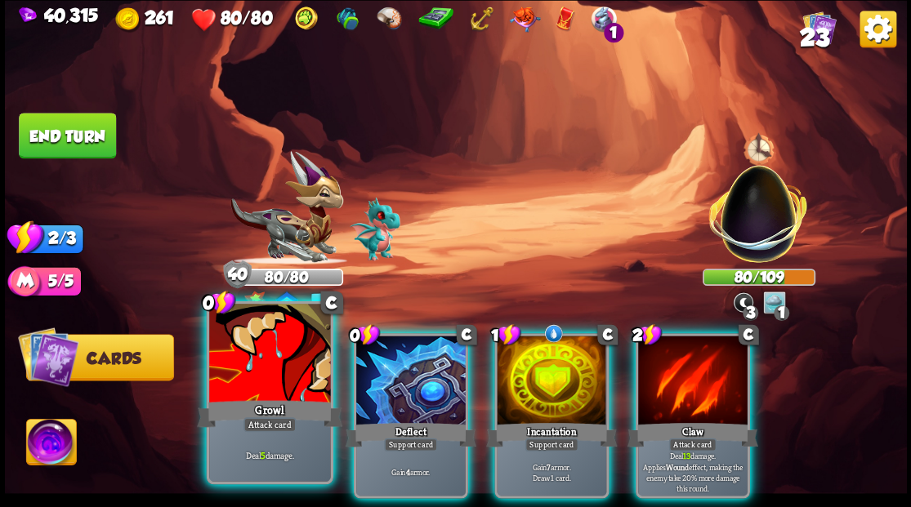
click at [228, 348] on div at bounding box center [269, 355] width 121 height 102
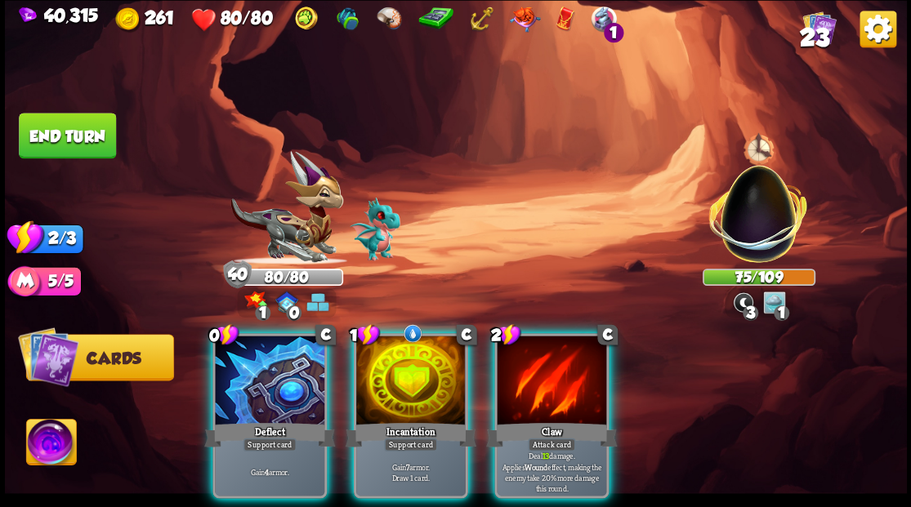
click at [569, 384] on div at bounding box center [551, 382] width 109 height 92
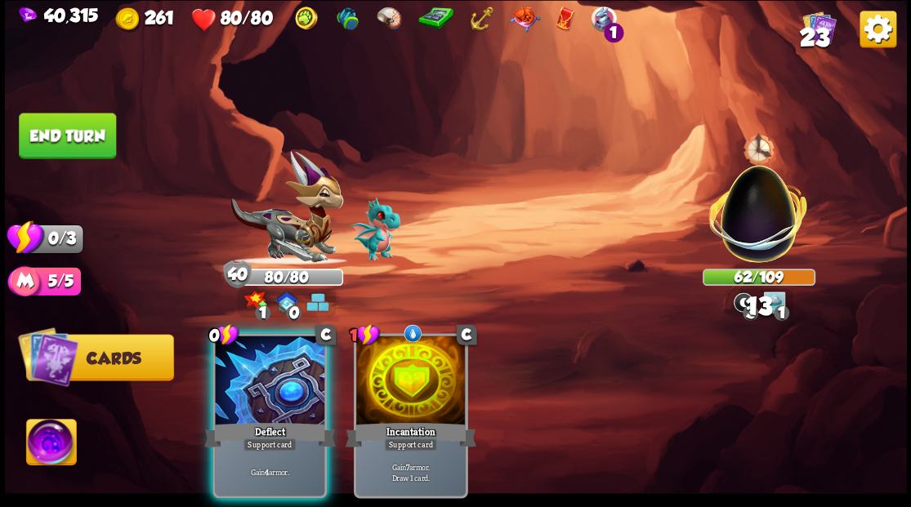
click at [265, 381] on div at bounding box center [269, 382] width 109 height 92
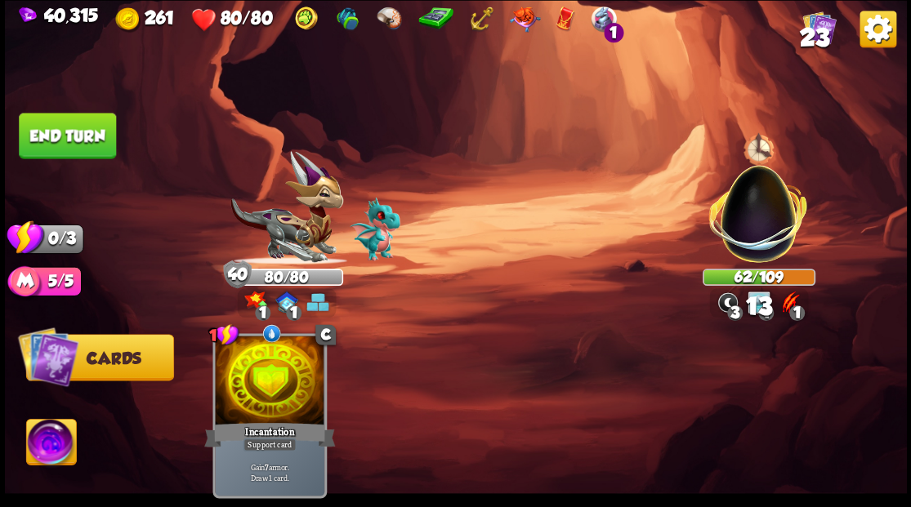
click at [38, 136] on button "End turn" at bounding box center [67, 136] width 97 height 46
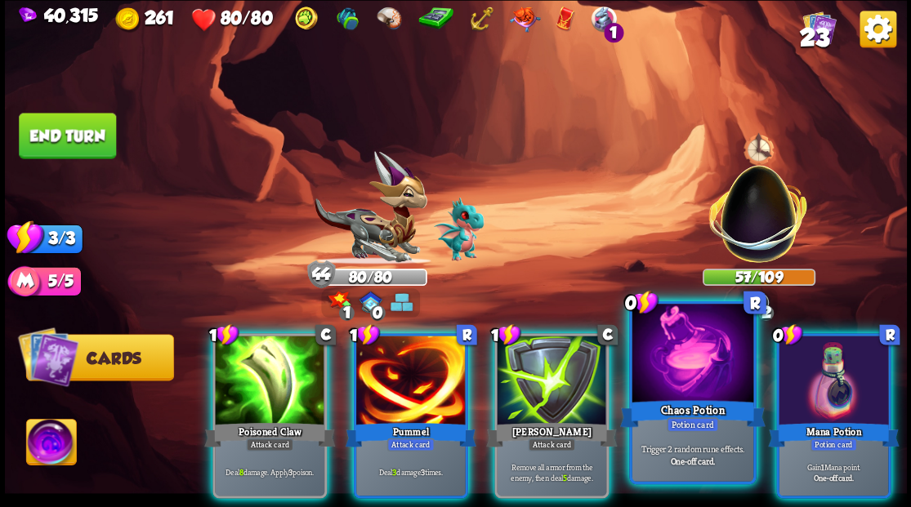
click at [672, 363] on div at bounding box center [691, 355] width 121 height 102
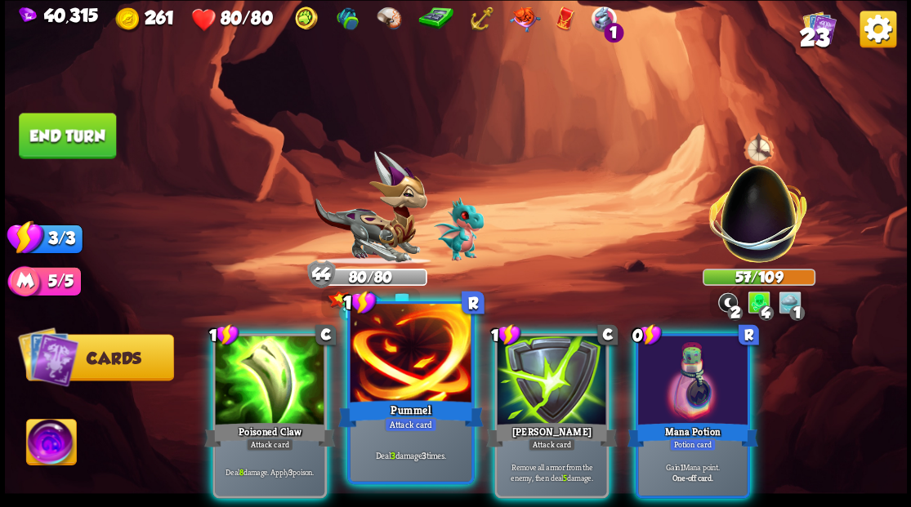
click at [395, 382] on div at bounding box center [410, 355] width 121 height 102
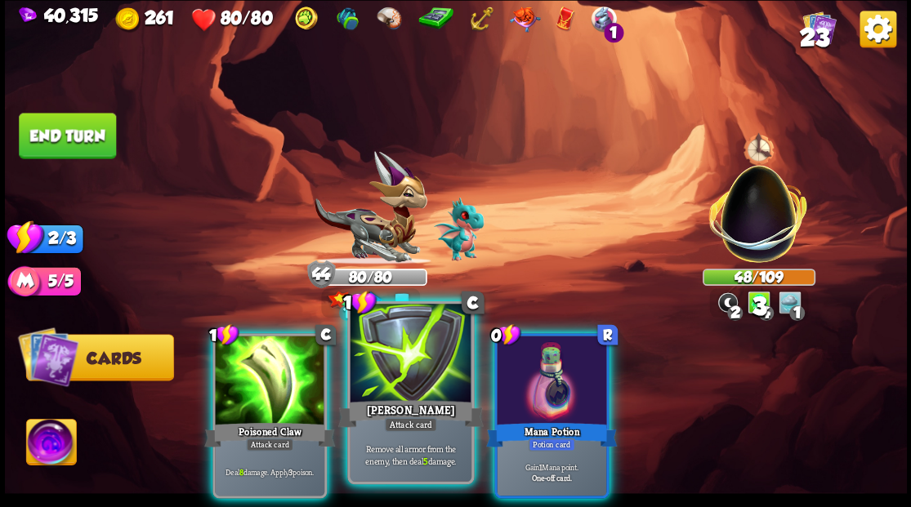
click at [395, 384] on div at bounding box center [410, 355] width 121 height 102
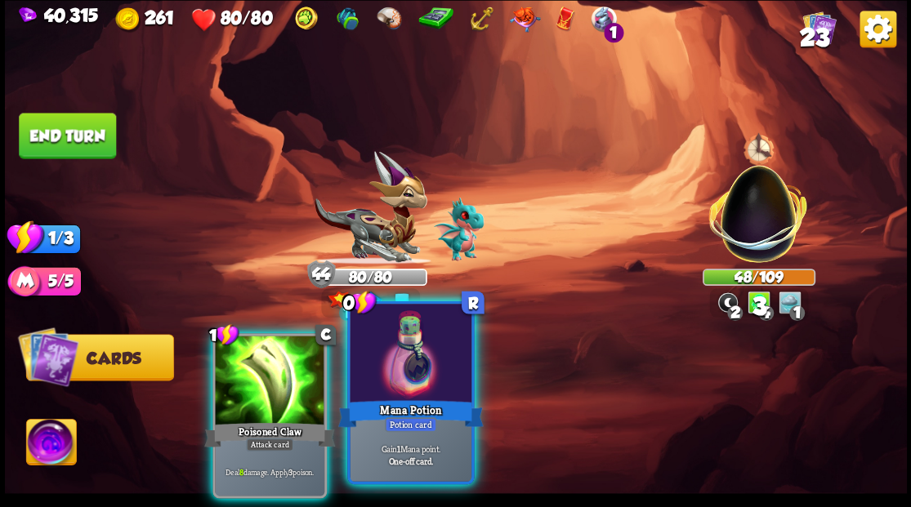
click at [408, 388] on div at bounding box center [410, 355] width 121 height 102
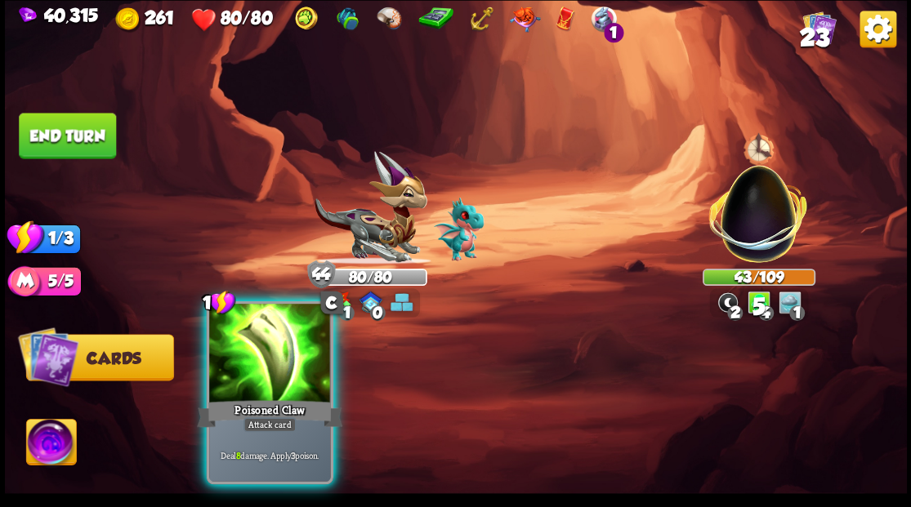
click at [301, 378] on div at bounding box center [269, 355] width 121 height 102
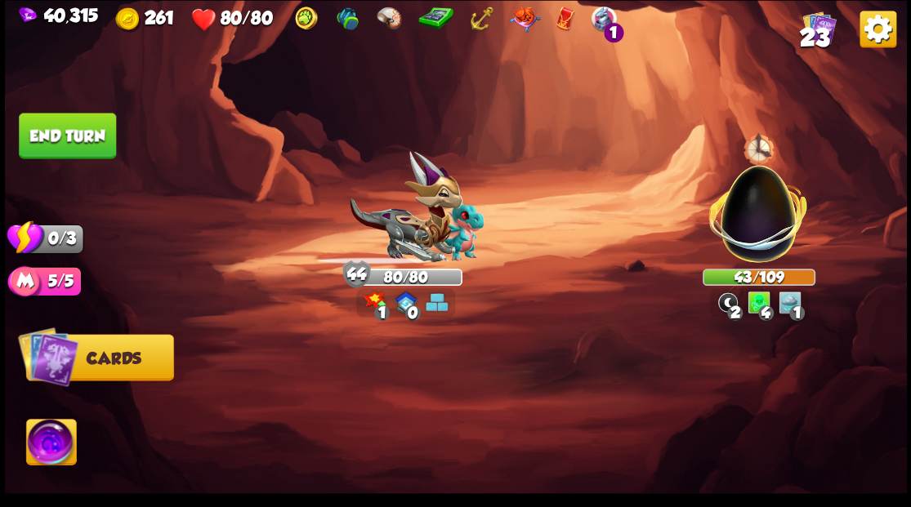
click at [70, 148] on button "End turn" at bounding box center [67, 136] width 97 height 46
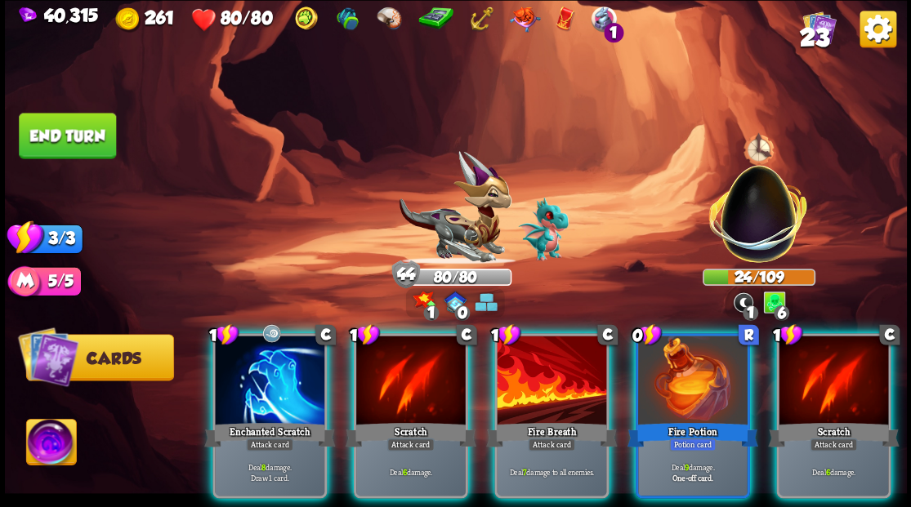
click at [688, 348] on div at bounding box center [692, 382] width 109 height 92
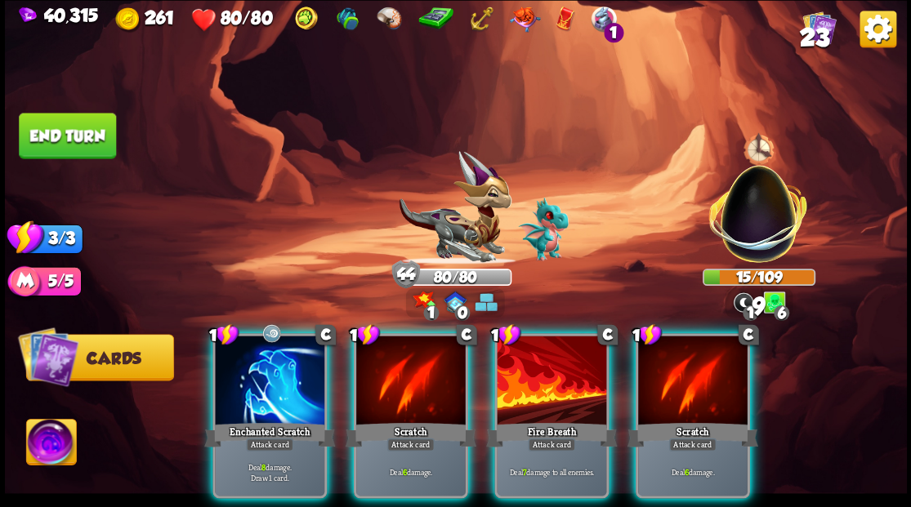
click at [276, 364] on div at bounding box center [269, 382] width 109 height 92
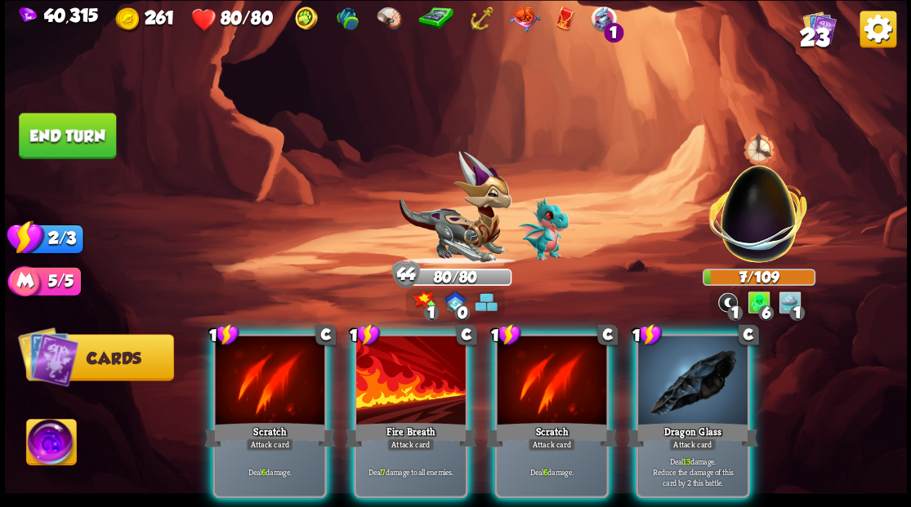
drag, startPoint x: 698, startPoint y: 376, endPoint x: 667, endPoint y: 328, distance: 56.6
click at [694, 369] on div at bounding box center [692, 382] width 109 height 92
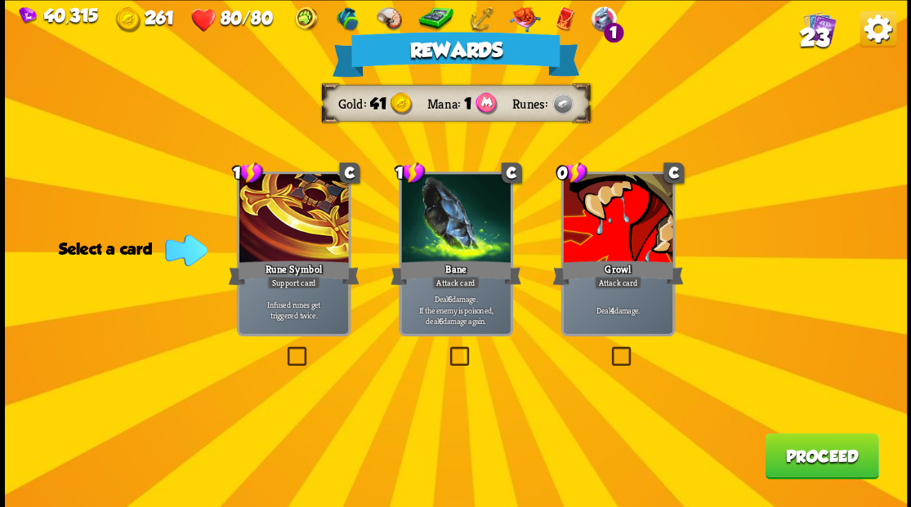
click at [820, 35] on span "23" at bounding box center [813, 37] width 29 height 28
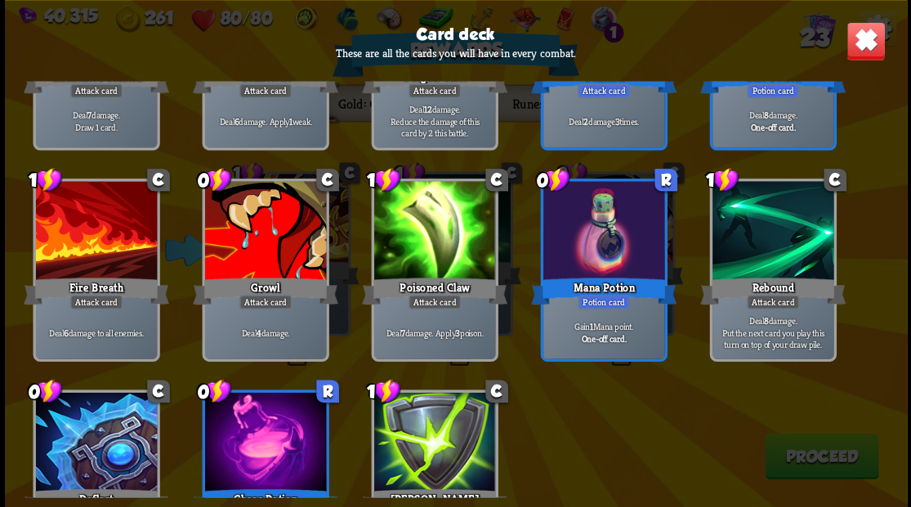
scroll to position [707, 0]
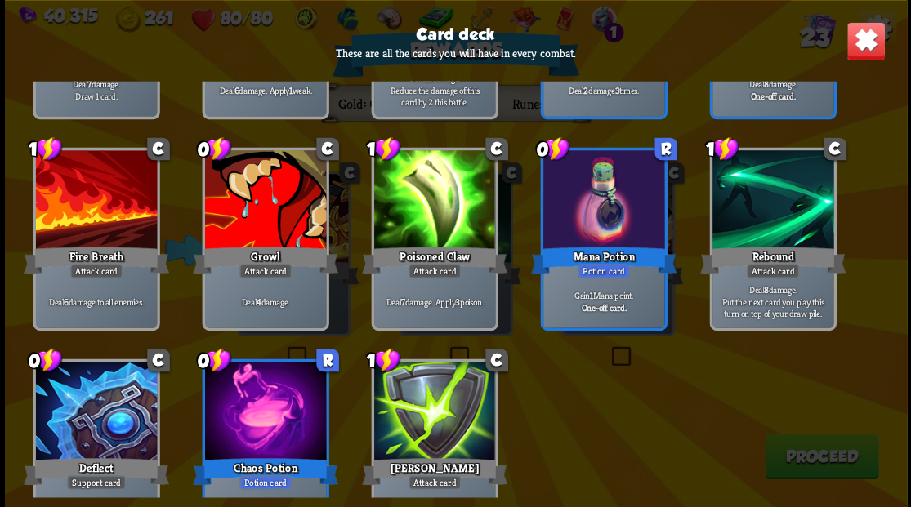
click at [862, 42] on img at bounding box center [864, 40] width 39 height 39
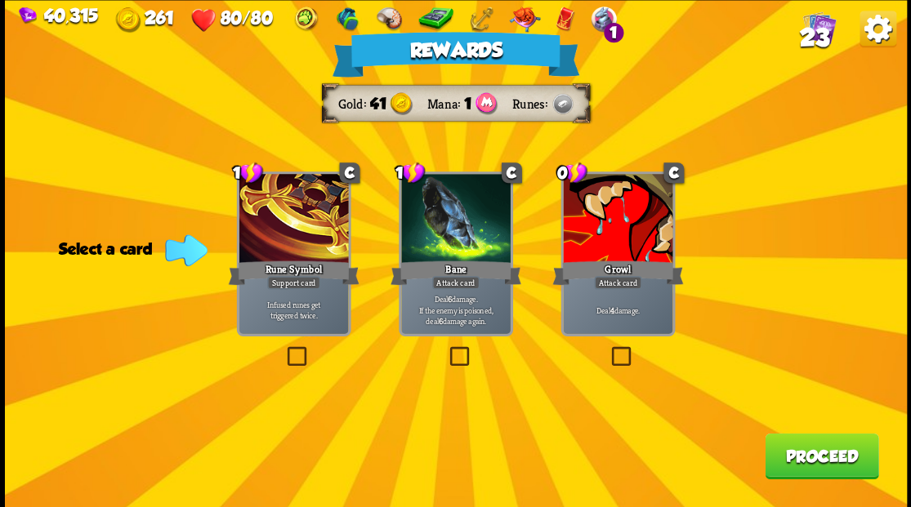
click at [446, 349] on label at bounding box center [446, 349] width 0 height 0
click at [0, 0] on input "checkbox" at bounding box center [0, 0] width 0 height 0
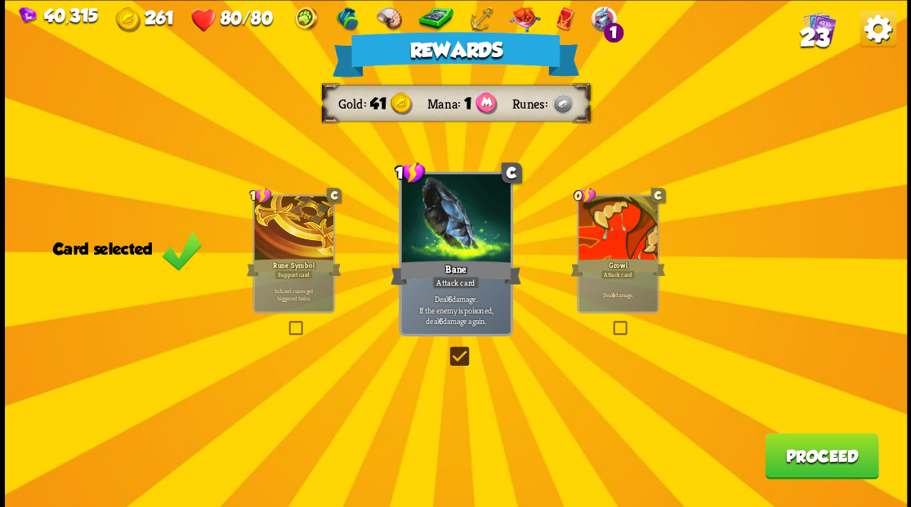
click at [802, 463] on button "Proceed" at bounding box center [822, 456] width 114 height 46
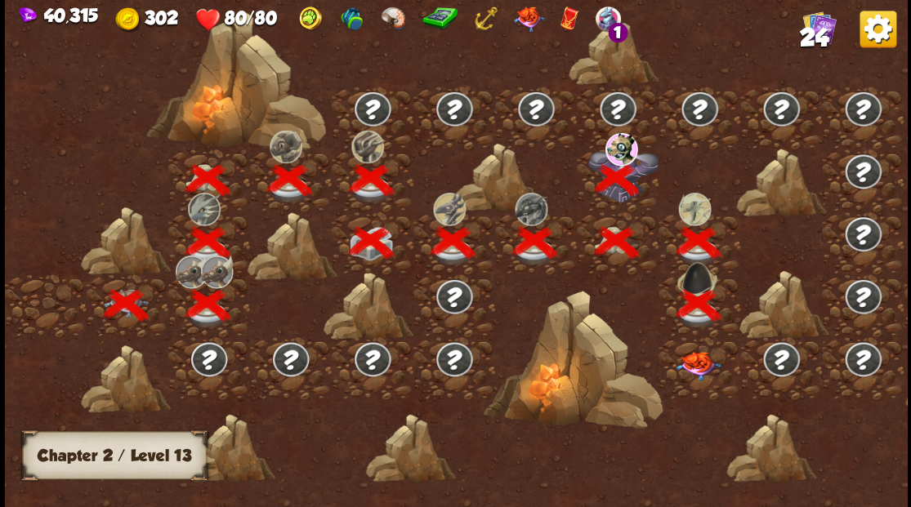
scroll to position [0, 248]
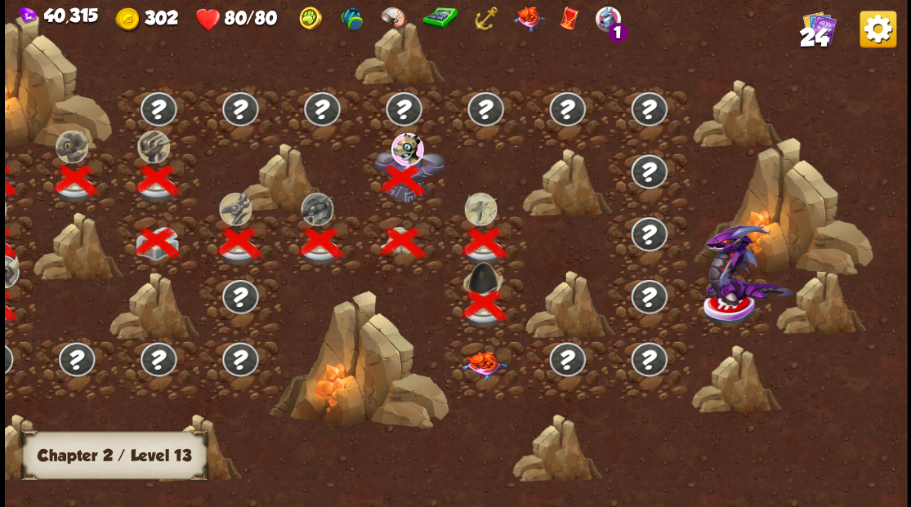
click at [482, 358] on img at bounding box center [483, 365] width 45 height 29
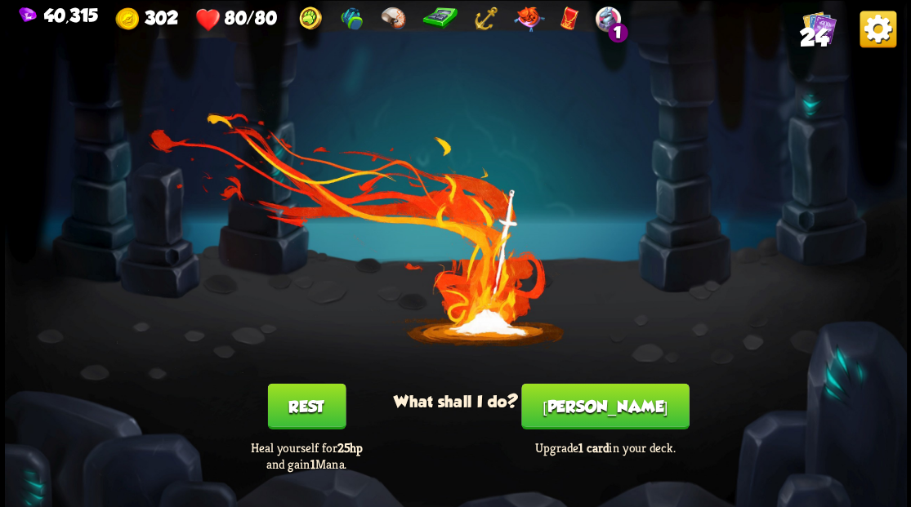
click at [601, 408] on button "[PERSON_NAME]" at bounding box center [604, 406] width 167 height 46
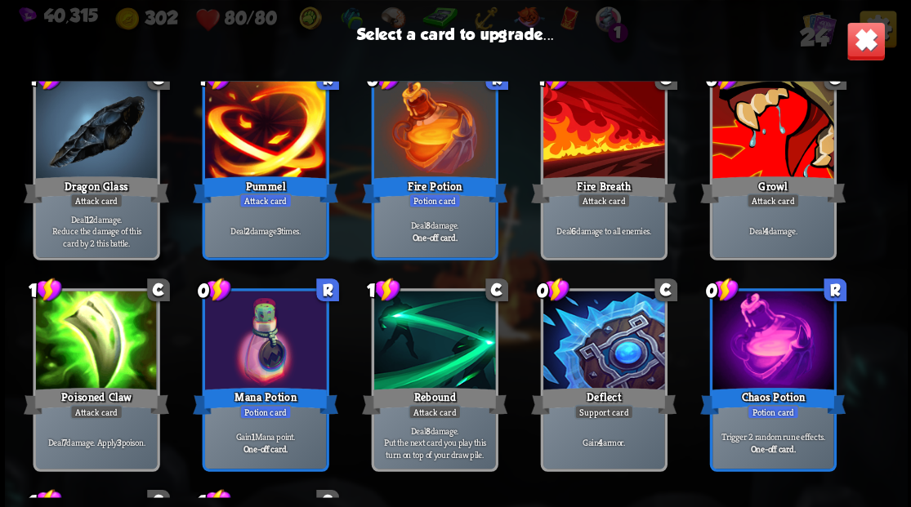
scroll to position [599, 0]
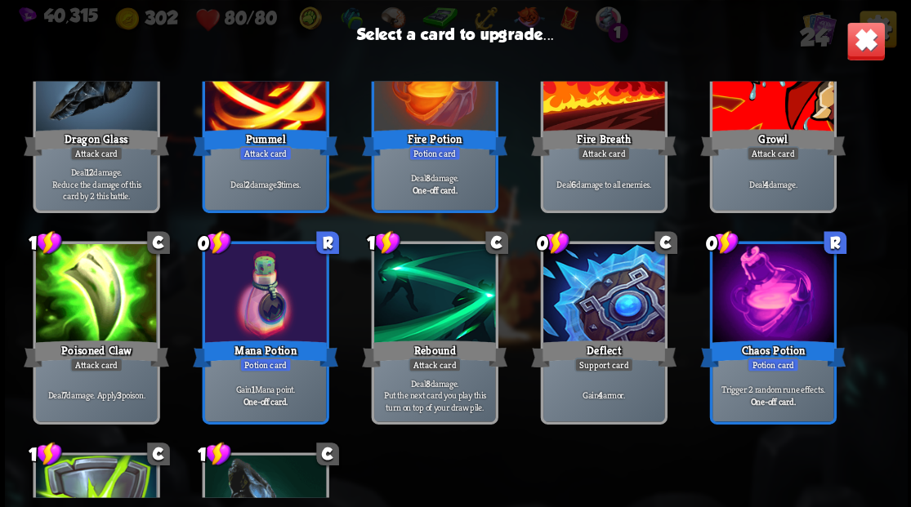
click at [770, 119] on div at bounding box center [772, 84] width 121 height 102
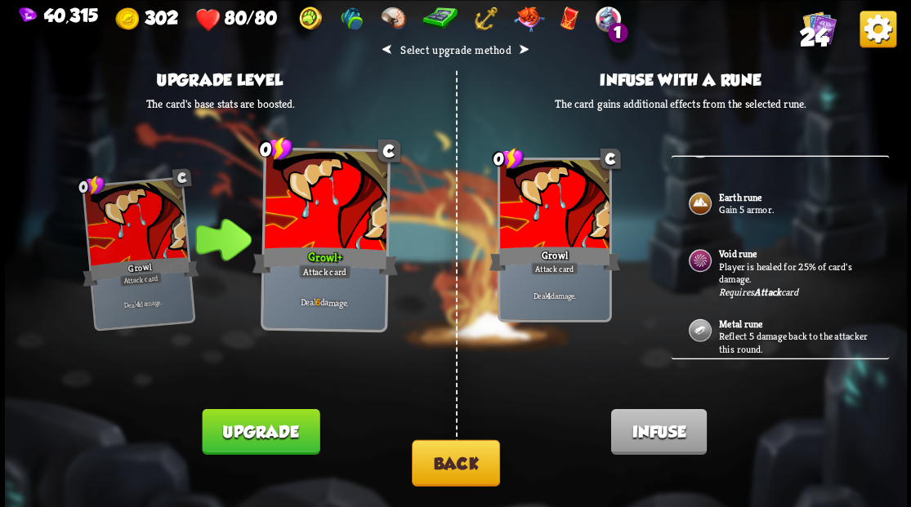
scroll to position [502, 0]
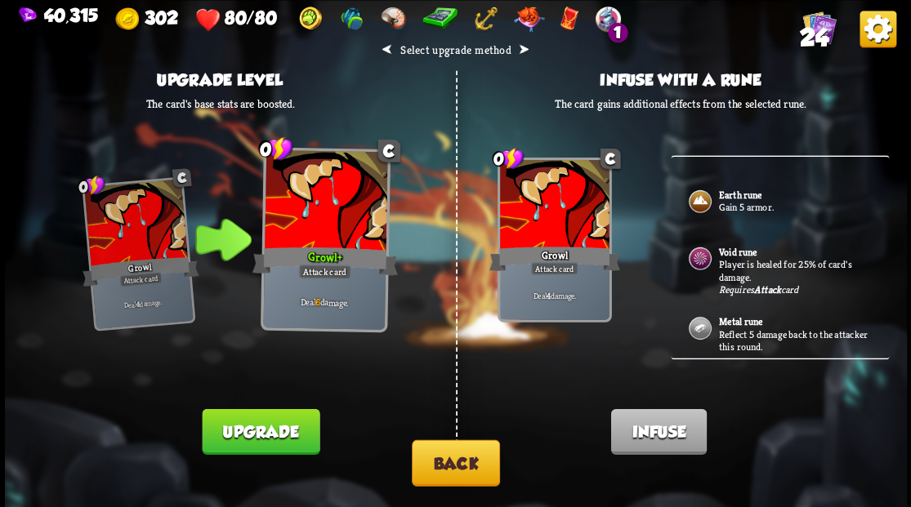
click at [471, 456] on button "Back" at bounding box center [456, 462] width 88 height 47
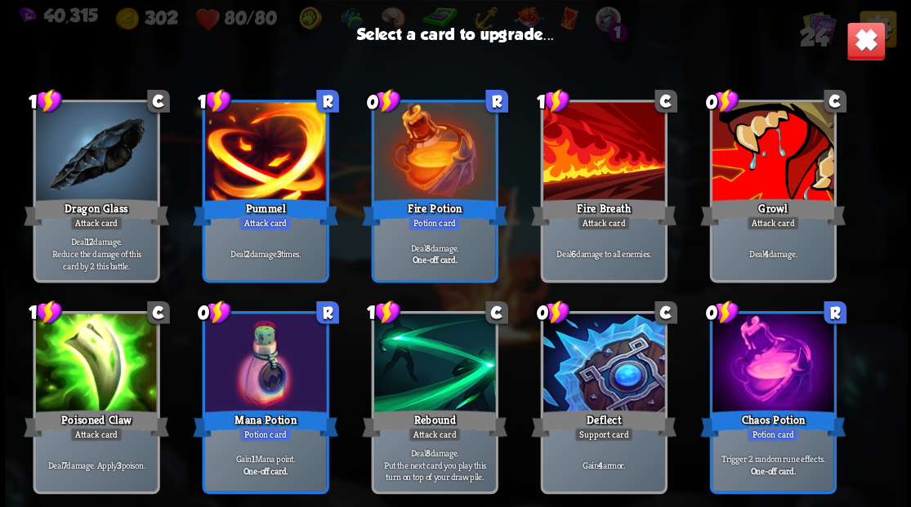
scroll to position [544, 0]
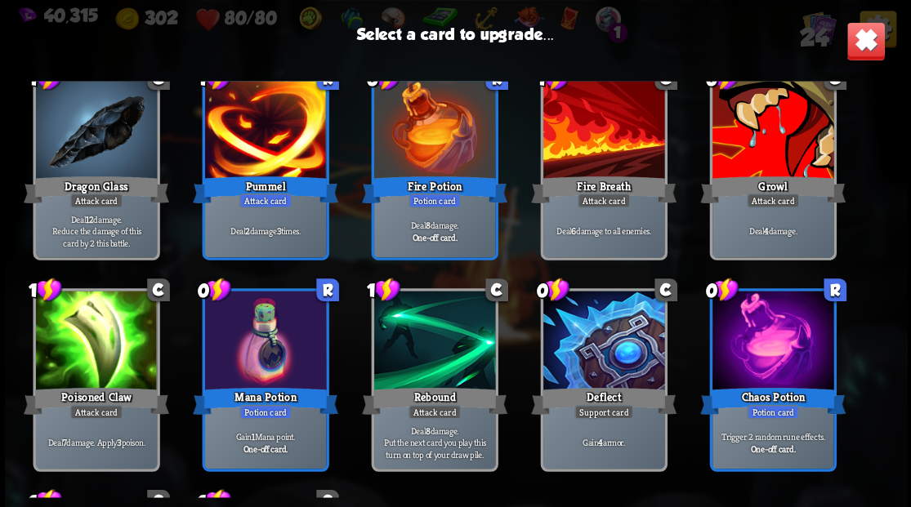
click at [583, 347] on div at bounding box center [602, 342] width 121 height 102
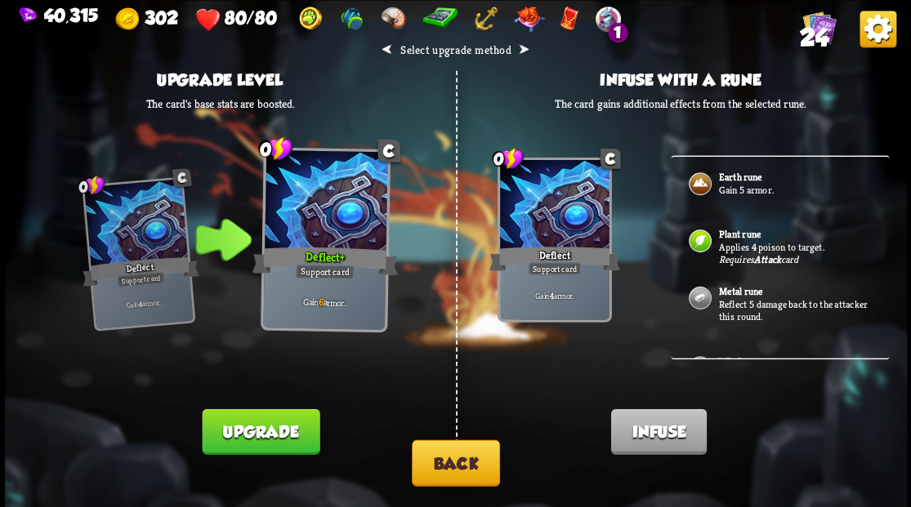
click at [725, 184] on p "Gain 5 armor." at bounding box center [794, 189] width 153 height 13
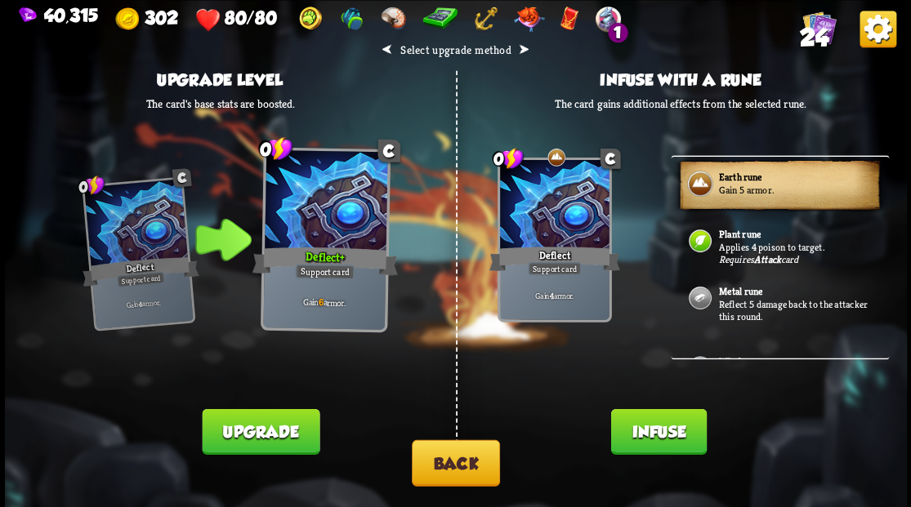
drag, startPoint x: 664, startPoint y: 435, endPoint x: 644, endPoint y: 417, distance: 27.2
click at [663, 433] on button "Infuse" at bounding box center [658, 431] width 96 height 46
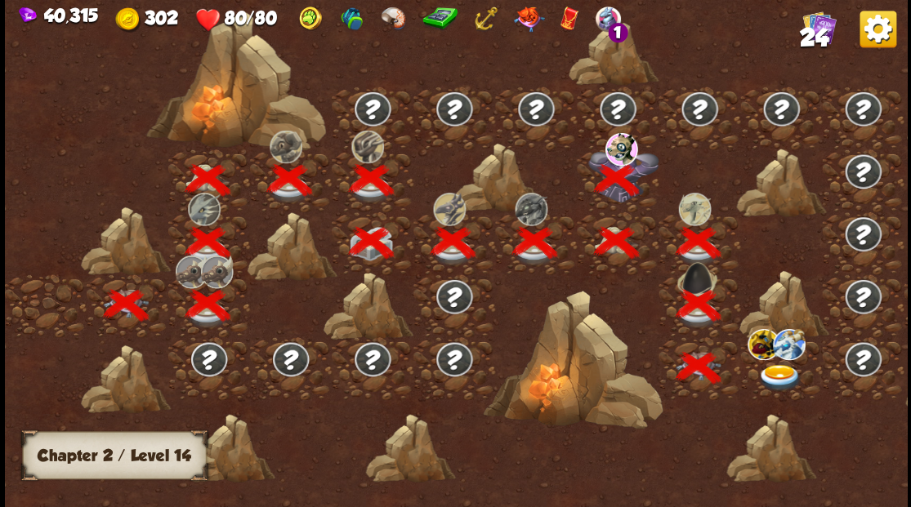
scroll to position [0, 248]
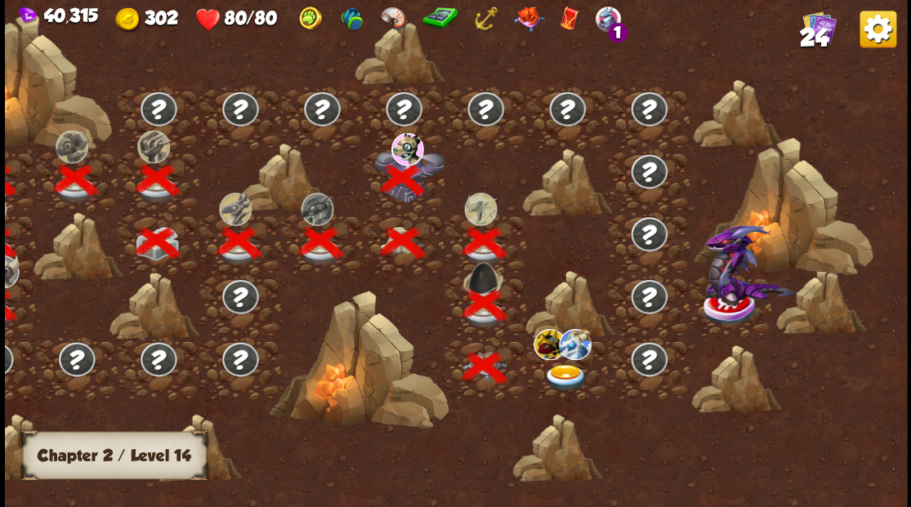
click at [564, 374] on img at bounding box center [564, 377] width 45 height 27
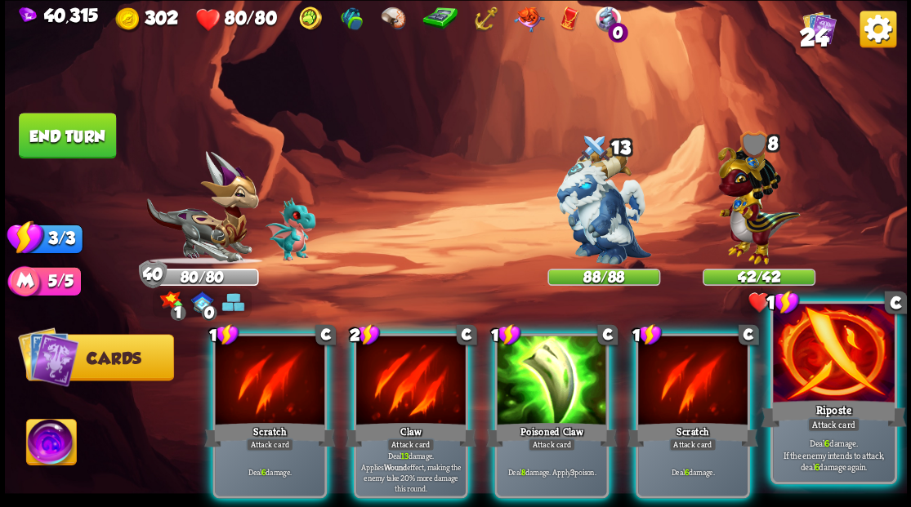
click at [805, 358] on div at bounding box center [833, 355] width 121 height 102
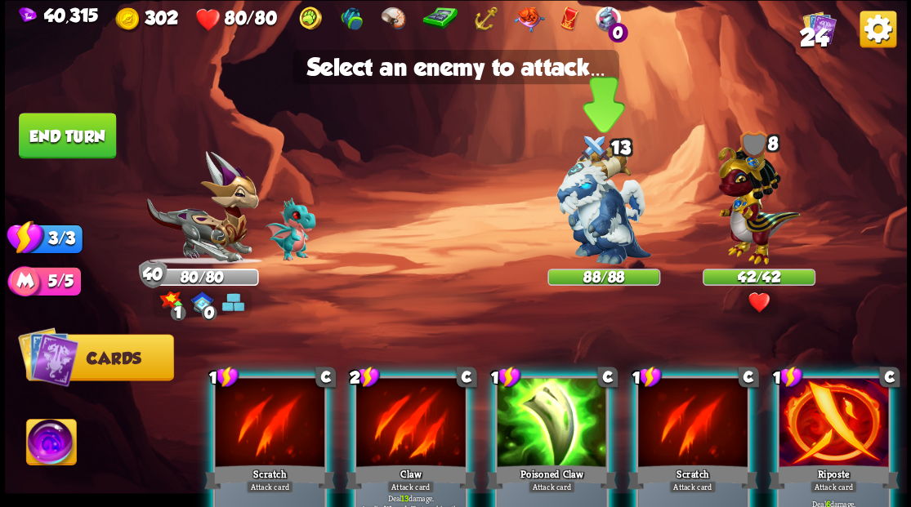
drag, startPoint x: 594, startPoint y: 225, endPoint x: 592, endPoint y: 234, distance: 9.1
click at [594, 225] on img at bounding box center [603, 205] width 95 height 118
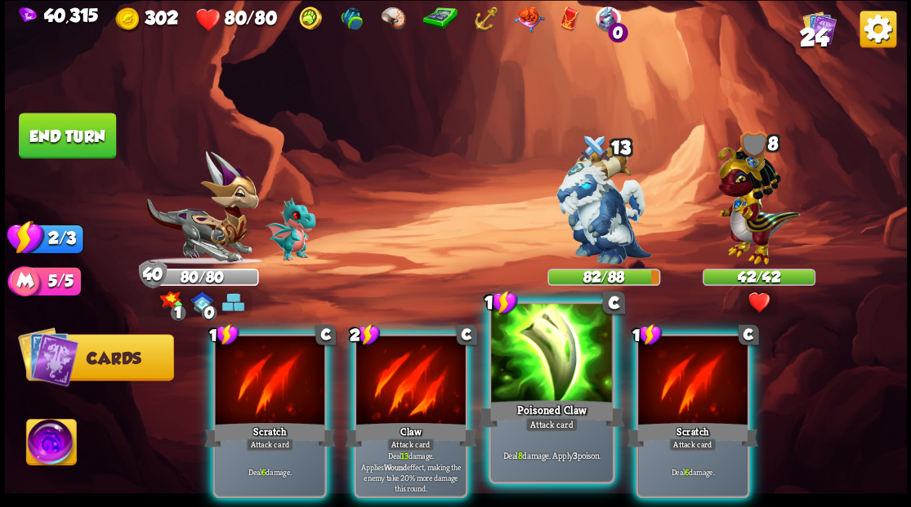
drag, startPoint x: 538, startPoint y: 404, endPoint x: 580, endPoint y: 319, distance: 95.0
click at [539, 402] on div "Poisoned Claw" at bounding box center [551, 413] width 145 height 33
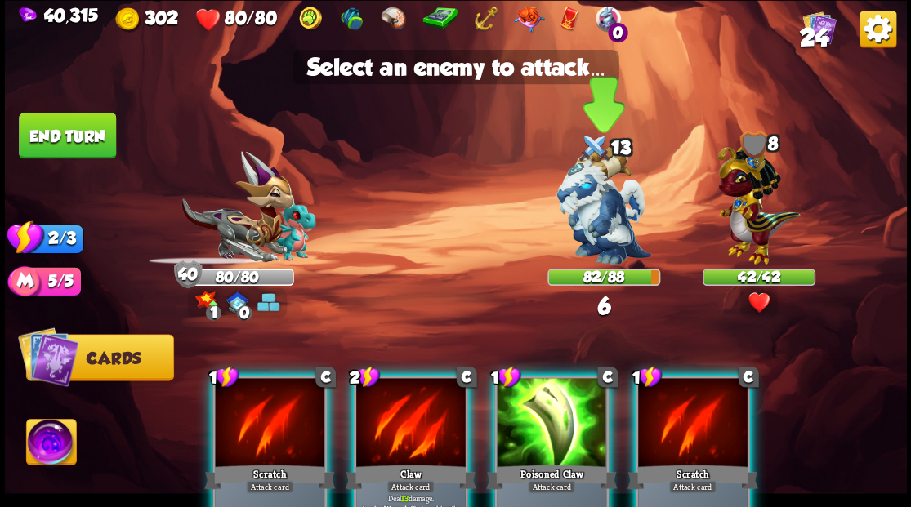
click at [599, 230] on img at bounding box center [603, 205] width 95 height 118
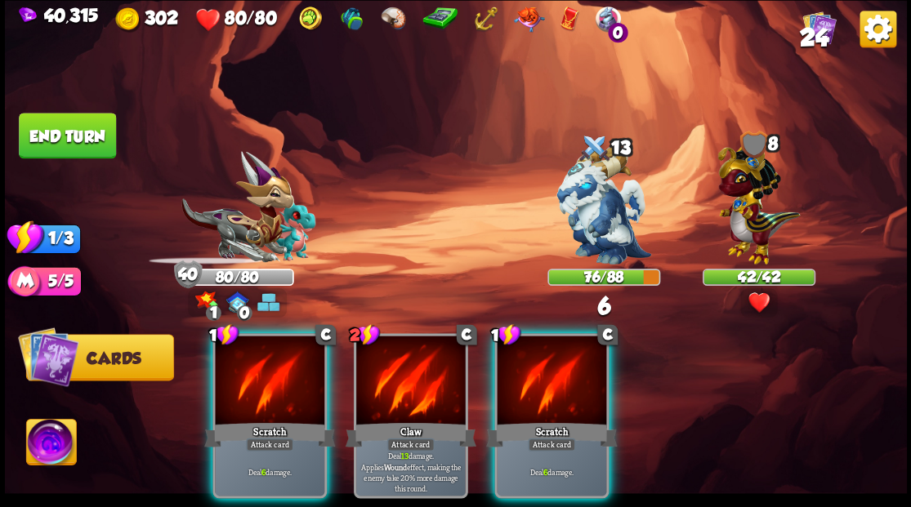
drag, startPoint x: 560, startPoint y: 385, endPoint x: 583, endPoint y: 287, distance: 100.8
click at [560, 368] on div at bounding box center [551, 382] width 109 height 92
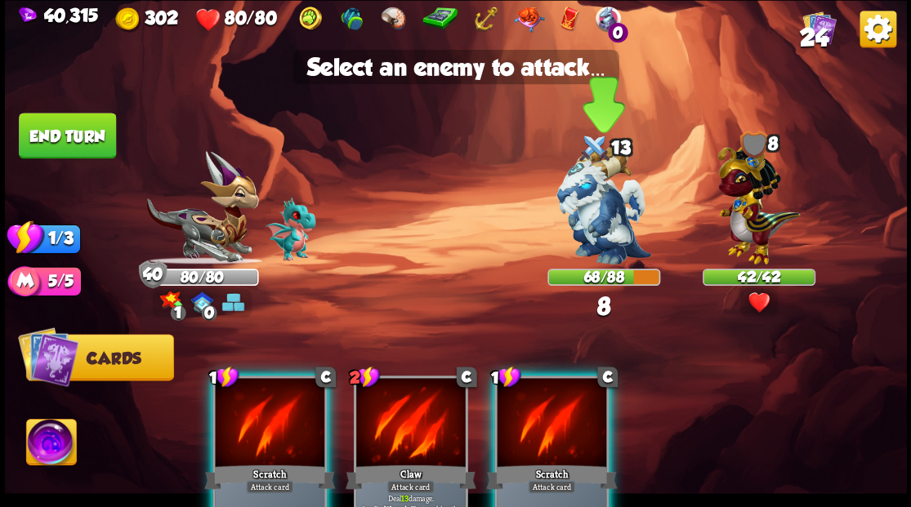
click at [593, 225] on img at bounding box center [603, 205] width 95 height 118
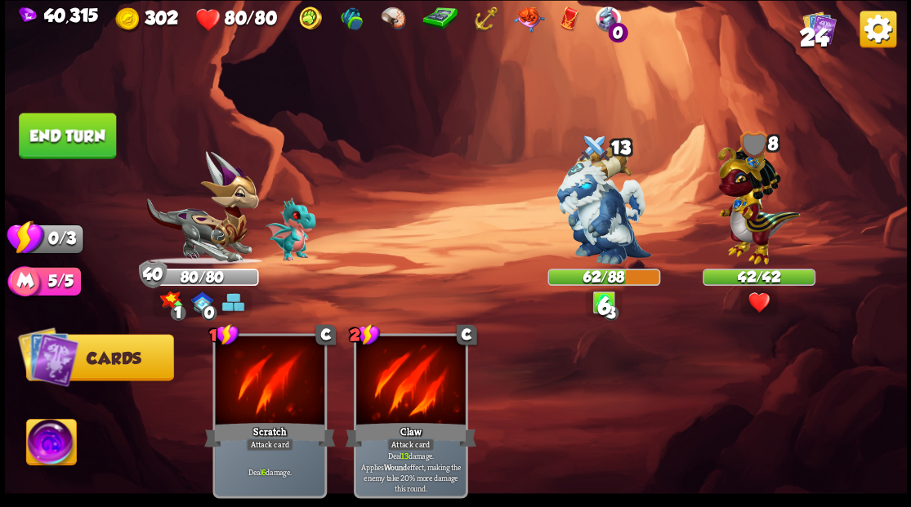
click at [64, 142] on button "End turn" at bounding box center [67, 136] width 97 height 46
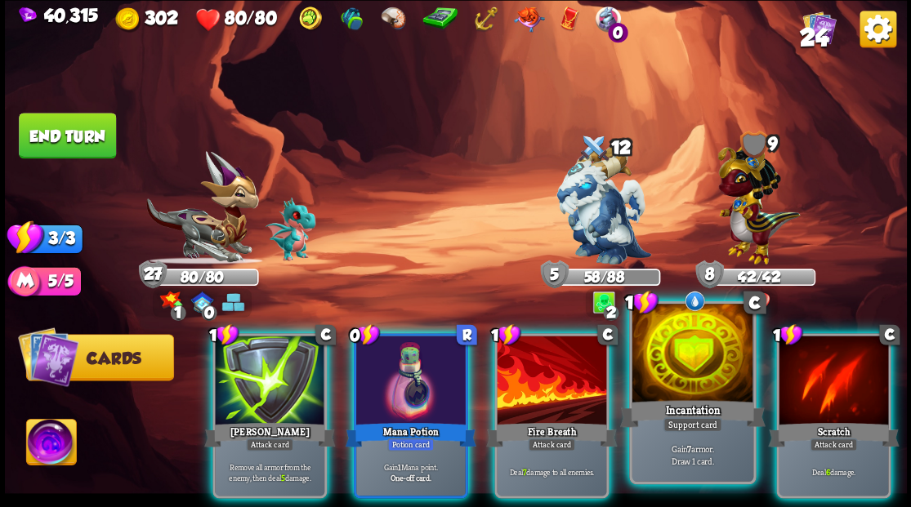
click at [693, 366] on div at bounding box center [691, 355] width 121 height 102
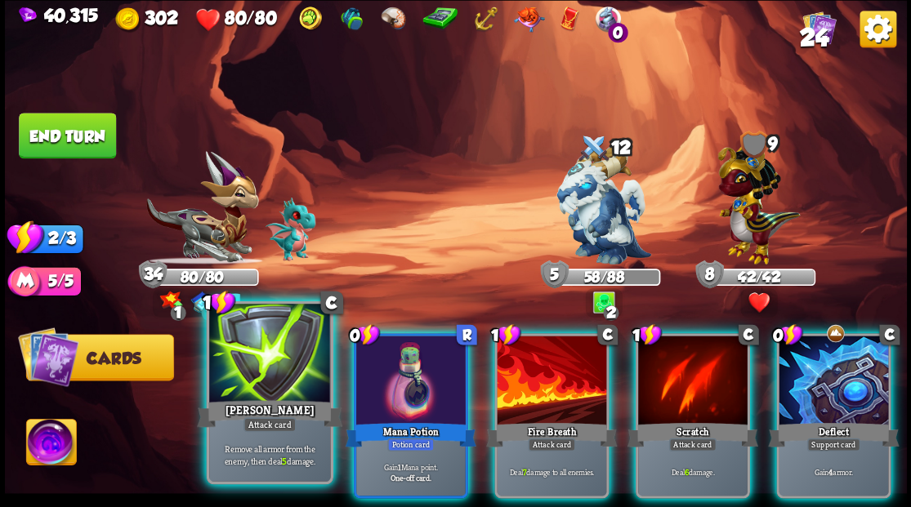
click at [249, 386] on div at bounding box center [269, 355] width 121 height 102
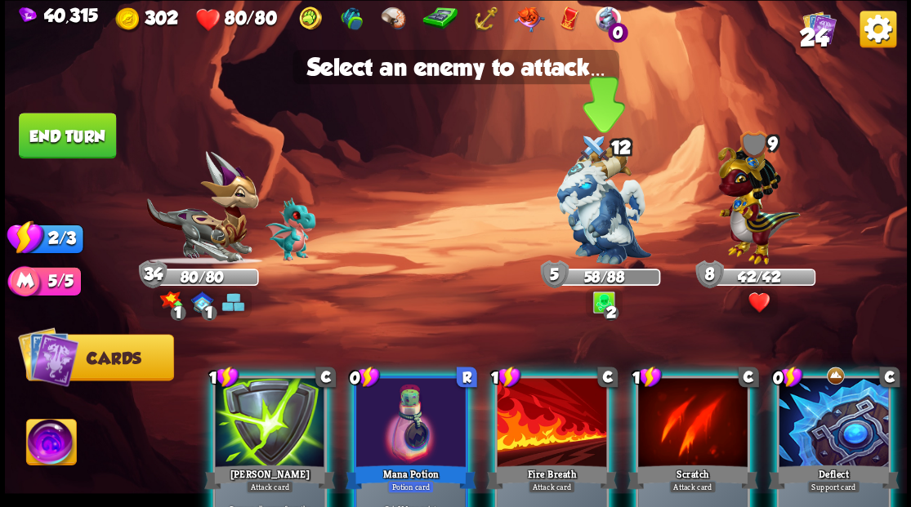
click at [579, 196] on img at bounding box center [603, 205] width 95 height 118
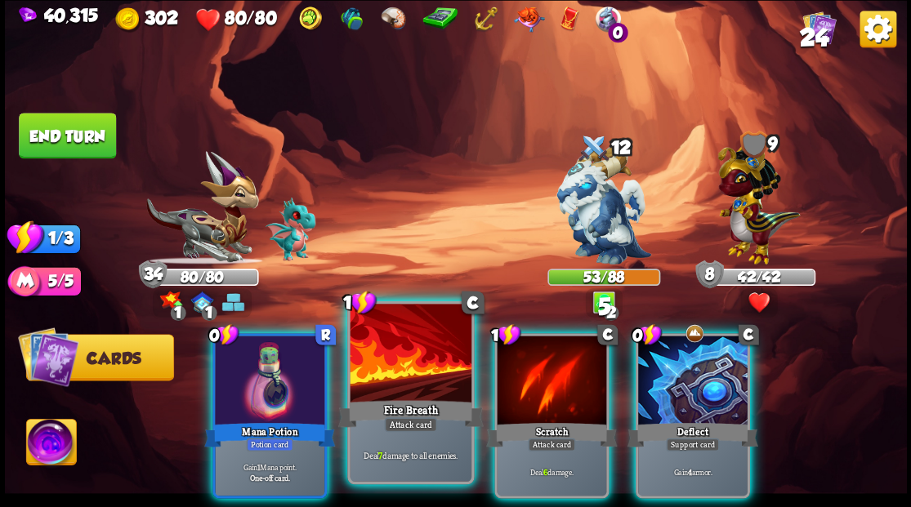
click at [407, 369] on div at bounding box center [410, 355] width 121 height 102
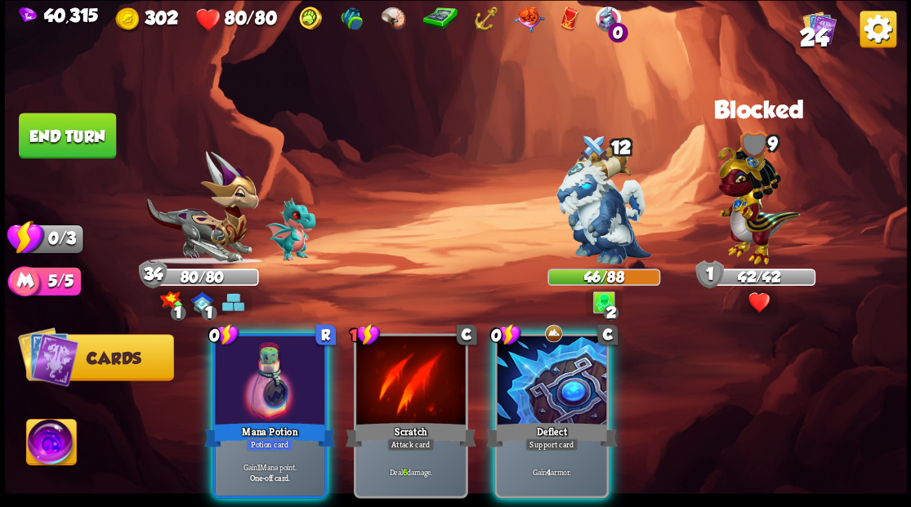
click at [549, 378] on div at bounding box center [551, 382] width 109 height 92
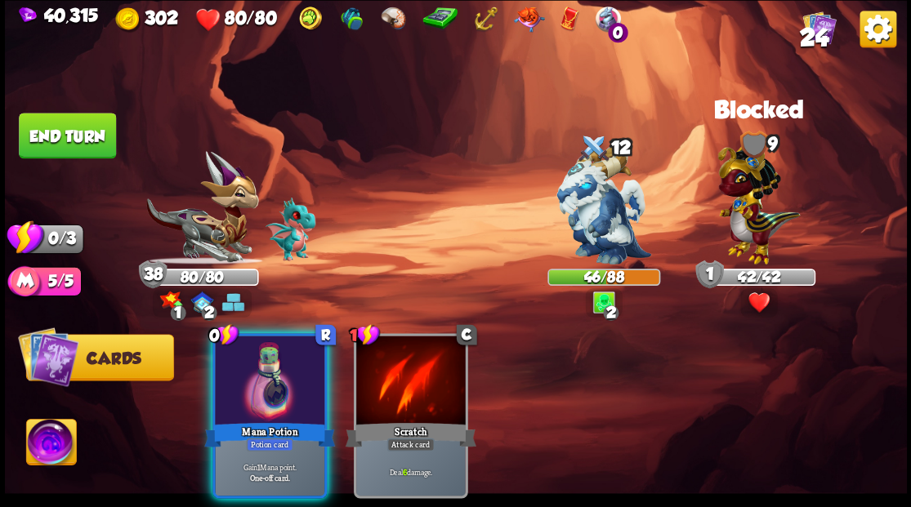
drag, startPoint x: 226, startPoint y: 390, endPoint x: 190, endPoint y: 319, distance: 80.7
click at [215, 359] on div at bounding box center [269, 382] width 109 height 92
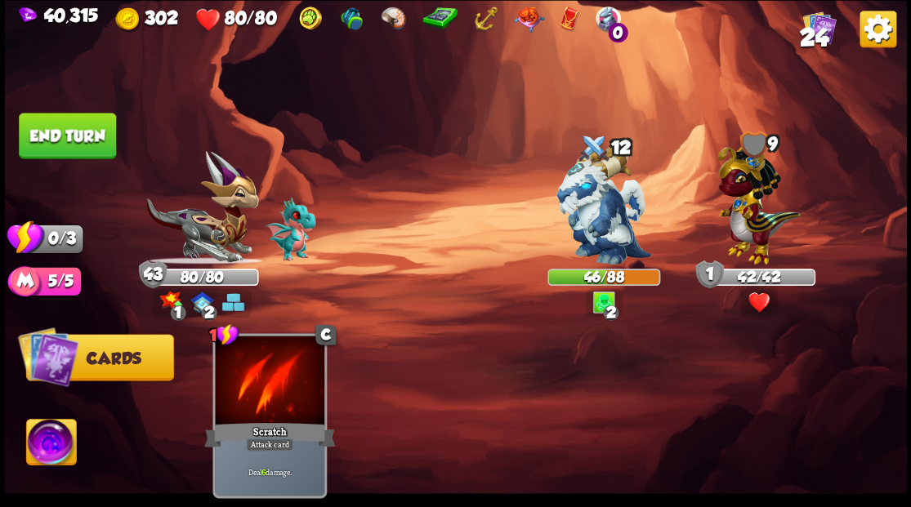
click at [47, 118] on button "End turn" at bounding box center [67, 136] width 97 height 46
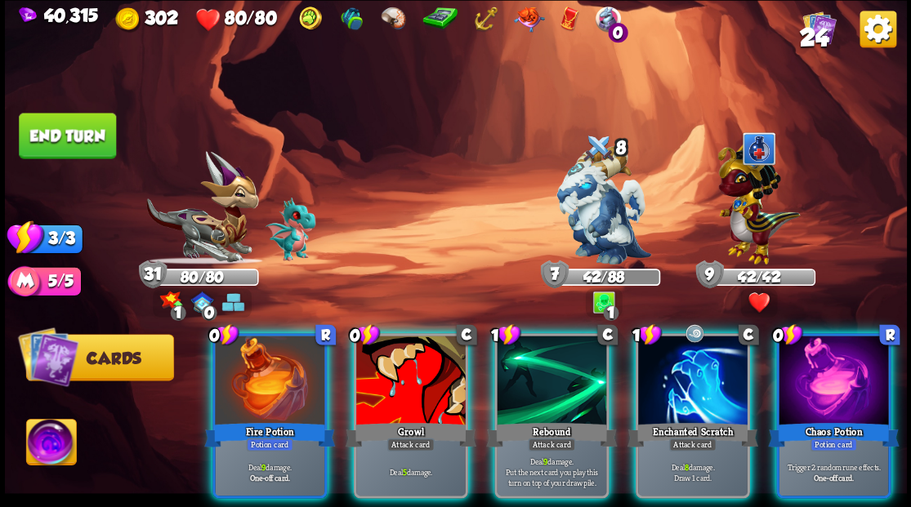
click at [859, 359] on div at bounding box center [833, 382] width 109 height 92
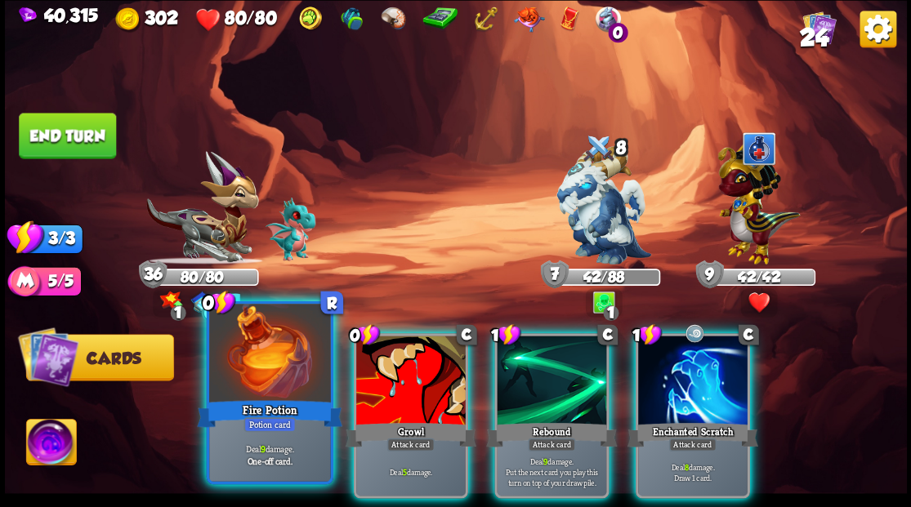
click at [243, 355] on div at bounding box center [269, 355] width 121 height 102
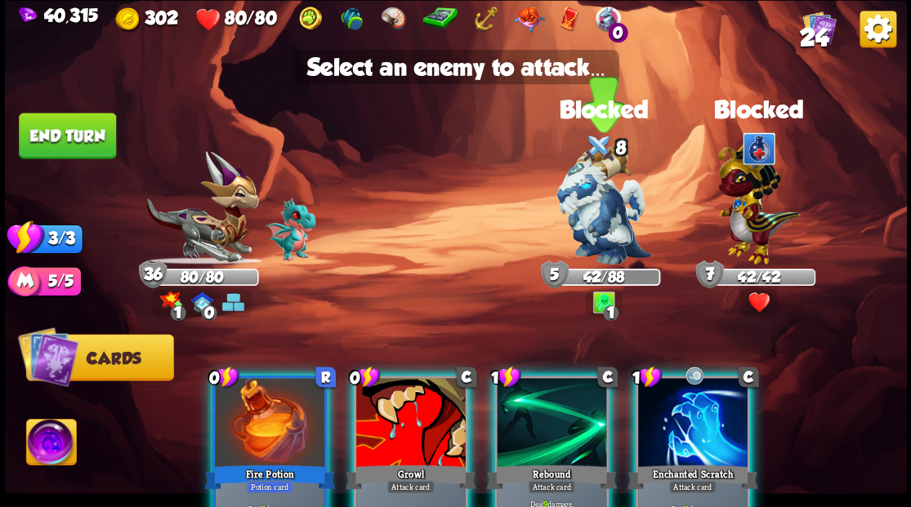
click at [585, 227] on img at bounding box center [603, 205] width 95 height 118
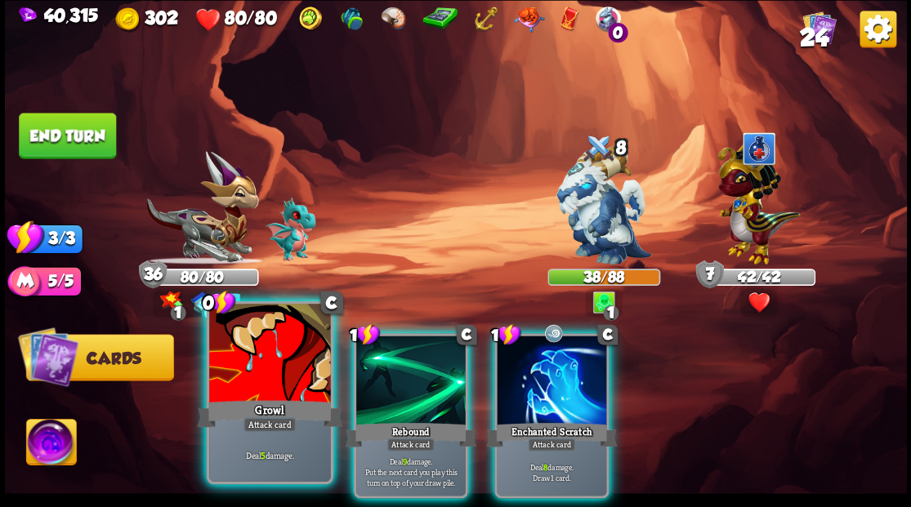
click at [260, 397] on div "Growl" at bounding box center [269, 413] width 145 height 33
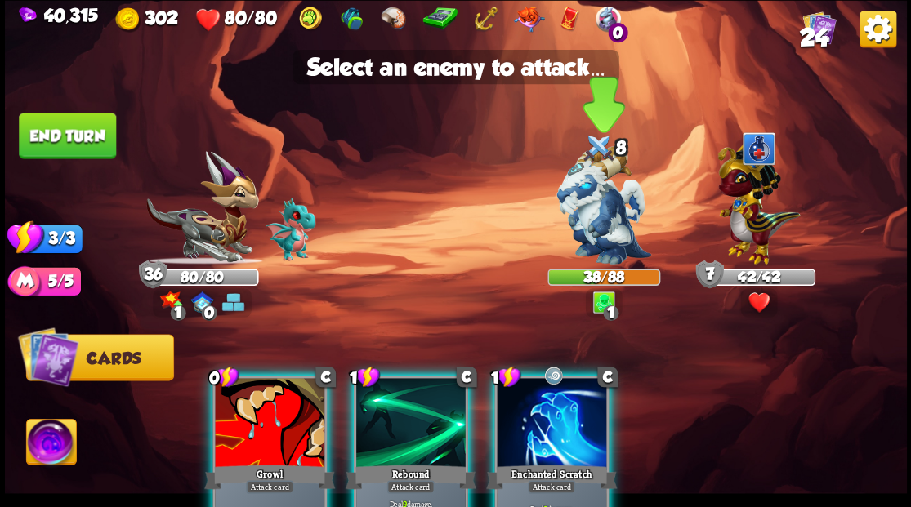
click at [596, 222] on img at bounding box center [603, 205] width 95 height 118
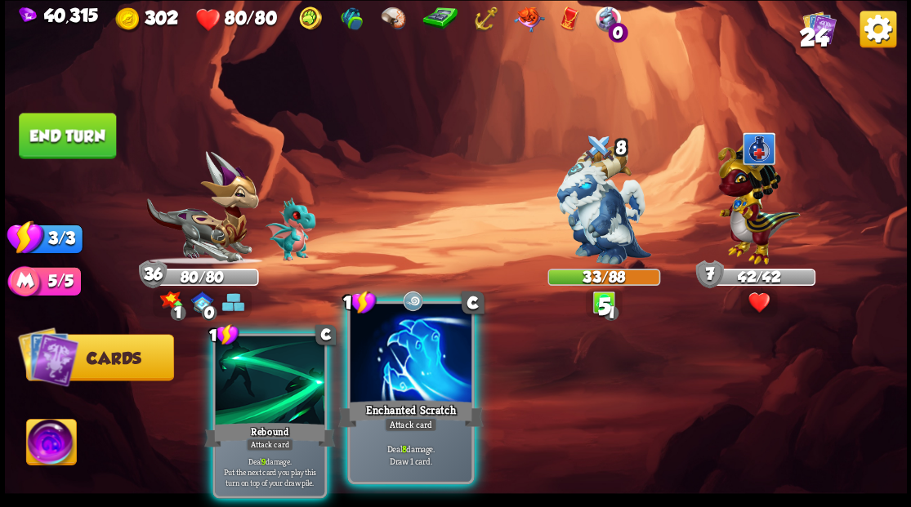
click at [382, 381] on div at bounding box center [410, 355] width 121 height 102
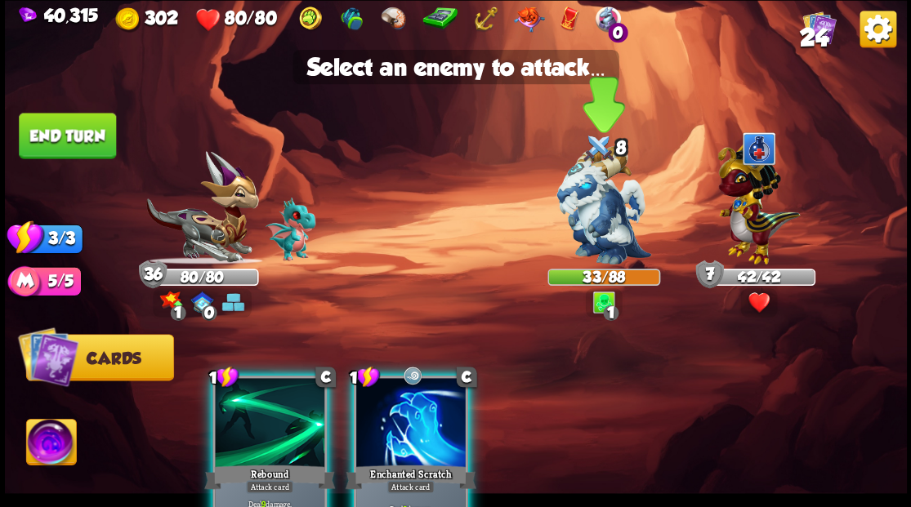
click at [613, 198] on img at bounding box center [603, 205] width 95 height 118
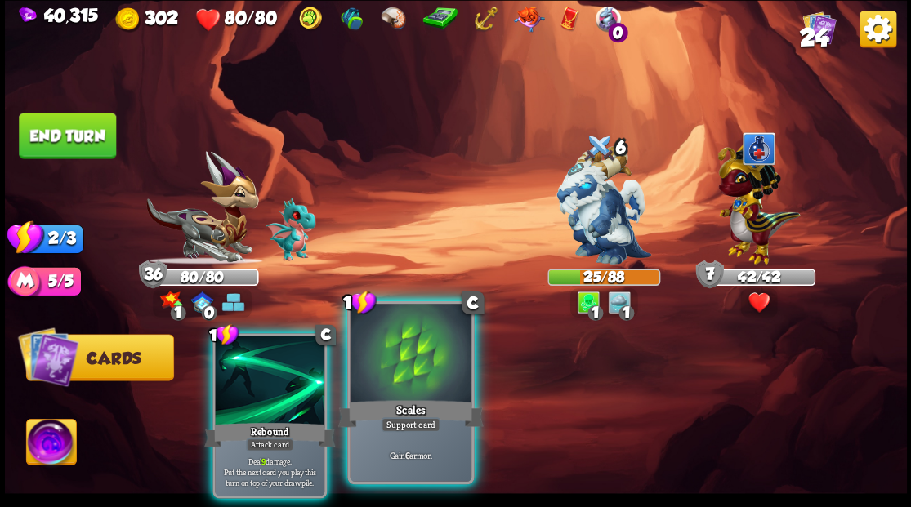
click at [397, 365] on div at bounding box center [410, 355] width 121 height 102
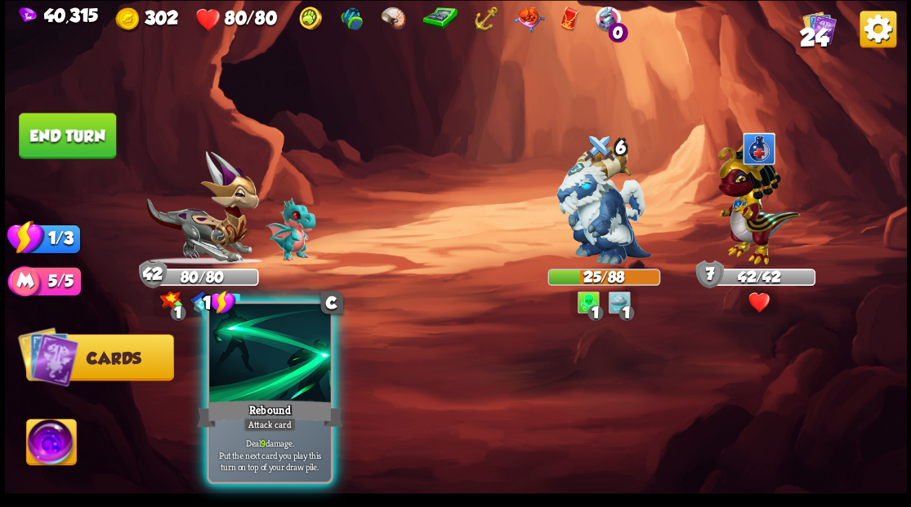
click at [269, 348] on div at bounding box center [269, 355] width 121 height 102
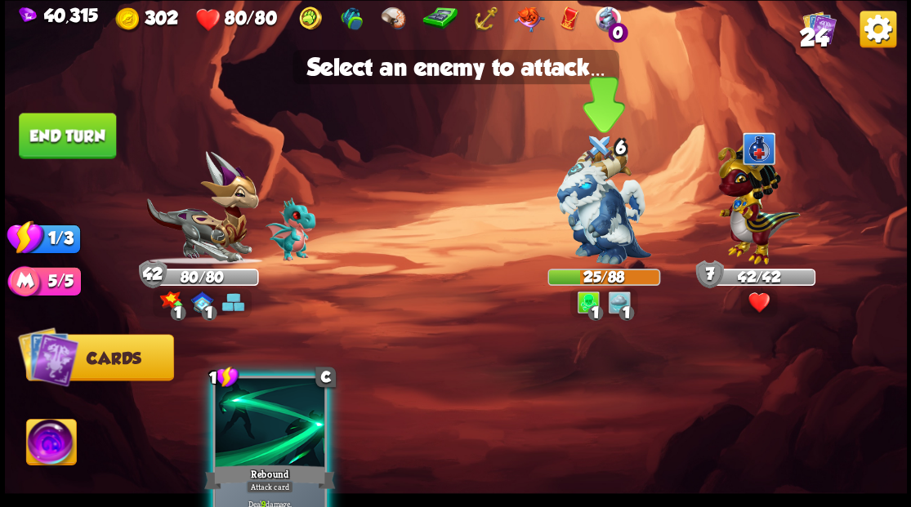
click at [583, 208] on img at bounding box center [603, 205] width 95 height 118
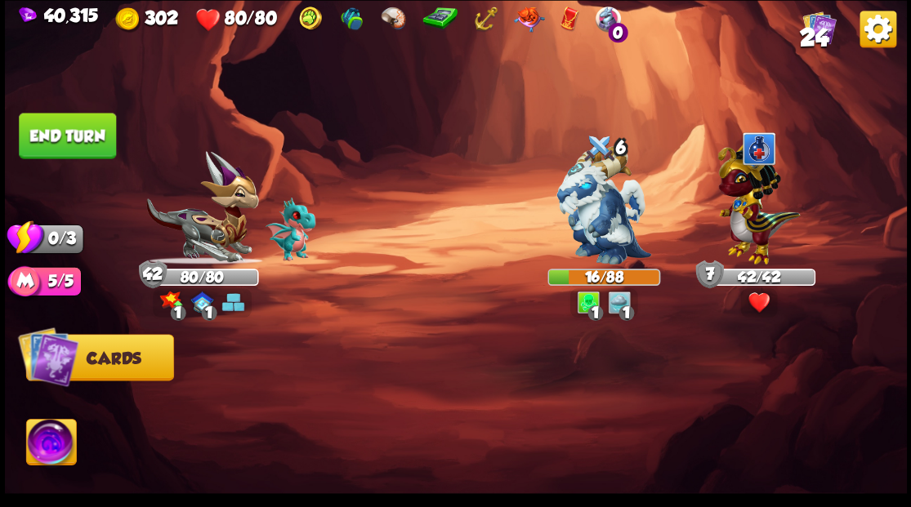
click at [75, 140] on button "End turn" at bounding box center [67, 136] width 97 height 46
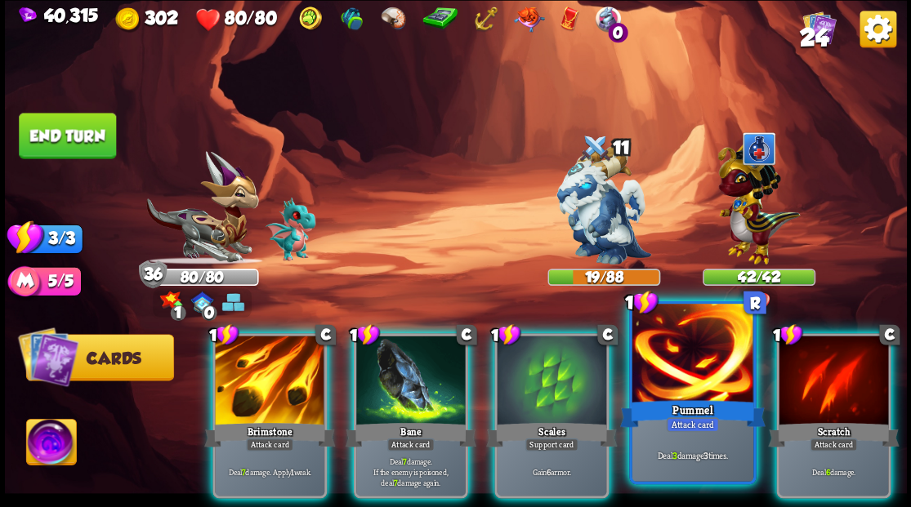
click at [676, 375] on div at bounding box center [691, 355] width 121 height 102
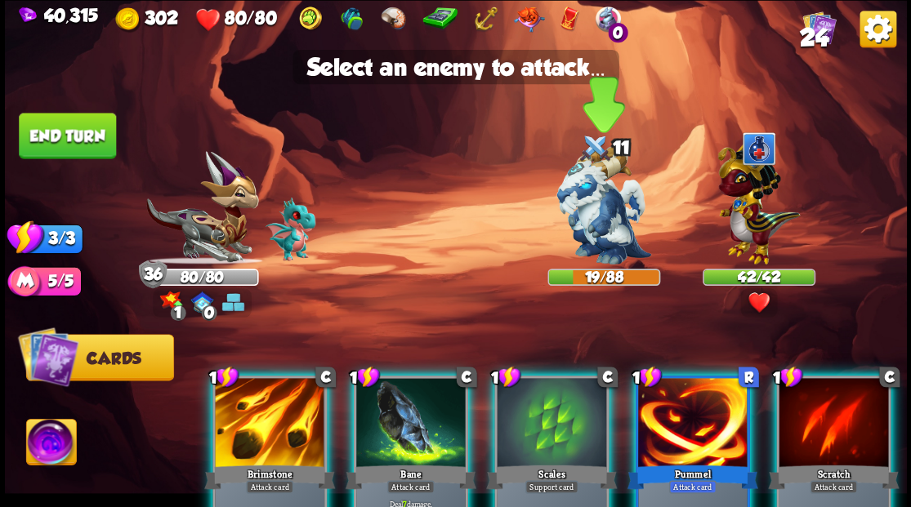
click at [584, 199] on img at bounding box center [603, 205] width 95 height 118
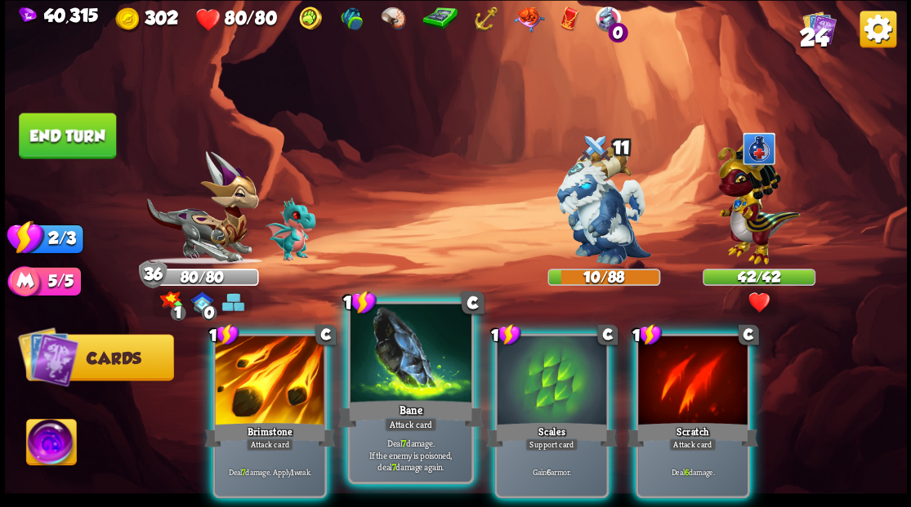
click at [397, 345] on div at bounding box center [410, 355] width 121 height 102
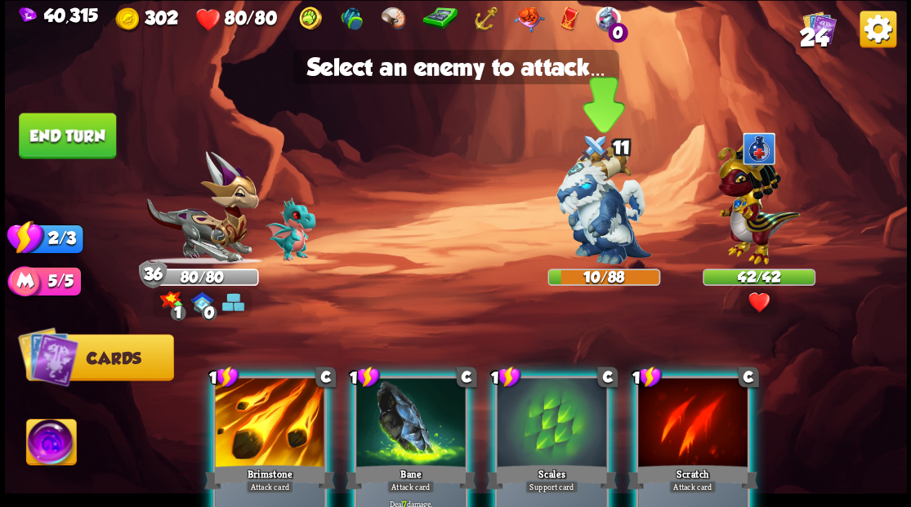
click at [592, 196] on img at bounding box center [603, 205] width 95 height 118
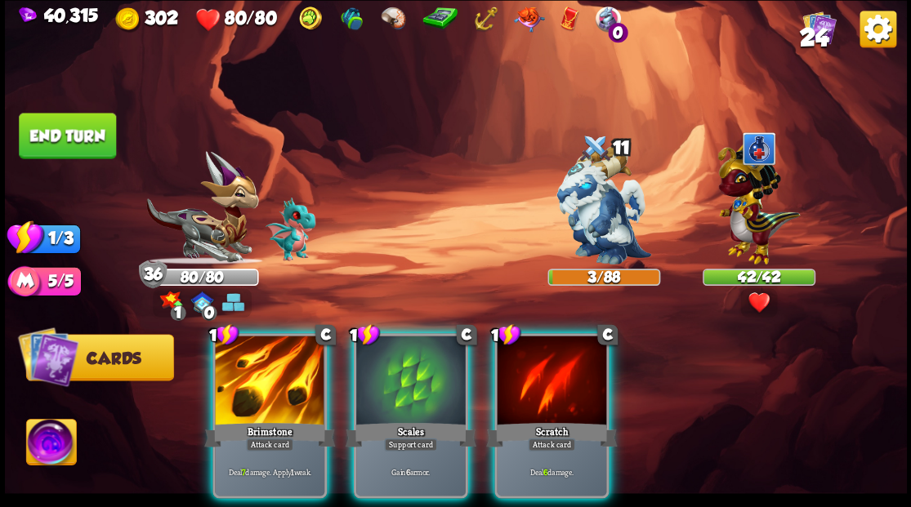
drag, startPoint x: 276, startPoint y: 405, endPoint x: 462, endPoint y: 289, distance: 219.4
click at [276, 420] on div "Brimstone" at bounding box center [269, 434] width 131 height 29
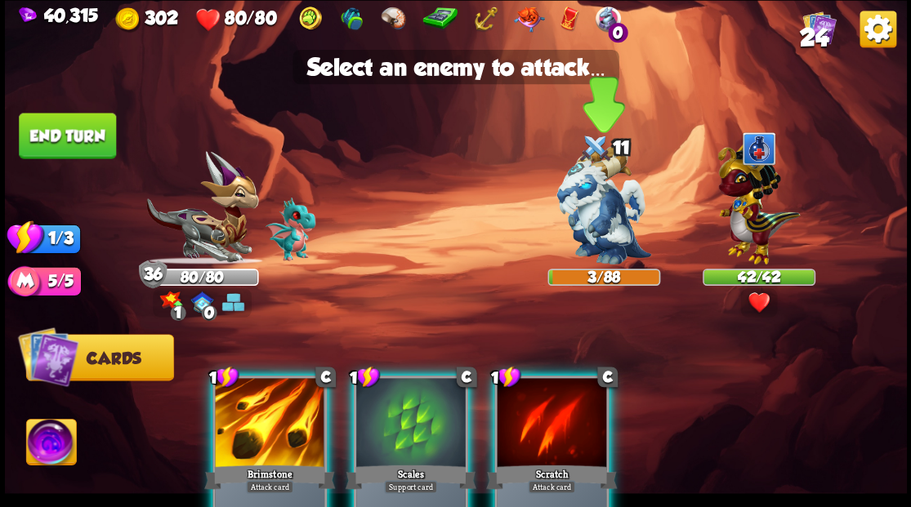
click at [600, 186] on img at bounding box center [603, 205] width 95 height 118
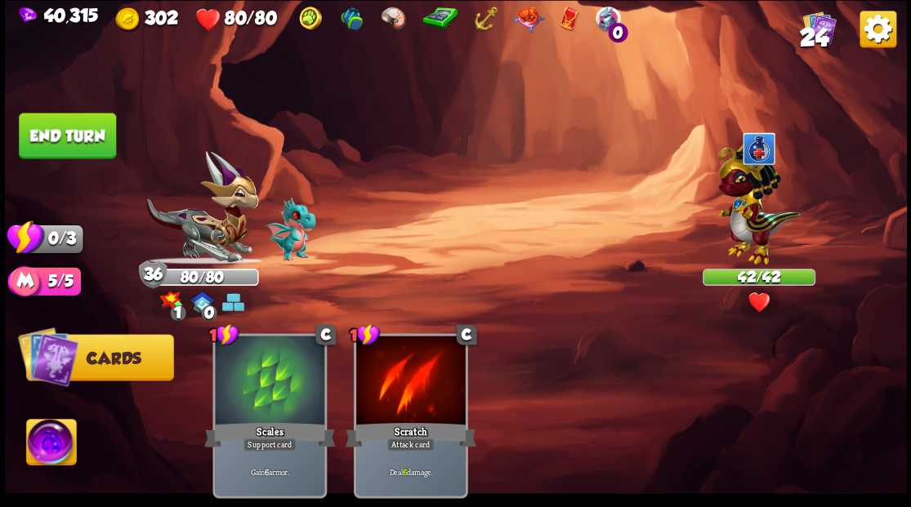
click at [67, 147] on button "End turn" at bounding box center [67, 136] width 97 height 46
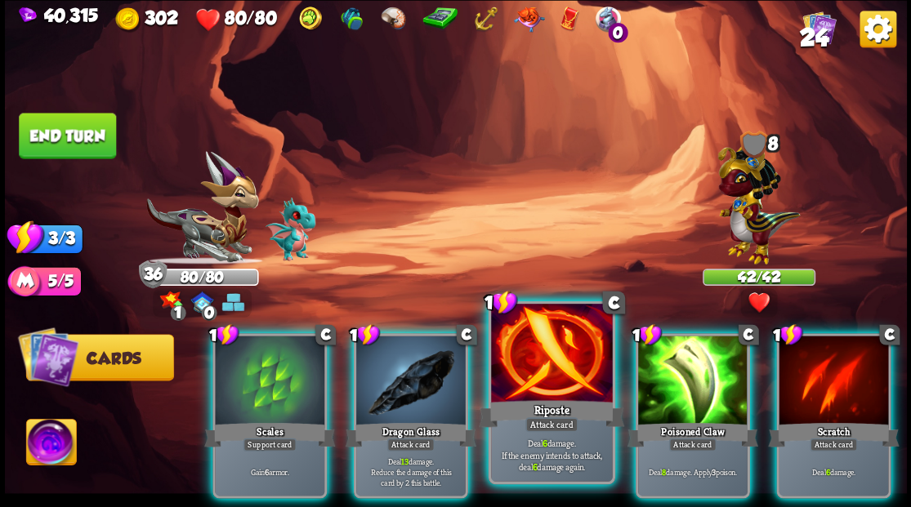
click at [524, 383] on div at bounding box center [551, 355] width 121 height 102
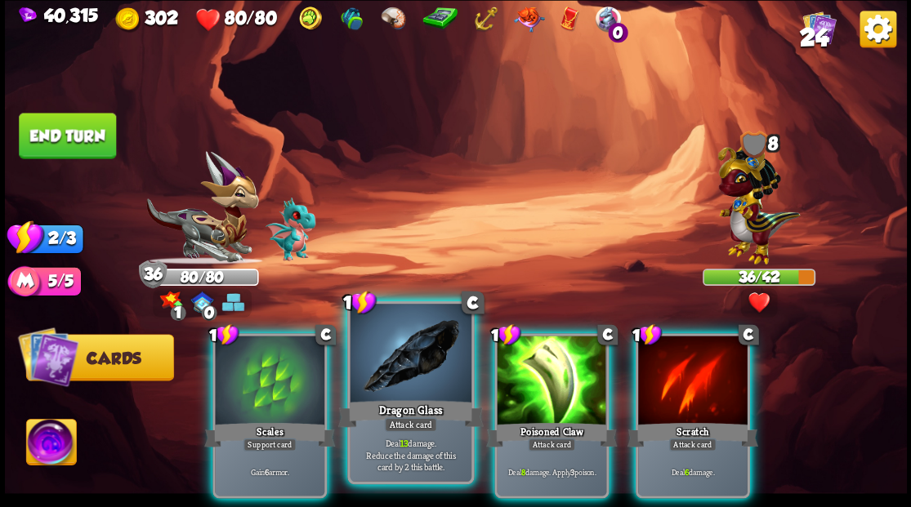
click at [395, 381] on div at bounding box center [410, 355] width 121 height 102
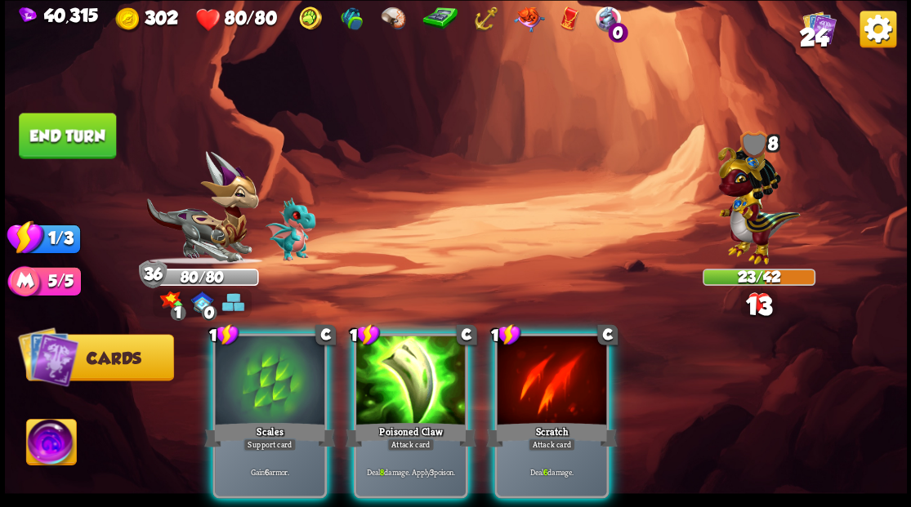
click at [457, 356] on div at bounding box center [410, 382] width 109 height 92
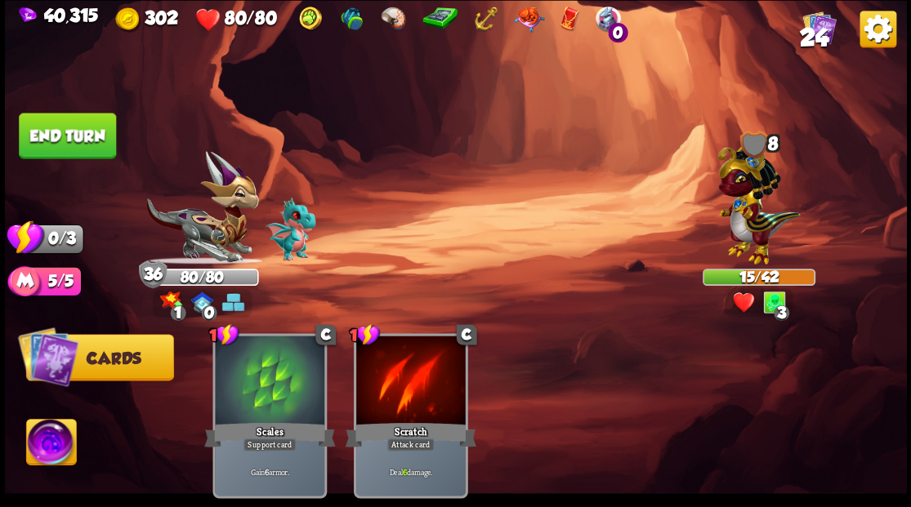
click at [75, 139] on button "End turn" at bounding box center [67, 136] width 97 height 46
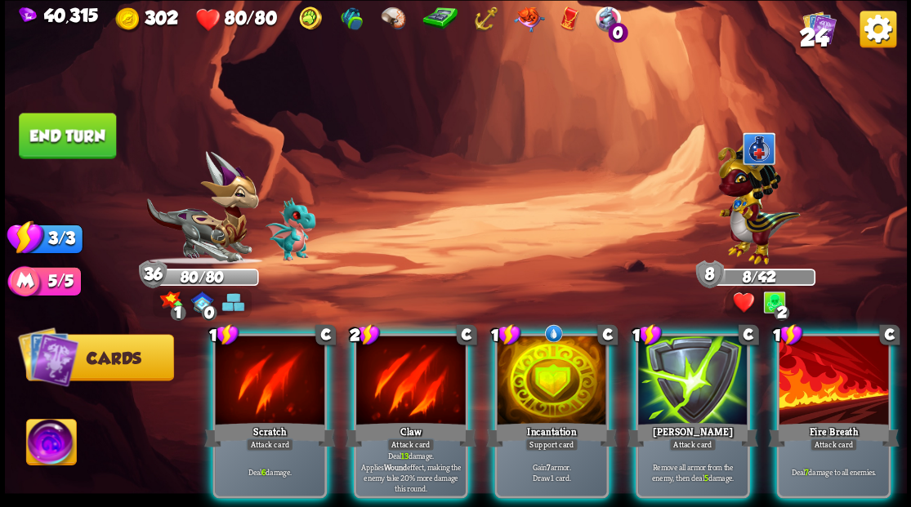
click at [693, 366] on div at bounding box center [692, 382] width 109 height 92
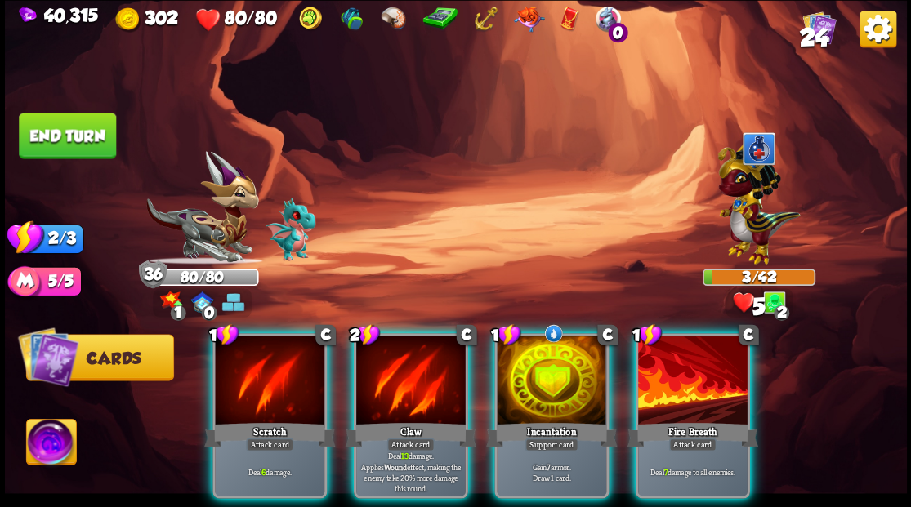
click at [689, 364] on div at bounding box center [692, 382] width 109 height 92
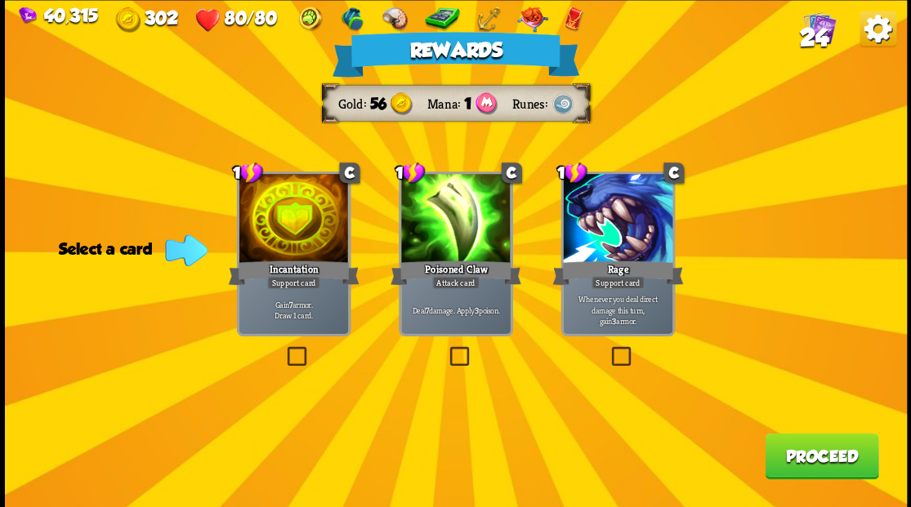
drag, startPoint x: 801, startPoint y: 448, endPoint x: 795, endPoint y: 441, distance: 8.7
click at [795, 441] on button "Proceed" at bounding box center [822, 456] width 114 height 46
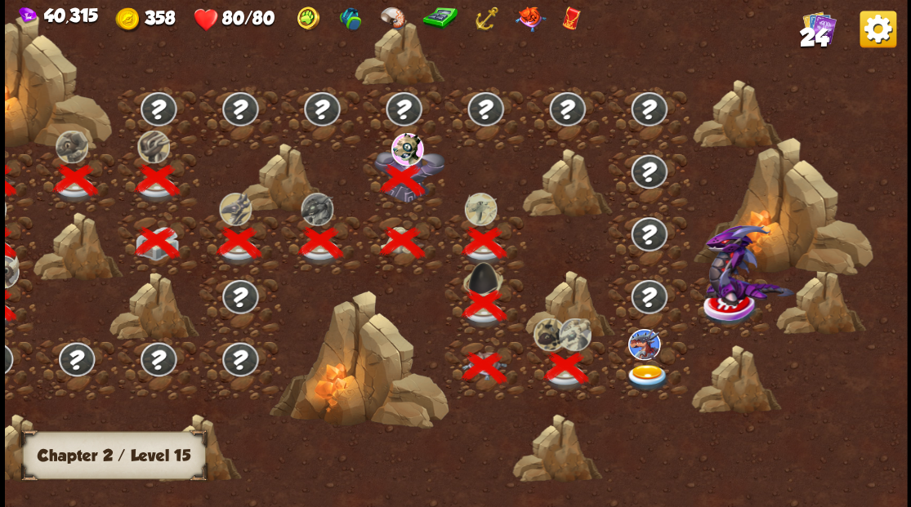
click at [645, 371] on img at bounding box center [647, 377] width 45 height 27
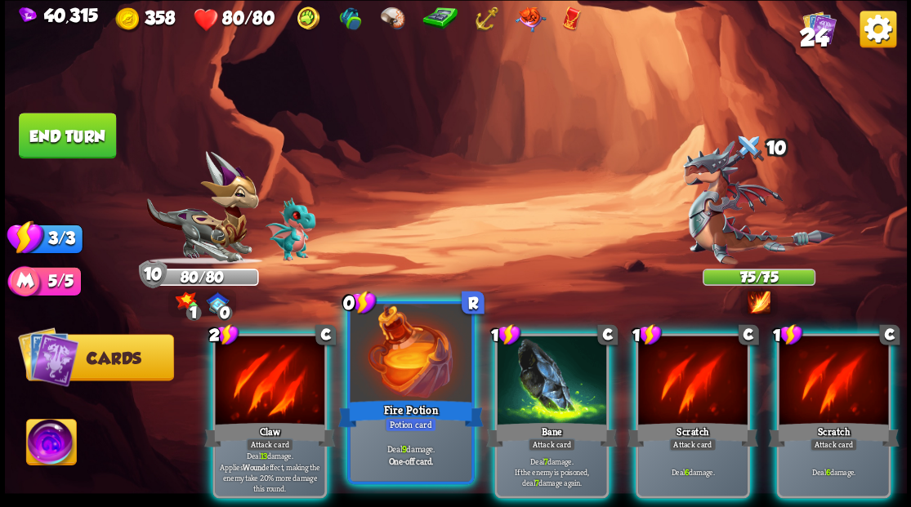
click at [389, 389] on div at bounding box center [410, 355] width 121 height 102
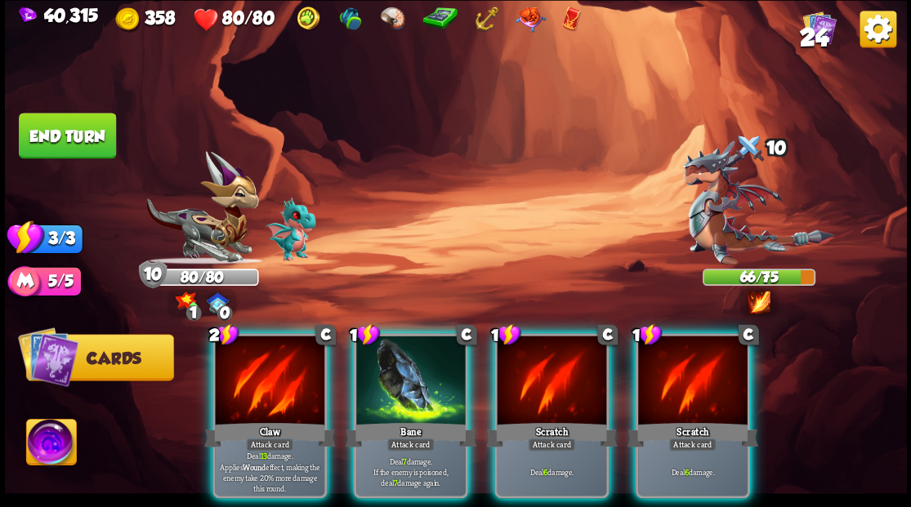
click at [45, 442] on img at bounding box center [51, 444] width 50 height 51
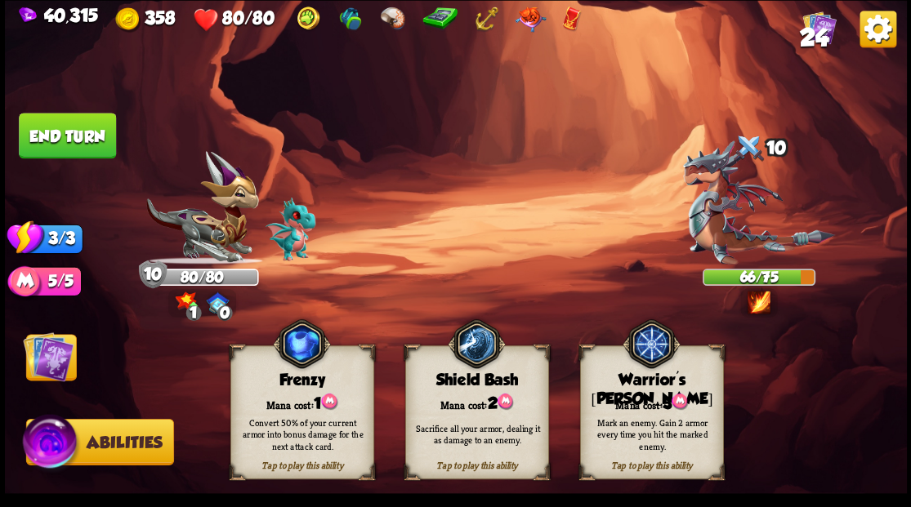
click at [45, 442] on img at bounding box center [51, 444] width 60 height 61
click at [61, 373] on img at bounding box center [48, 356] width 51 height 51
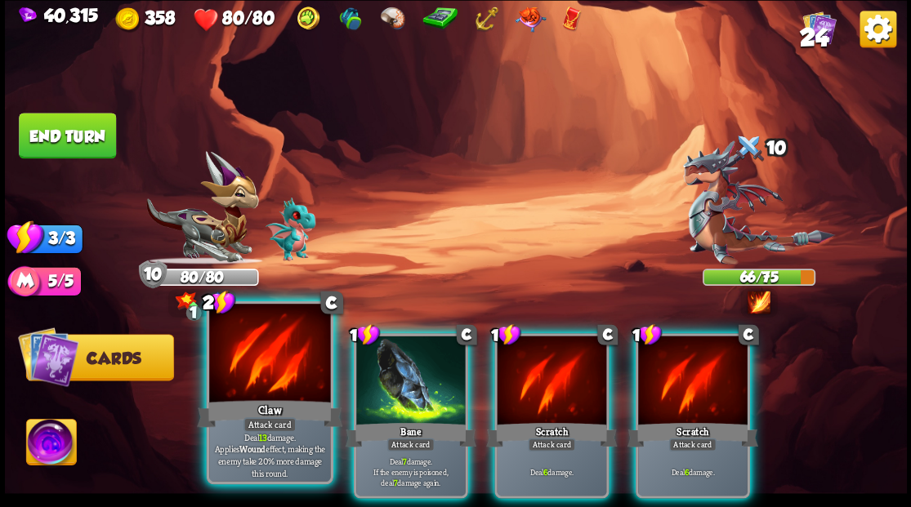
click at [279, 380] on div at bounding box center [269, 355] width 121 height 102
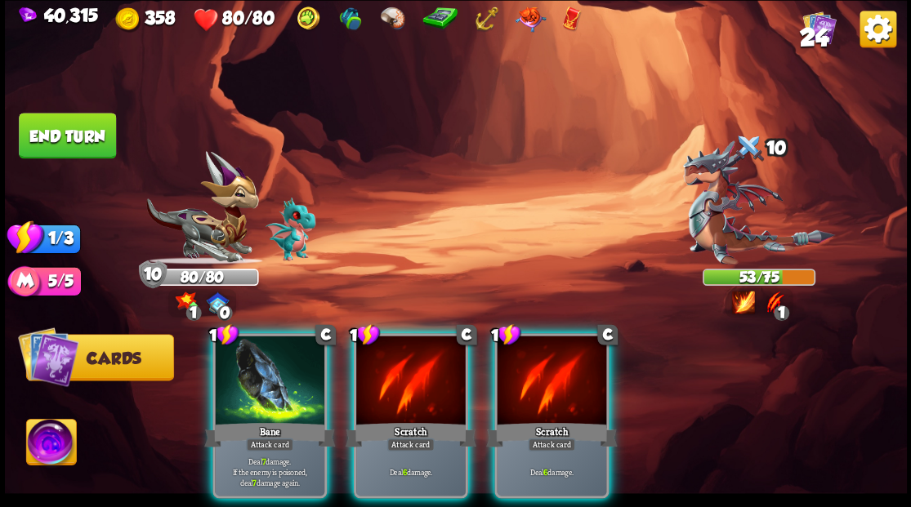
click at [285, 381] on div at bounding box center [269, 382] width 109 height 92
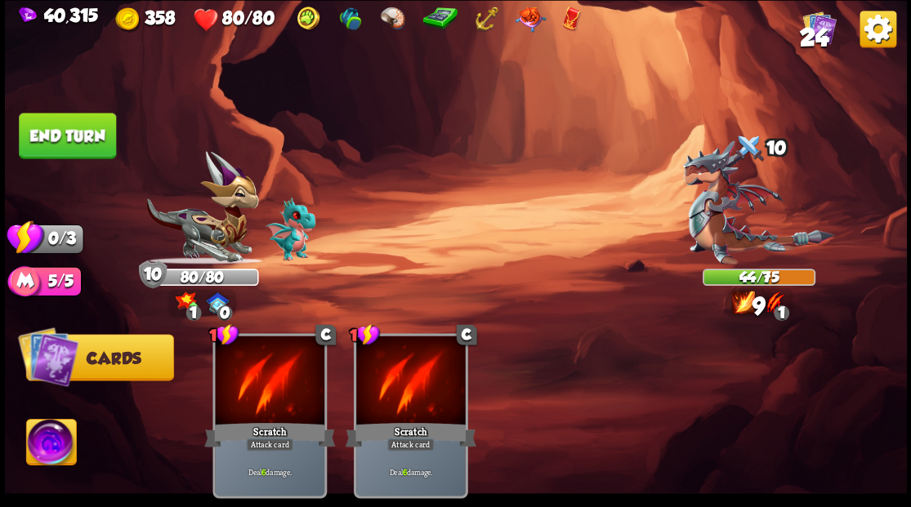
click at [88, 127] on button "End turn" at bounding box center [67, 136] width 97 height 46
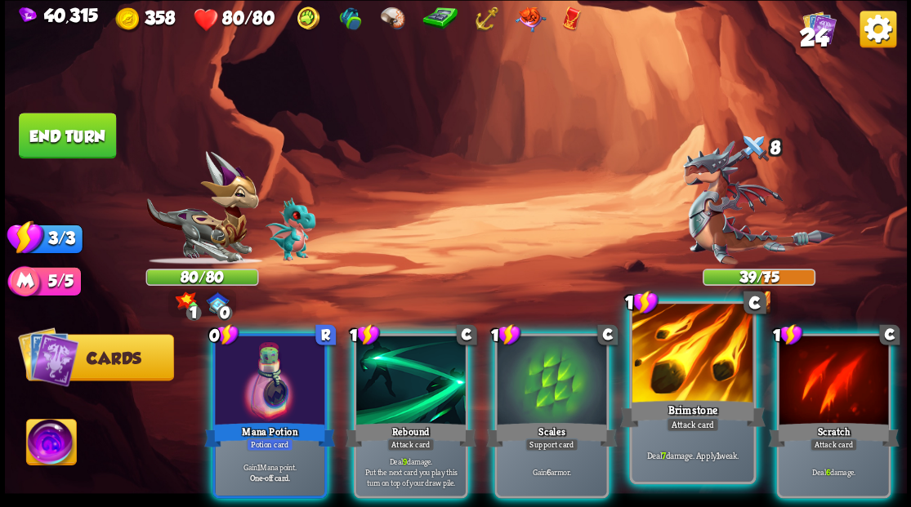
click at [707, 356] on div at bounding box center [691, 355] width 121 height 102
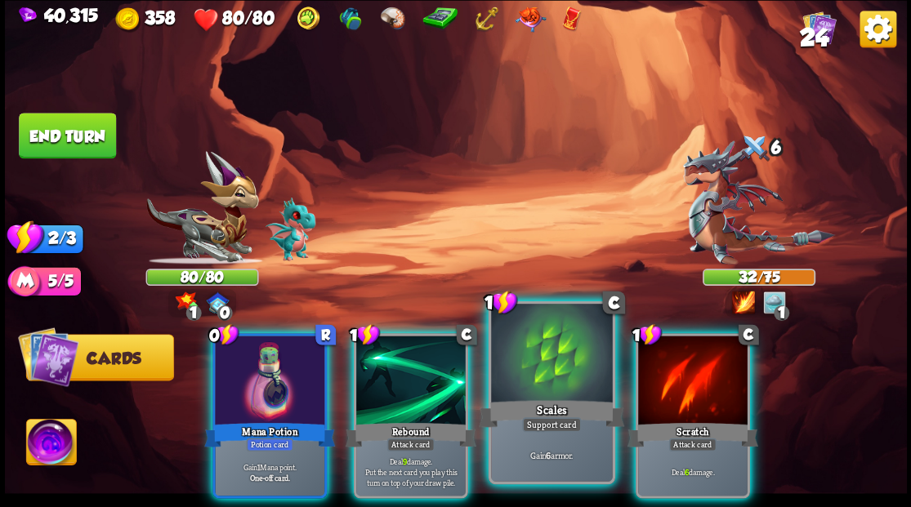
click at [552, 348] on div at bounding box center [551, 355] width 121 height 102
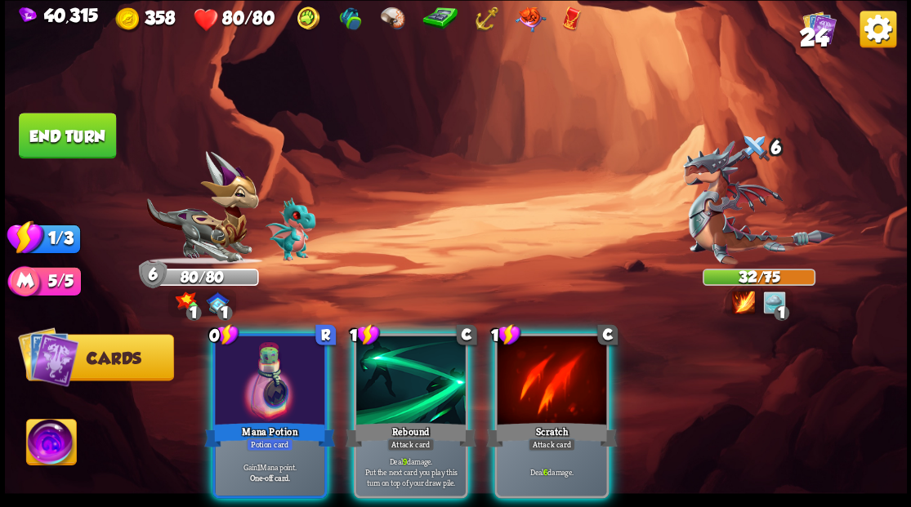
click at [279, 336] on div at bounding box center [269, 382] width 109 height 92
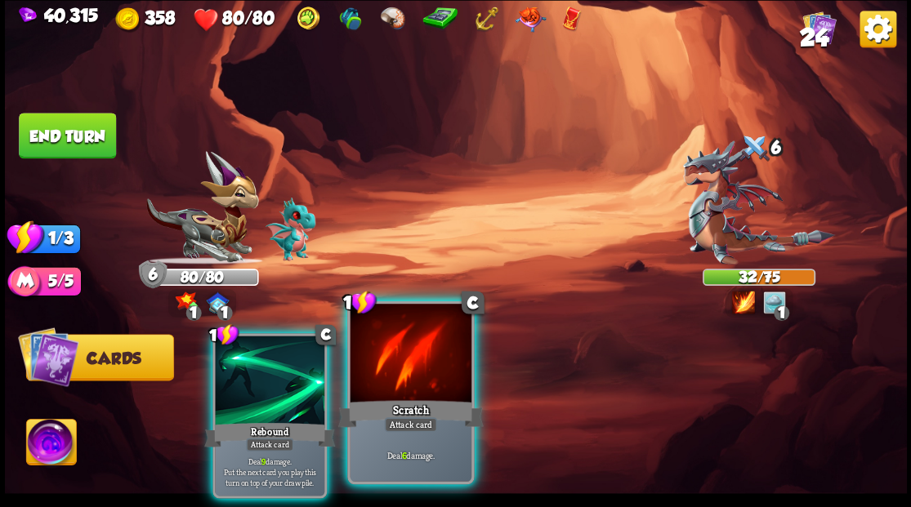
click at [389, 369] on div at bounding box center [410, 355] width 121 height 102
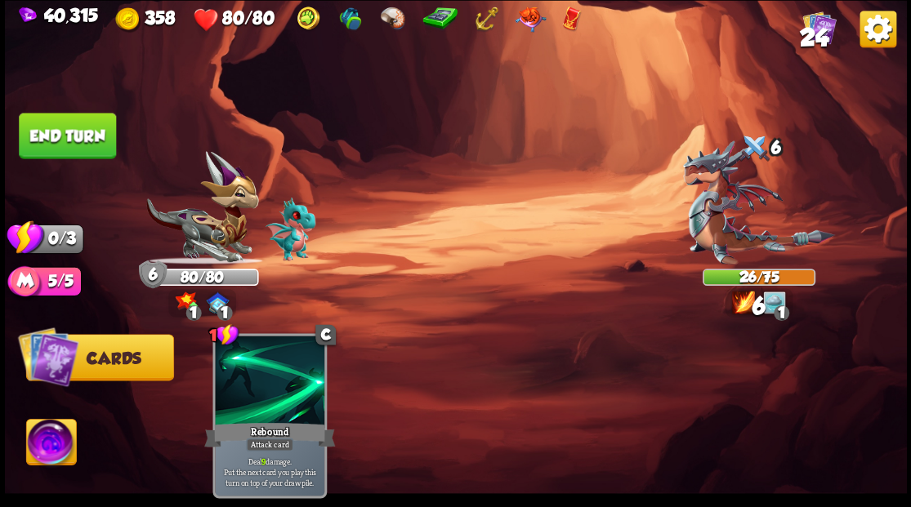
drag, startPoint x: 91, startPoint y: 150, endPoint x: 100, endPoint y: 159, distance: 12.7
click at [91, 150] on button "End turn" at bounding box center [67, 136] width 97 height 46
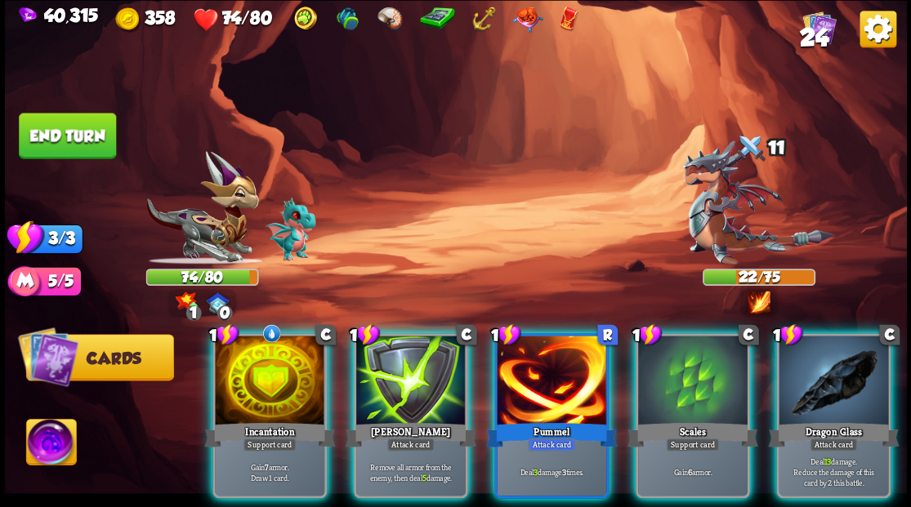
click at [251, 360] on div at bounding box center [269, 382] width 109 height 92
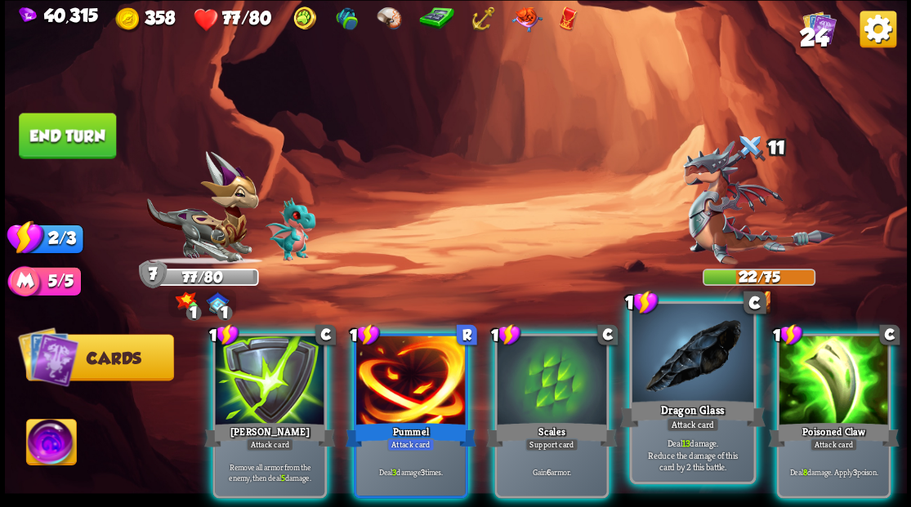
click at [704, 370] on div at bounding box center [691, 355] width 121 height 102
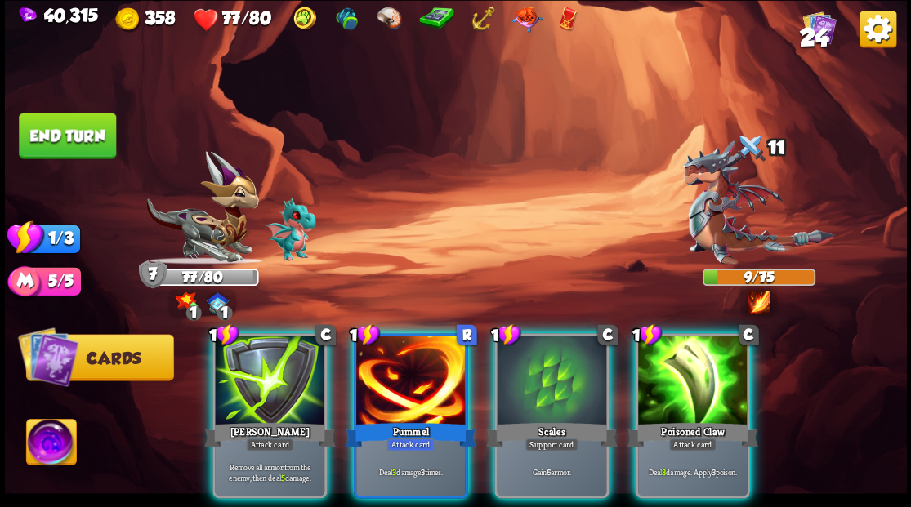
click at [719, 383] on div at bounding box center [692, 382] width 109 height 92
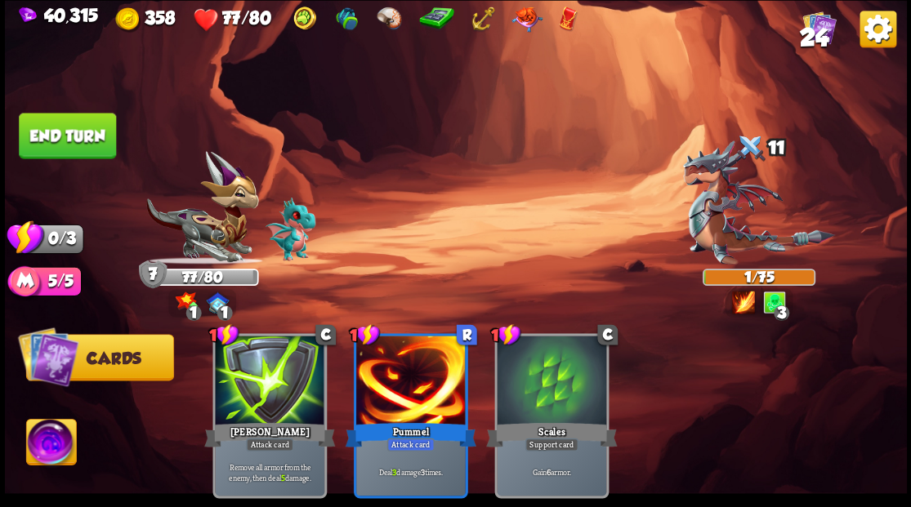
click at [60, 130] on button "End turn" at bounding box center [67, 136] width 97 height 46
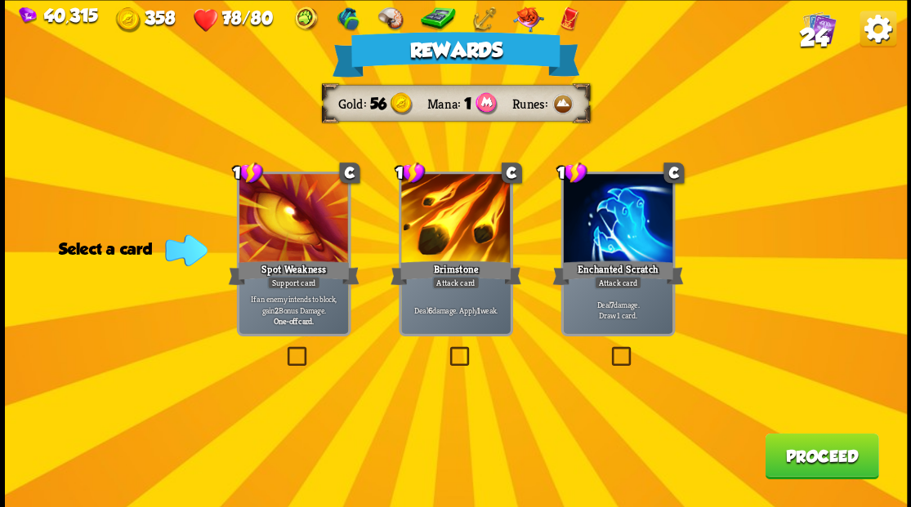
click at [778, 449] on button "Proceed" at bounding box center [822, 456] width 114 height 46
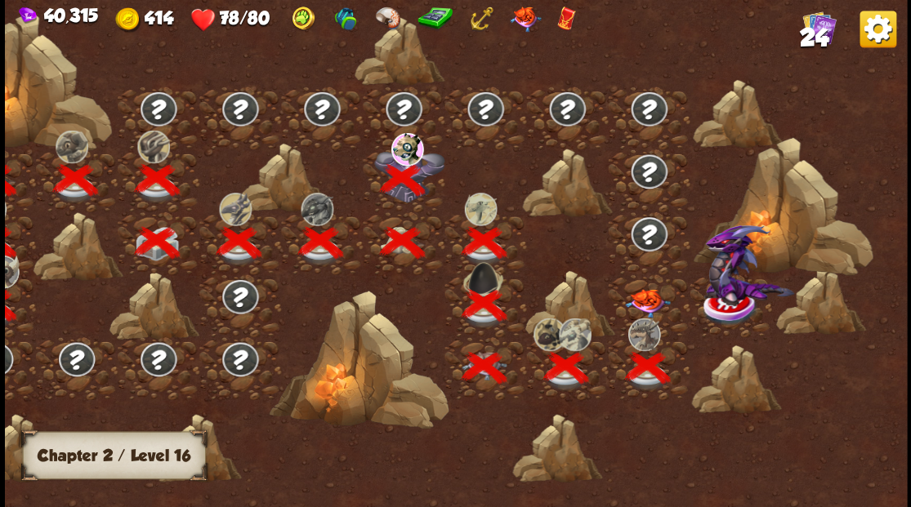
click at [644, 297] on img at bounding box center [647, 302] width 45 height 29
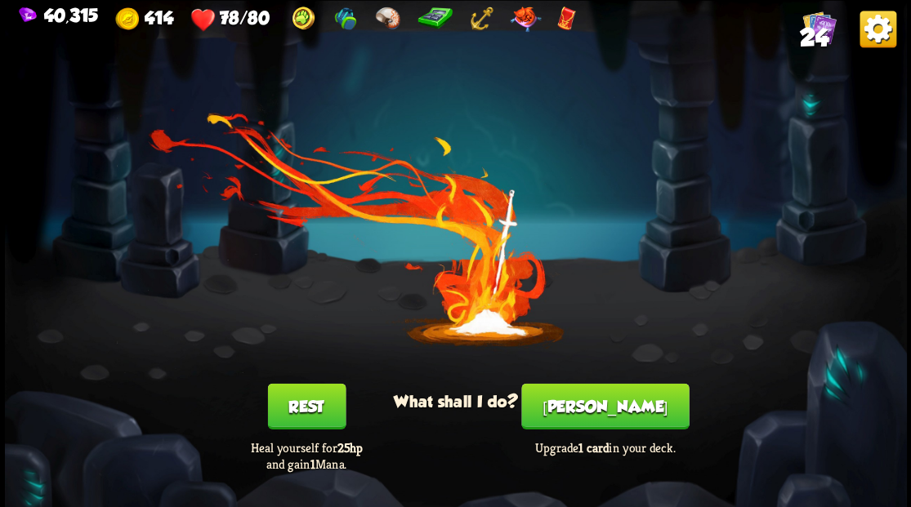
click at [591, 413] on button "[PERSON_NAME]" at bounding box center [604, 406] width 167 height 46
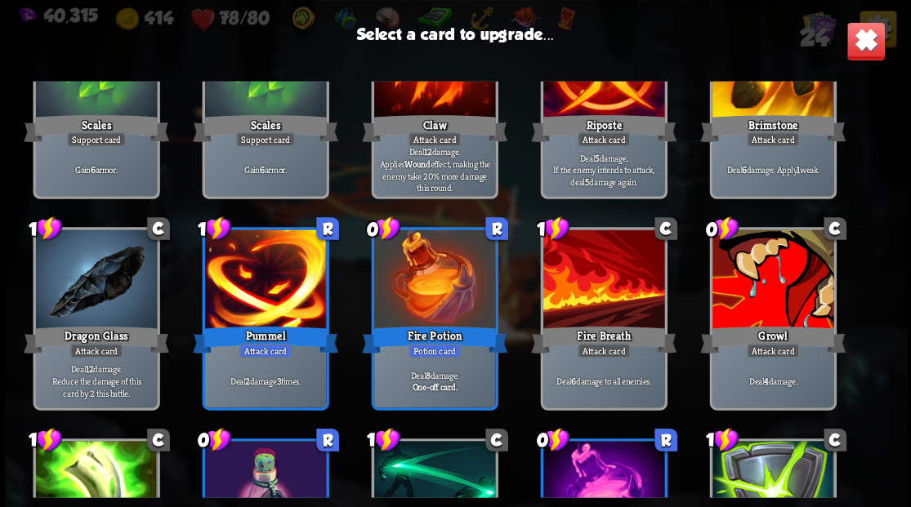
scroll to position [381, 0]
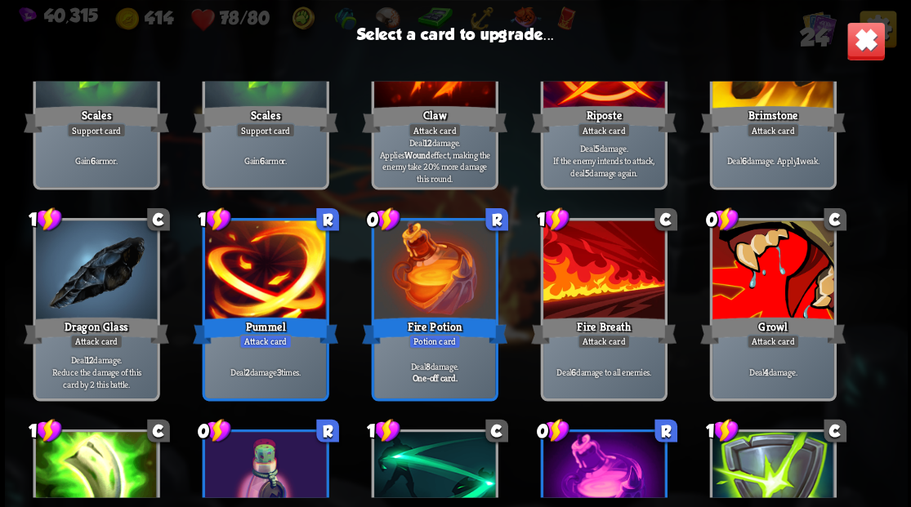
click at [760, 263] on div at bounding box center [772, 272] width 121 height 102
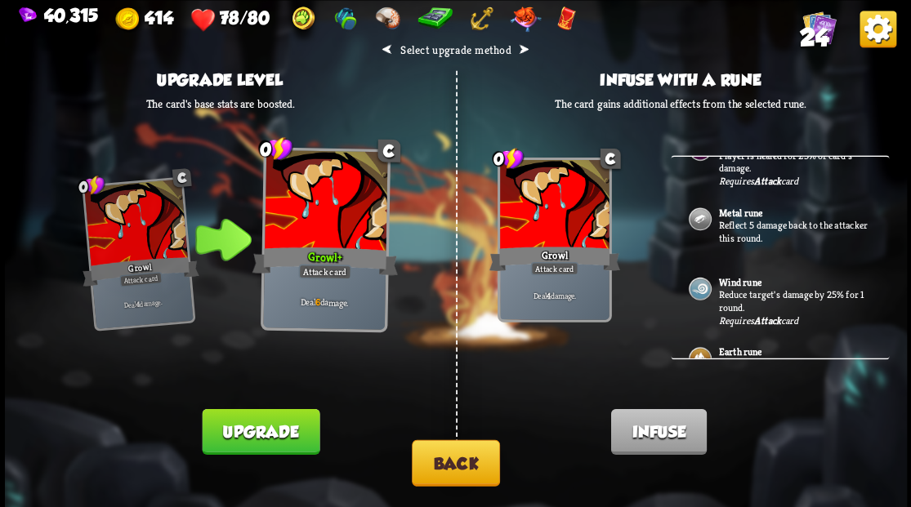
scroll to position [516, 0]
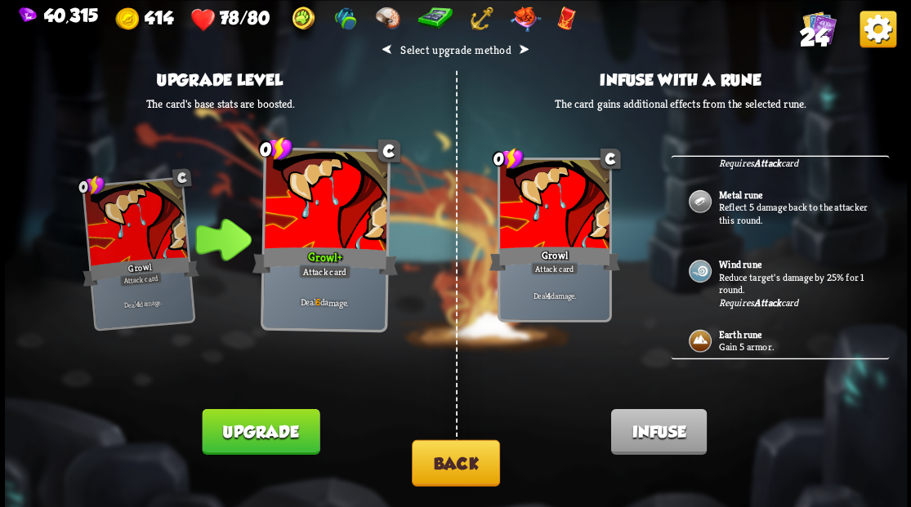
click at [463, 453] on button "Back" at bounding box center [456, 462] width 88 height 47
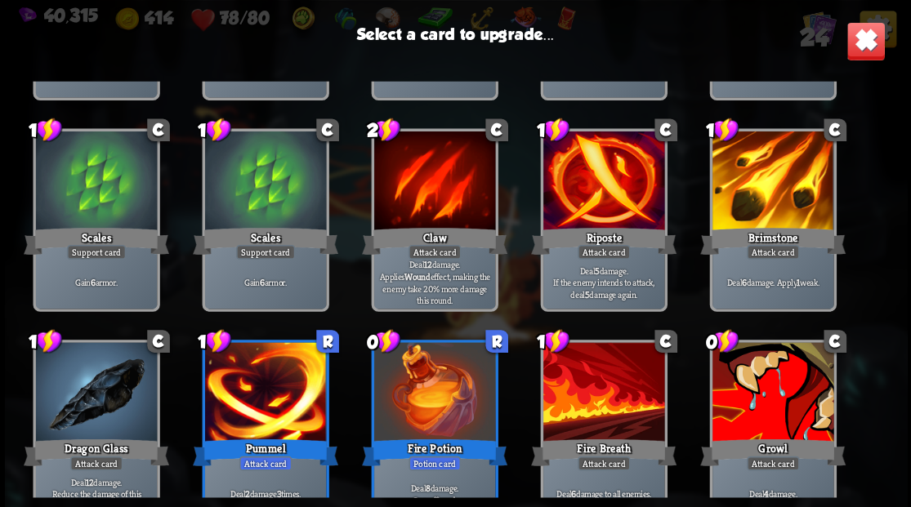
scroll to position [327, 0]
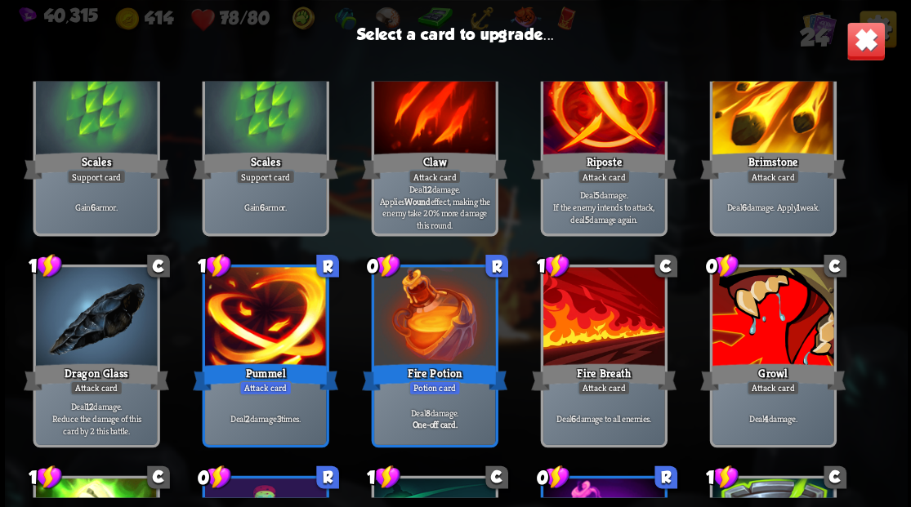
click at [87, 309] on div at bounding box center [95, 318] width 121 height 102
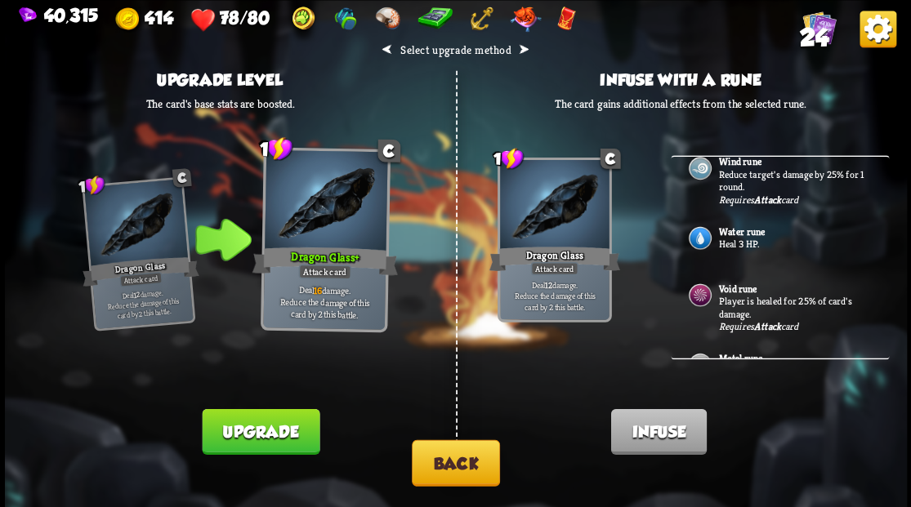
click at [717, 233] on div "Water rune Heal 3 HP." at bounding box center [780, 239] width 218 height 57
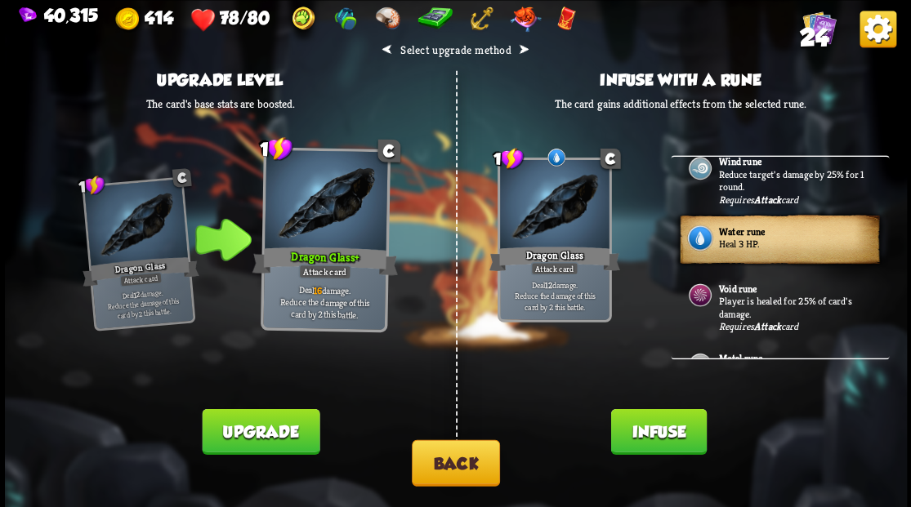
click at [655, 415] on button "Infuse" at bounding box center [658, 431] width 96 height 46
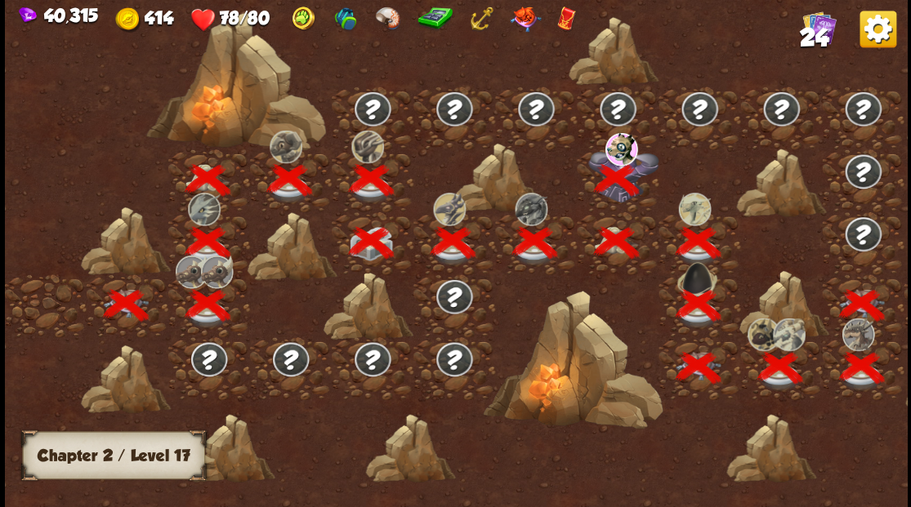
scroll to position [0, 248]
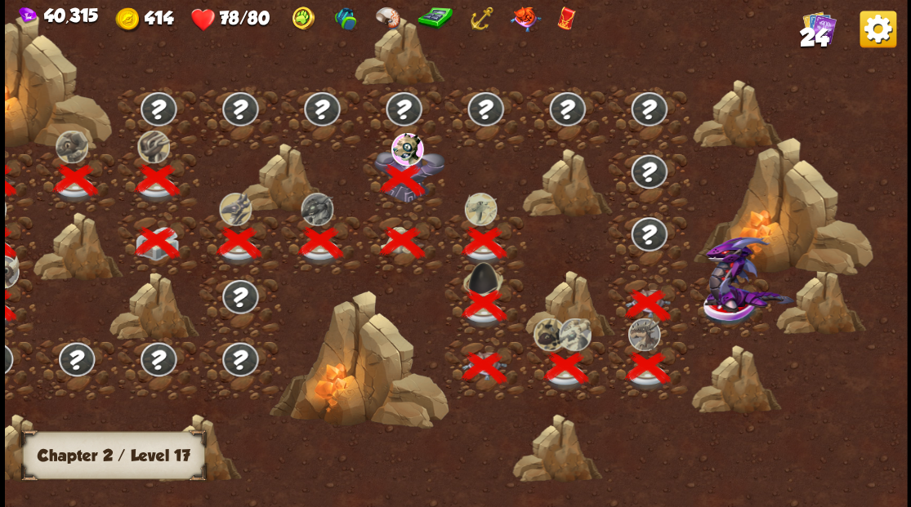
click at [718, 302] on img at bounding box center [748, 274] width 90 height 76
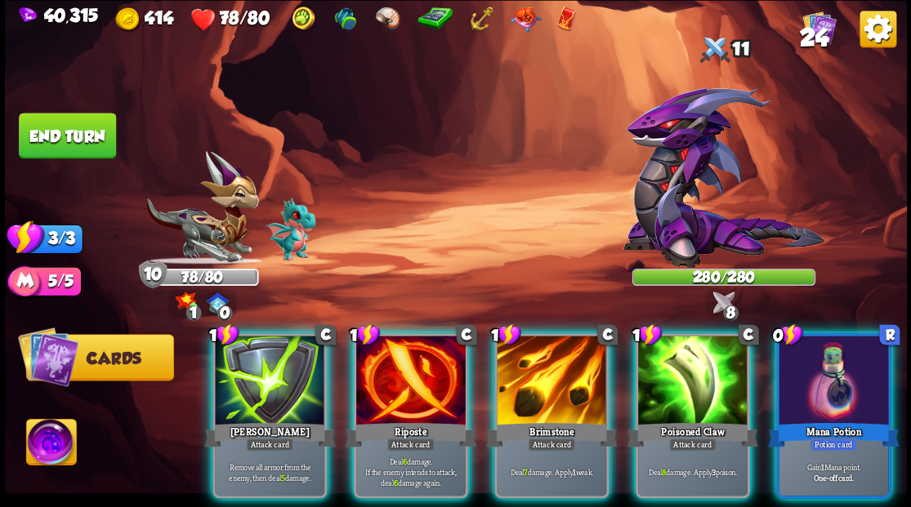
click at [64, 441] on img at bounding box center [51, 444] width 50 height 51
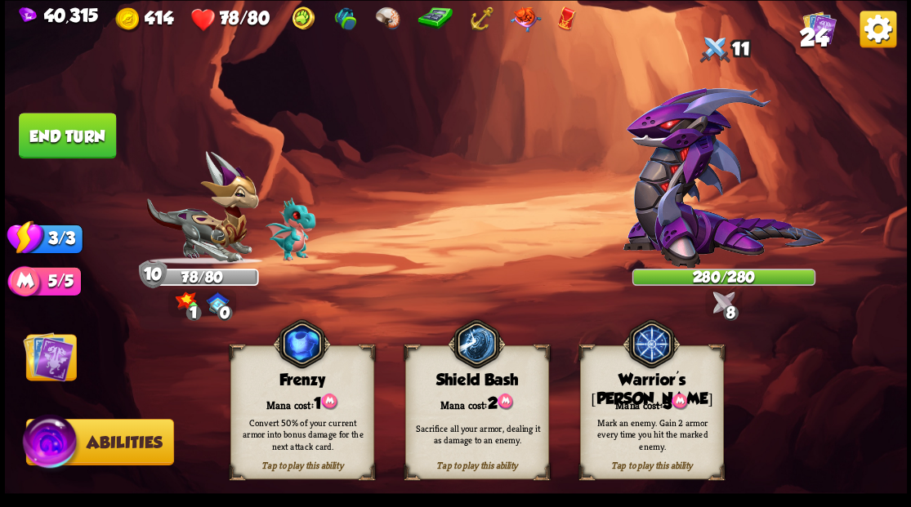
click at [643, 392] on div "Mana cost: 3" at bounding box center [651, 402] width 142 height 20
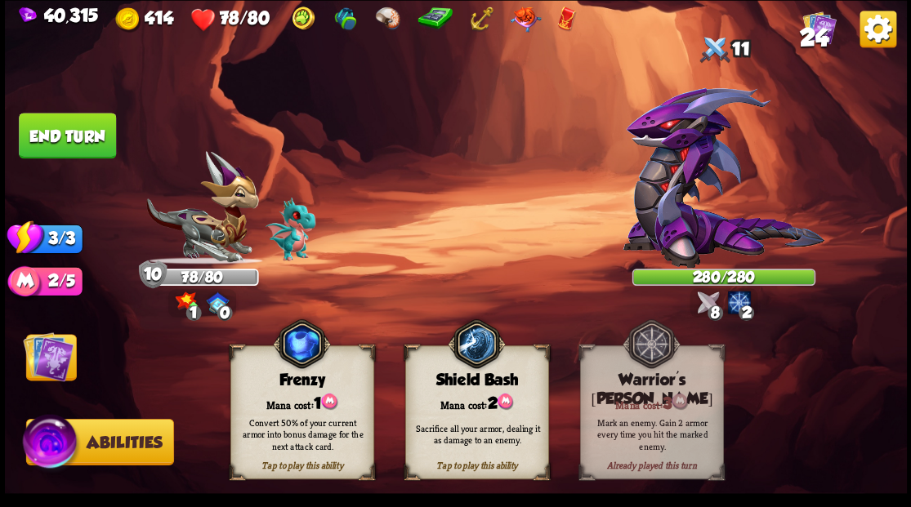
click at [58, 355] on img at bounding box center [48, 356] width 51 height 51
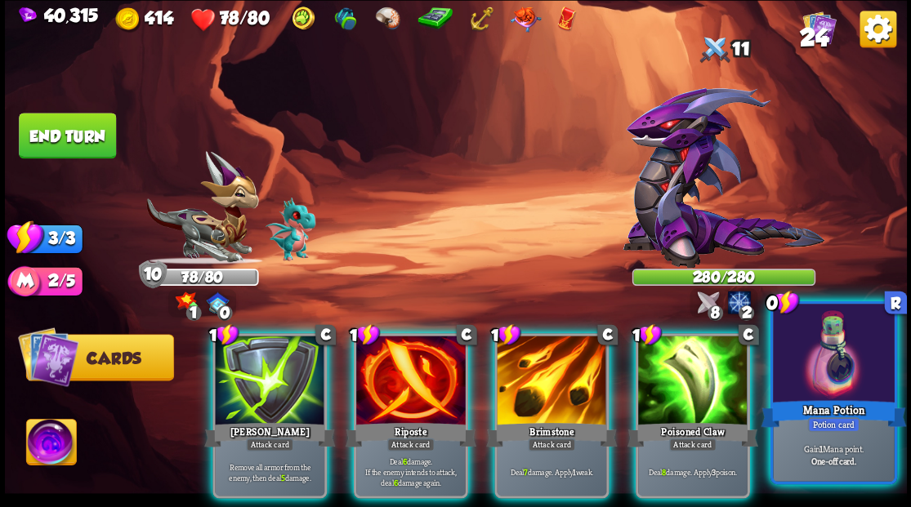
click at [848, 377] on div at bounding box center [833, 355] width 121 height 102
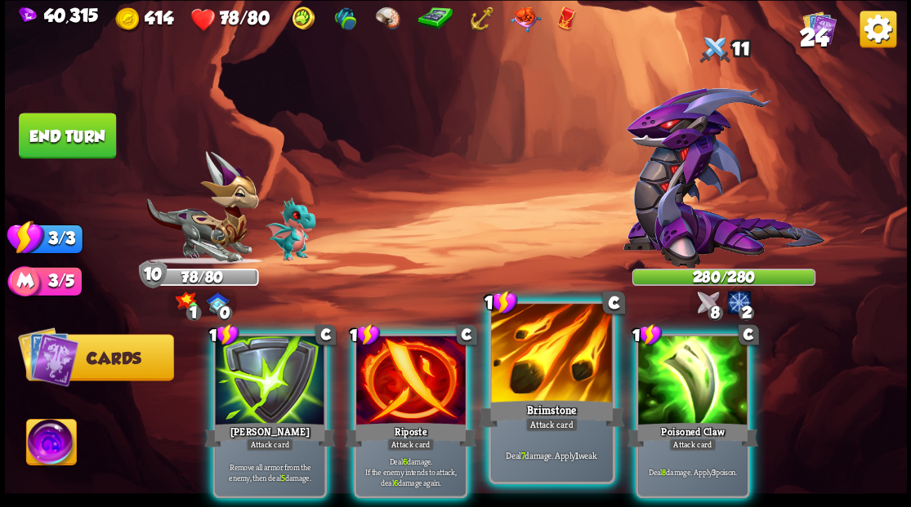
click at [536, 353] on div at bounding box center [551, 355] width 121 height 102
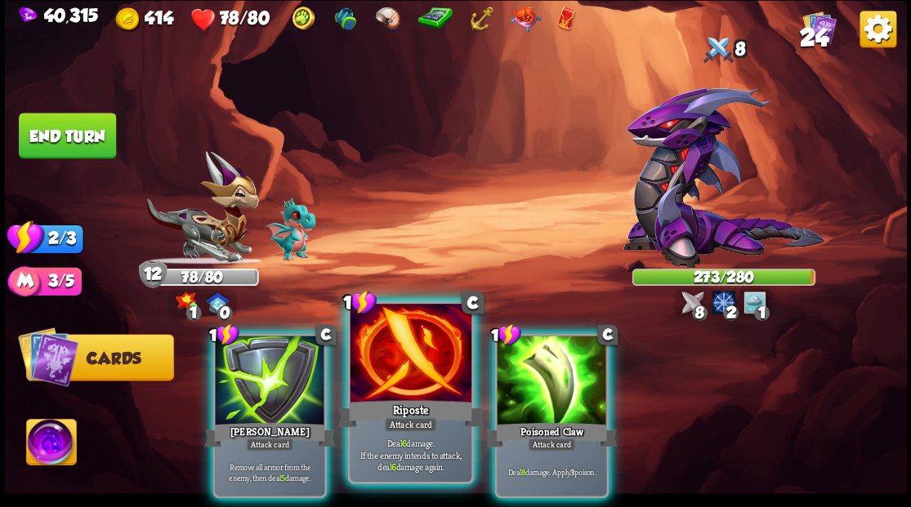
click at [413, 379] on div at bounding box center [410, 355] width 121 height 102
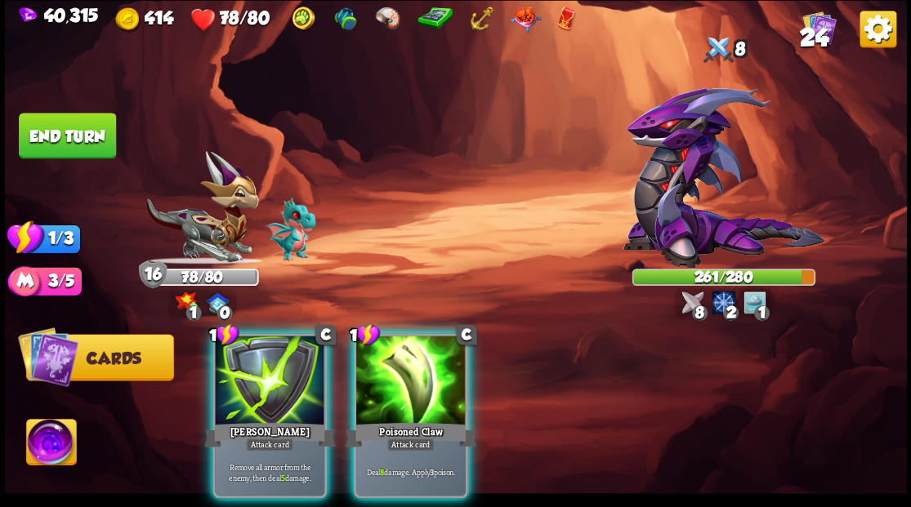
drag, startPoint x: 389, startPoint y: 389, endPoint x: 368, endPoint y: 323, distance: 68.7
click at [389, 389] on div at bounding box center [410, 382] width 109 height 92
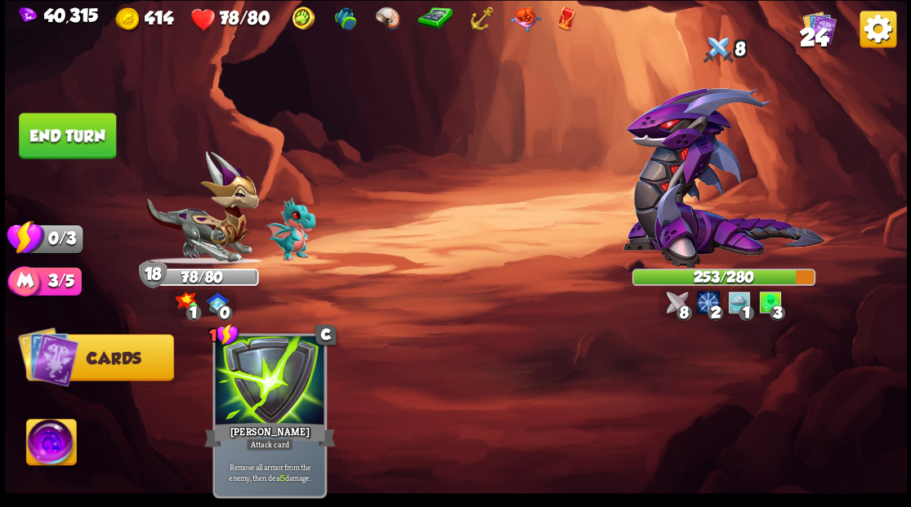
click at [56, 131] on button "End turn" at bounding box center [67, 136] width 97 height 46
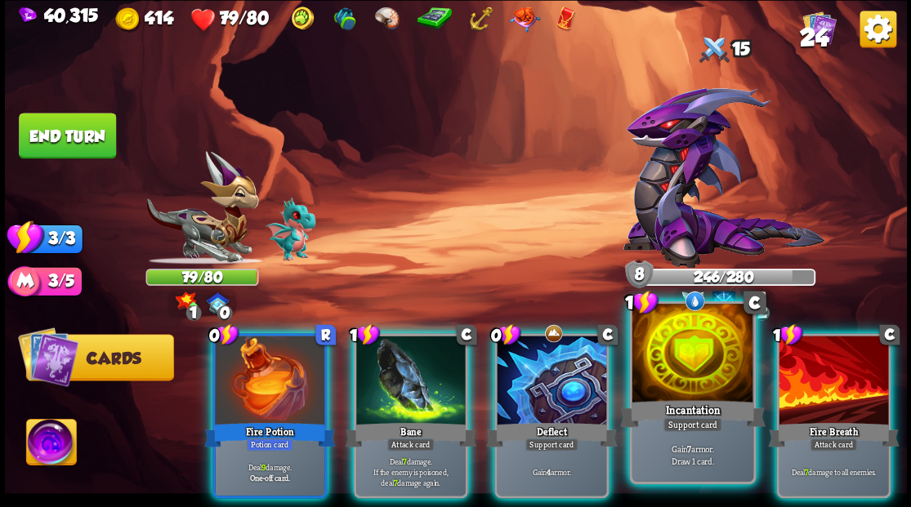
click at [689, 377] on div at bounding box center [691, 355] width 121 height 102
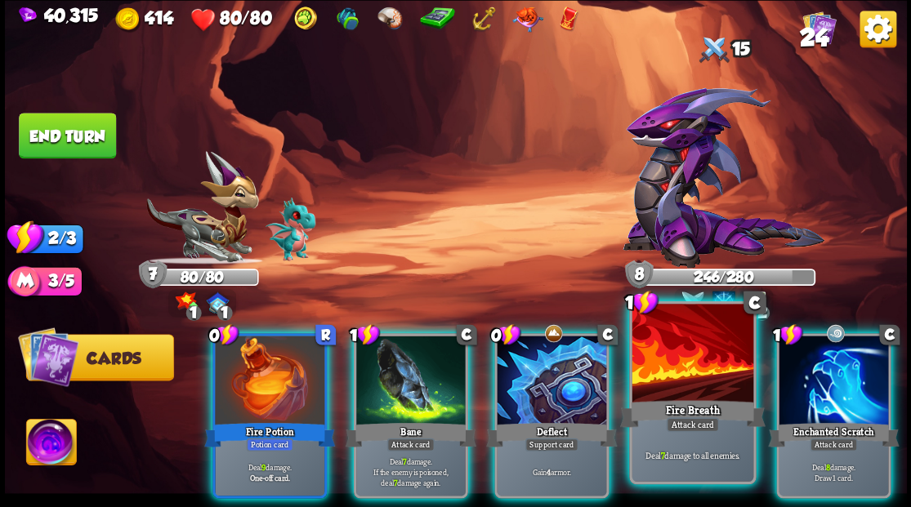
click at [688, 376] on div at bounding box center [691, 355] width 121 height 102
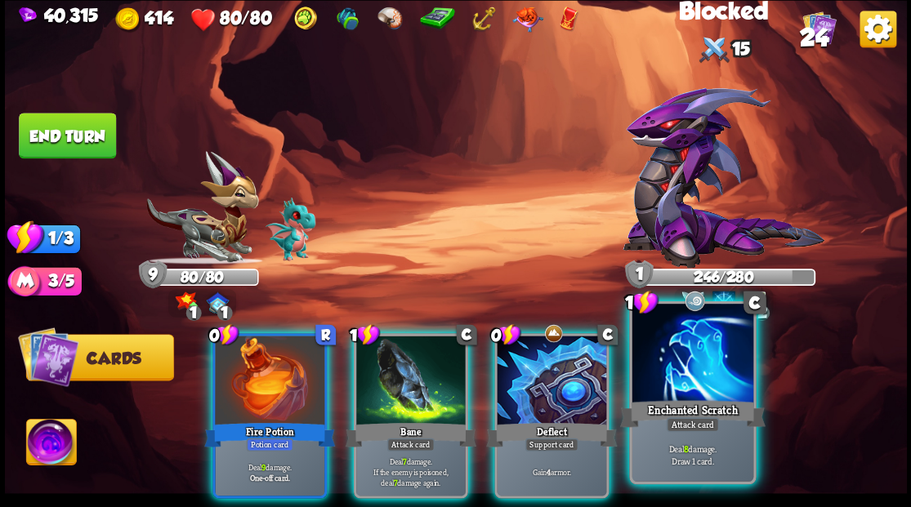
click at [697, 379] on div at bounding box center [691, 355] width 121 height 102
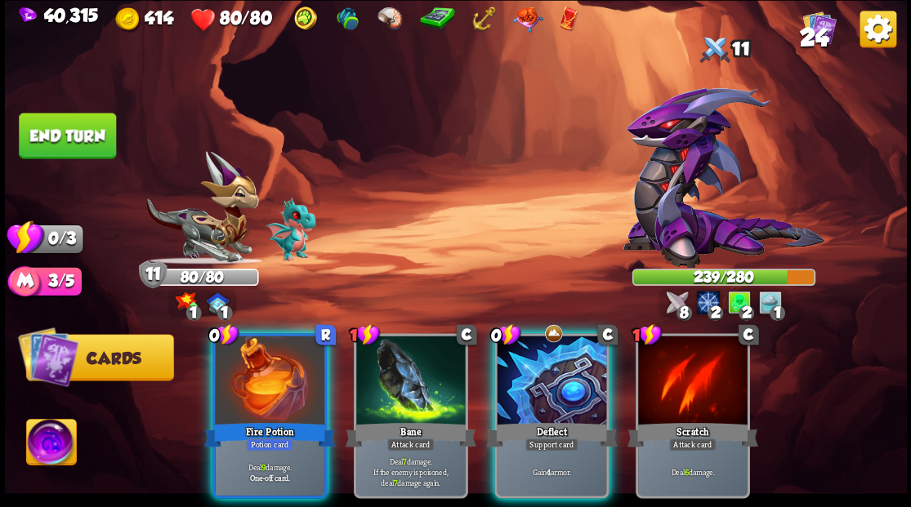
click at [534, 372] on div at bounding box center [551, 382] width 109 height 92
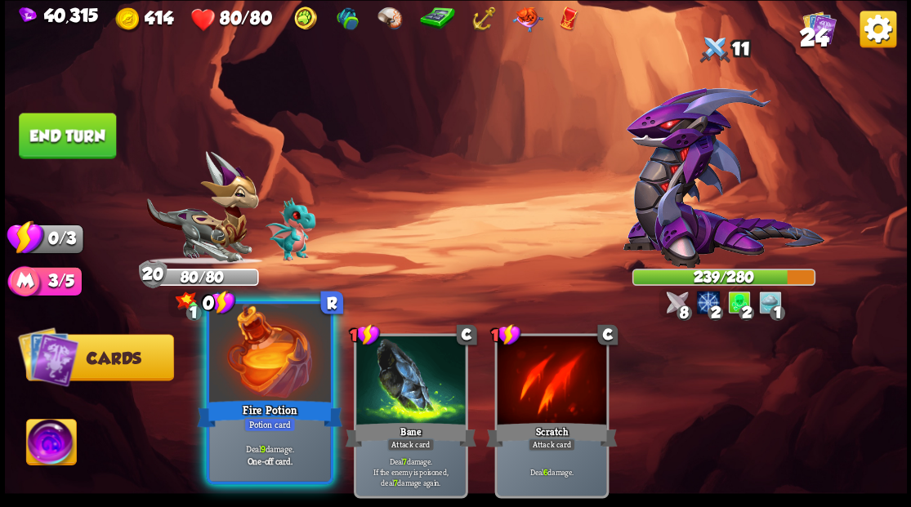
click at [261, 332] on div at bounding box center [269, 355] width 121 height 102
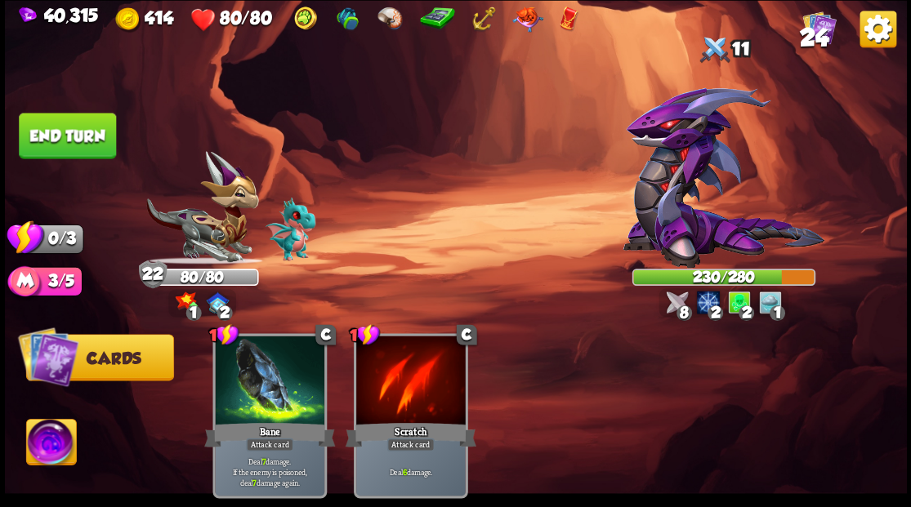
click at [78, 125] on button "End turn" at bounding box center [67, 136] width 97 height 46
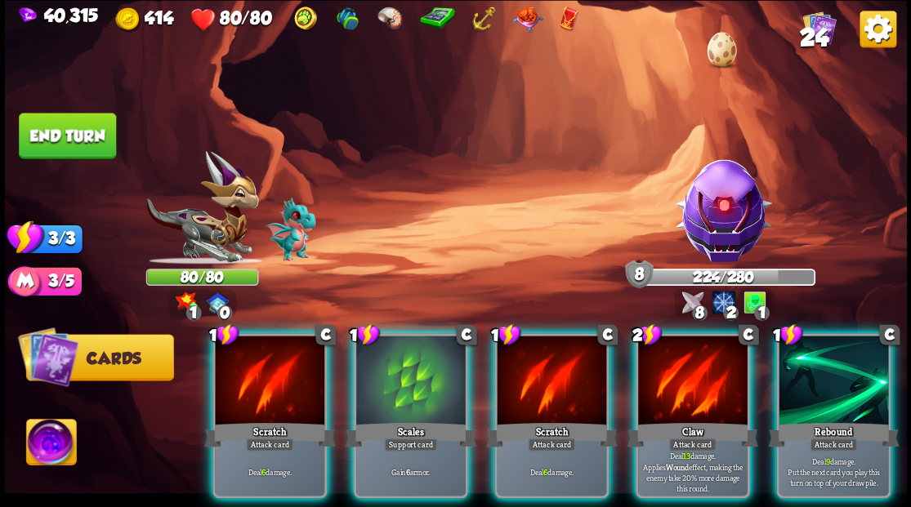
click at [722, 204] on img at bounding box center [723, 210] width 108 height 108
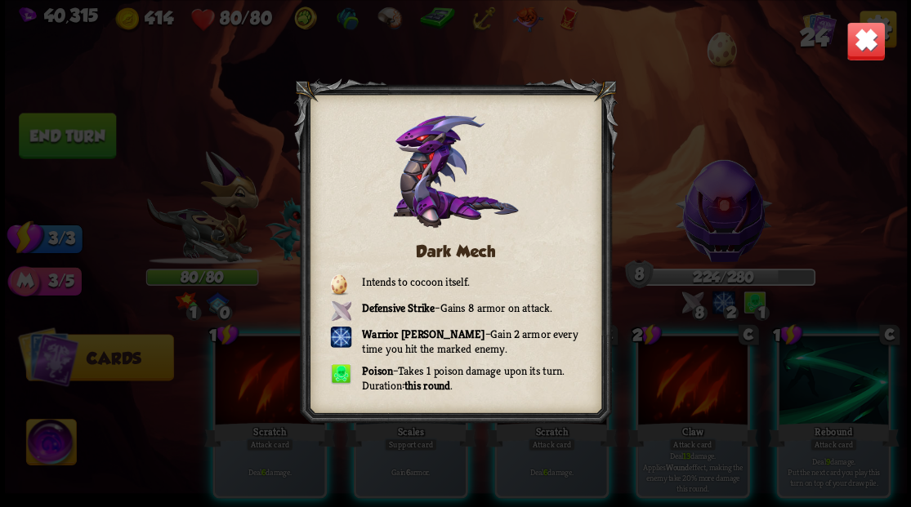
click at [850, 43] on img at bounding box center [864, 40] width 39 height 39
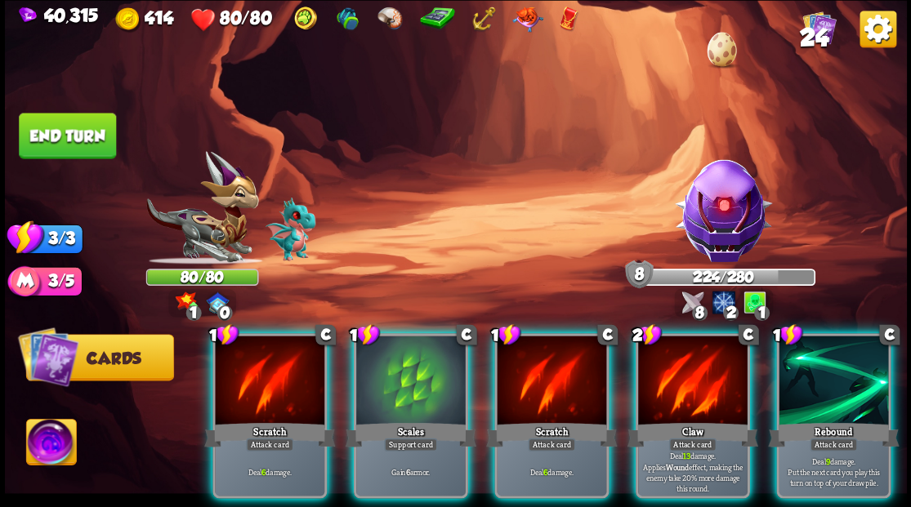
click at [661, 361] on div at bounding box center [692, 382] width 109 height 92
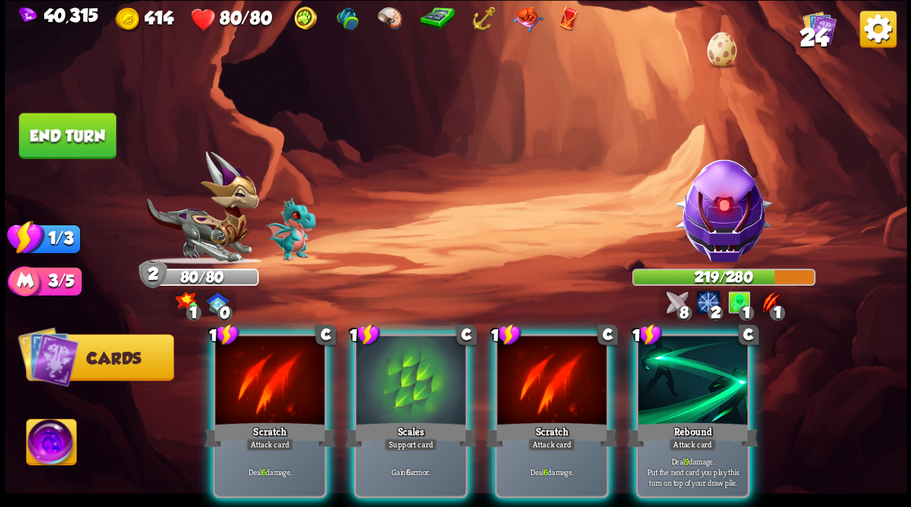
click at [564, 366] on div at bounding box center [551, 382] width 109 height 92
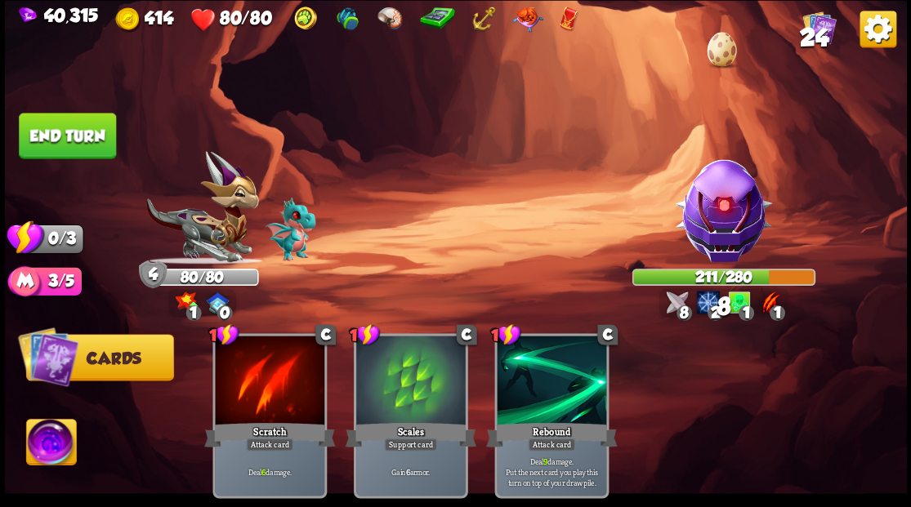
click at [81, 109] on img at bounding box center [456, 253] width 902 height 507
click at [64, 129] on button "End turn" at bounding box center [67, 136] width 97 height 46
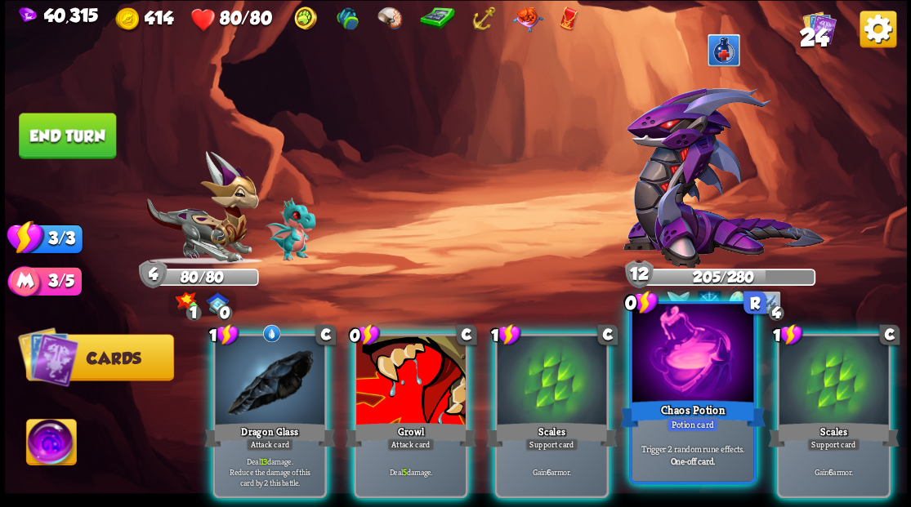
click at [665, 368] on div at bounding box center [691, 355] width 121 height 102
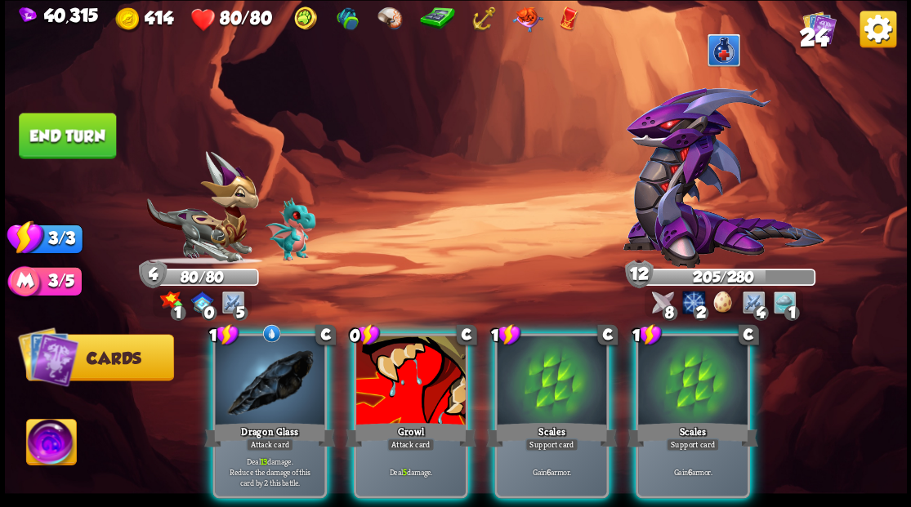
click at [668, 160] on img at bounding box center [723, 177] width 202 height 181
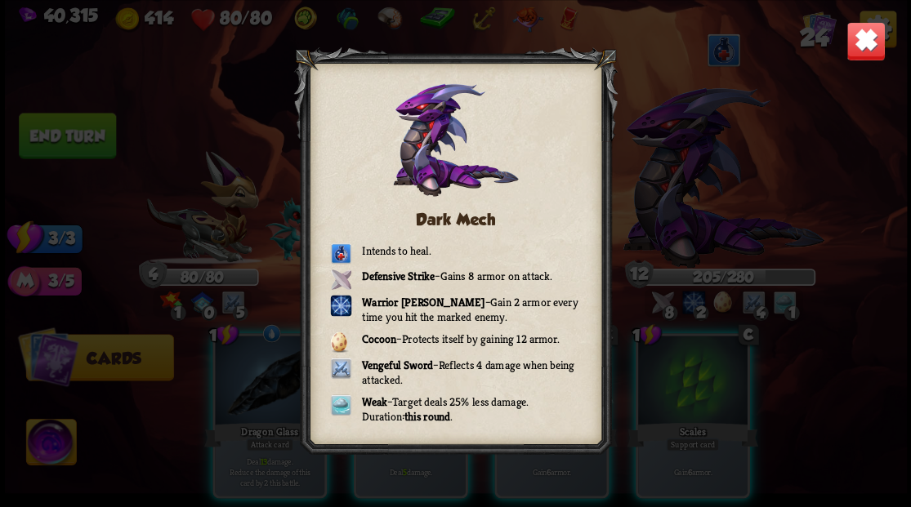
click at [866, 42] on img at bounding box center [864, 40] width 39 height 39
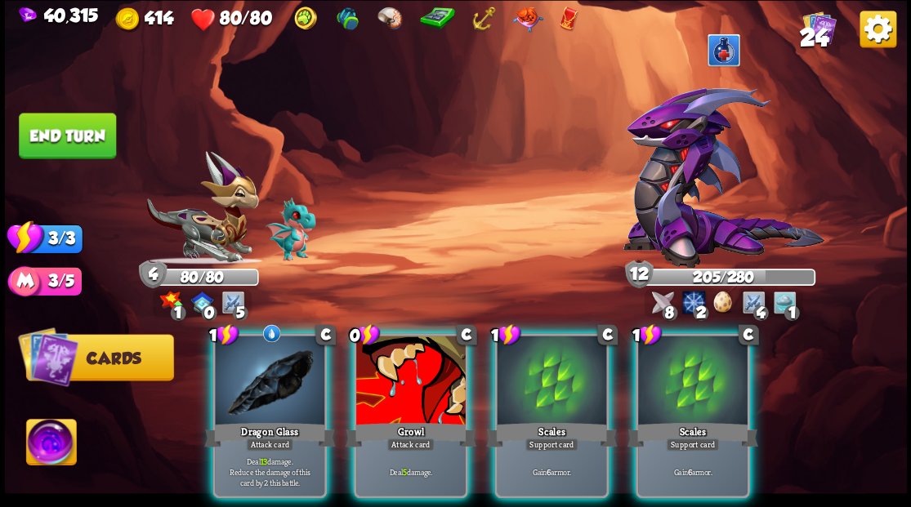
click at [528, 369] on div at bounding box center [551, 382] width 109 height 92
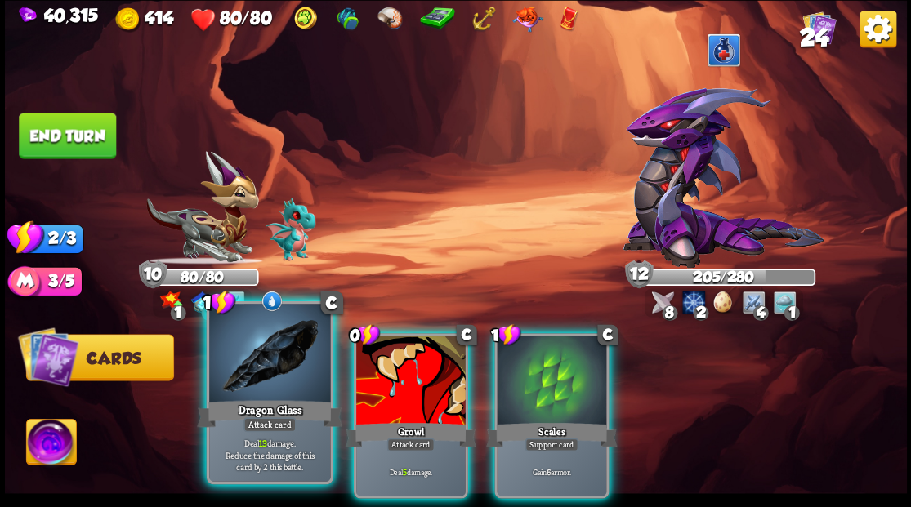
click at [263, 372] on div at bounding box center [269, 355] width 121 height 102
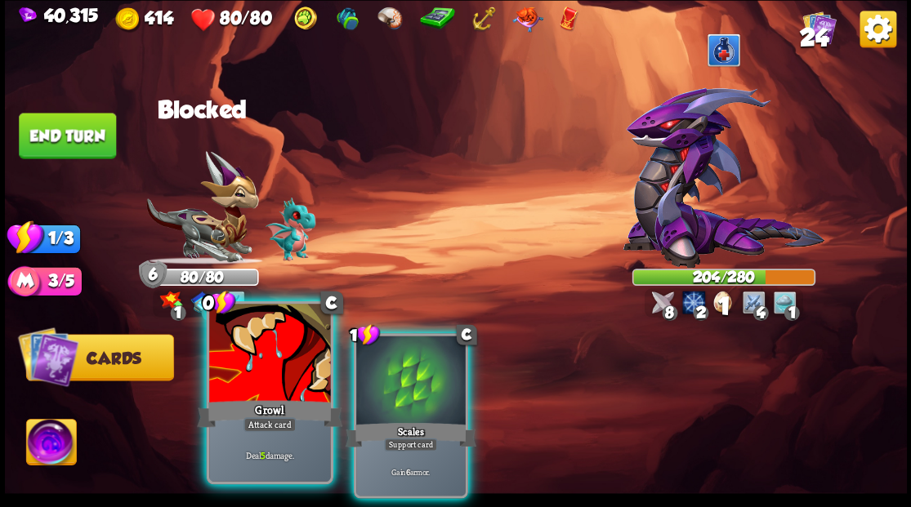
click at [264, 372] on div at bounding box center [269, 355] width 121 height 102
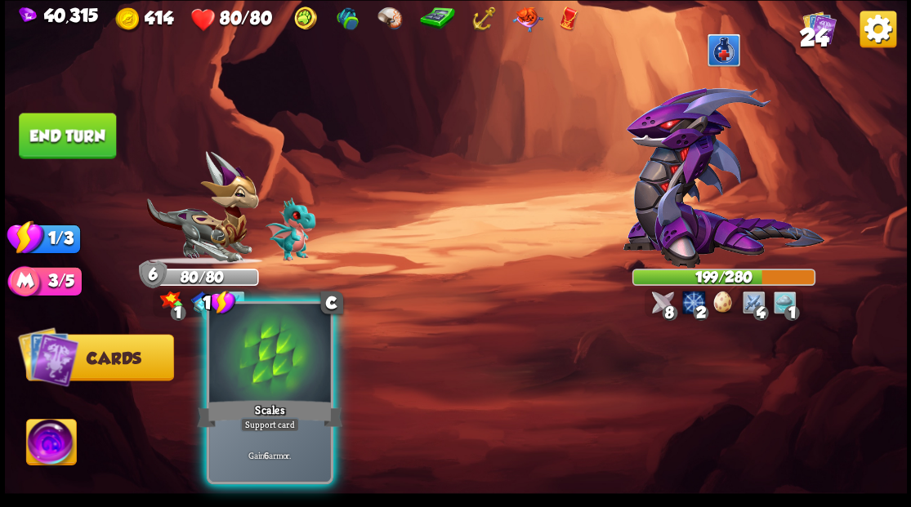
click at [259, 378] on div at bounding box center [269, 355] width 121 height 102
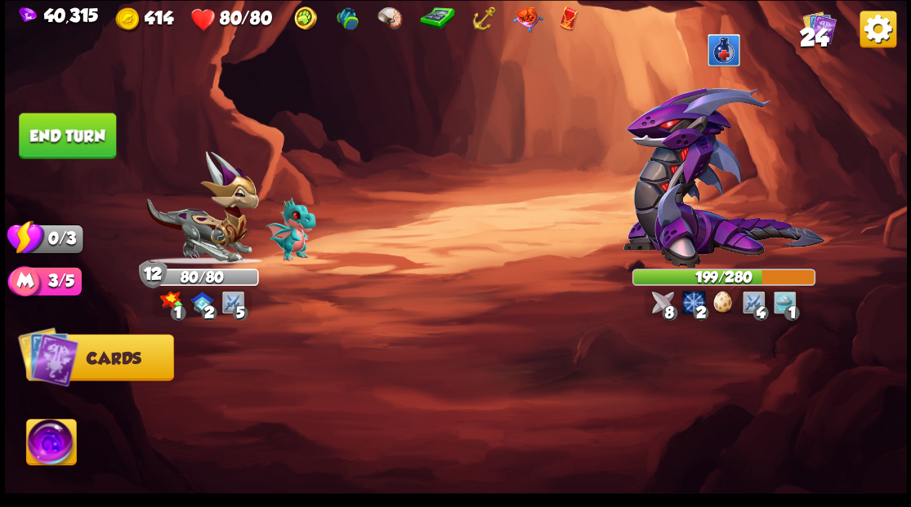
click at [83, 140] on button "End turn" at bounding box center [67, 136] width 97 height 46
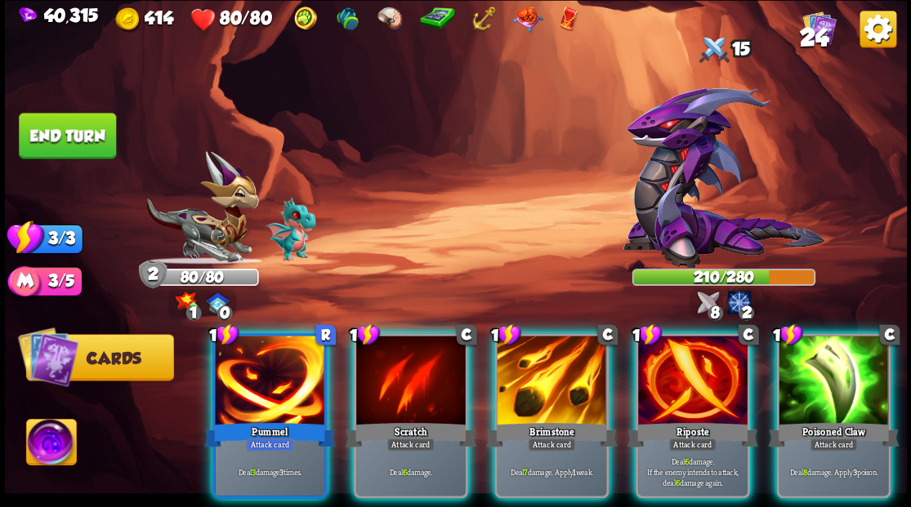
click at [564, 377] on div at bounding box center [551, 382] width 109 height 92
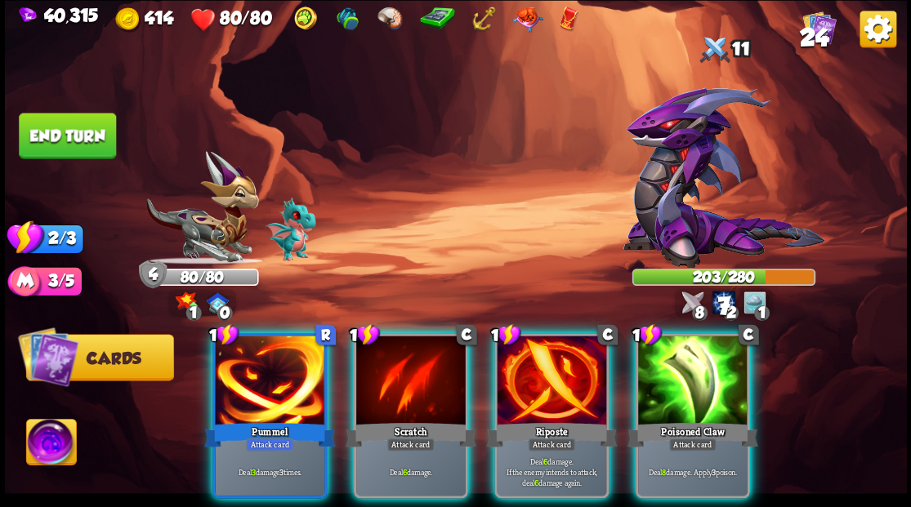
click at [557, 373] on div at bounding box center [551, 382] width 109 height 92
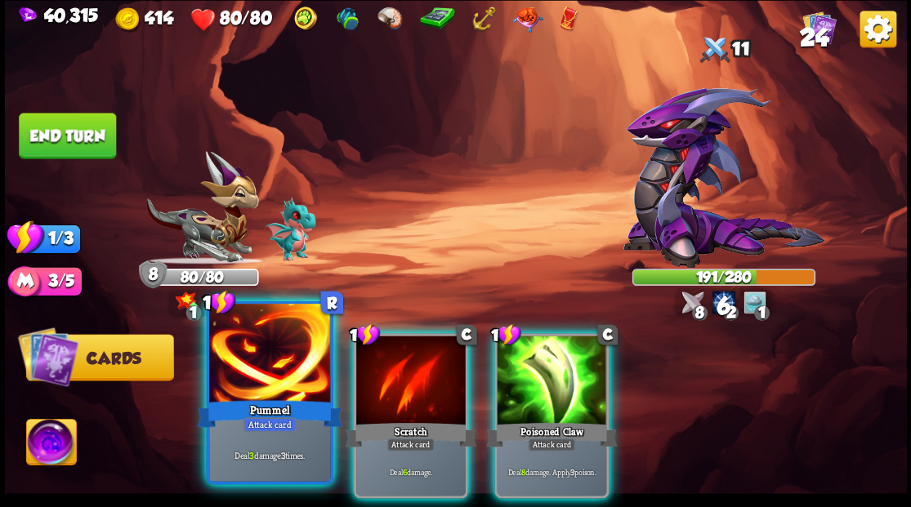
click at [276, 400] on div "Pummel" at bounding box center [269, 413] width 145 height 33
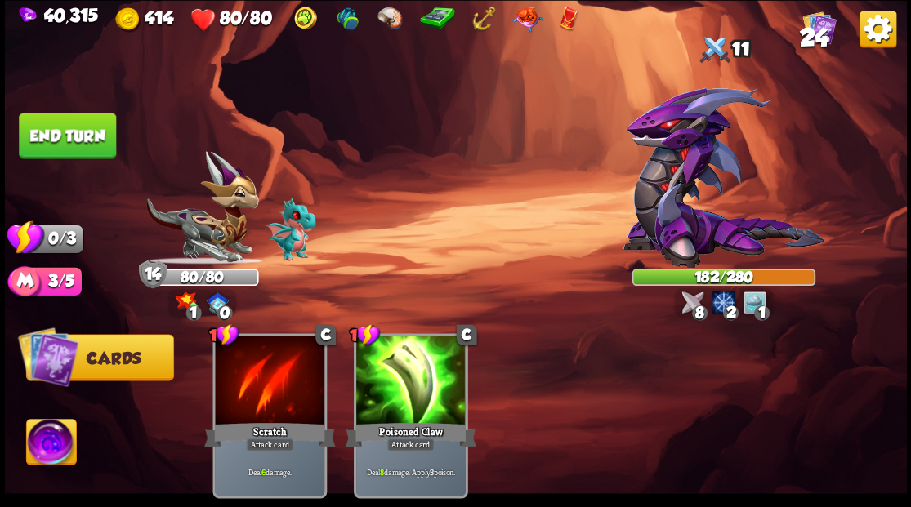
drag, startPoint x: 64, startPoint y: 142, endPoint x: 93, endPoint y: 152, distance: 31.0
click at [65, 142] on button "End turn" at bounding box center [67, 136] width 97 height 46
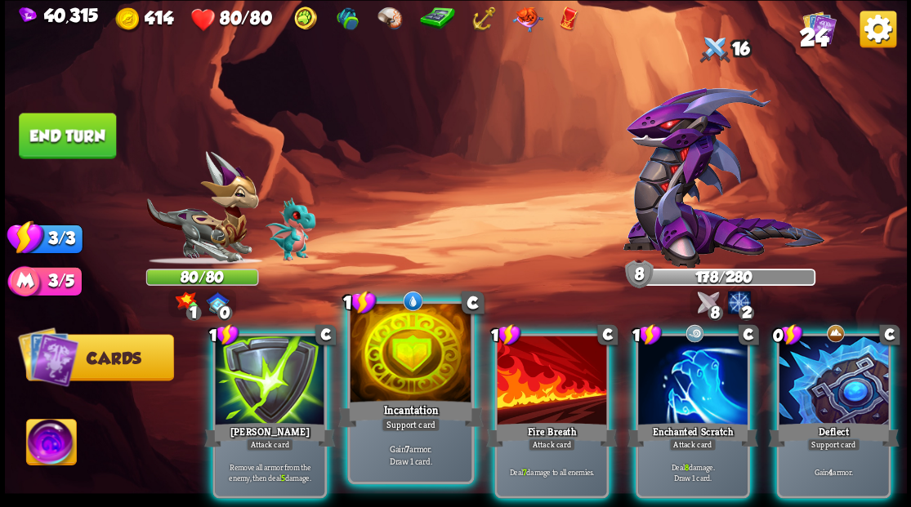
click at [430, 359] on div at bounding box center [410, 355] width 121 height 102
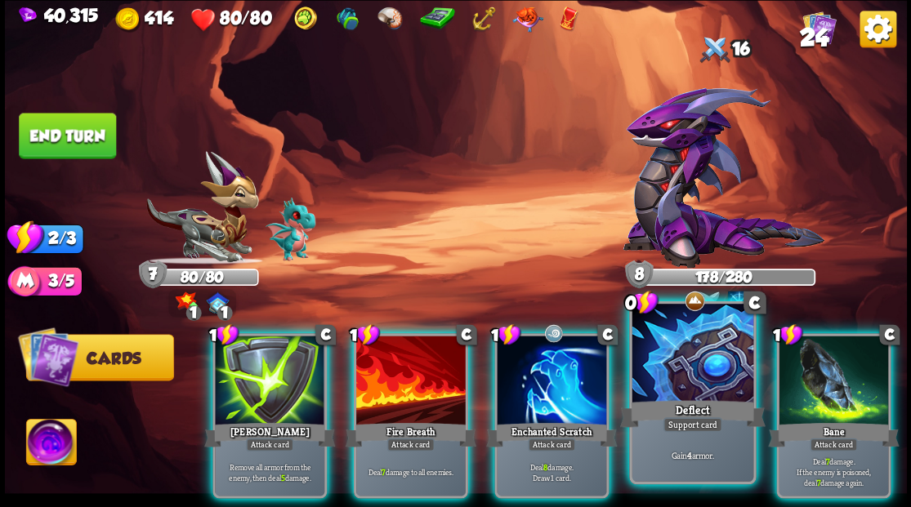
click at [677, 357] on div at bounding box center [691, 355] width 121 height 102
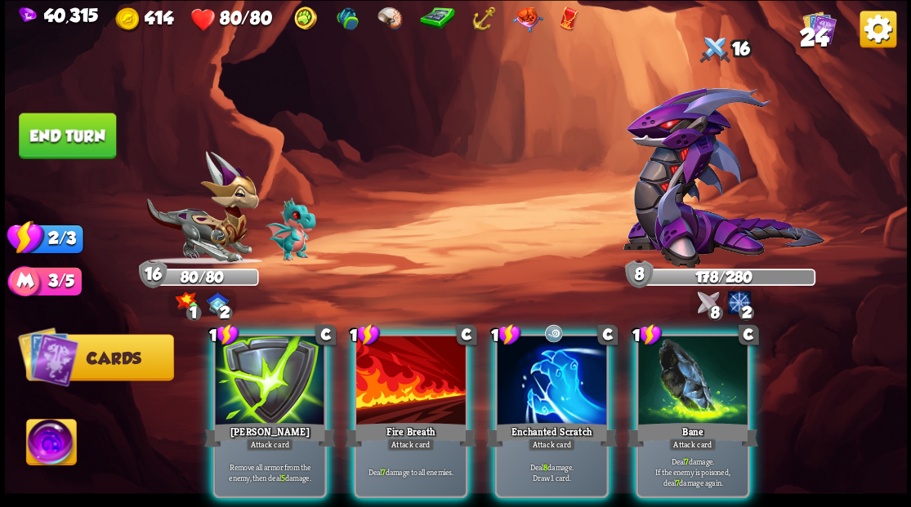
click at [236, 371] on div at bounding box center [269, 382] width 109 height 92
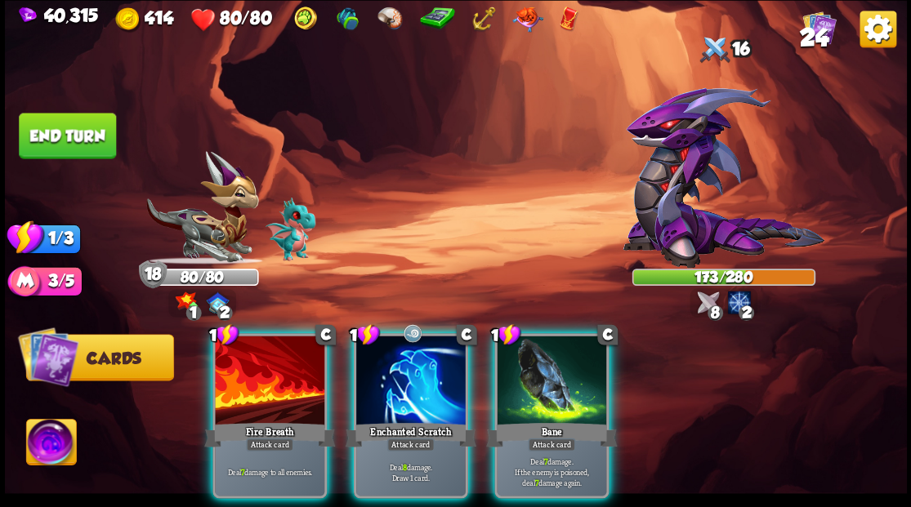
click at [78, 145] on button "End turn" at bounding box center [67, 136] width 97 height 46
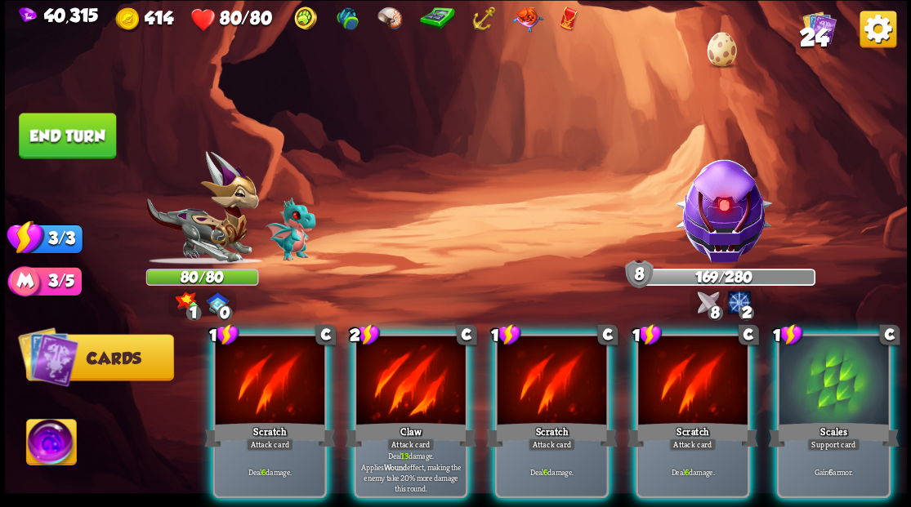
click at [420, 353] on div at bounding box center [410, 382] width 109 height 92
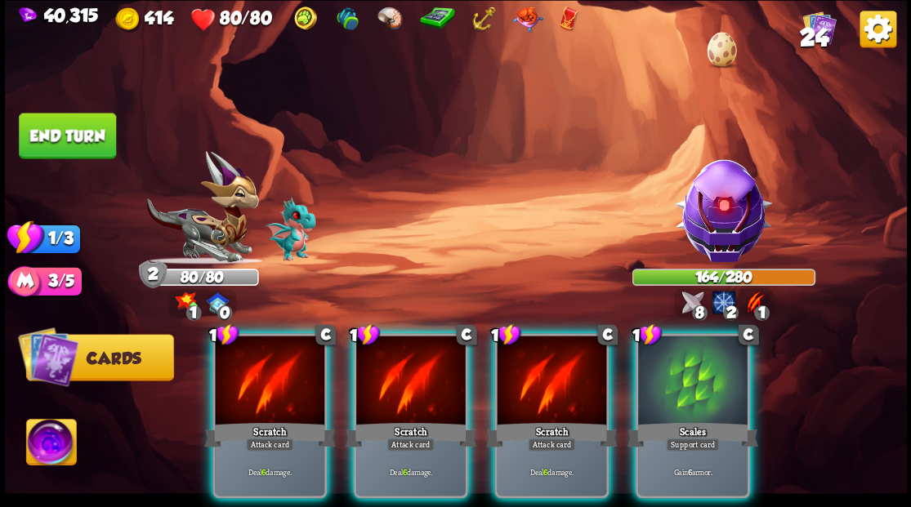
drag, startPoint x: 413, startPoint y: 349, endPoint x: 367, endPoint y: 308, distance: 61.9
click at [413, 349] on div at bounding box center [410, 382] width 109 height 92
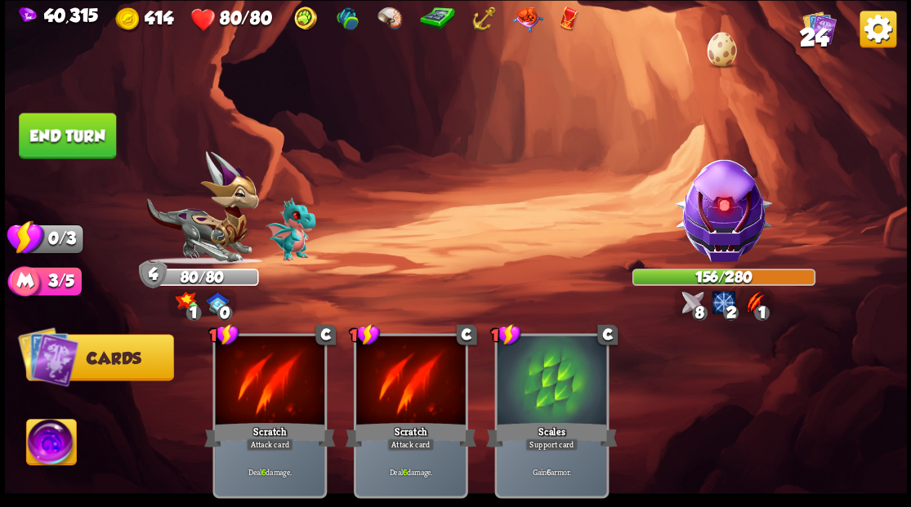
drag, startPoint x: 85, startPoint y: 151, endPoint x: 100, endPoint y: 150, distance: 15.5
click at [86, 150] on button "End turn" at bounding box center [67, 136] width 97 height 46
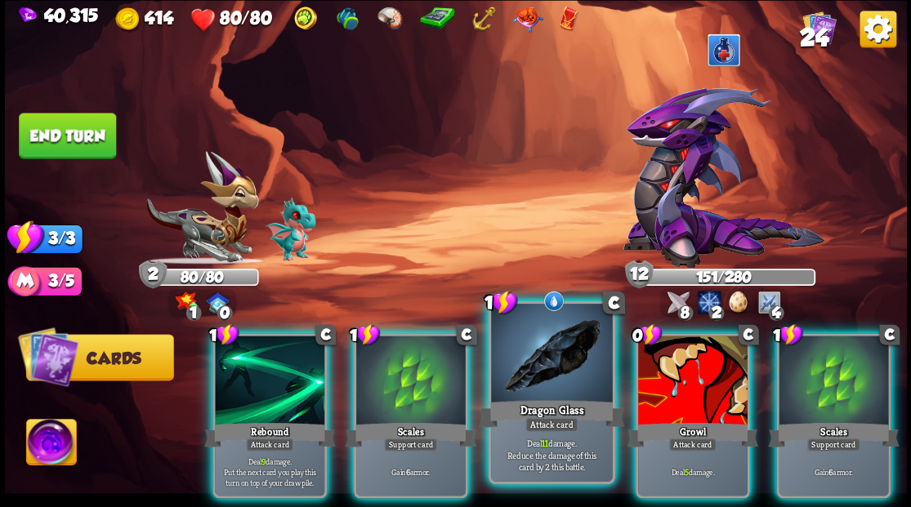
click at [557, 338] on div at bounding box center [551, 355] width 121 height 102
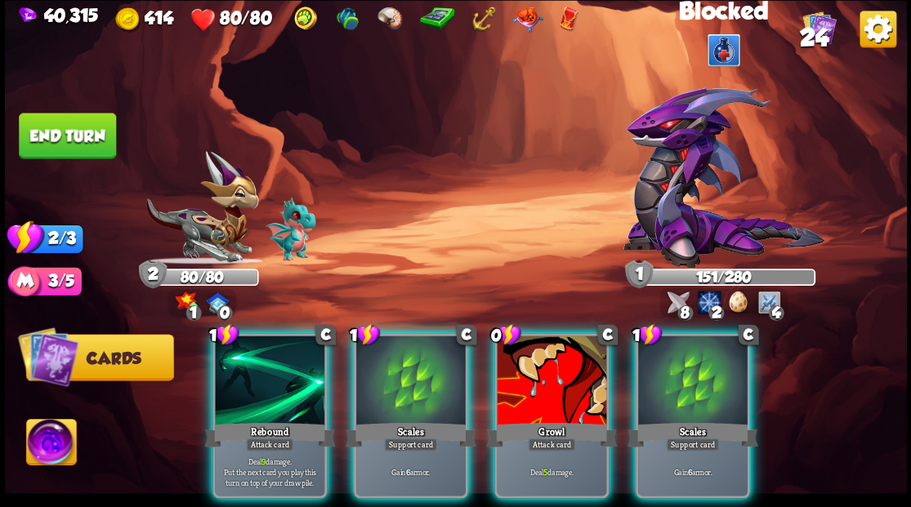
click at [680, 205] on img at bounding box center [723, 177] width 202 height 181
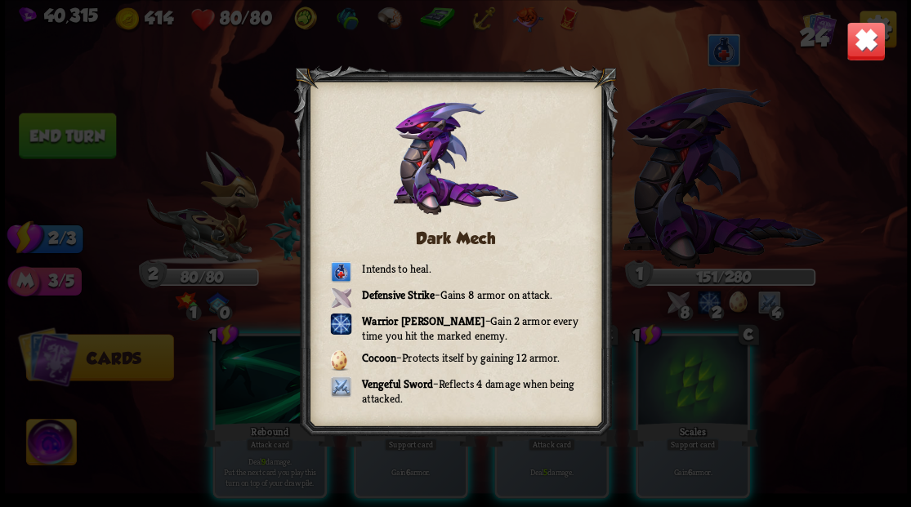
click at [850, 48] on img at bounding box center [864, 40] width 39 height 39
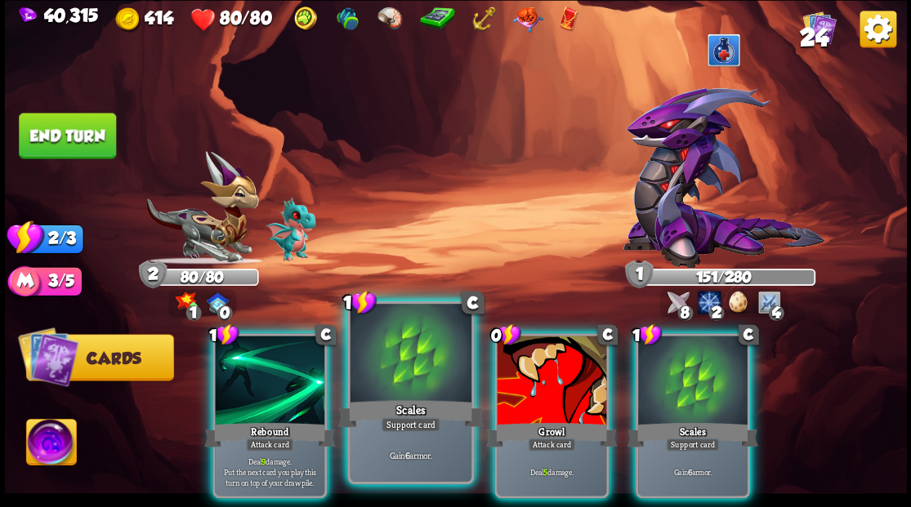
click at [420, 377] on div at bounding box center [410, 355] width 121 height 102
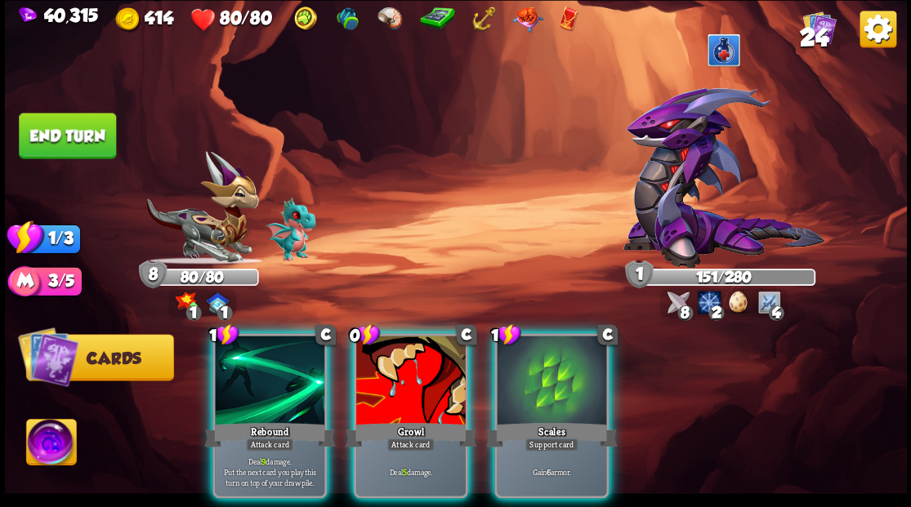
drag, startPoint x: 435, startPoint y: 345, endPoint x: 408, endPoint y: 343, distance: 27.0
click at [430, 343] on div at bounding box center [410, 382] width 109 height 92
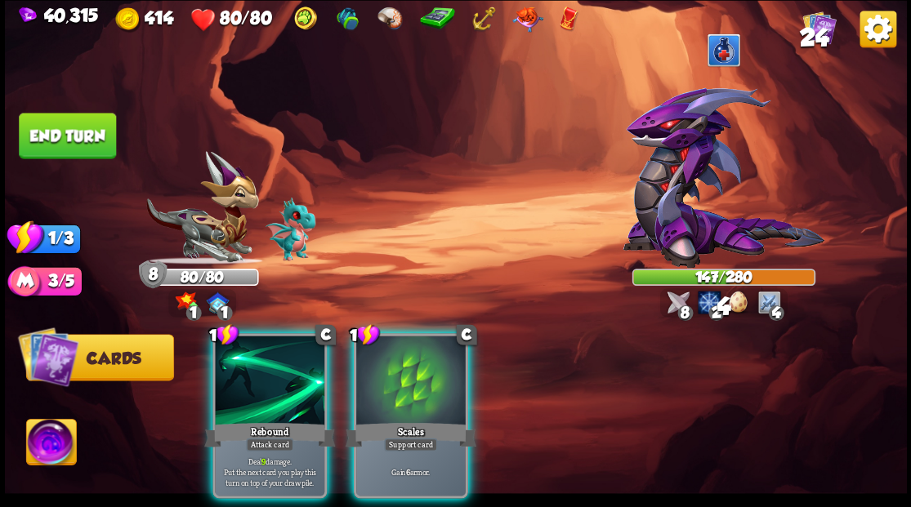
drag, startPoint x: 289, startPoint y: 334, endPoint x: 288, endPoint y: 309, distance: 25.3
click at [289, 336] on div at bounding box center [269, 382] width 109 height 92
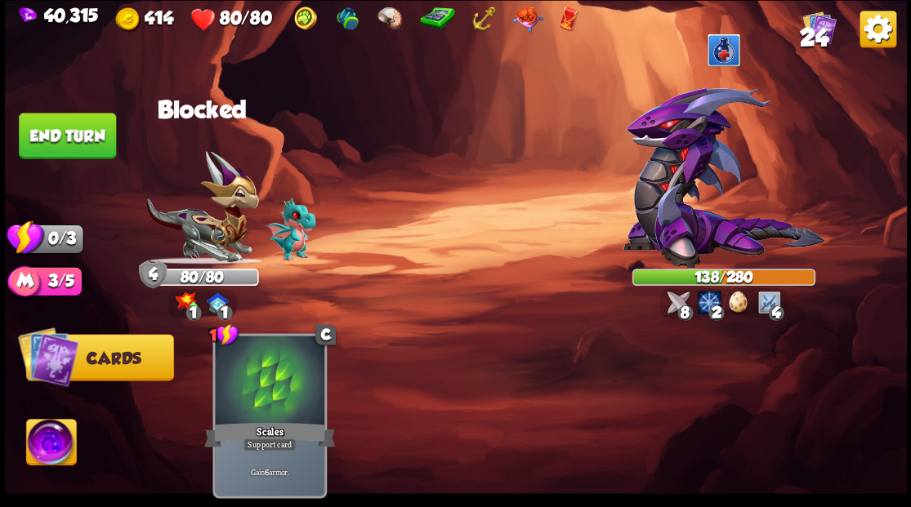
click at [49, 136] on button "End turn" at bounding box center [67, 136] width 97 height 46
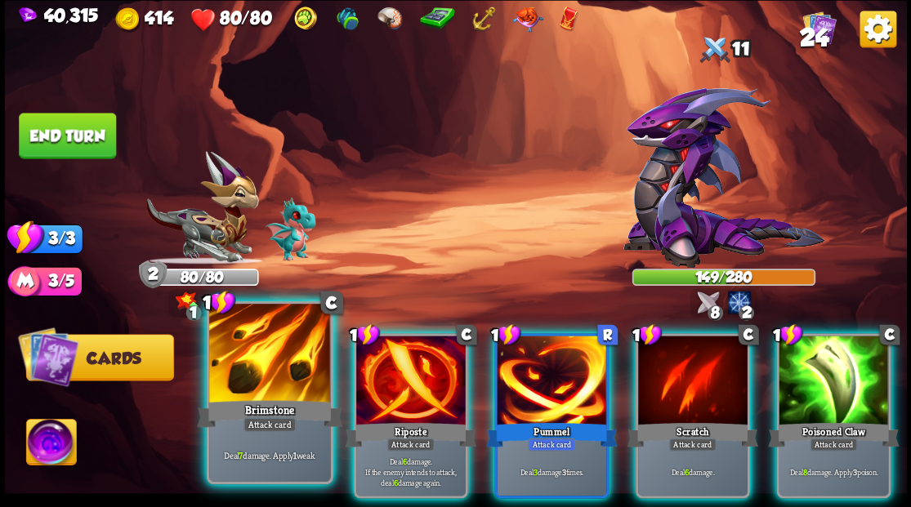
click at [264, 359] on div at bounding box center [269, 355] width 121 height 102
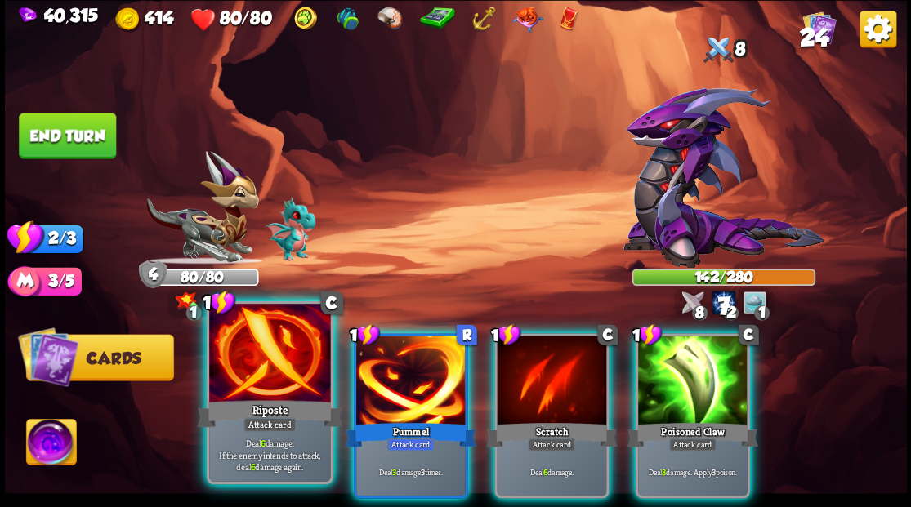
click at [264, 362] on div at bounding box center [269, 355] width 121 height 102
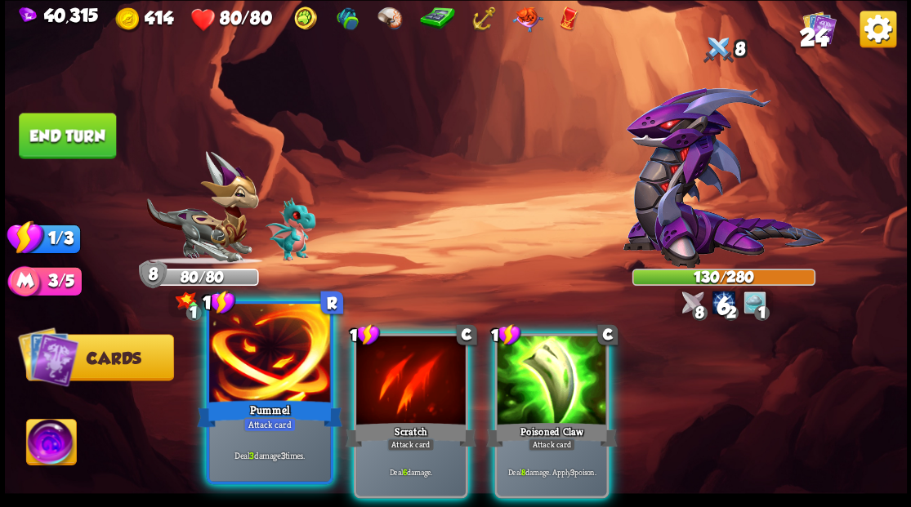
click at [272, 330] on div at bounding box center [269, 355] width 121 height 102
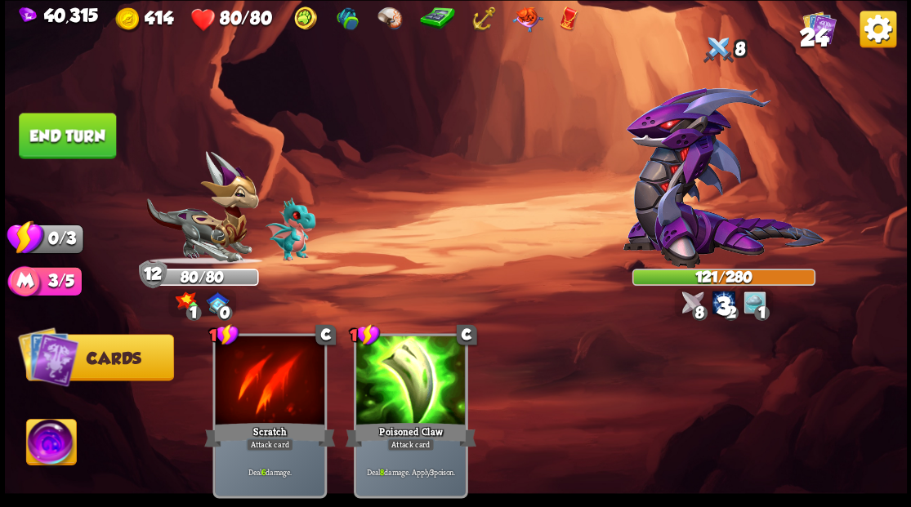
click at [68, 138] on button "End turn" at bounding box center [67, 136] width 97 height 46
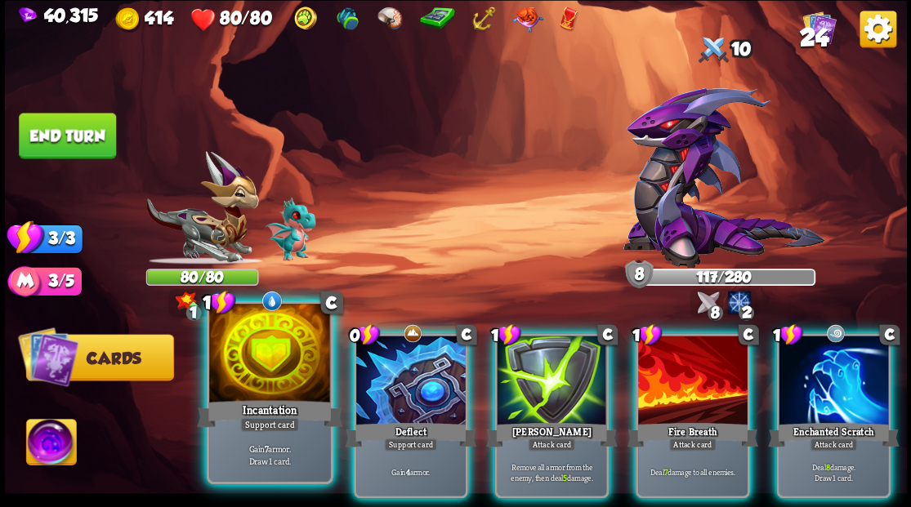
click at [253, 343] on div at bounding box center [269, 355] width 121 height 102
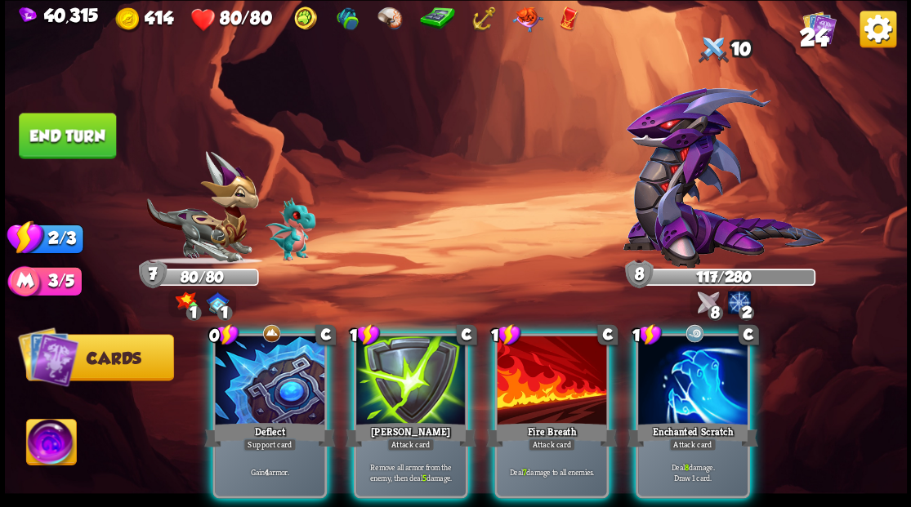
click at [253, 343] on div at bounding box center [269, 382] width 109 height 92
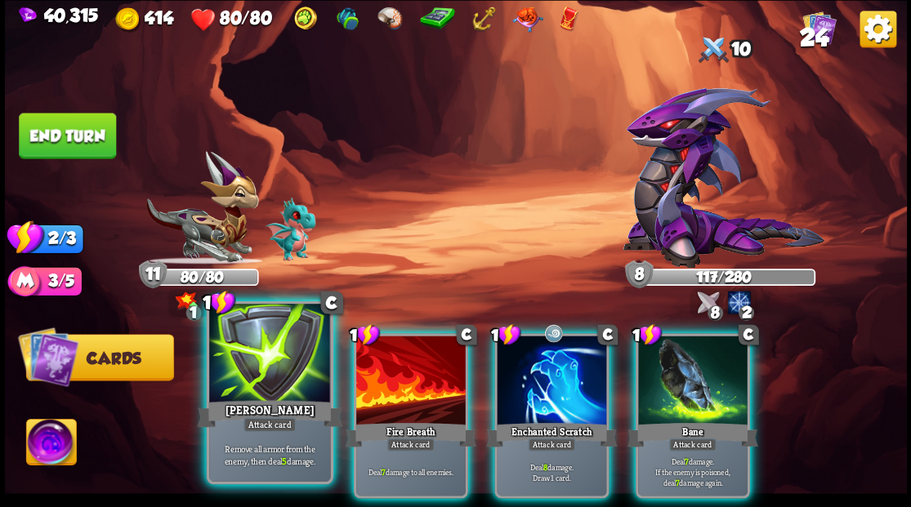
click at [249, 350] on div at bounding box center [269, 355] width 121 height 102
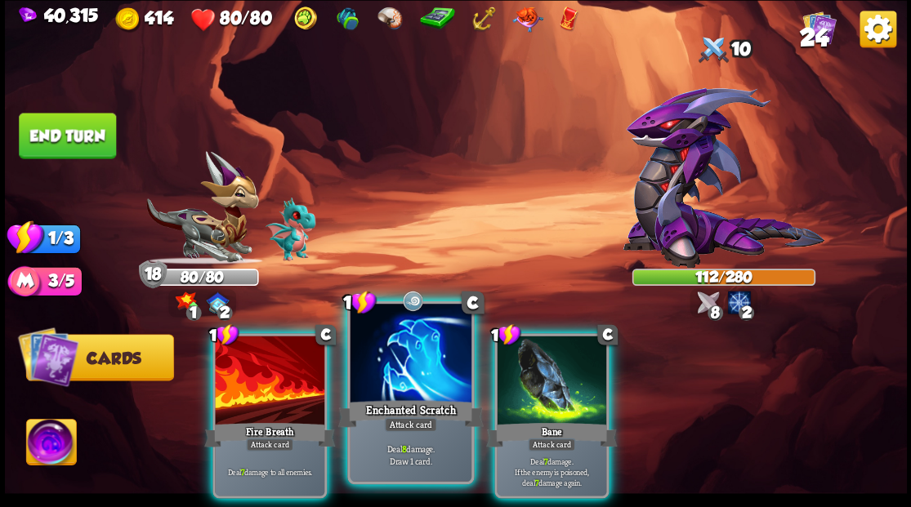
click at [427, 341] on div at bounding box center [410, 355] width 121 height 102
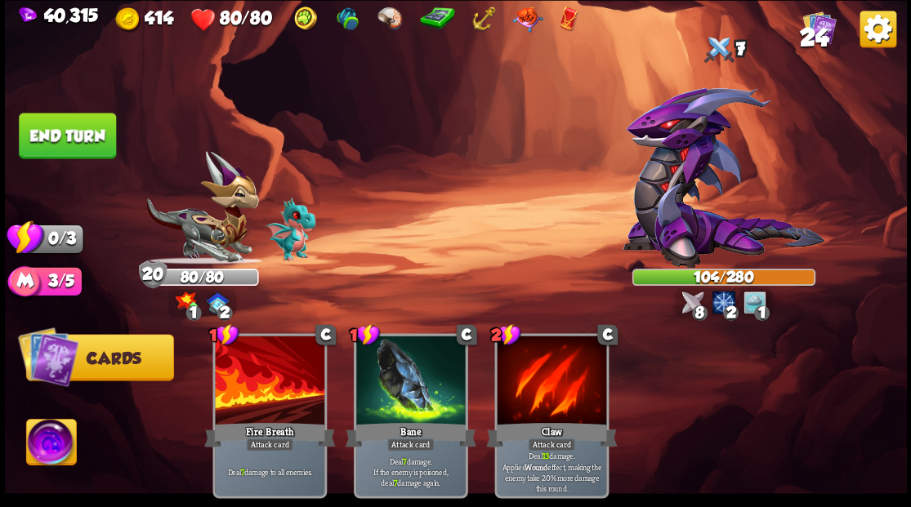
click at [72, 122] on button "End turn" at bounding box center [67, 136] width 97 height 46
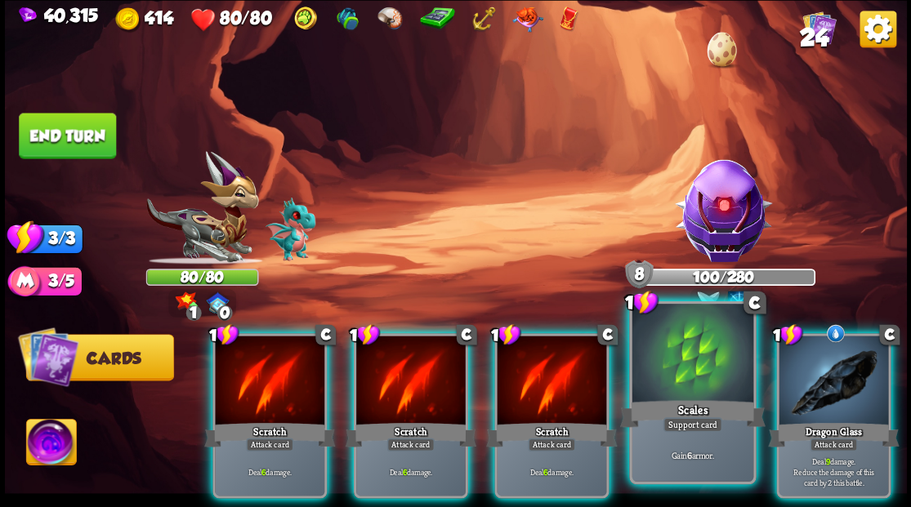
click at [685, 364] on div at bounding box center [691, 355] width 121 height 102
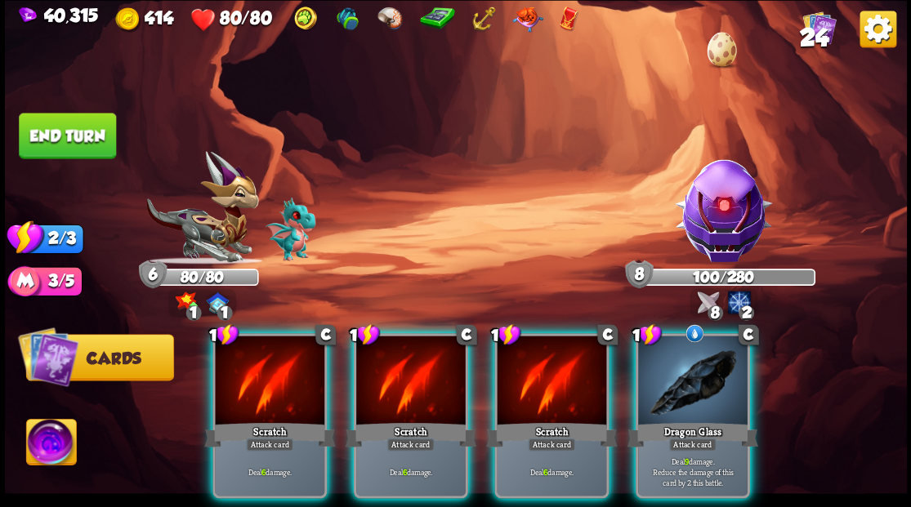
click at [694, 363] on div at bounding box center [692, 382] width 109 height 92
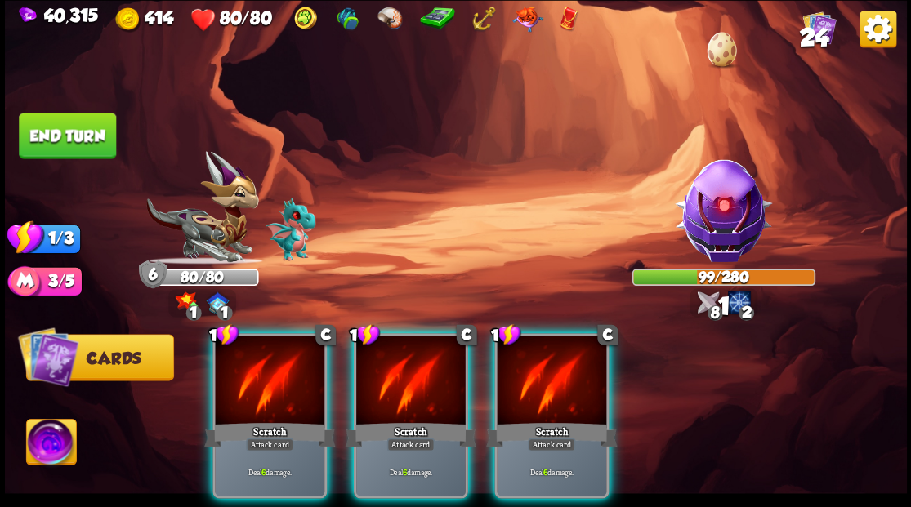
click at [551, 355] on div at bounding box center [551, 382] width 109 height 92
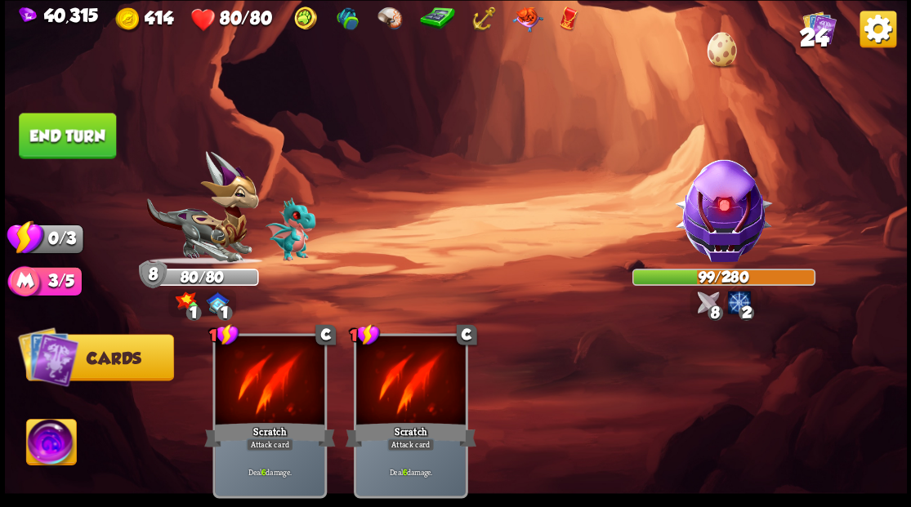
drag, startPoint x: 65, startPoint y: 118, endPoint x: 89, endPoint y: 116, distance: 23.7
click at [64, 118] on button "End turn" at bounding box center [67, 136] width 97 height 46
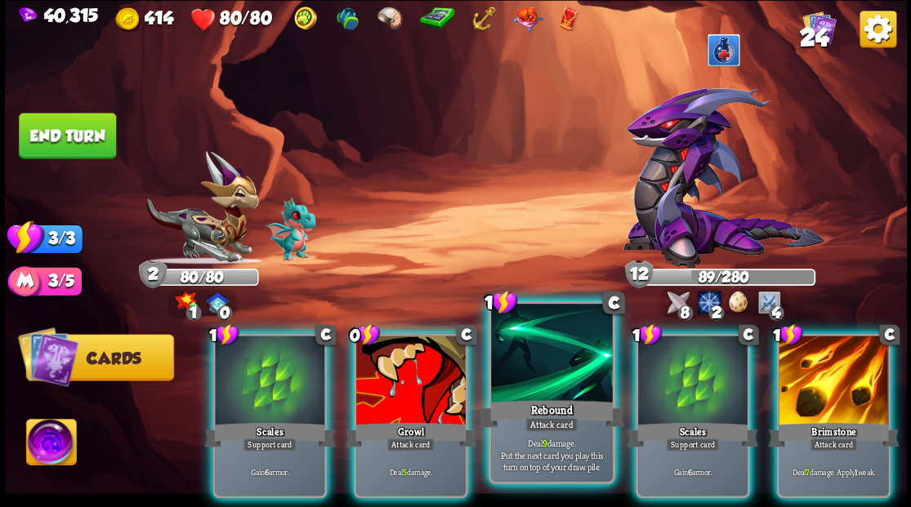
click at [524, 381] on div at bounding box center [551, 355] width 121 height 102
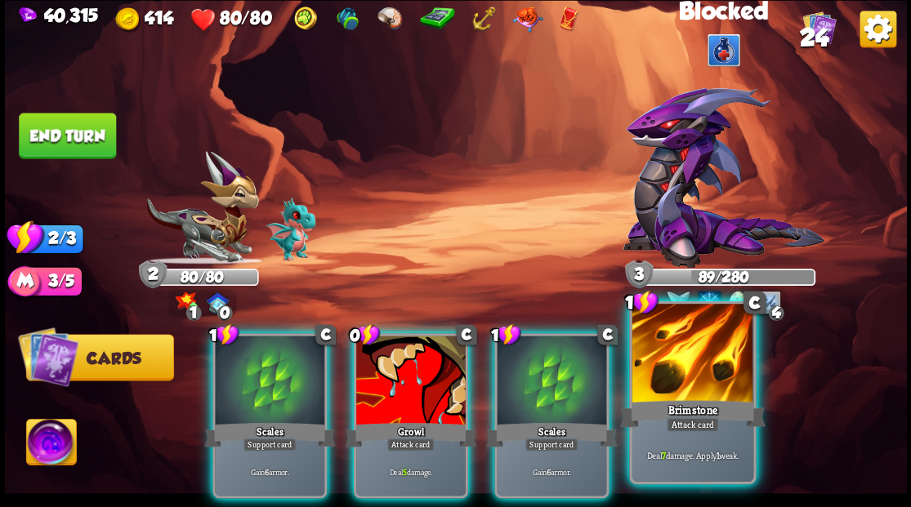
click at [707, 402] on div "Brimstone" at bounding box center [691, 413] width 145 height 33
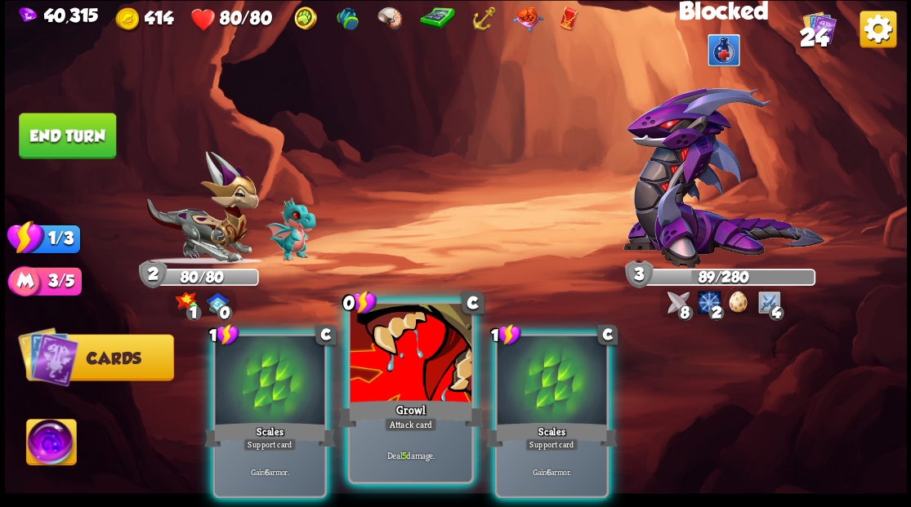
click at [411, 365] on div at bounding box center [410, 355] width 121 height 102
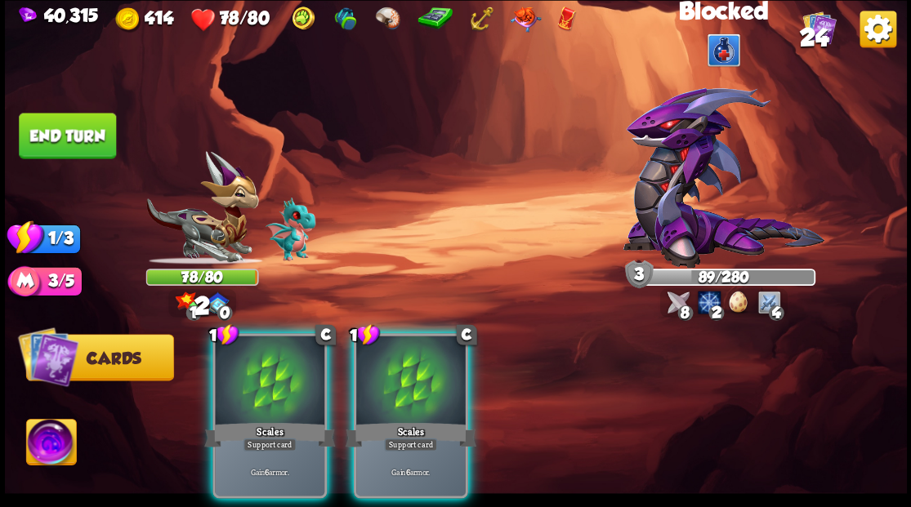
click at [412, 367] on div at bounding box center [410, 382] width 109 height 92
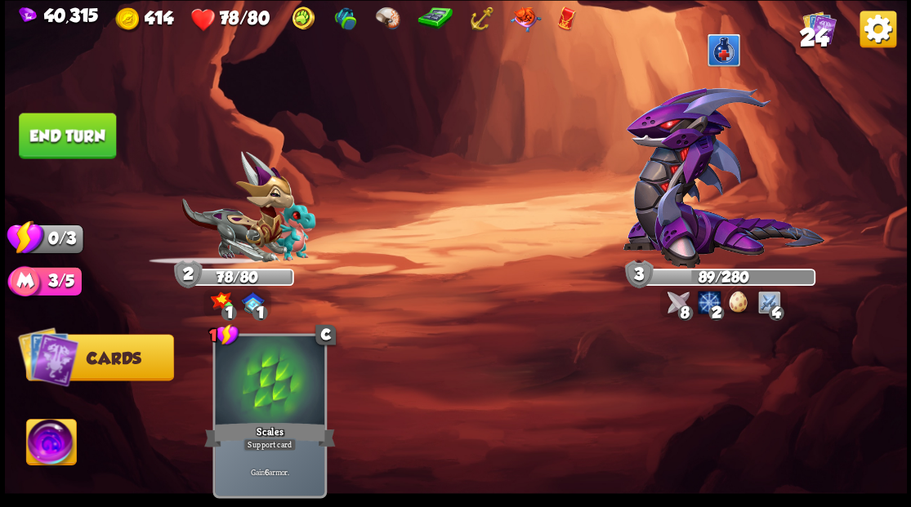
click at [103, 123] on button "End turn" at bounding box center [67, 136] width 97 height 46
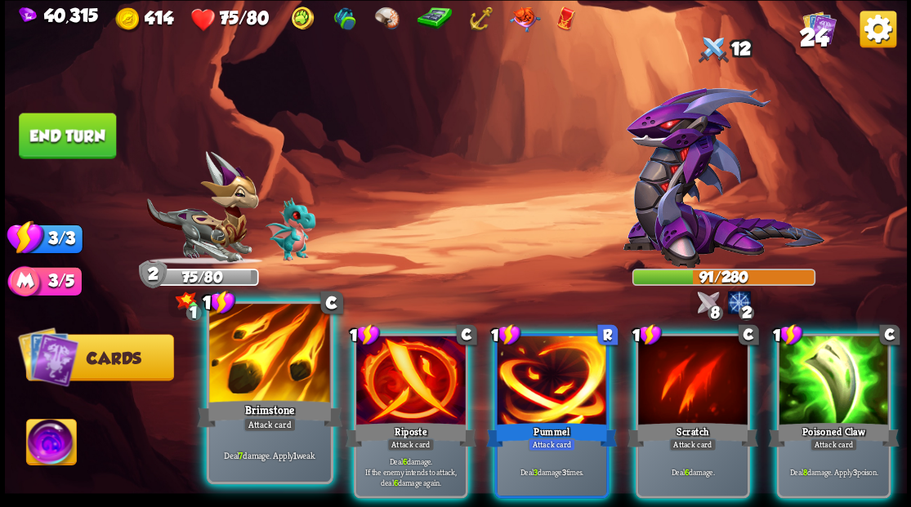
click at [252, 367] on div at bounding box center [269, 355] width 121 height 102
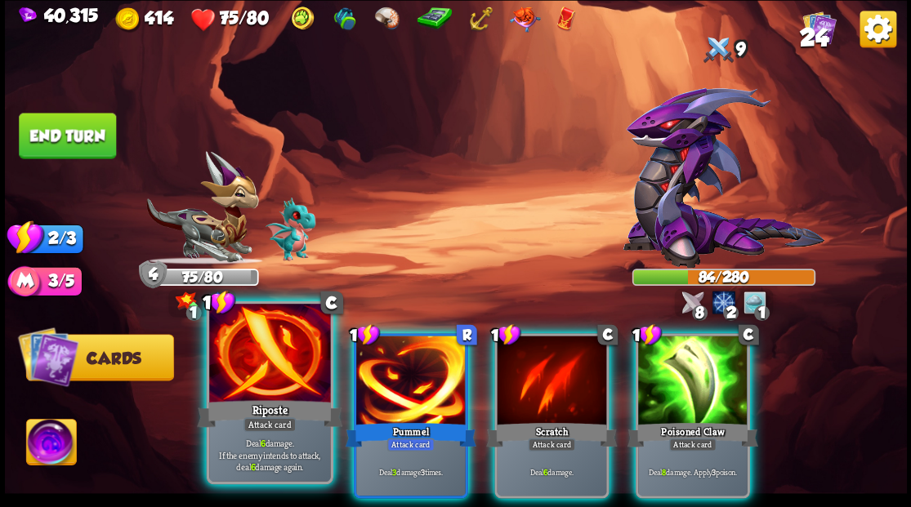
click at [292, 352] on div at bounding box center [269, 355] width 121 height 102
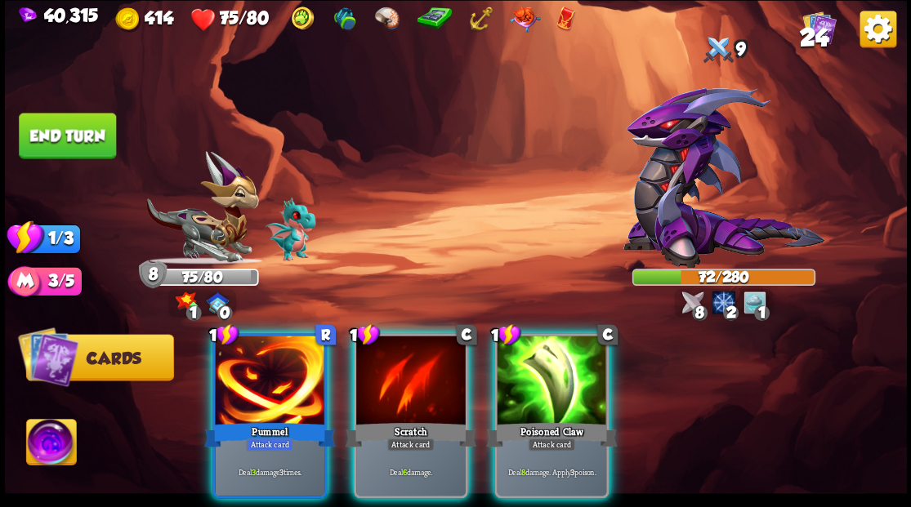
click at [278, 368] on div at bounding box center [269, 382] width 109 height 92
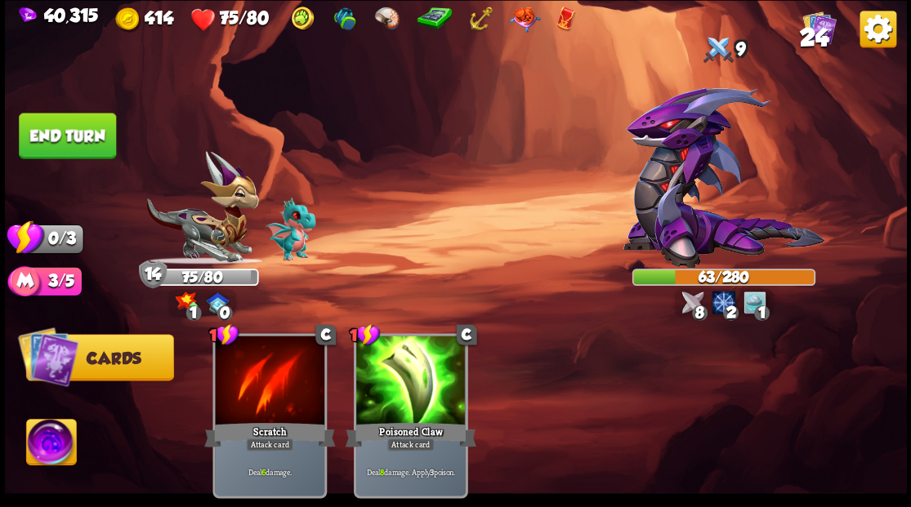
click at [680, 185] on img at bounding box center [723, 177] width 202 height 181
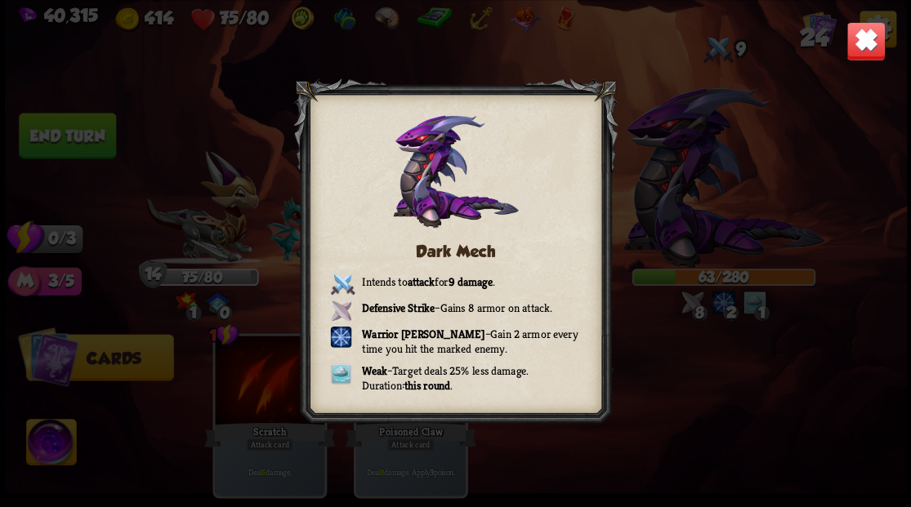
click at [882, 46] on img at bounding box center [864, 40] width 39 height 39
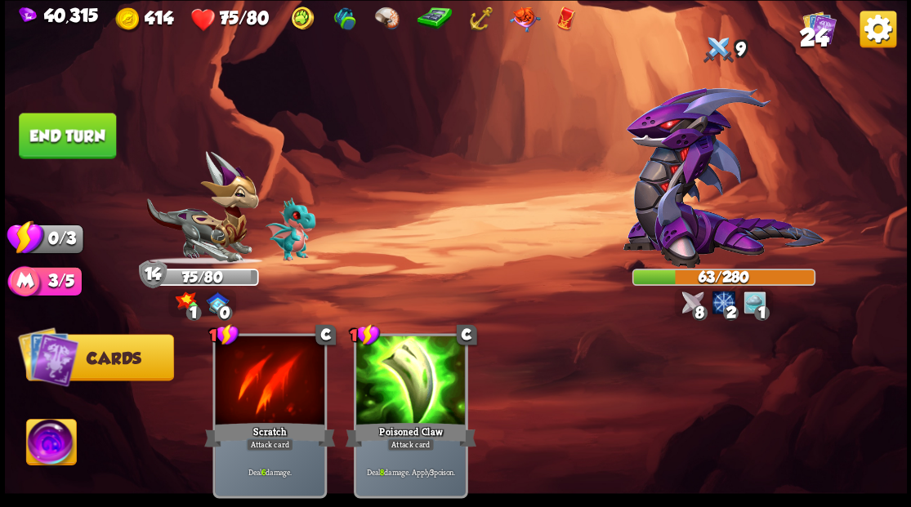
click at [671, 176] on img at bounding box center [723, 177] width 202 height 181
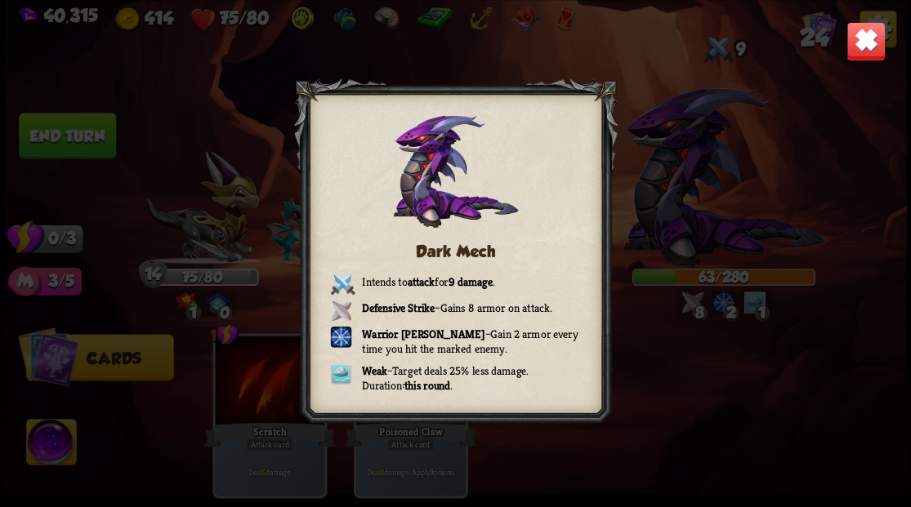
click at [857, 39] on img at bounding box center [864, 40] width 39 height 39
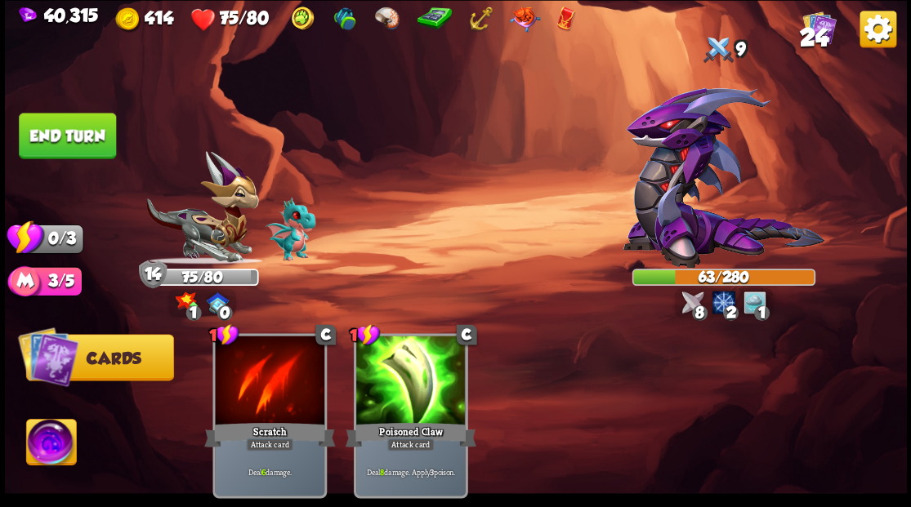
click at [69, 137] on button "End turn" at bounding box center [67, 136] width 97 height 46
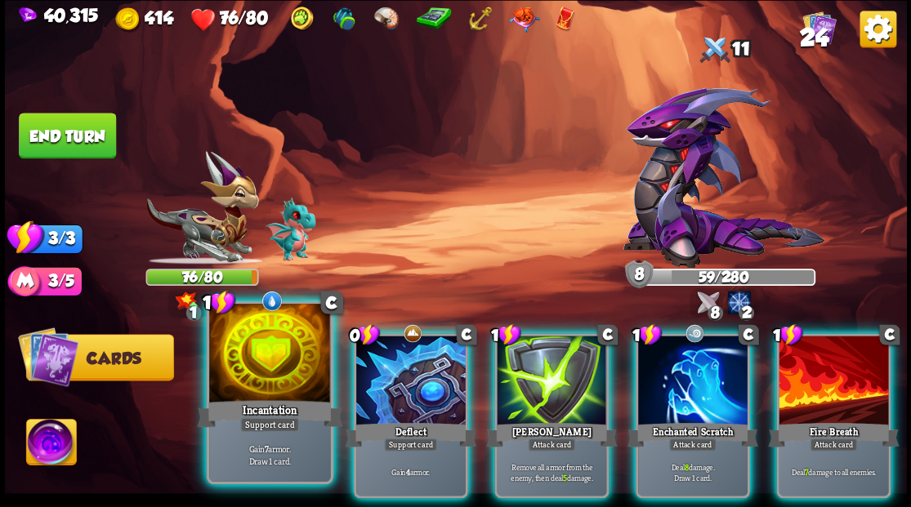
click at [248, 404] on div "Incantation" at bounding box center [269, 413] width 145 height 33
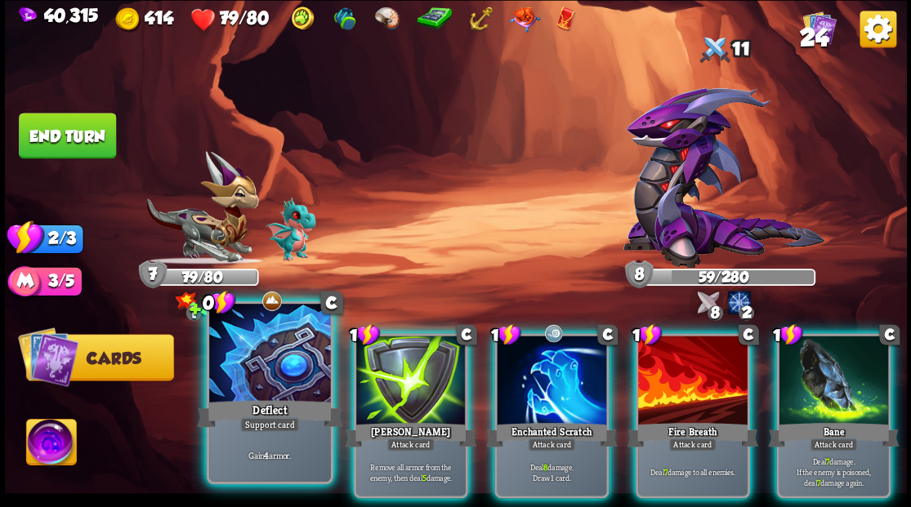
click at [243, 390] on div at bounding box center [269, 355] width 121 height 102
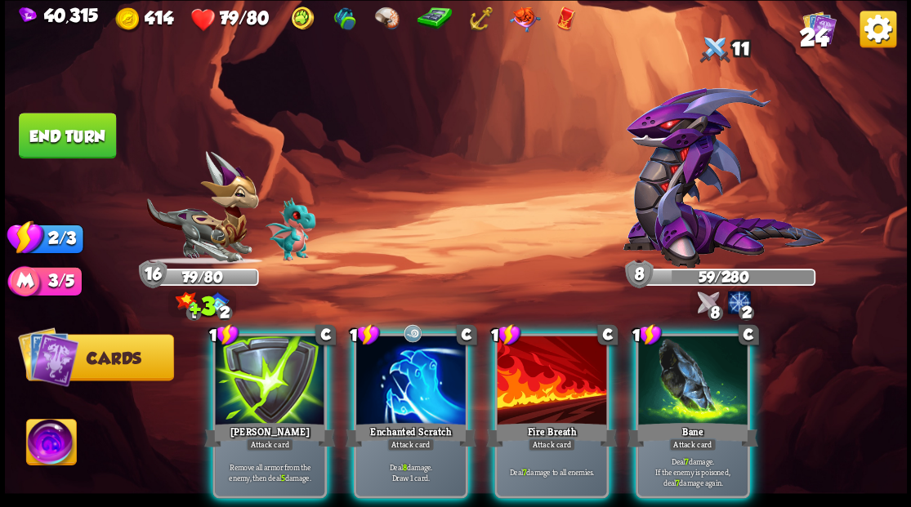
click at [243, 390] on div at bounding box center [269, 382] width 109 height 92
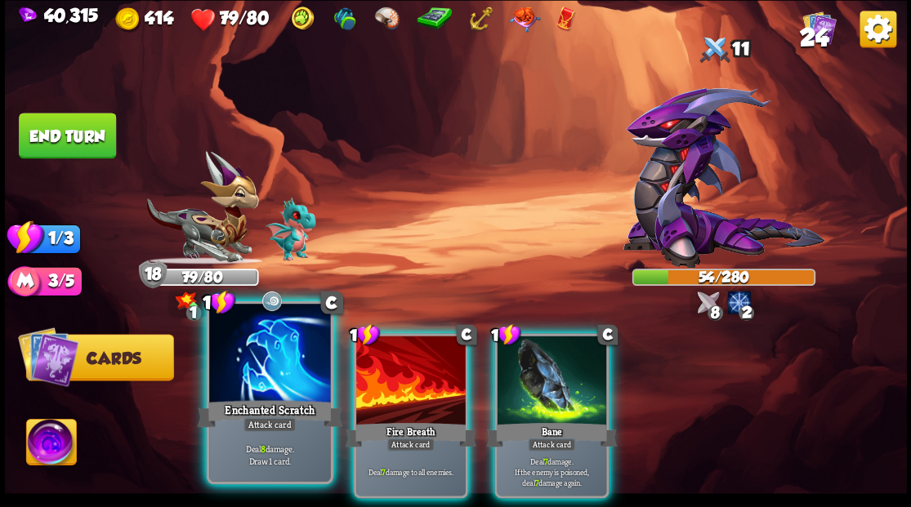
click at [236, 381] on div at bounding box center [269, 355] width 121 height 102
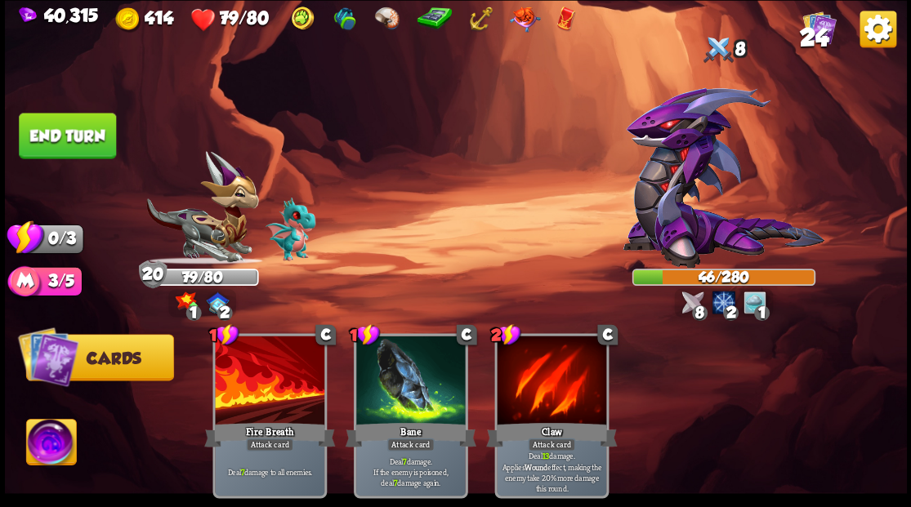
click at [73, 128] on button "End turn" at bounding box center [67, 136] width 97 height 46
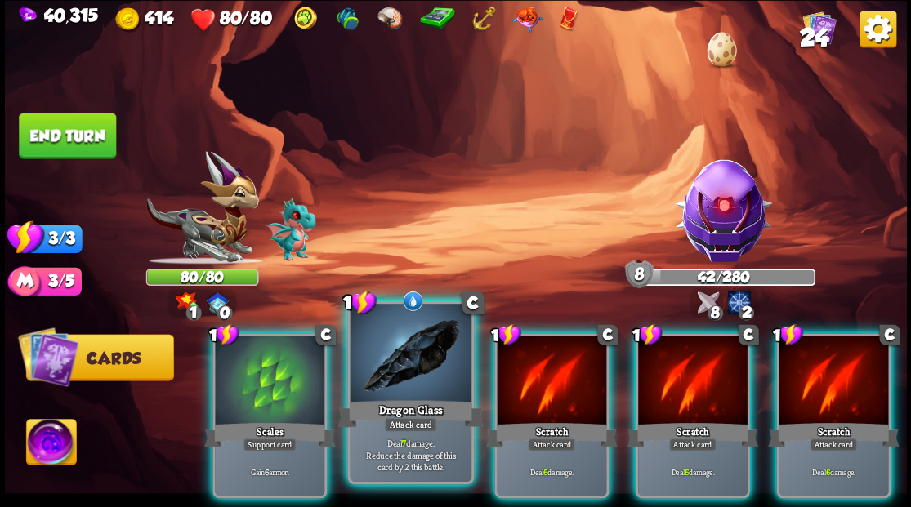
click at [420, 340] on div at bounding box center [410, 355] width 121 height 102
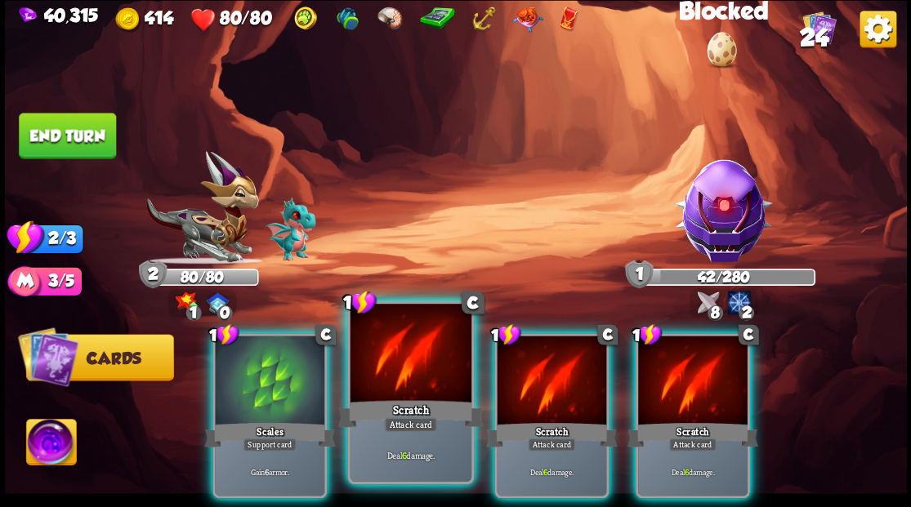
click at [421, 340] on div at bounding box center [410, 355] width 121 height 102
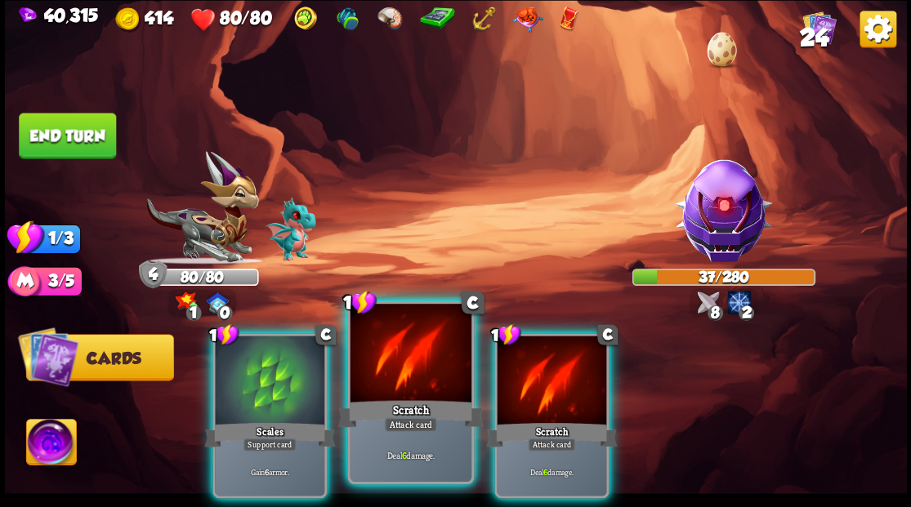
click at [375, 352] on div at bounding box center [410, 355] width 121 height 102
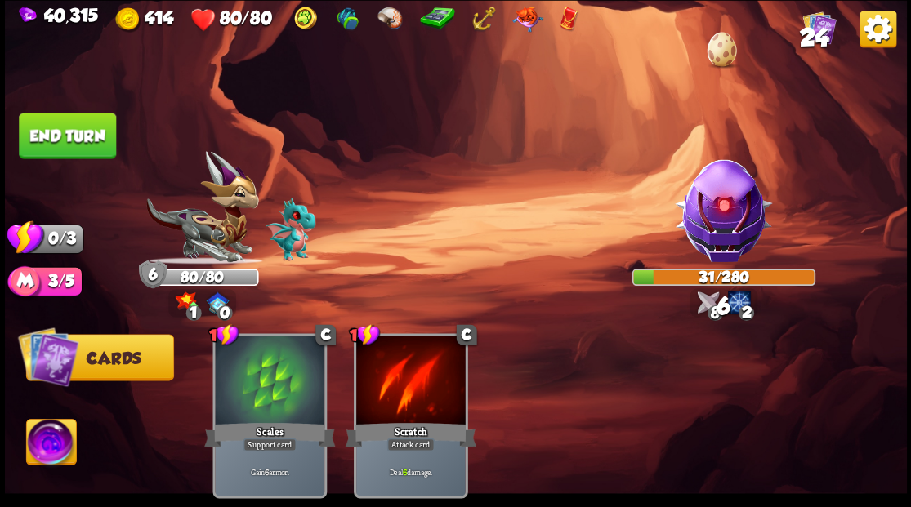
click at [80, 126] on button "End turn" at bounding box center [67, 136] width 97 height 46
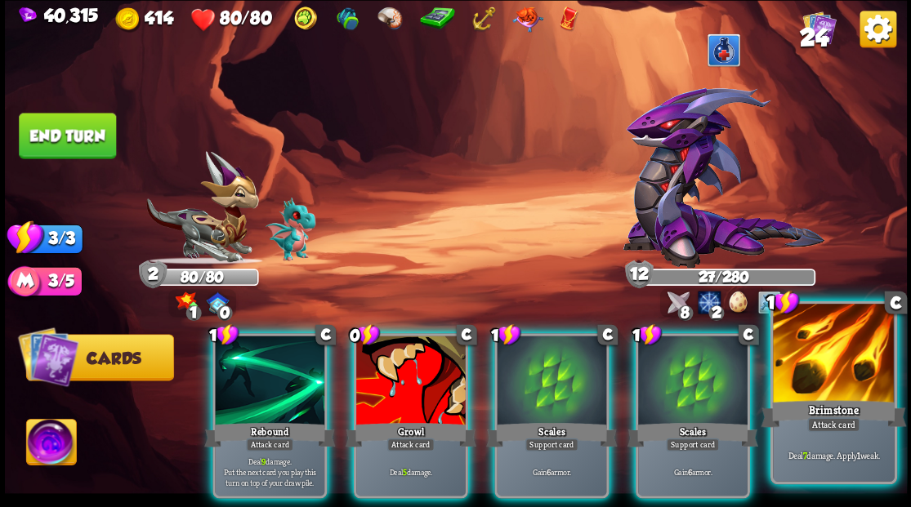
click at [814, 364] on div at bounding box center [833, 355] width 121 height 102
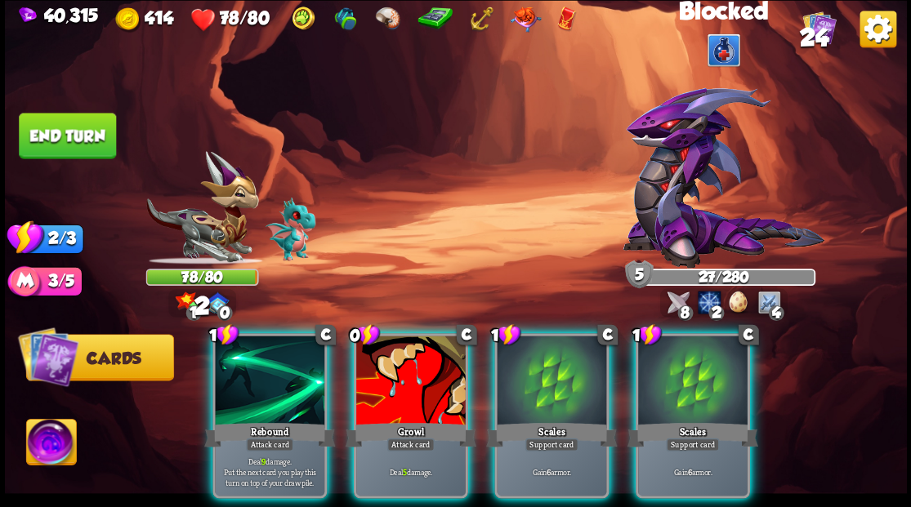
drag, startPoint x: 414, startPoint y: 371, endPoint x: 406, endPoint y: 365, distance: 10.0
click at [415, 371] on div at bounding box center [410, 382] width 109 height 92
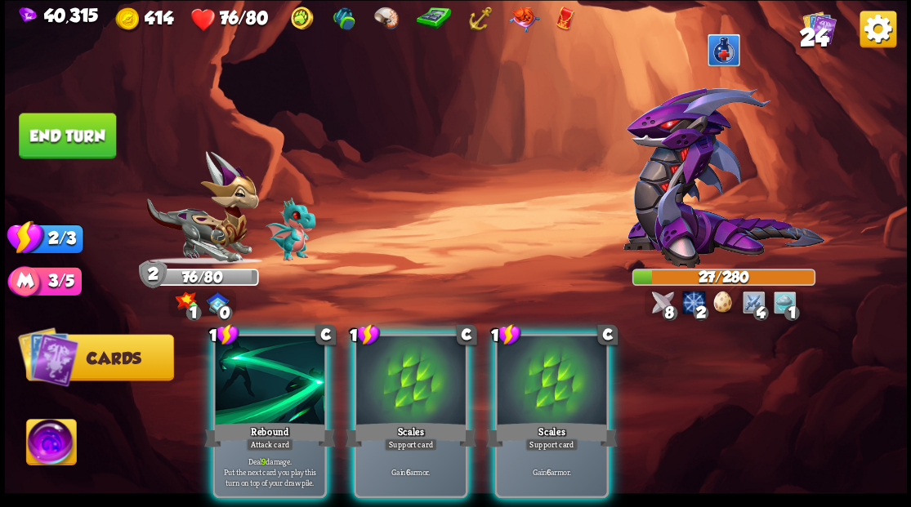
click at [664, 162] on img at bounding box center [723, 177] width 202 height 181
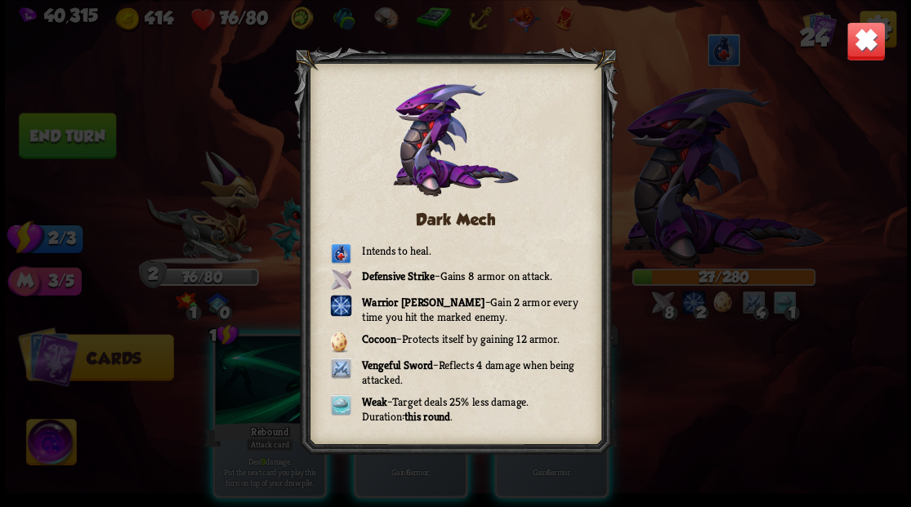
click at [863, 47] on img at bounding box center [864, 40] width 39 height 39
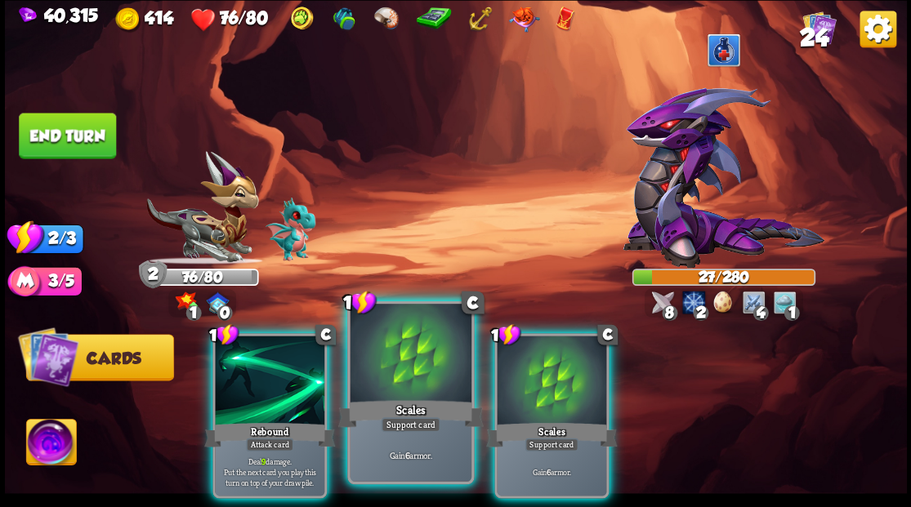
drag, startPoint x: 585, startPoint y: 390, endPoint x: 407, endPoint y: 363, distance: 180.2
click at [583, 390] on div at bounding box center [551, 382] width 109 height 92
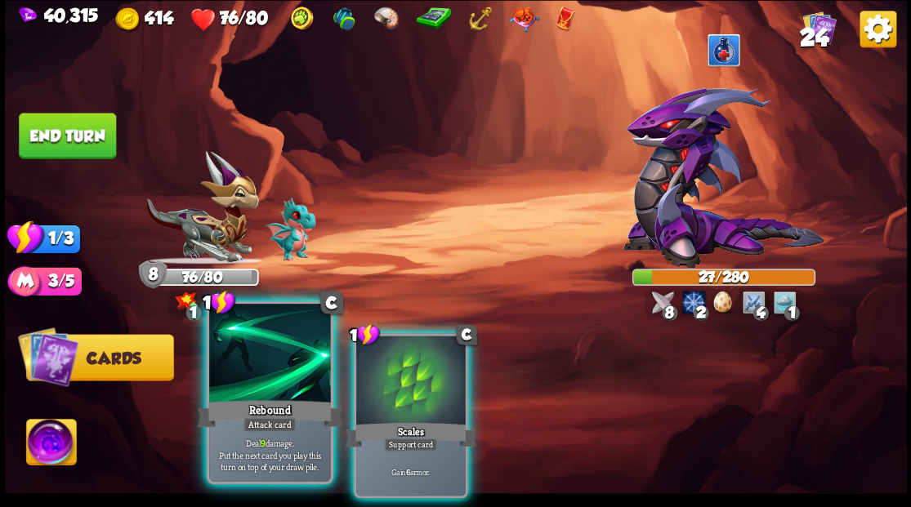
click at [253, 346] on div at bounding box center [269, 355] width 121 height 102
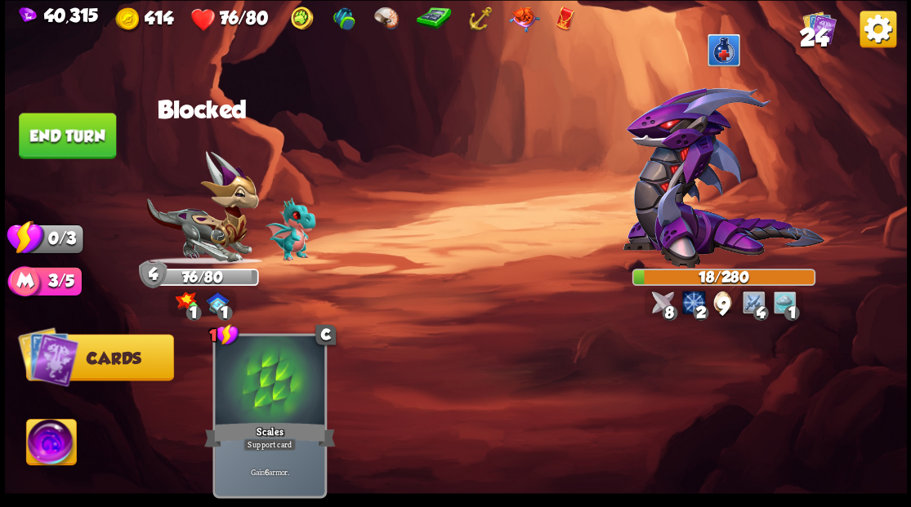
click at [105, 136] on button "End turn" at bounding box center [67, 136] width 97 height 46
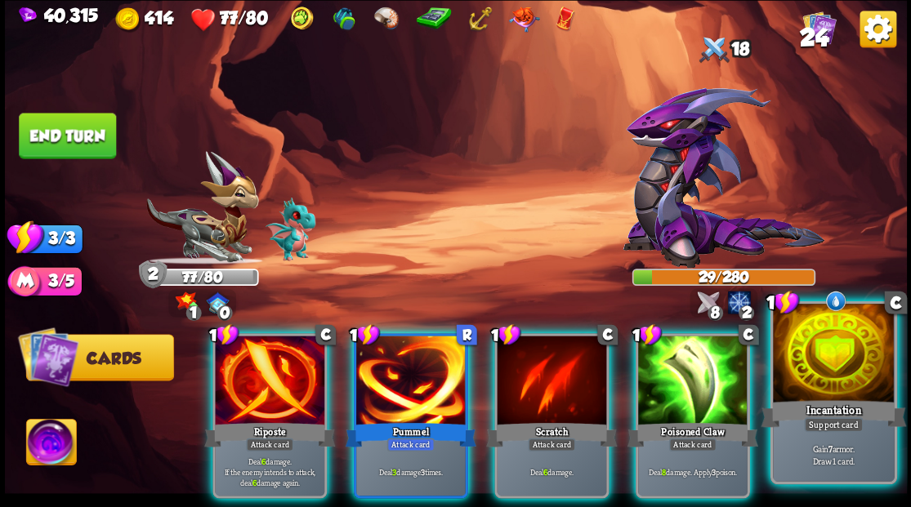
click at [805, 368] on div at bounding box center [833, 355] width 121 height 102
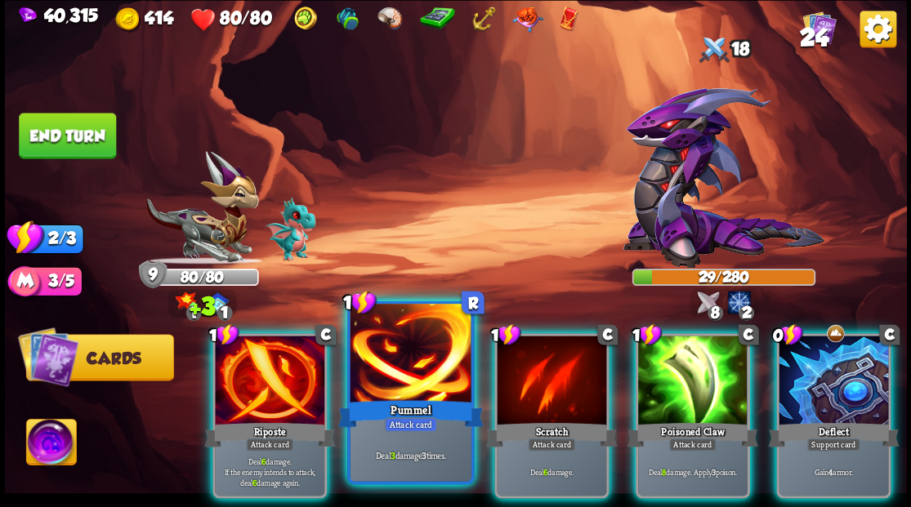
click at [395, 370] on div at bounding box center [410, 355] width 121 height 102
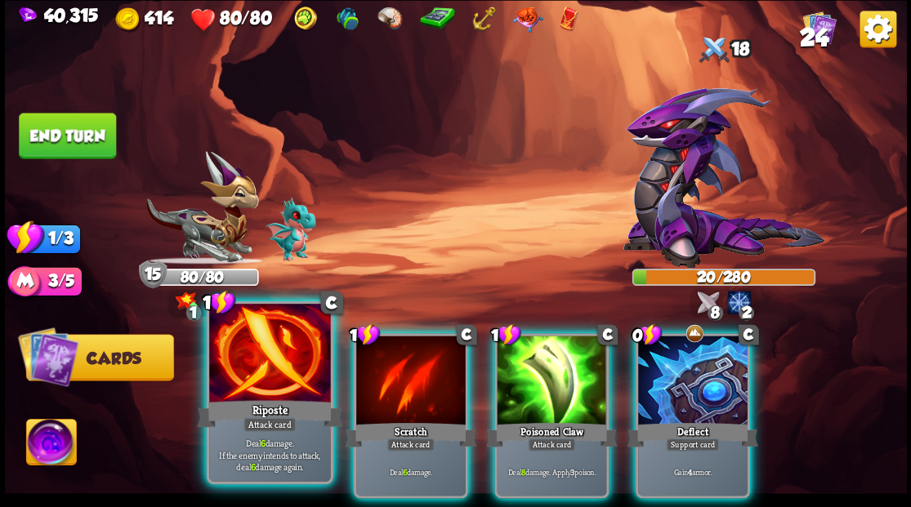
click at [252, 355] on div at bounding box center [269, 355] width 121 height 102
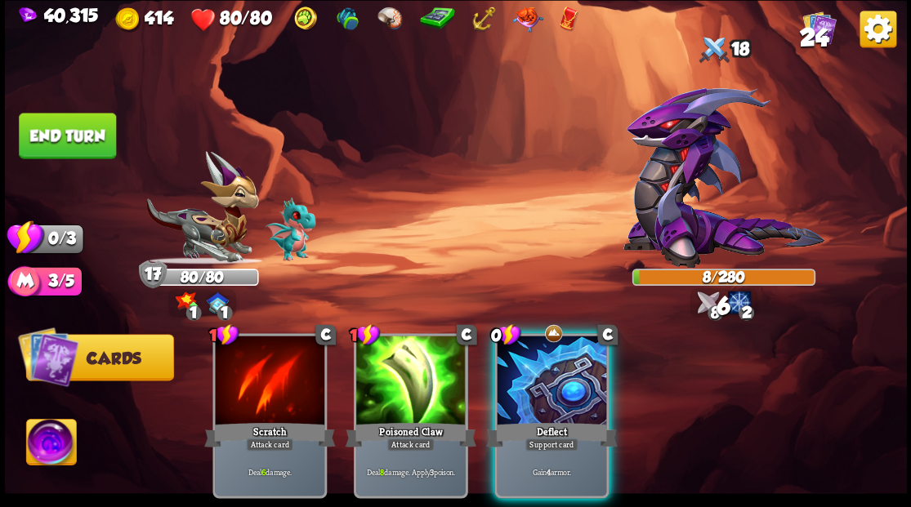
drag, startPoint x: 563, startPoint y: 353, endPoint x: 479, endPoint y: 278, distance: 112.8
click at [543, 341] on div at bounding box center [551, 382] width 109 height 92
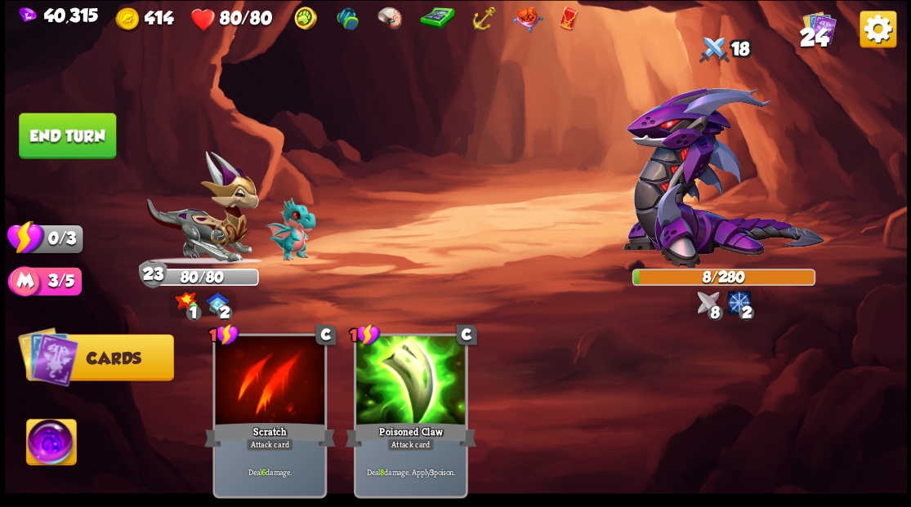
click at [68, 139] on button "End turn" at bounding box center [67, 136] width 97 height 46
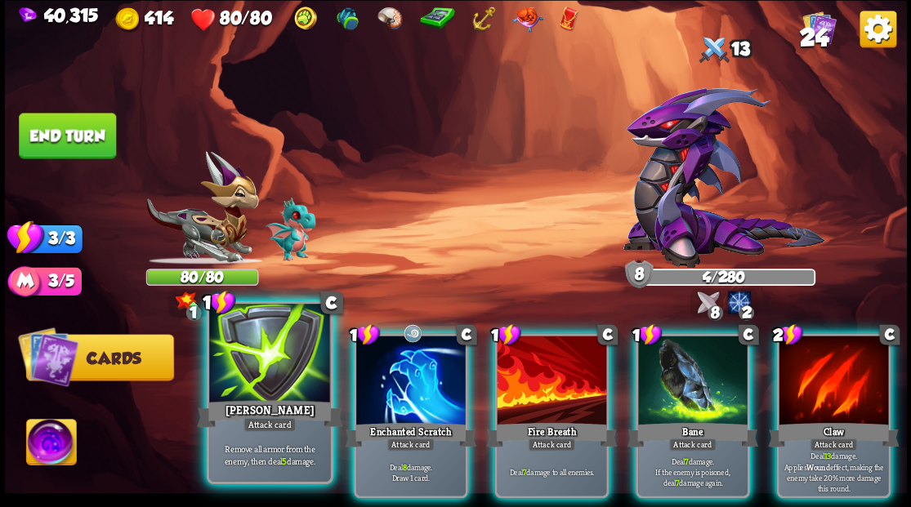
click at [245, 399] on div "[PERSON_NAME]" at bounding box center [269, 413] width 145 height 33
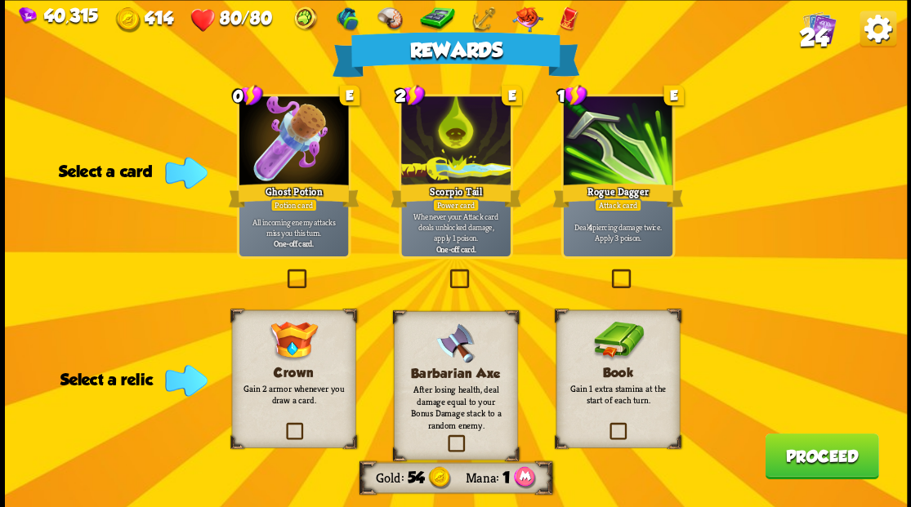
click at [608, 271] on label at bounding box center [608, 271] width 0 height 0
click at [0, 0] on input "checkbox" at bounding box center [0, 0] width 0 height 0
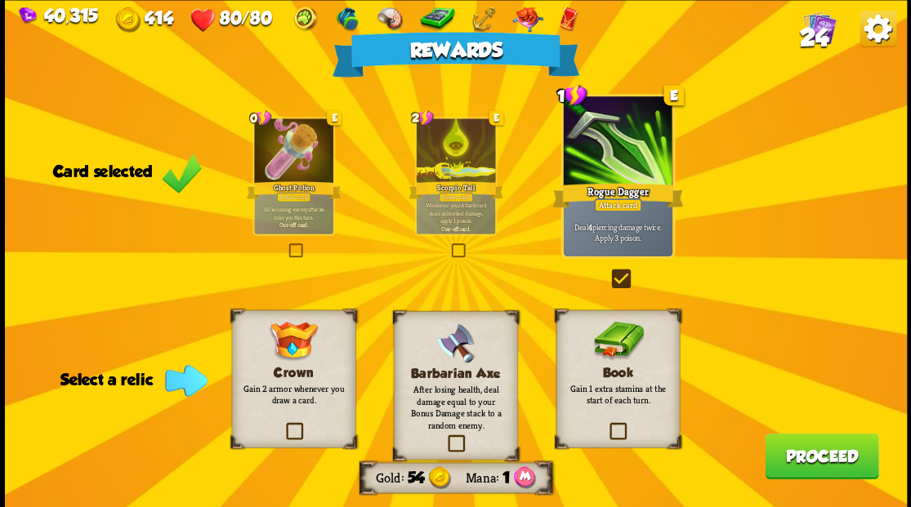
click at [607, 425] on label at bounding box center [607, 425] width 0 height 0
click at [0, 0] on input "checkbox" at bounding box center [0, 0] width 0 height 0
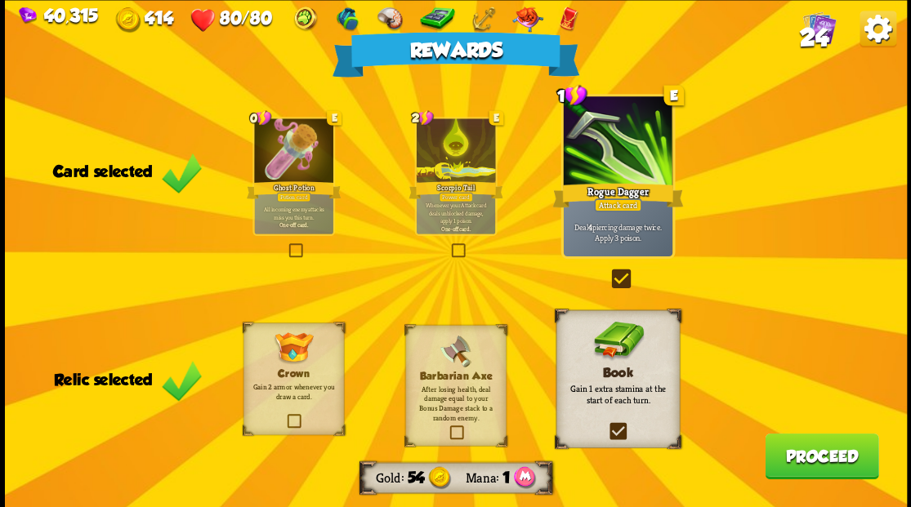
click at [607, 425] on label at bounding box center [607, 425] width 0 height 0
click at [0, 0] on input "checkbox" at bounding box center [0, 0] width 0 height 0
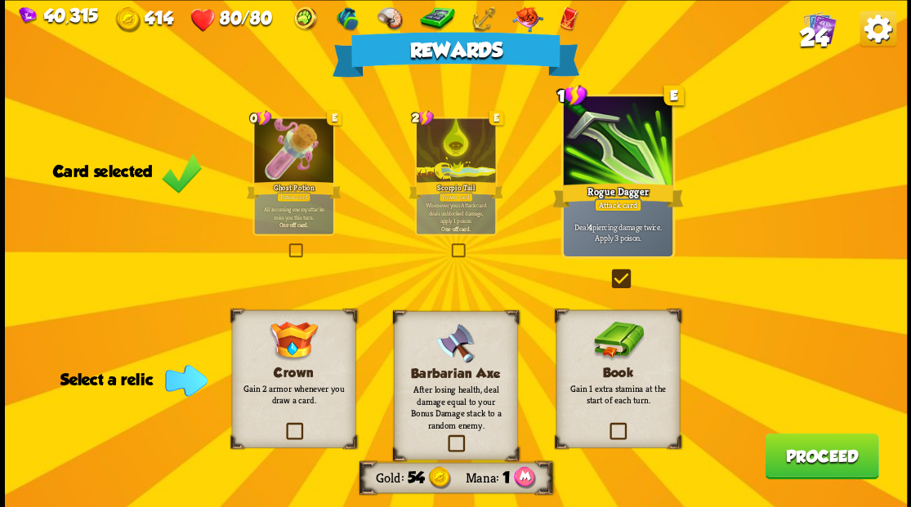
click at [607, 425] on label at bounding box center [607, 425] width 0 height 0
click at [0, 0] on input "checkbox" at bounding box center [0, 0] width 0 height 0
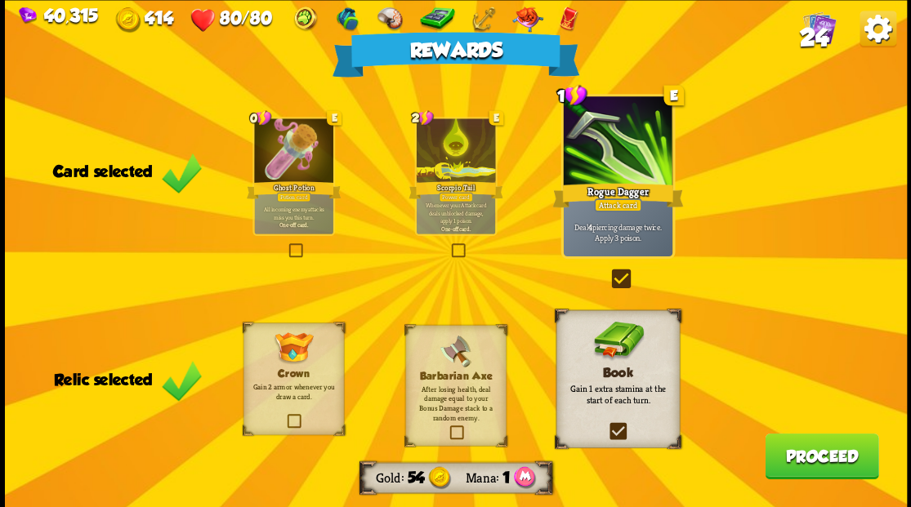
click at [791, 461] on button "Proceed" at bounding box center [822, 456] width 114 height 46
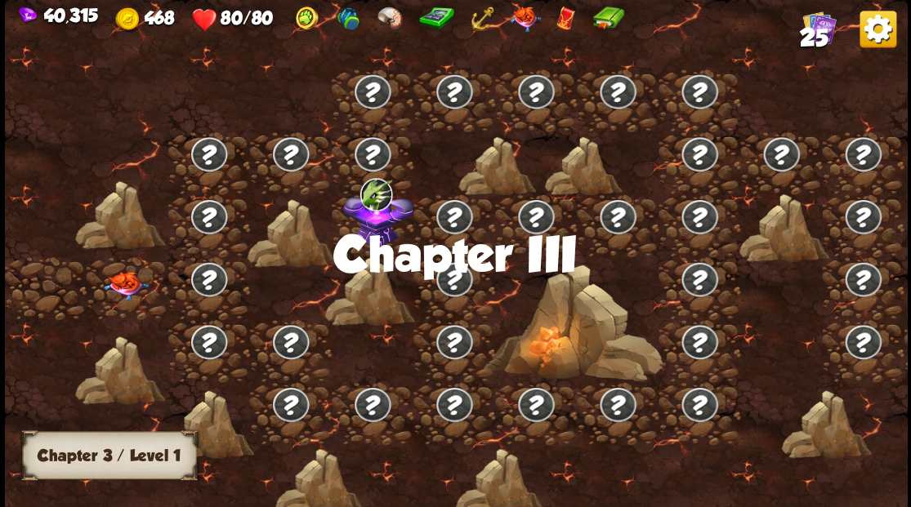
click at [123, 294] on img at bounding box center [125, 285] width 45 height 29
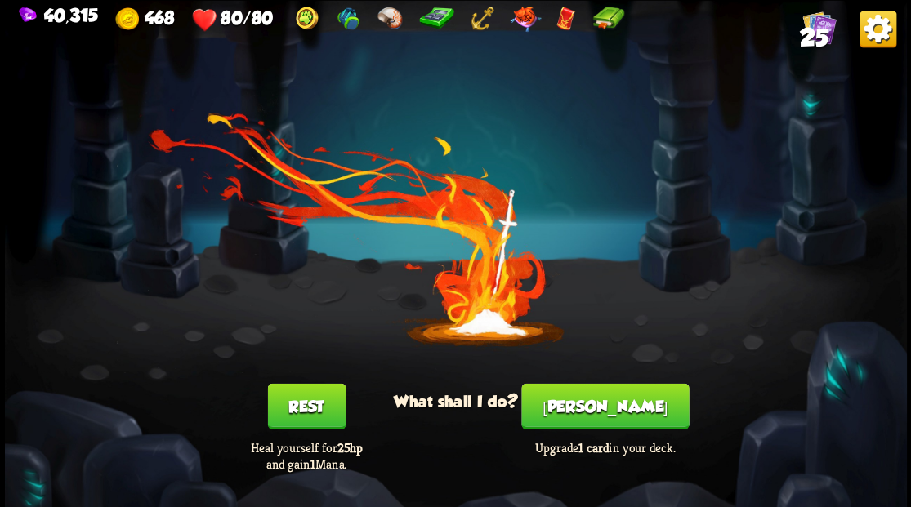
click at [596, 421] on button "[PERSON_NAME]" at bounding box center [604, 406] width 167 height 46
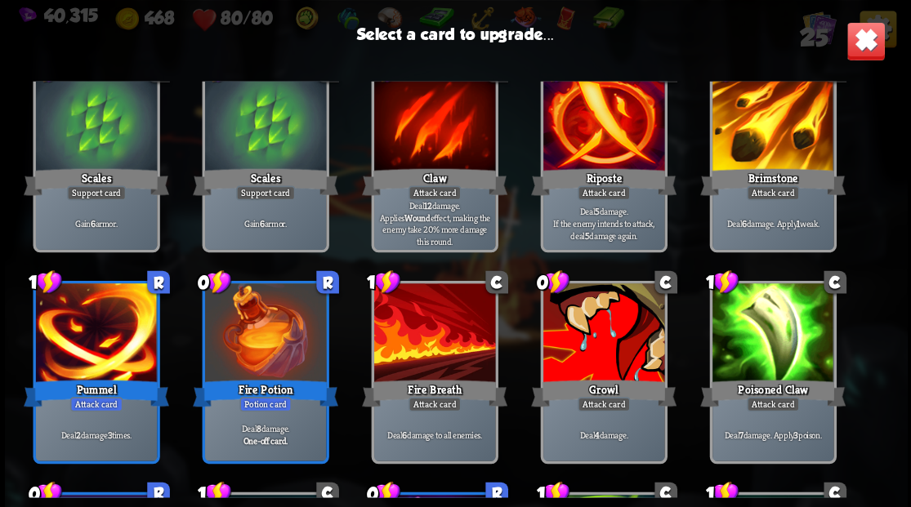
scroll to position [435, 0]
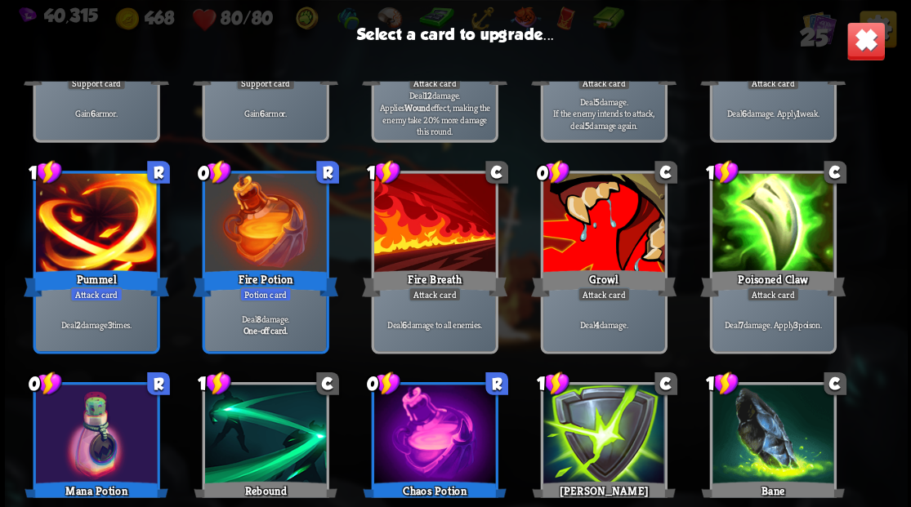
click at [609, 207] on div at bounding box center [602, 224] width 121 height 102
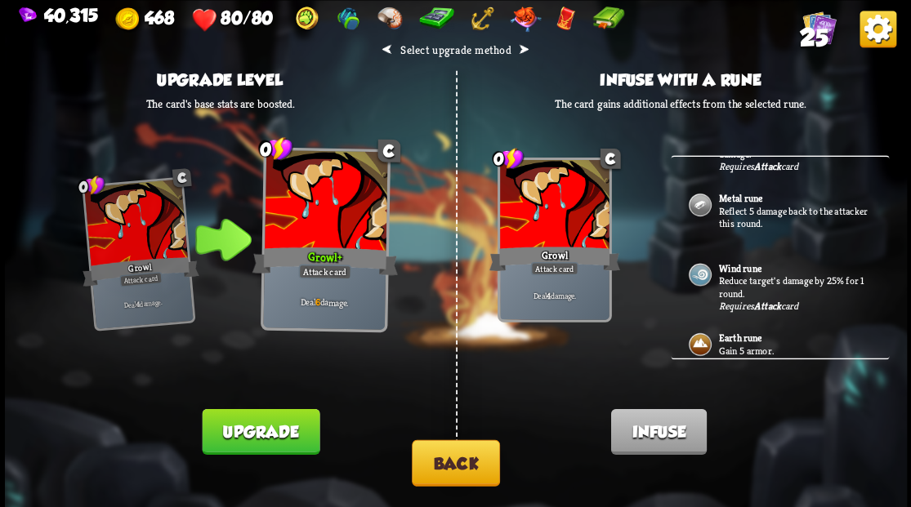
scroll to position [451, 0]
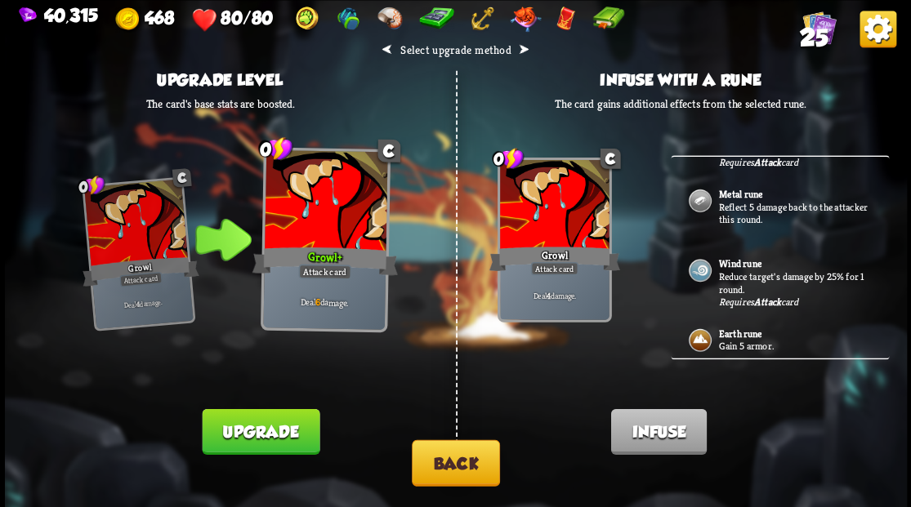
click at [439, 467] on button "Back" at bounding box center [456, 462] width 88 height 47
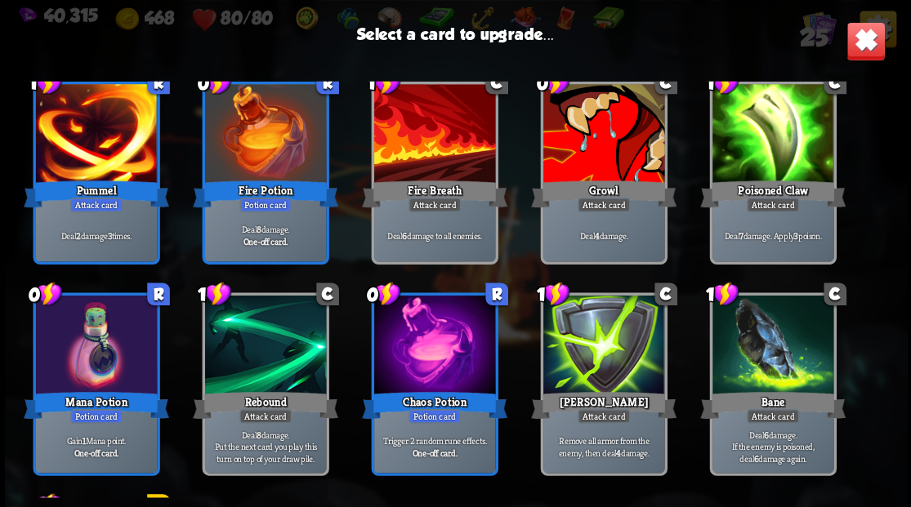
scroll to position [599, 0]
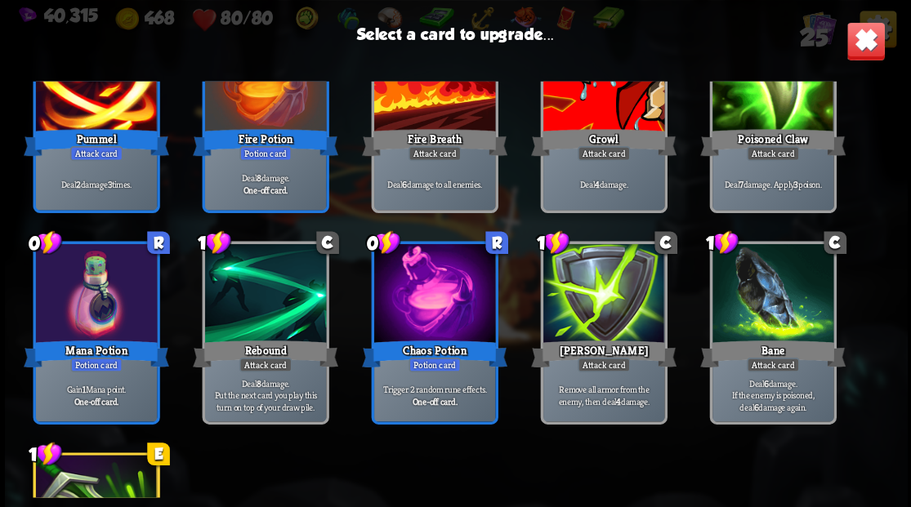
click at [102, 309] on div at bounding box center [95, 295] width 121 height 102
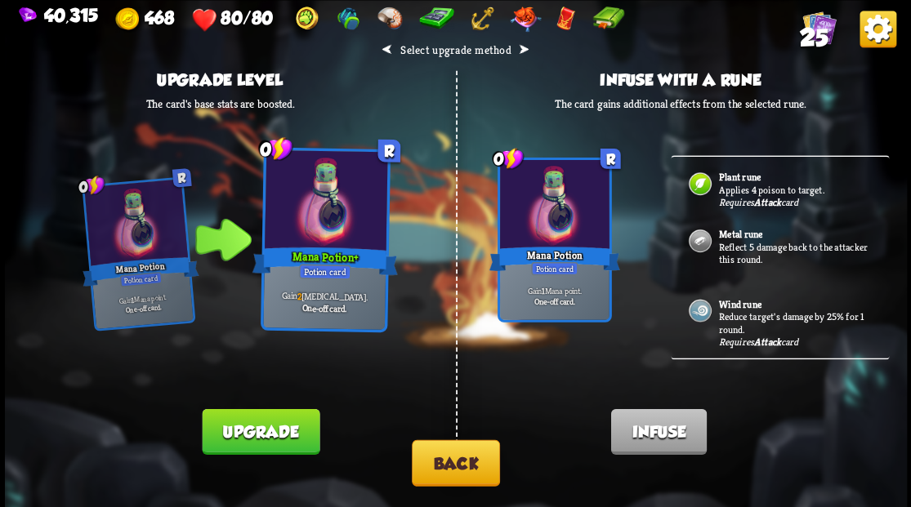
click at [251, 424] on button "Upgrade" at bounding box center [261, 431] width 118 height 46
